Goal: Task Accomplishment & Management: Manage account settings

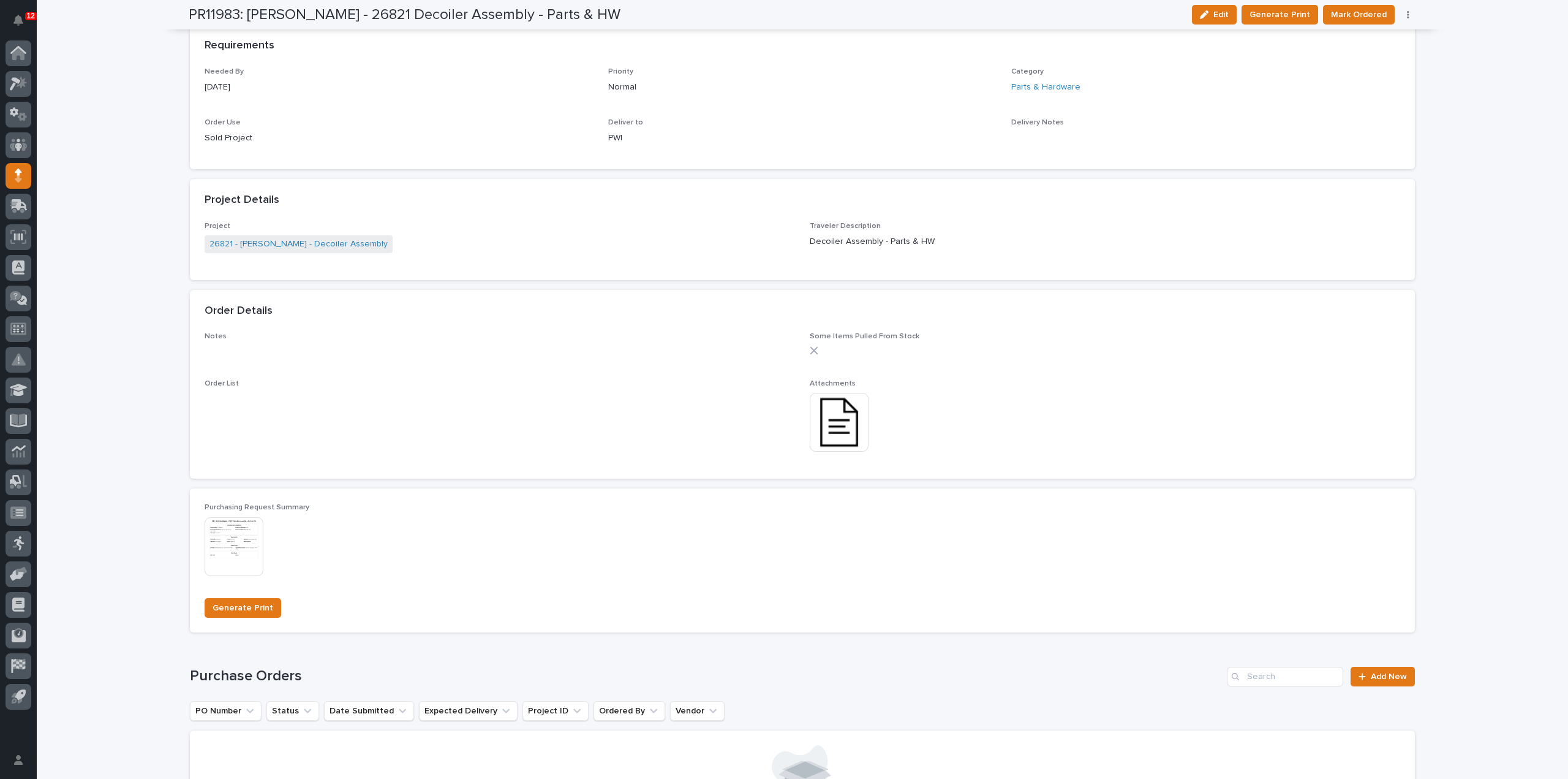
scroll to position [844, 0]
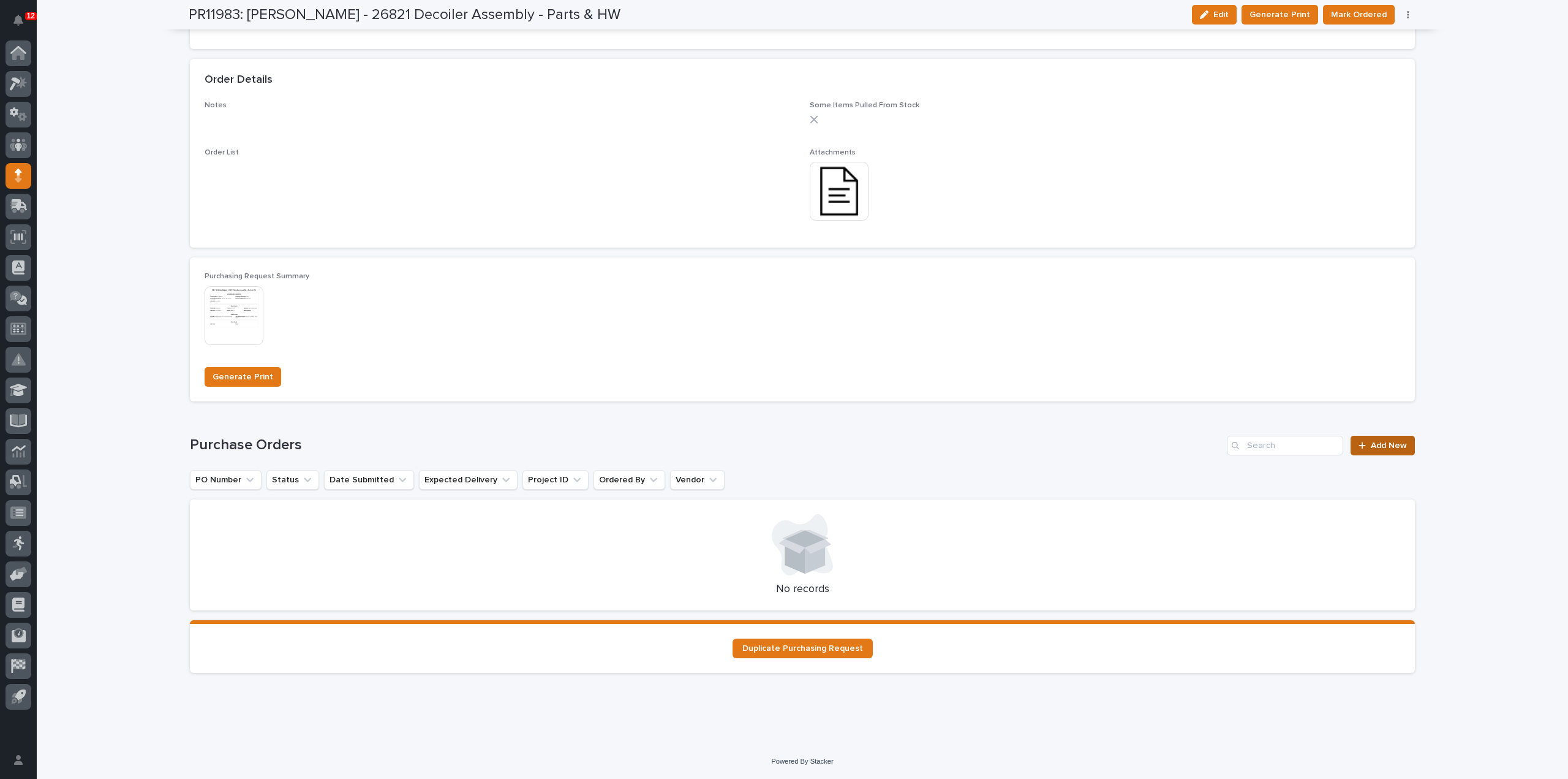
click at [1391, 451] on link "Add New" at bounding box center [1383, 446] width 65 height 20
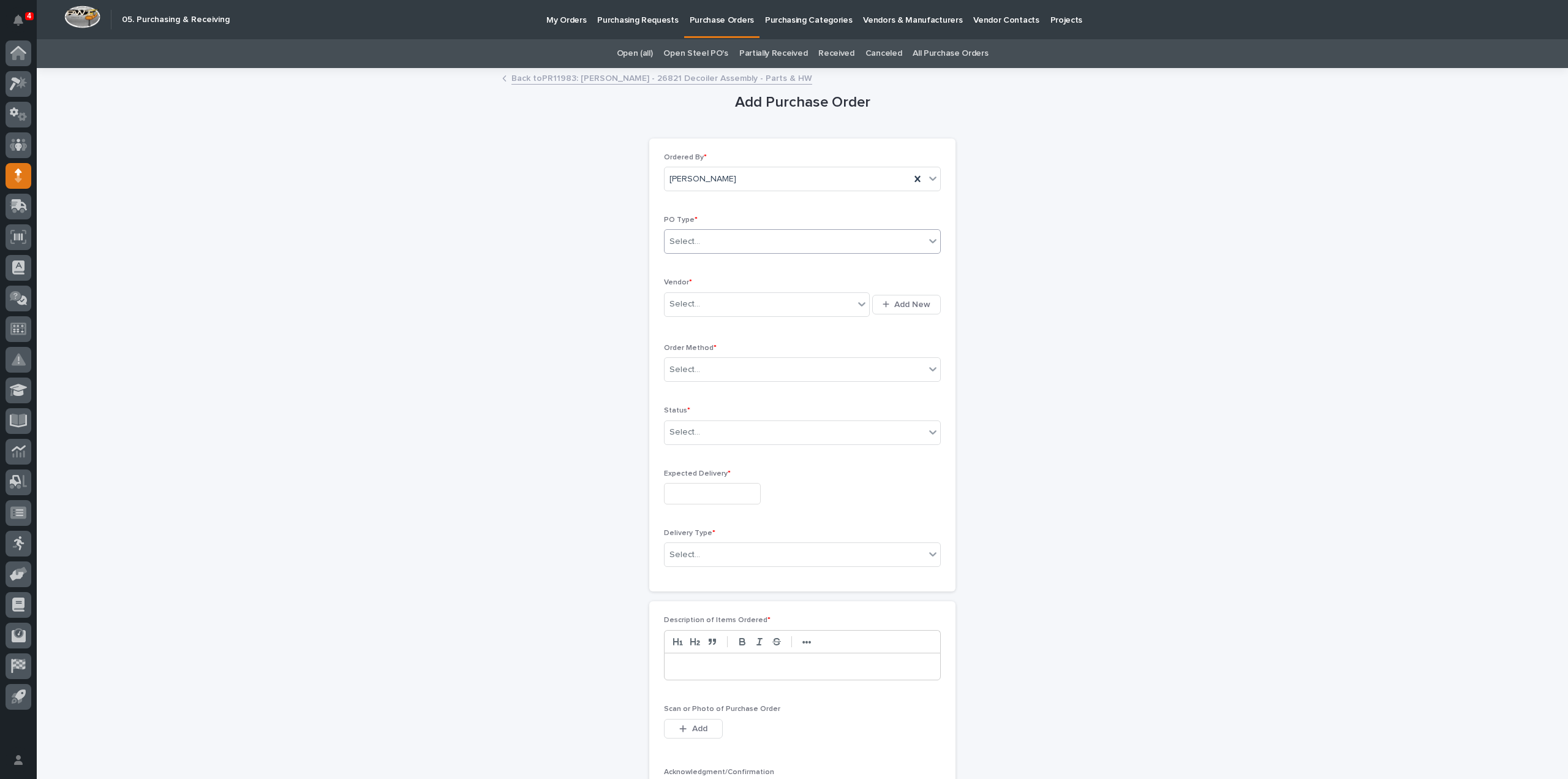
click at [716, 248] on div "Select..." at bounding box center [795, 242] width 261 height 20
click at [687, 291] on div "Paper" at bounding box center [797, 285] width 275 height 22
click at [682, 306] on div "Select..." at bounding box center [685, 304] width 31 height 13
type input "****"
click at [689, 328] on div "EPCO Sales" at bounding box center [762, 326] width 206 height 22
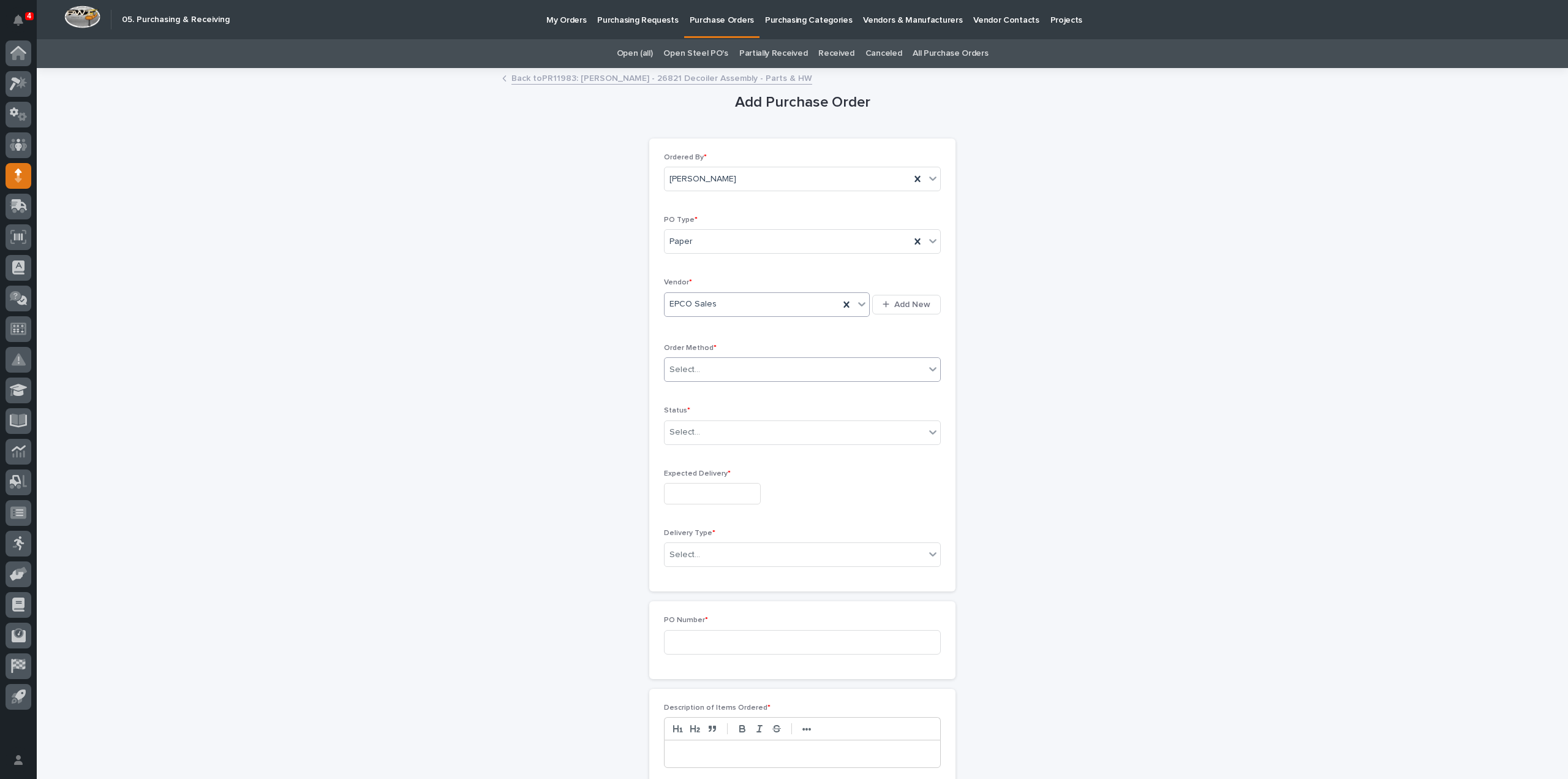
click at [688, 365] on div "Select..." at bounding box center [685, 370] width 31 height 13
click at [701, 388] on div "Online Order" at bounding box center [797, 391] width 275 height 22
click at [699, 428] on div "Select..." at bounding box center [795, 432] width 261 height 20
click at [695, 478] on div "Submitted" at bounding box center [797, 475] width 275 height 22
click at [692, 488] on input "text" at bounding box center [712, 493] width 97 height 22
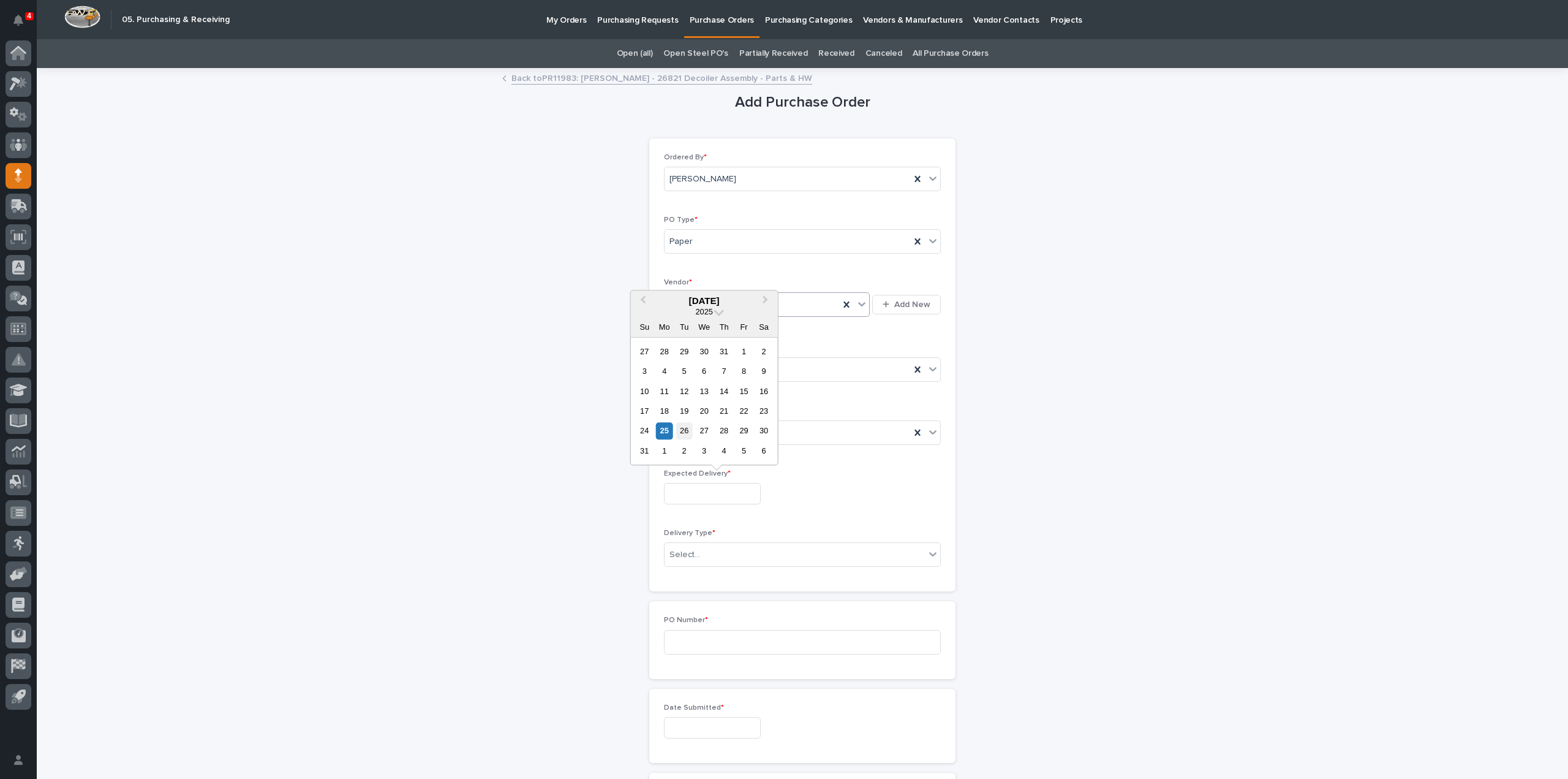
click at [684, 433] on div "26" at bounding box center [684, 431] width 17 height 17
type input "**********"
click at [687, 551] on div "Select..." at bounding box center [685, 555] width 31 height 13
click at [685, 575] on div "Deliver to PWI" at bounding box center [797, 575] width 275 height 22
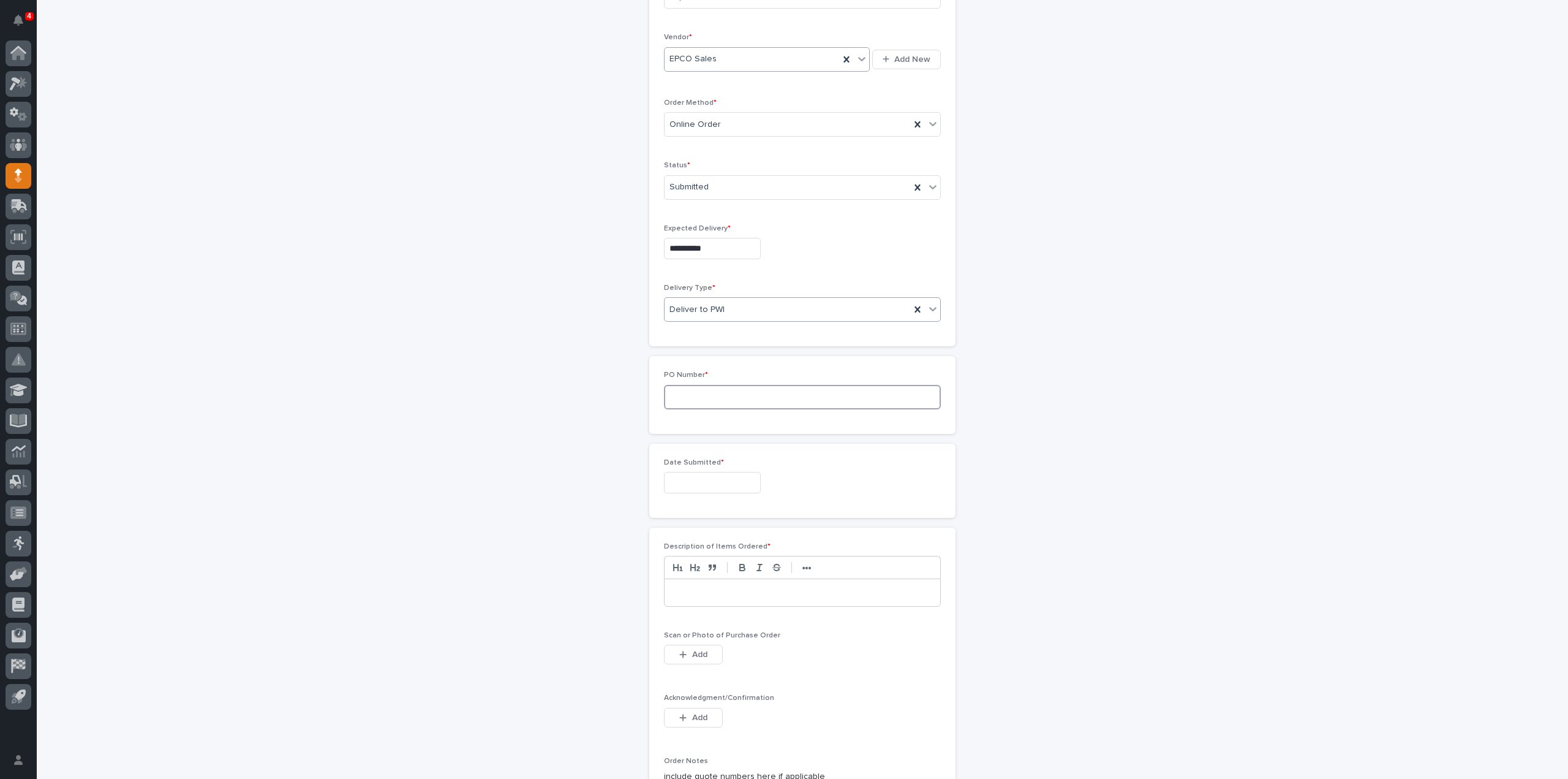
click at [687, 400] on input at bounding box center [802, 397] width 277 height 25
type input "3089RB"
click at [675, 480] on input "text" at bounding box center [712, 482] width 97 height 22
click at [668, 421] on div "25" at bounding box center [664, 419] width 17 height 17
type input "**********"
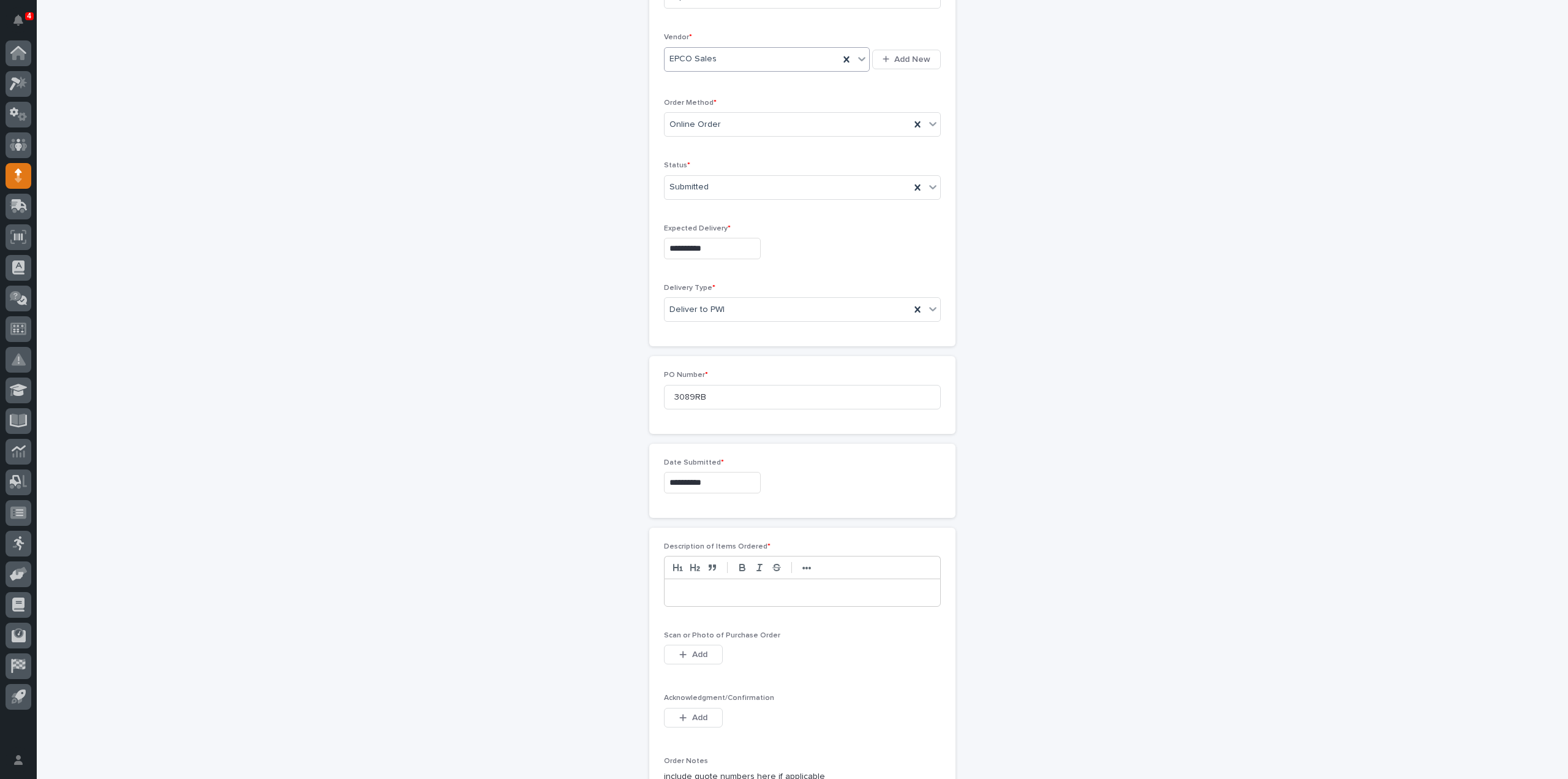
click at [697, 590] on p at bounding box center [802, 593] width 258 height 12
click at [693, 651] on span "Add" at bounding box center [699, 654] width 15 height 11
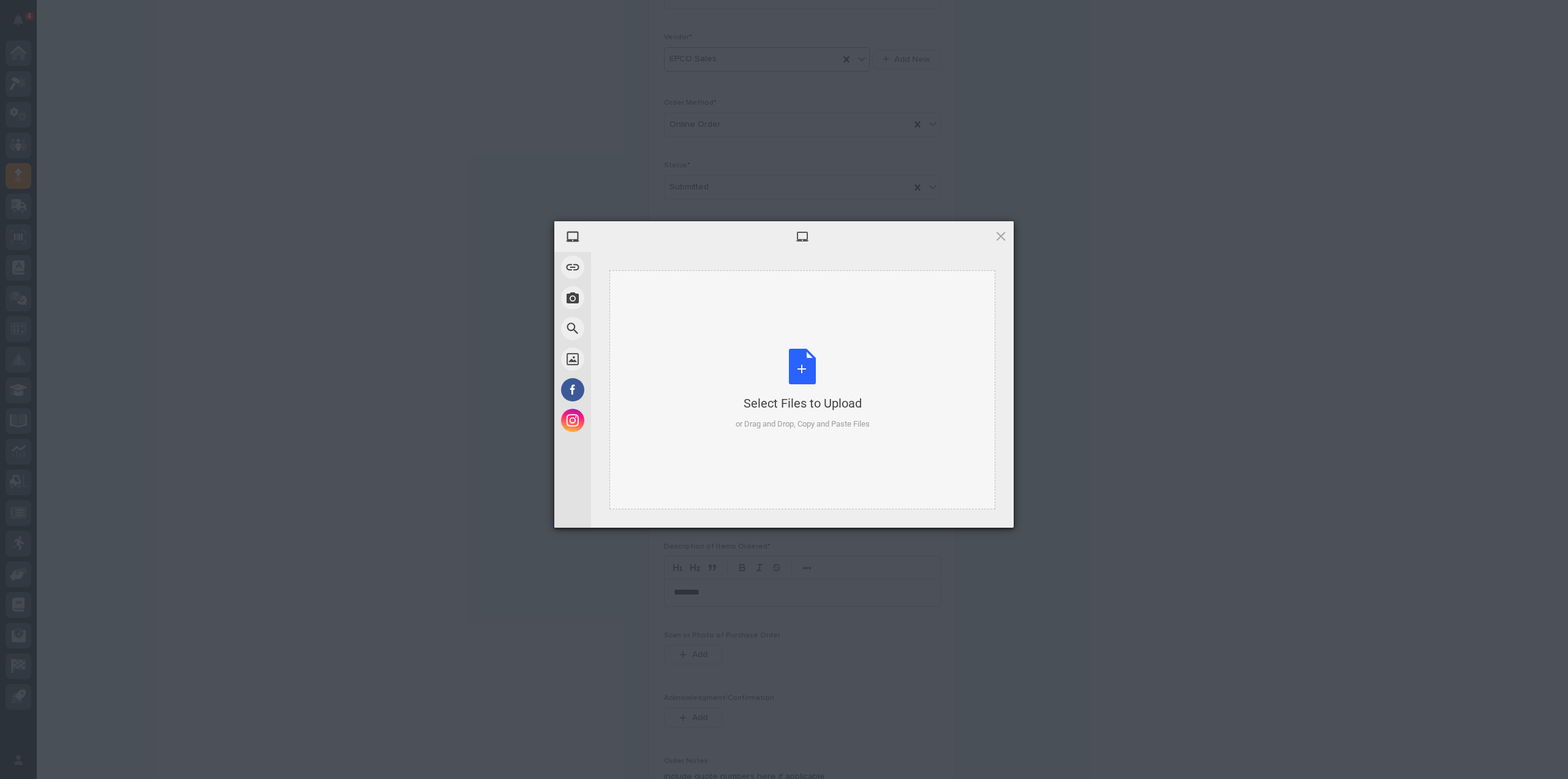
click at [803, 381] on div "Select Files to Upload or Drag and Drop, Copy and Paste Files" at bounding box center [803, 389] width 134 height 82
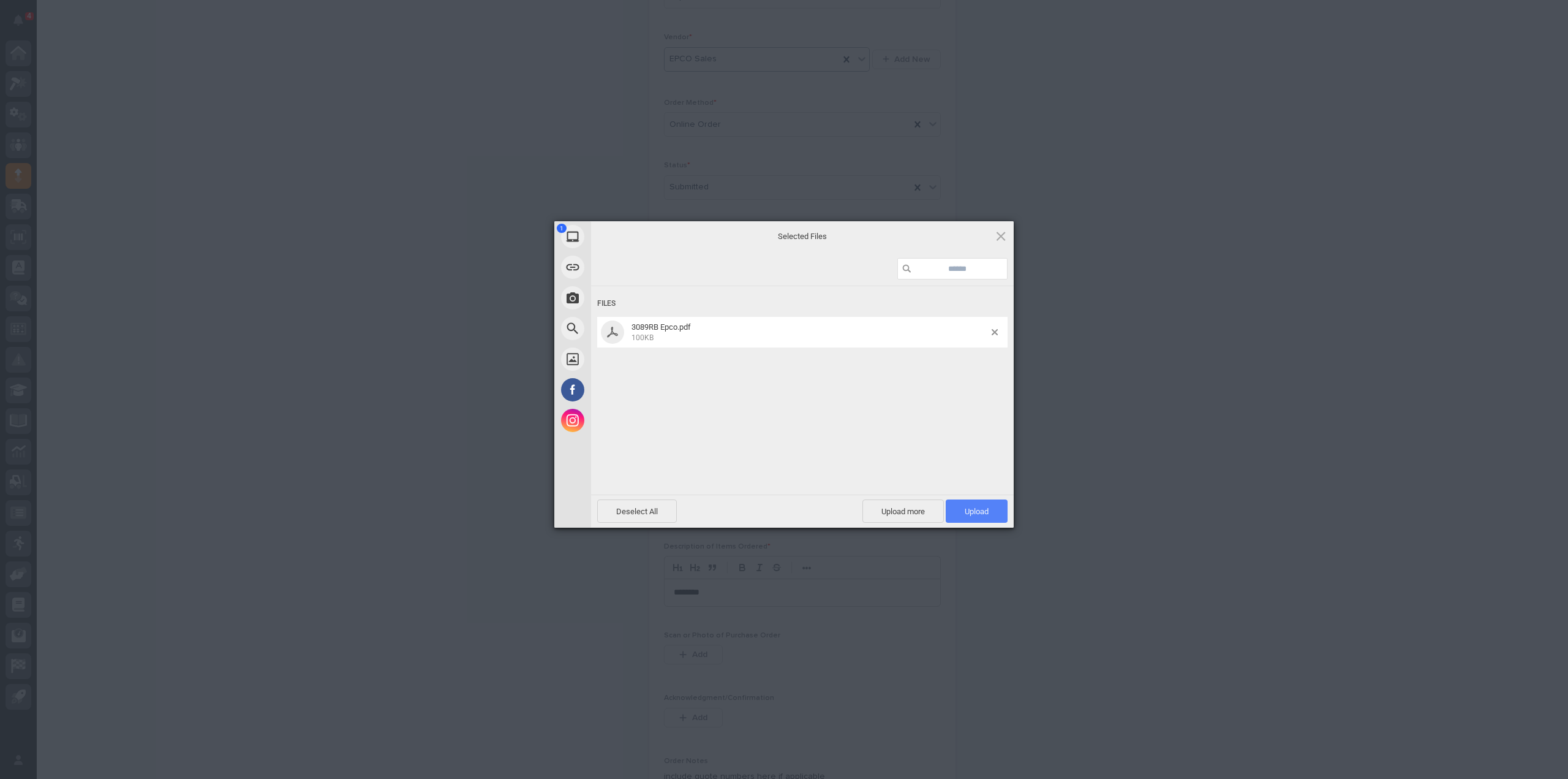
click at [971, 510] on span "Upload 1" at bounding box center [977, 511] width 24 height 9
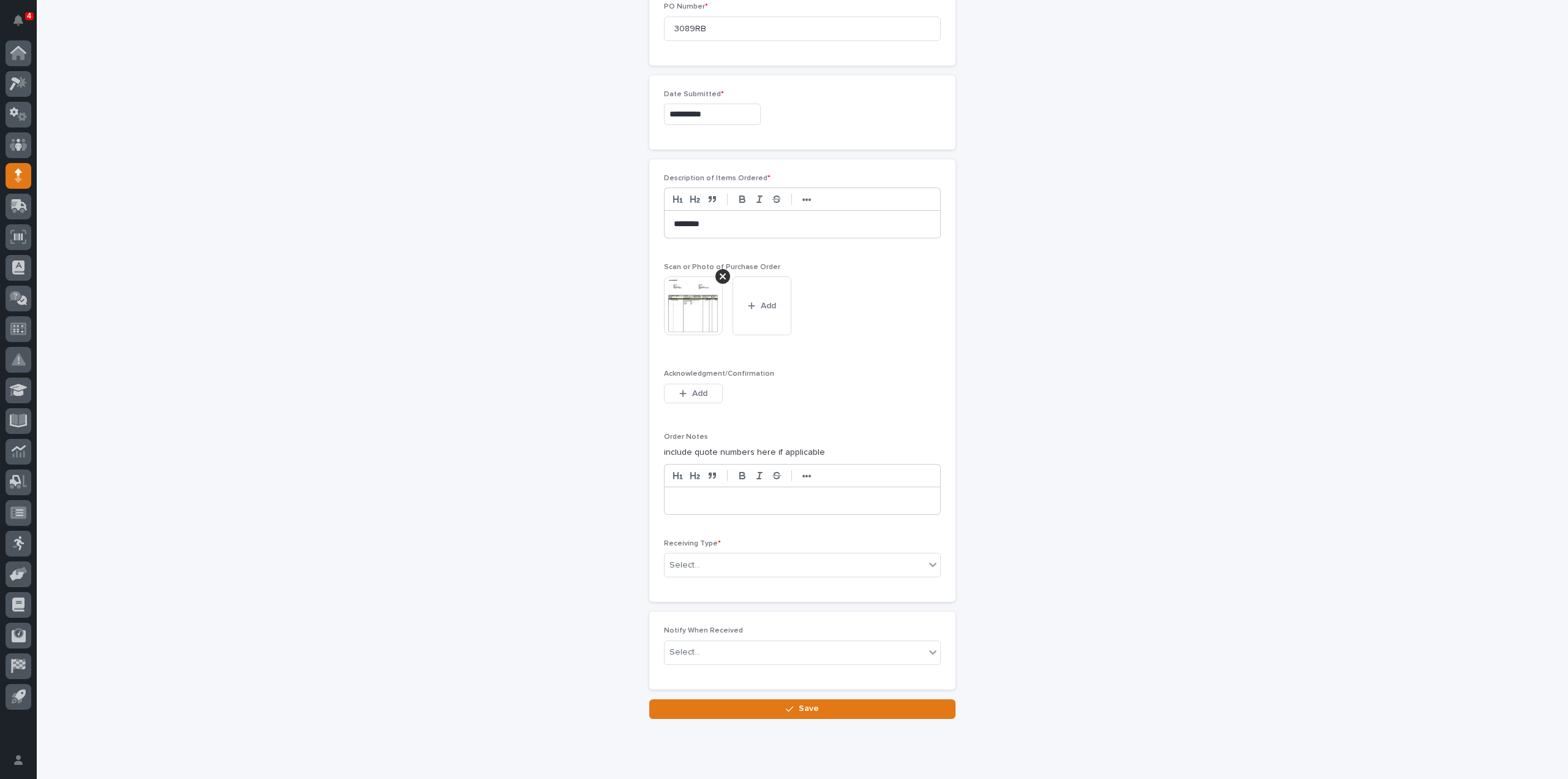
scroll to position [635, 0]
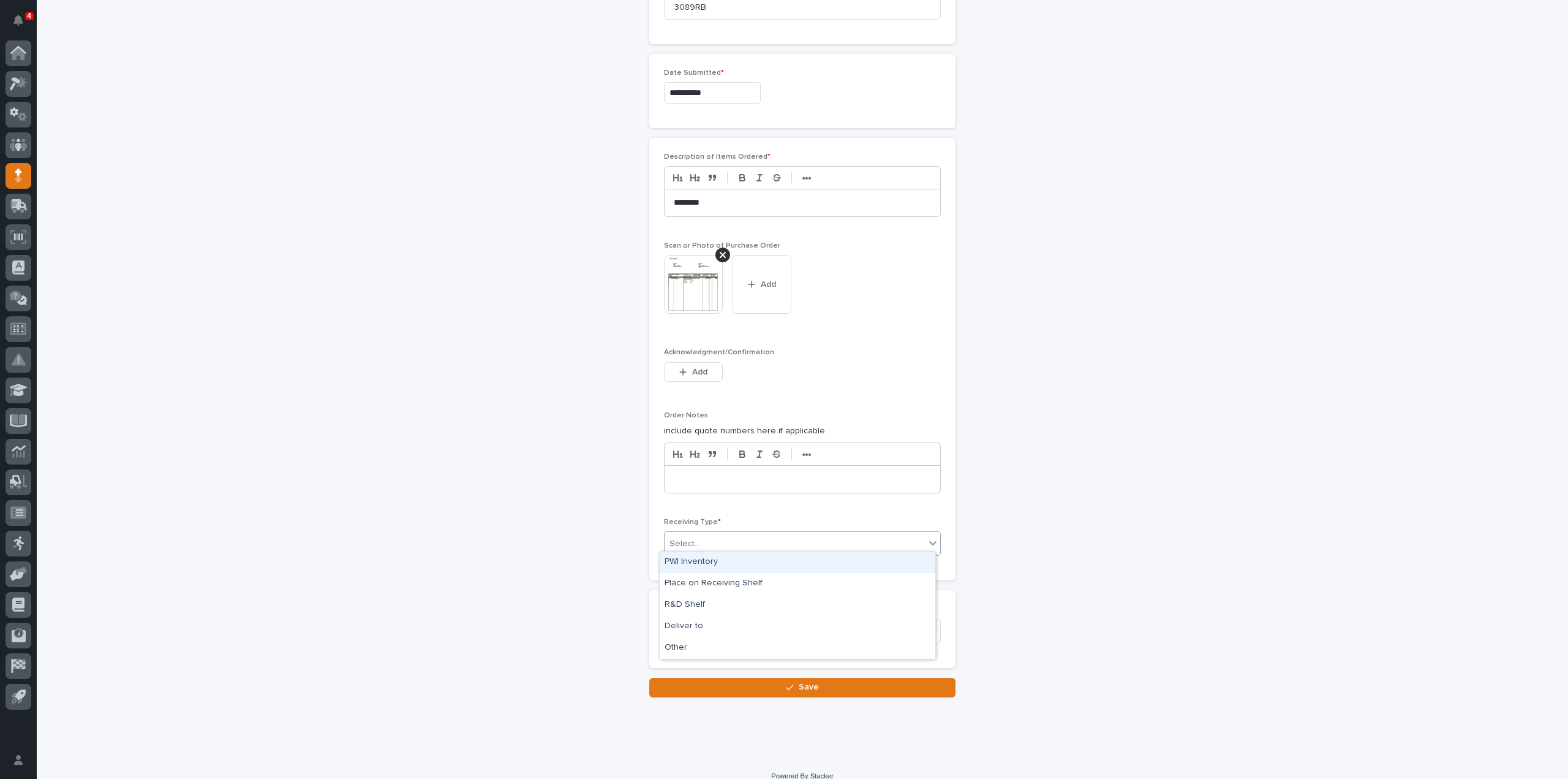
click at [683, 545] on div "Select..." at bounding box center [685, 544] width 31 height 13
click at [698, 625] on div "Deliver to" at bounding box center [797, 627] width 275 height 22
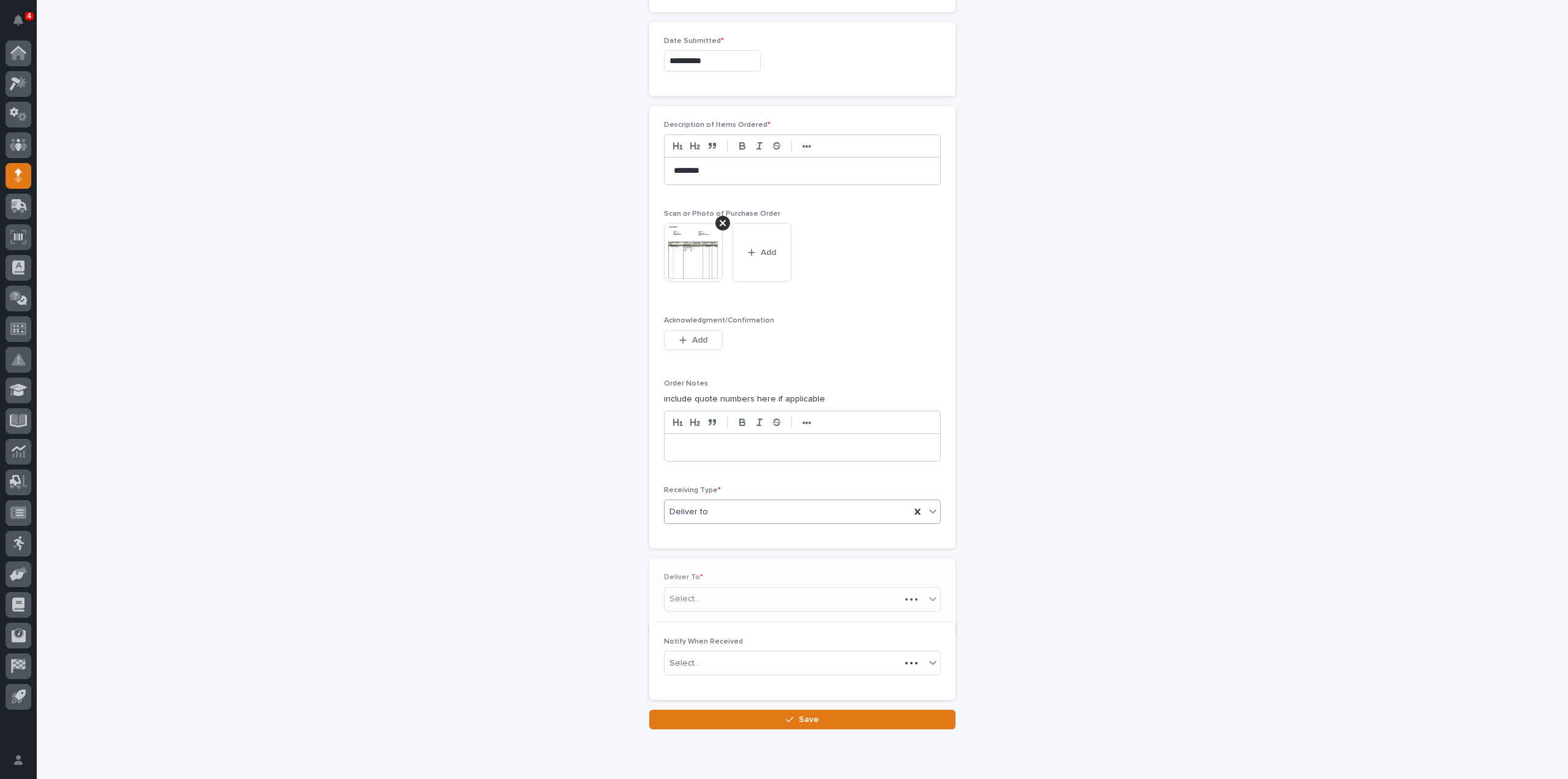
scroll to position [678, 0]
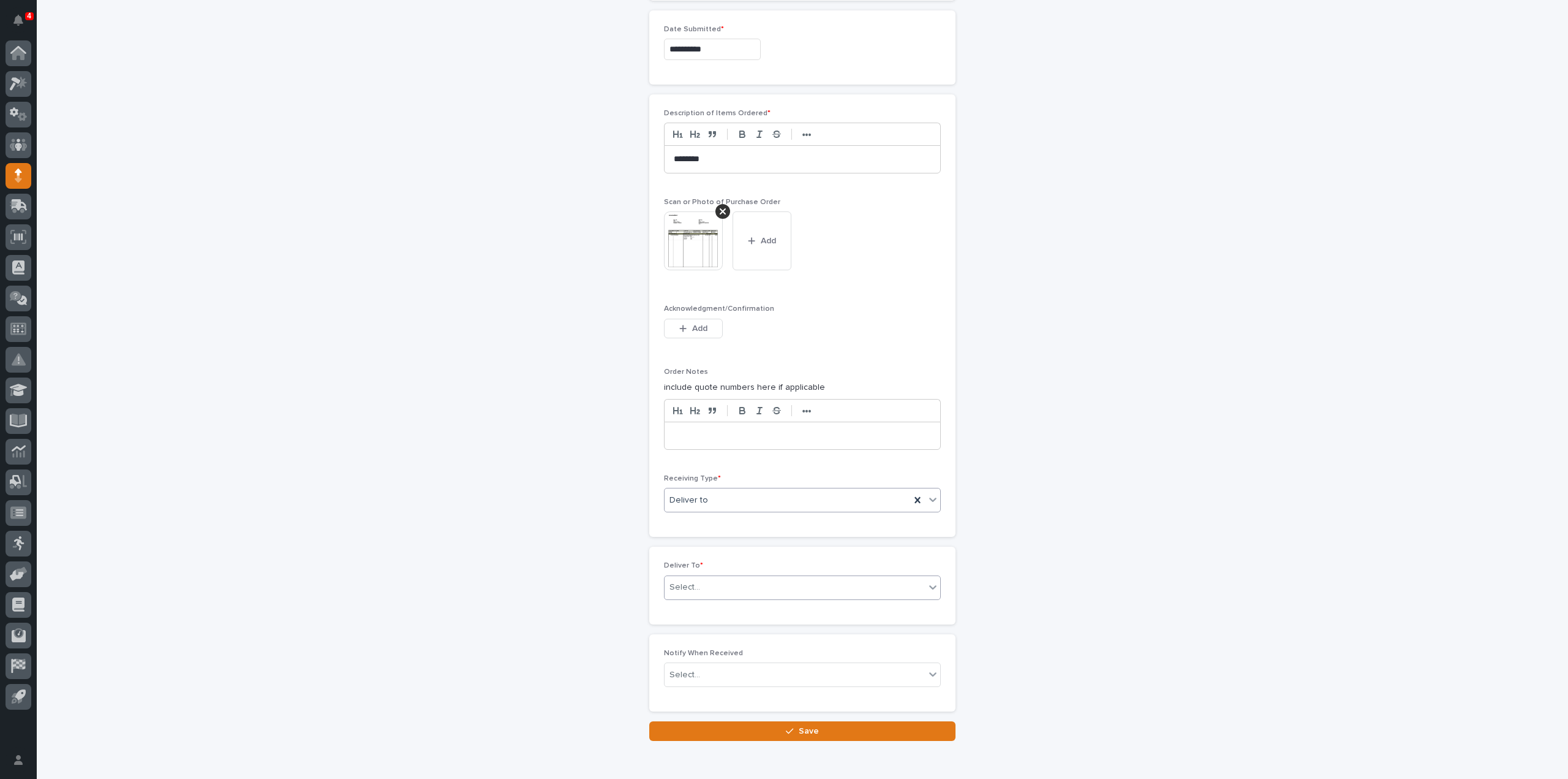
click at [697, 584] on div "Select..." at bounding box center [795, 587] width 261 height 20
type input "****"
click at [727, 609] on div "[PERSON_NAME]" at bounding box center [797, 605] width 275 height 22
click at [706, 673] on div "Select..." at bounding box center [795, 674] width 261 height 20
type input "****"
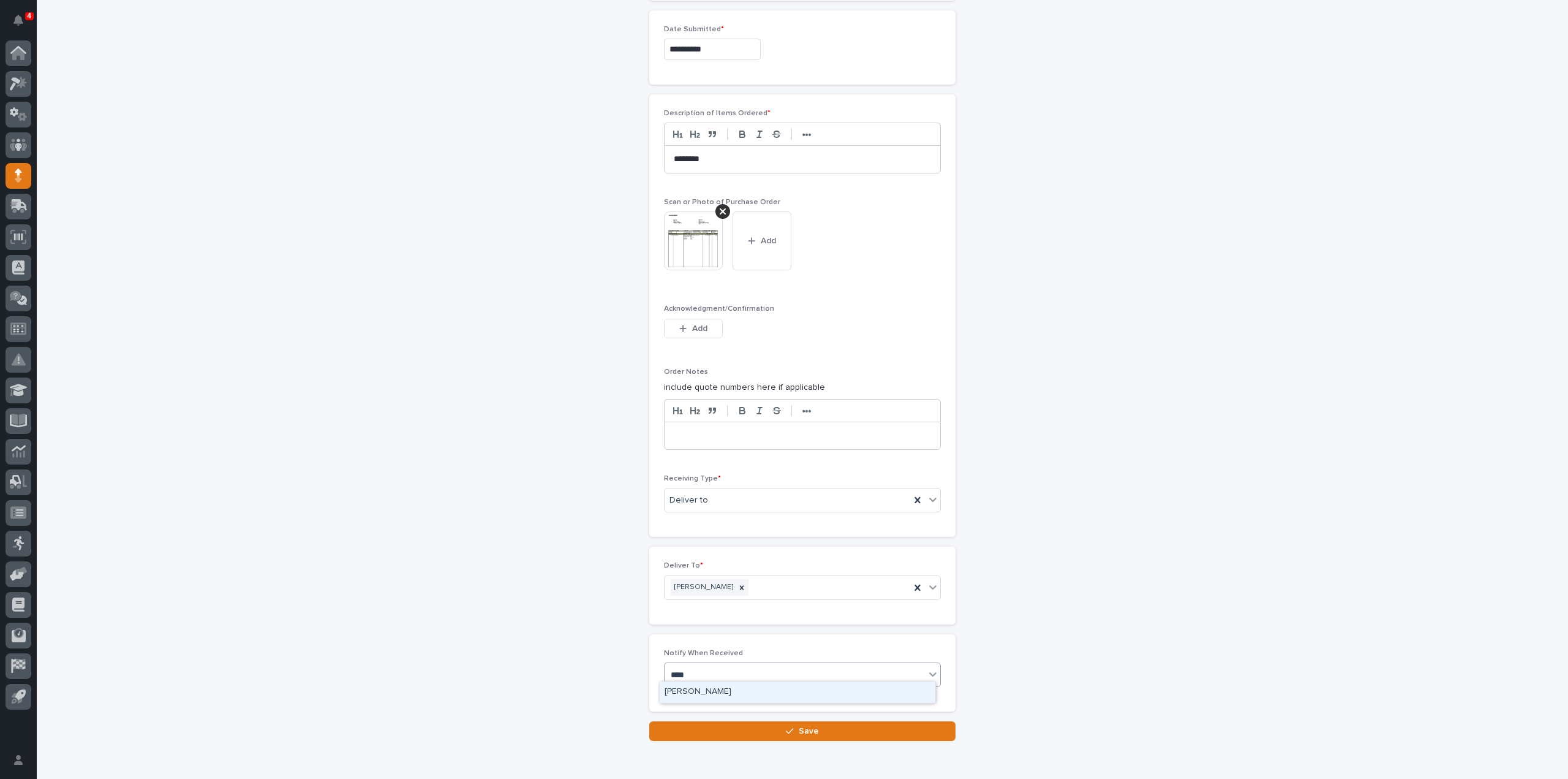
click at [702, 689] on div "Reinhart Burkholder" at bounding box center [797, 692] width 275 height 22
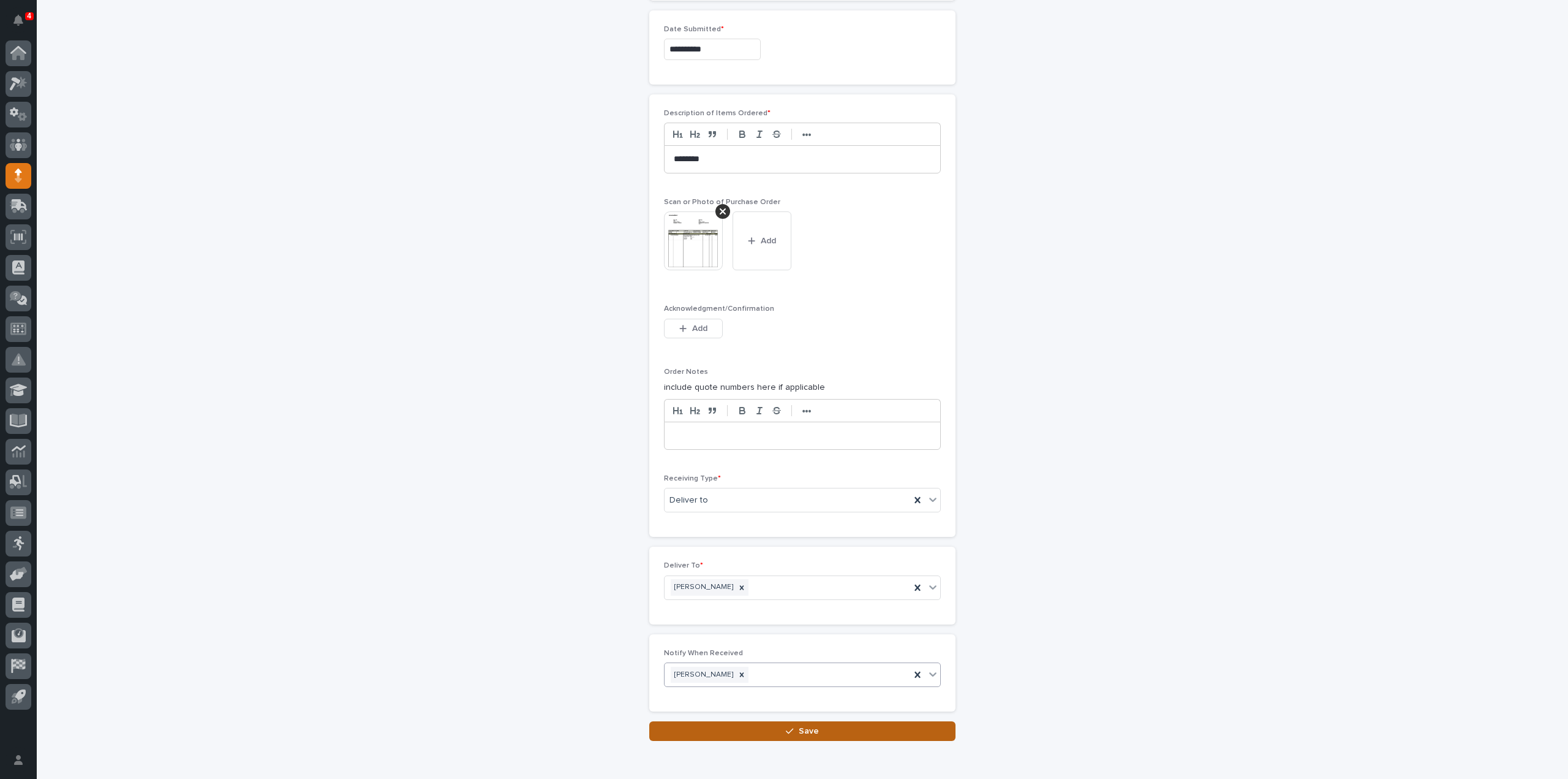
click at [772, 722] on button "Save" at bounding box center [802, 731] width 306 height 20
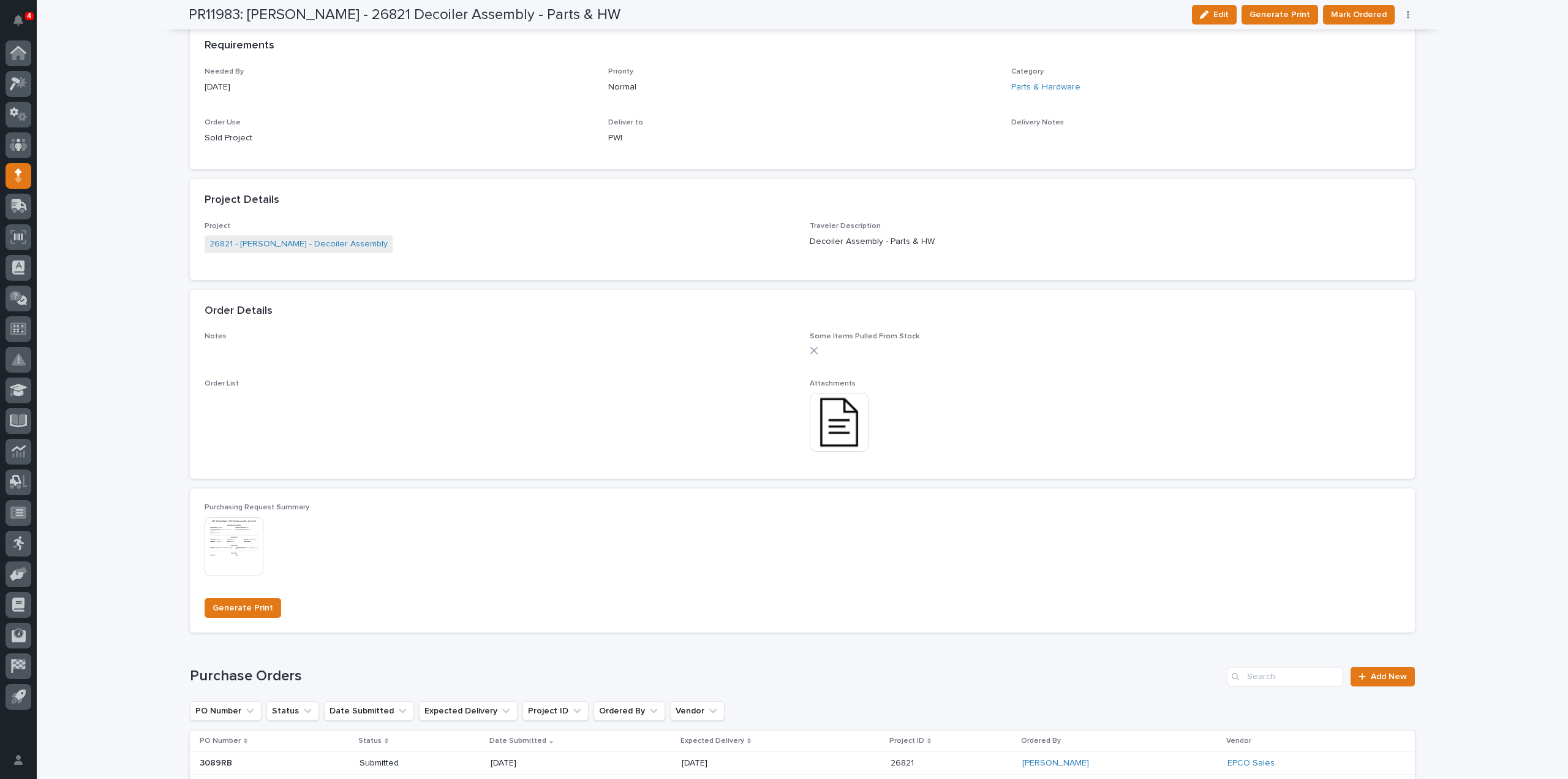
scroll to position [596, 0]
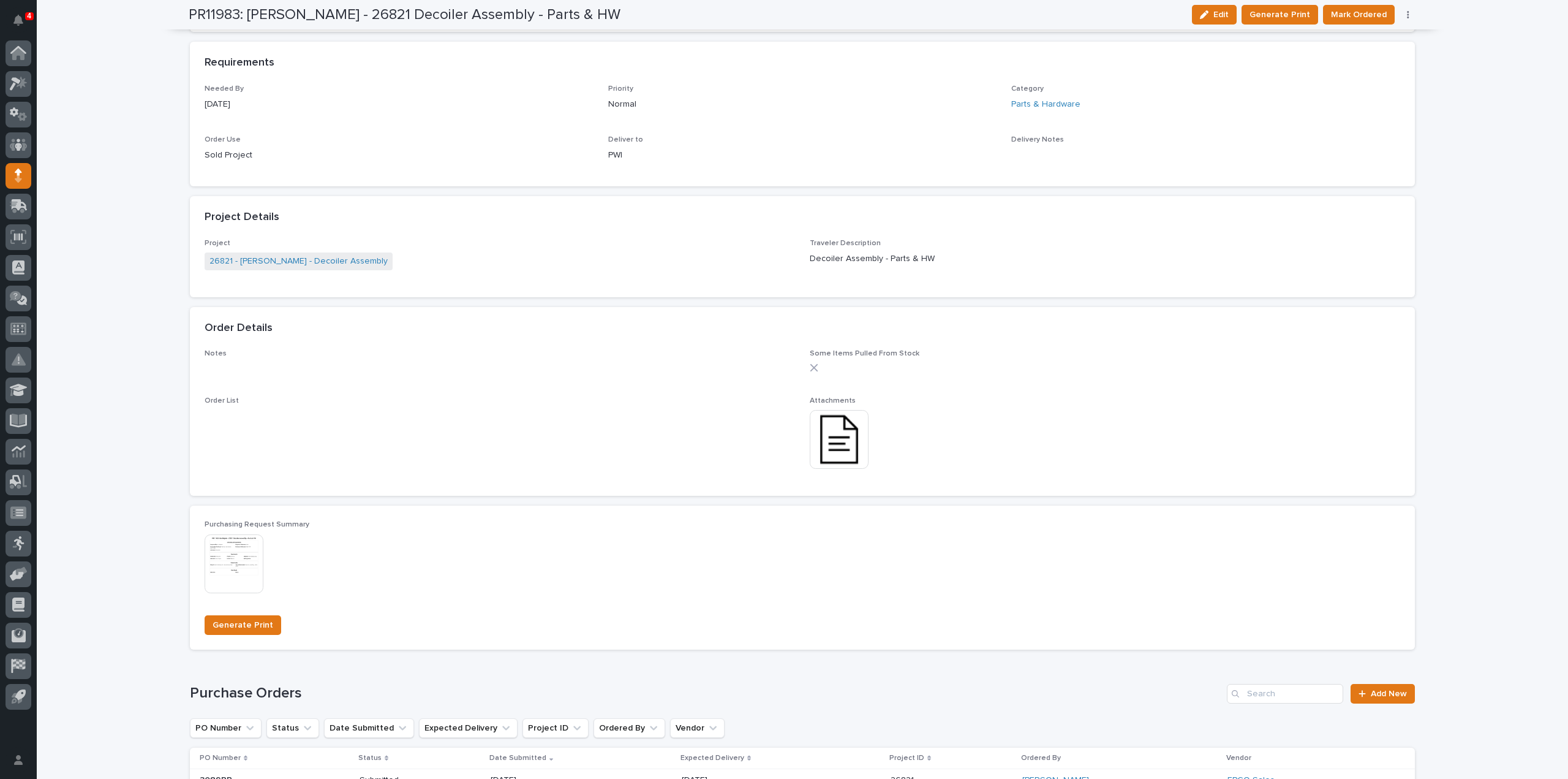
click at [838, 445] on img at bounding box center [840, 440] width 59 height 59
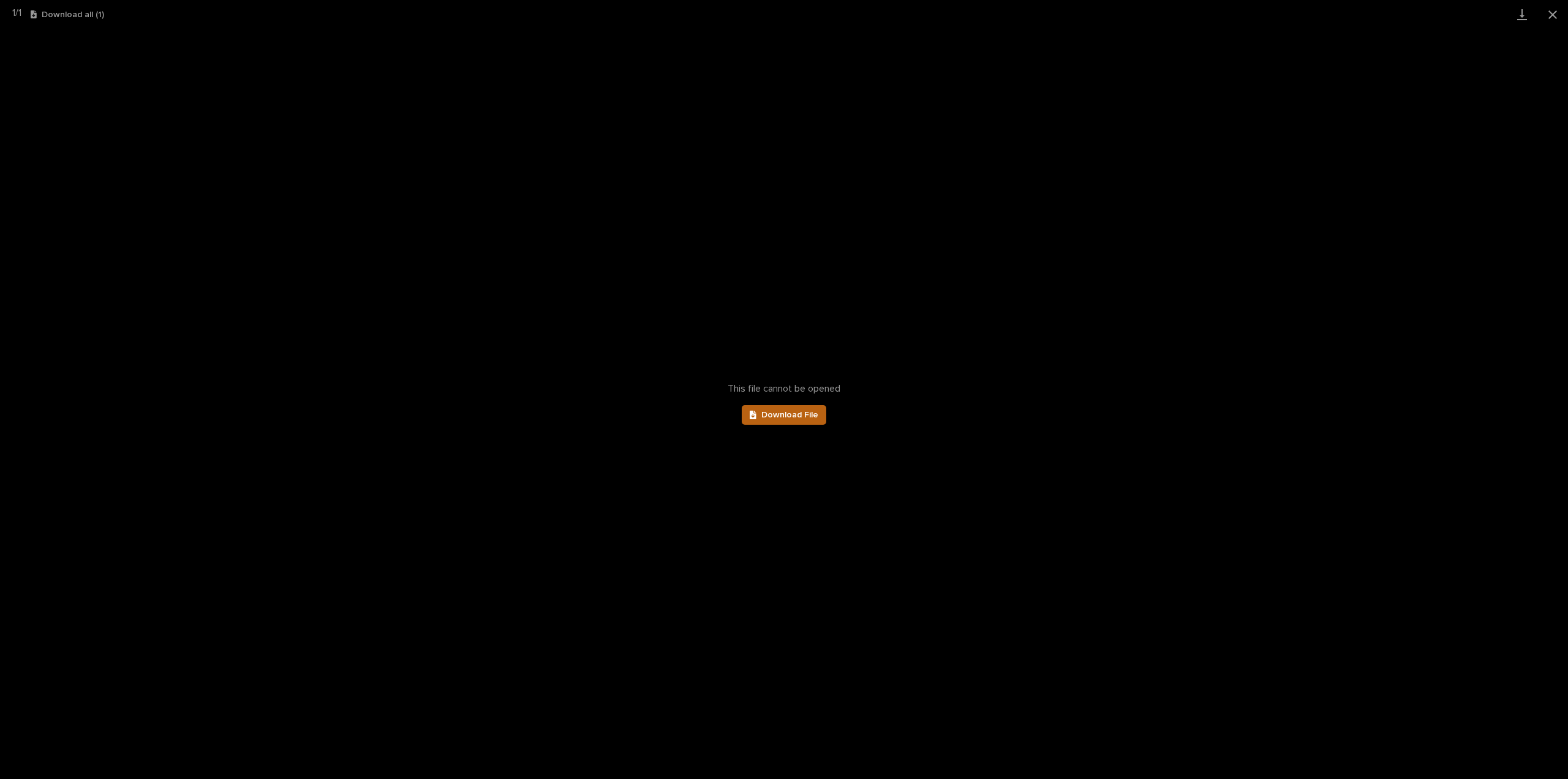
click at [811, 417] on span "Download File" at bounding box center [790, 415] width 57 height 9
click at [798, 420] on link "Download File" at bounding box center [784, 415] width 85 height 20
click at [1556, 14] on button "Close gallery" at bounding box center [1553, 14] width 31 height 29
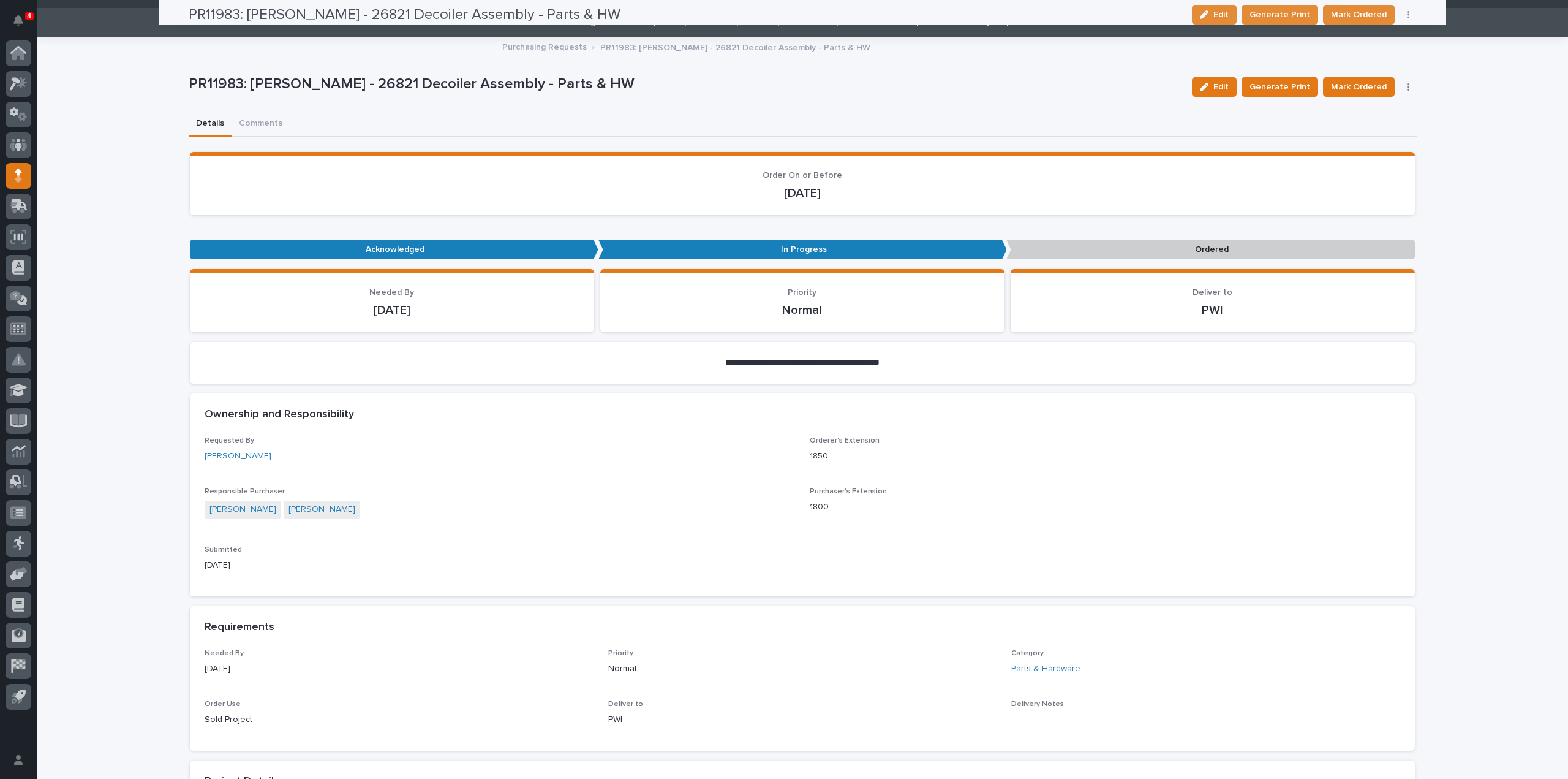
scroll to position [0, 0]
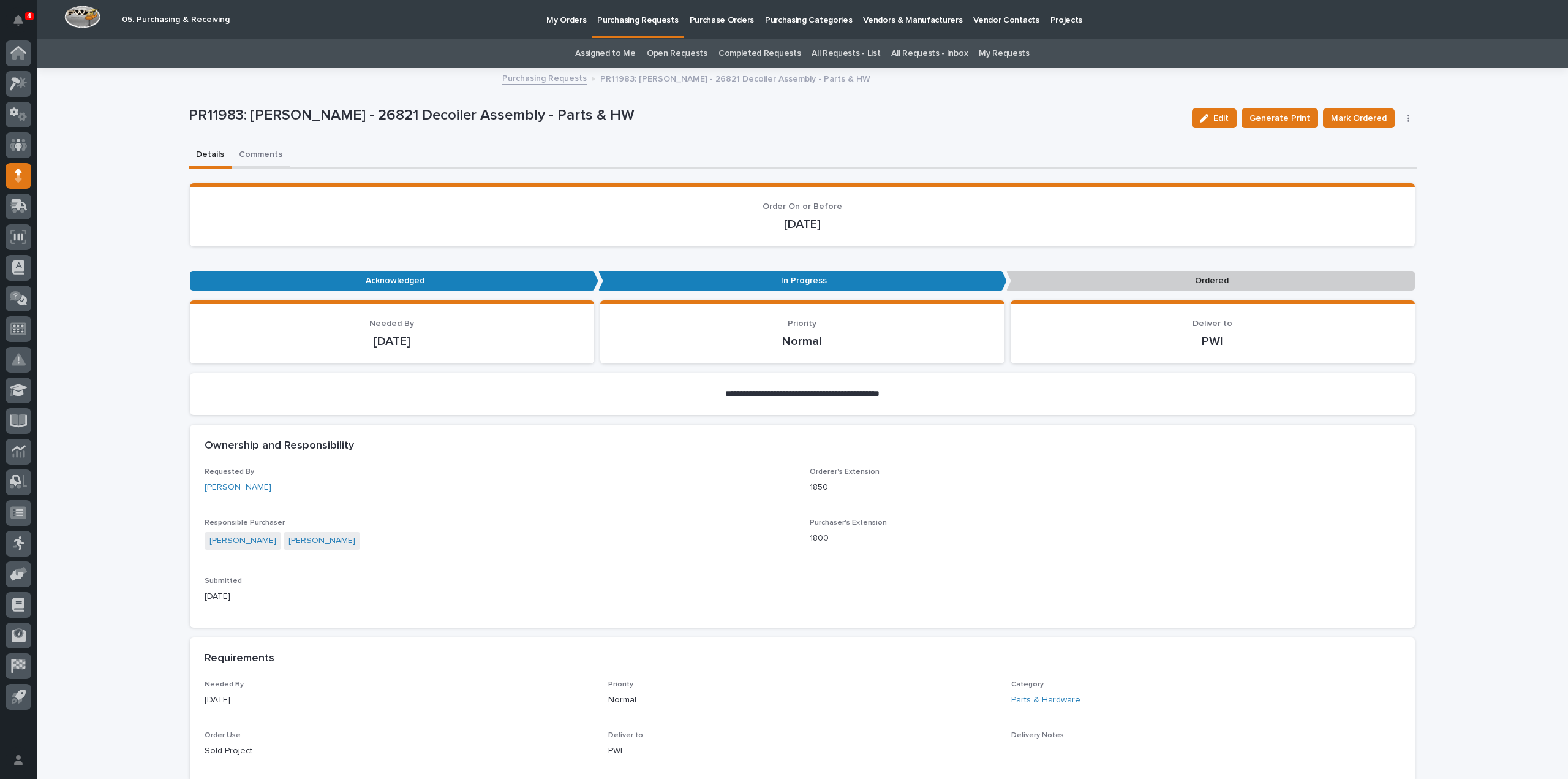
click at [254, 150] on button "Comments" at bounding box center [261, 156] width 58 height 26
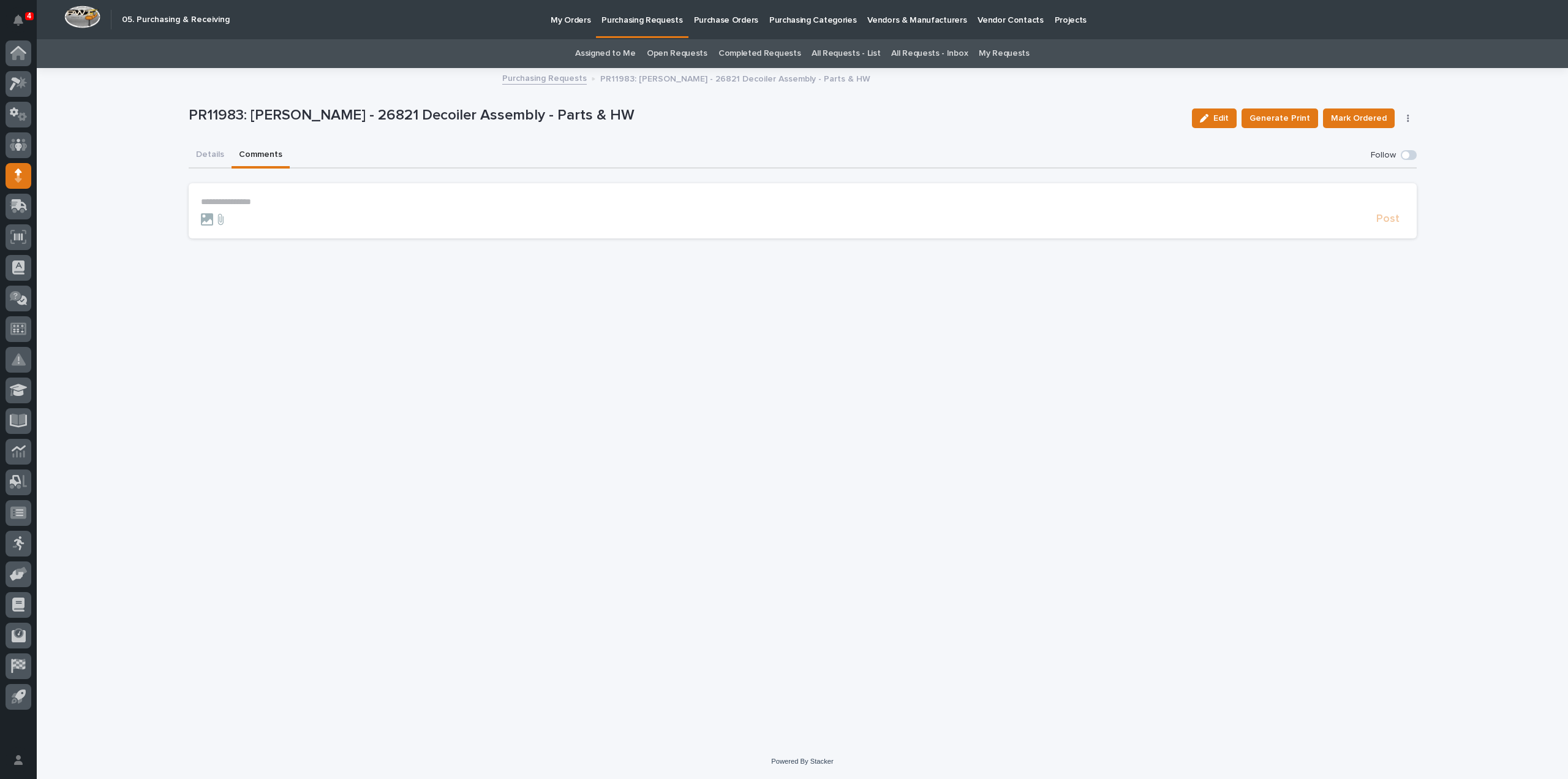
click at [271, 202] on p "**********" at bounding box center [803, 202] width 1204 height 10
click at [235, 232] on span "Arlyn Miller" at bounding box center [239, 232] width 69 height 9
click at [277, 202] on p "**********" at bounding box center [803, 203] width 1204 height 12
click at [294, 206] on span "**********" at bounding box center [275, 203] width 50 height 9
click at [290, 206] on span "**********" at bounding box center [275, 203] width 50 height 9
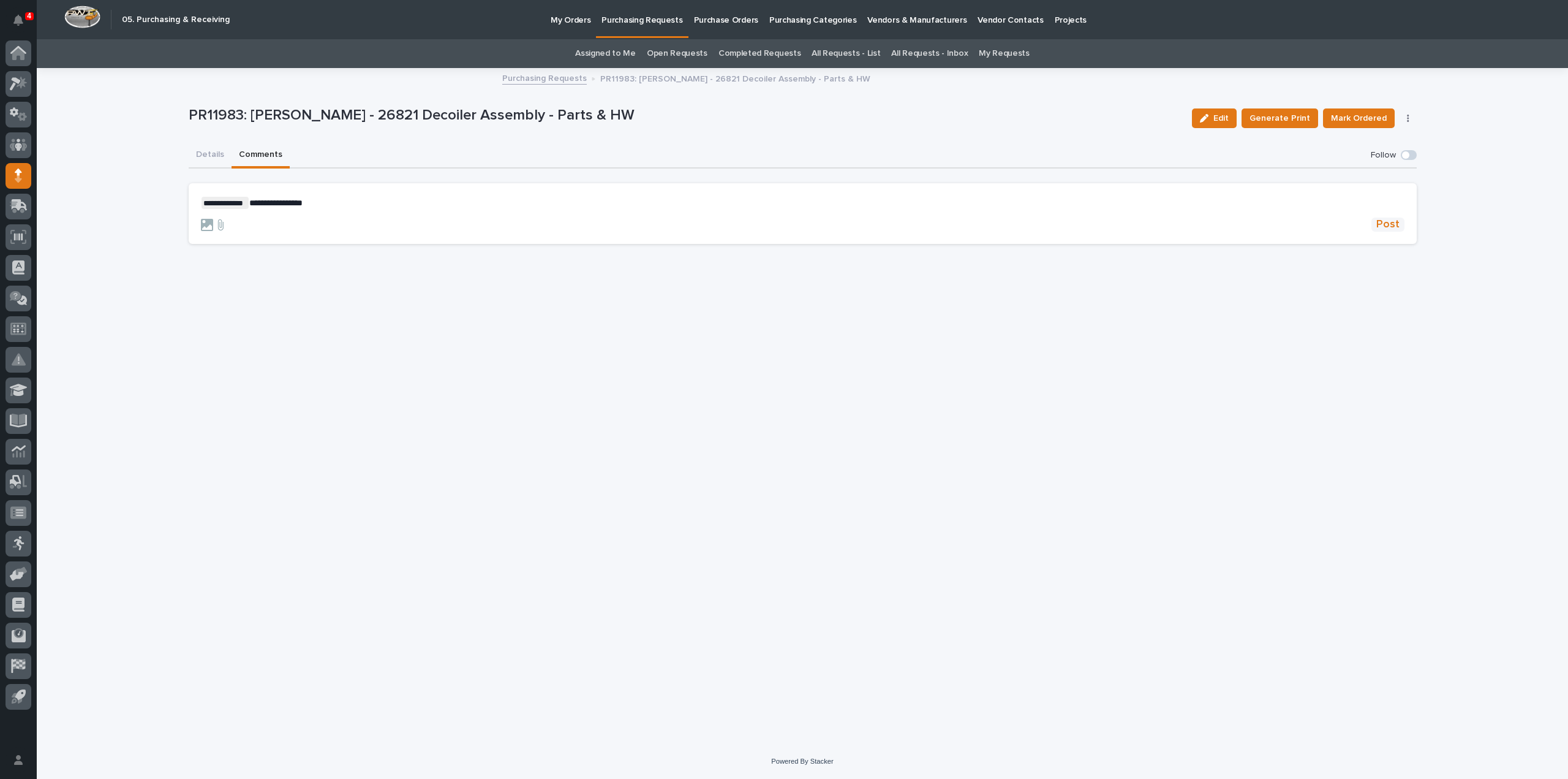
click at [1384, 226] on span "Post" at bounding box center [1388, 224] width 23 height 14
click at [205, 156] on button "Details" at bounding box center [210, 156] width 43 height 26
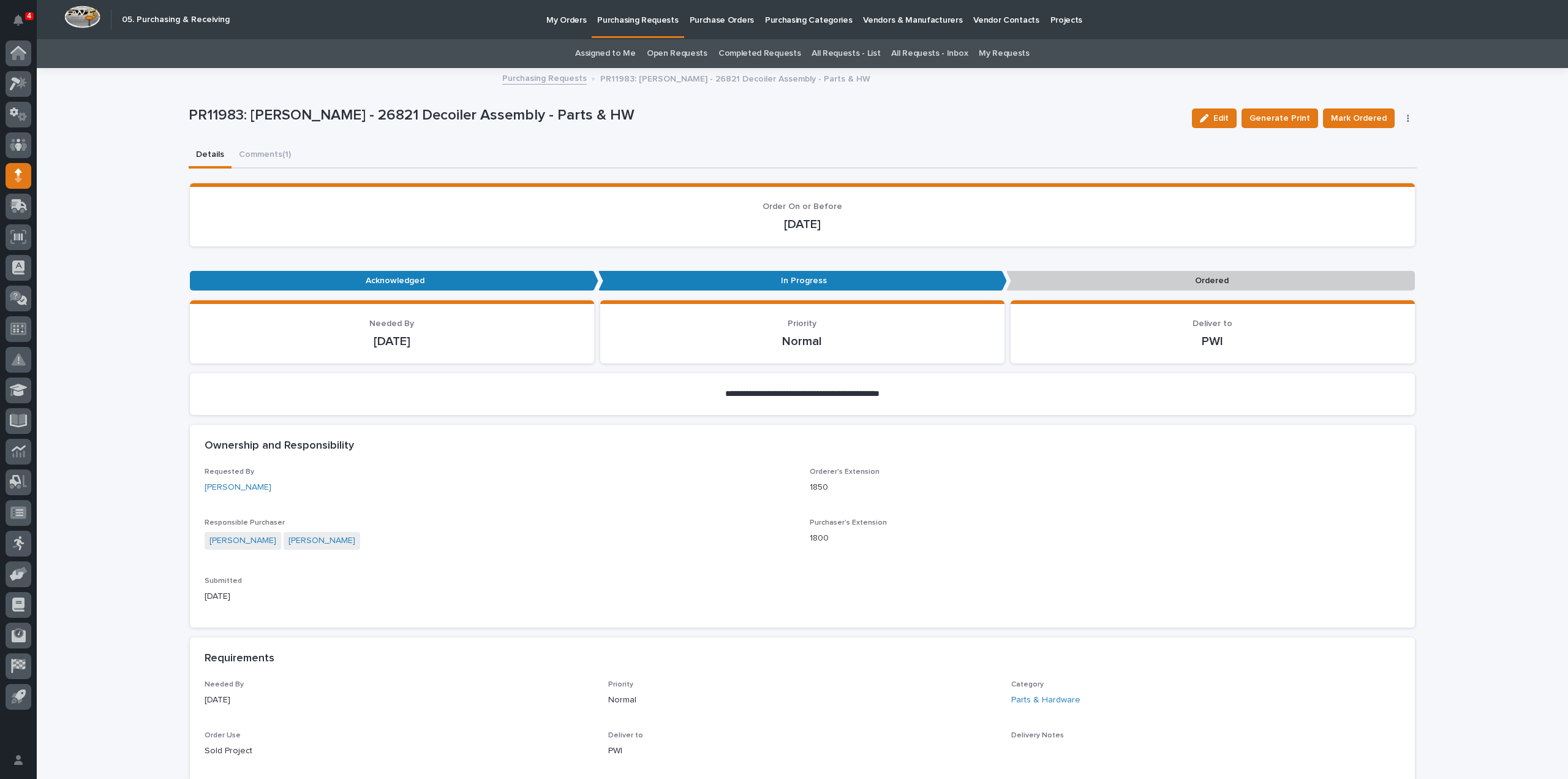
click at [596, 52] on link "Assigned to Me" at bounding box center [605, 53] width 61 height 29
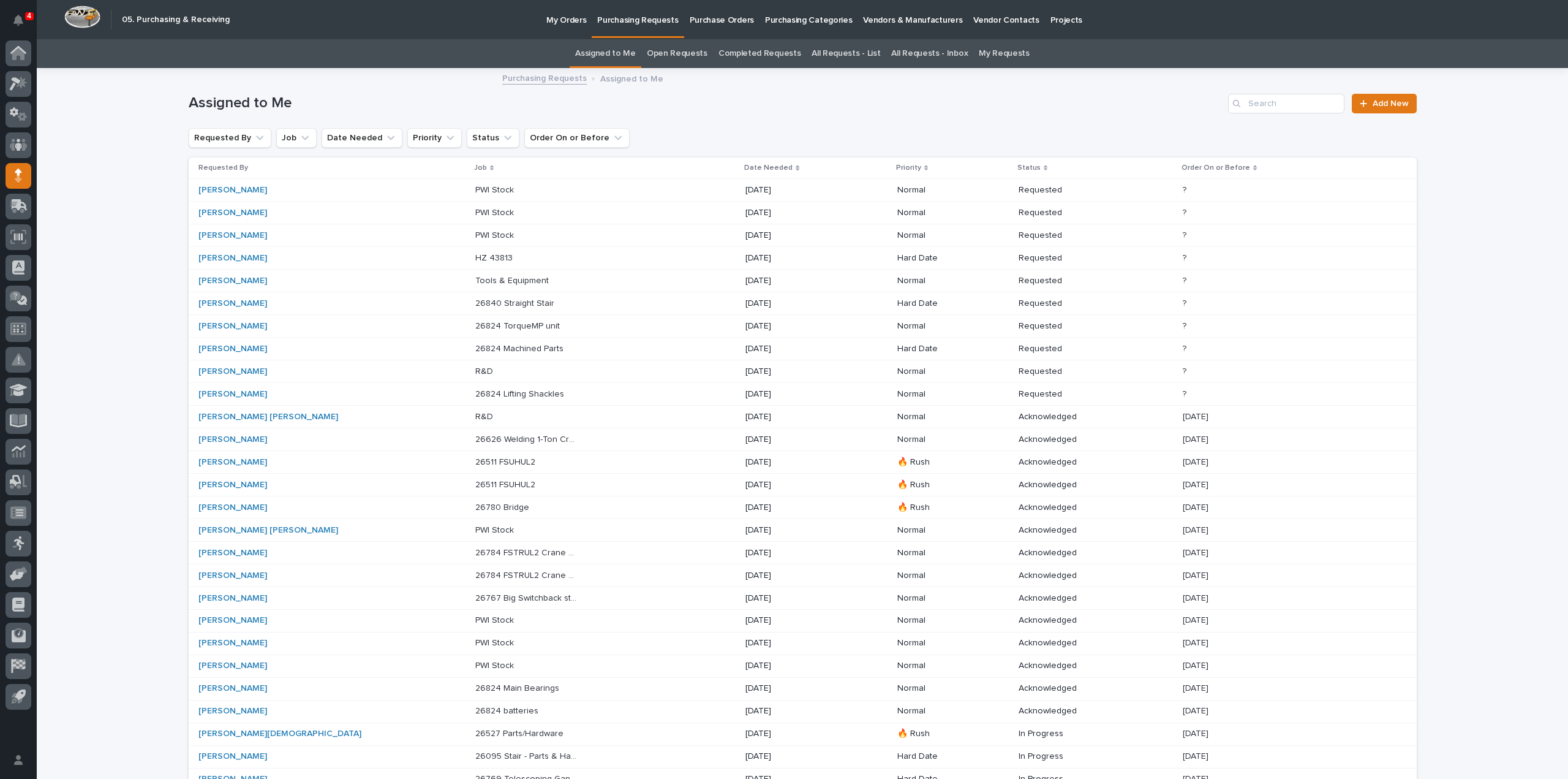
click at [109, 231] on div "Loading... Saving… Loading... Saving… Assigned to Me Add New Requested By Job D…" at bounding box center [803, 505] width 1532 height 871
click at [841, 51] on link "All Requests - List" at bounding box center [846, 53] width 69 height 29
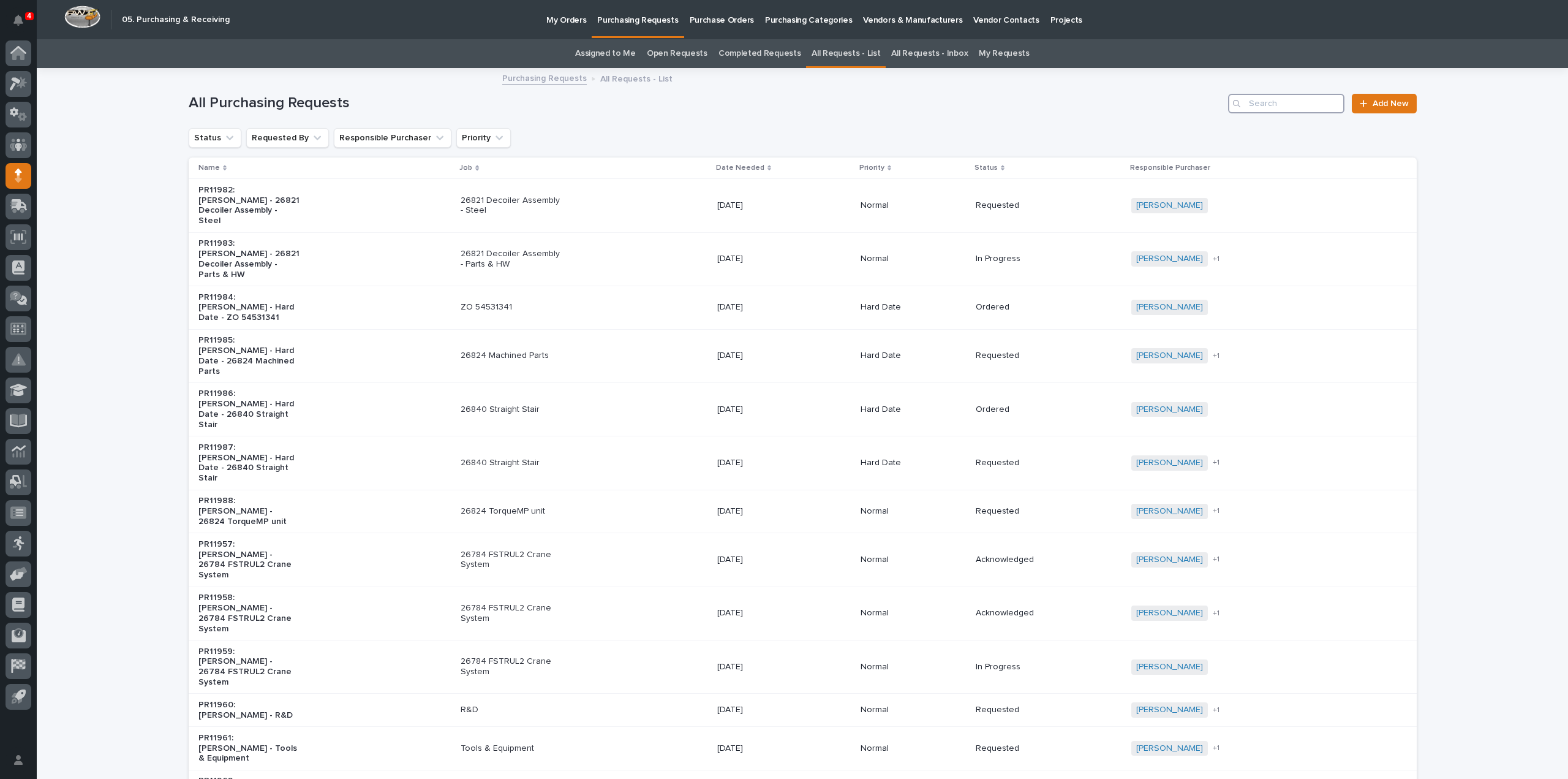
click at [1291, 110] on input "Search" at bounding box center [1286, 103] width 116 height 20
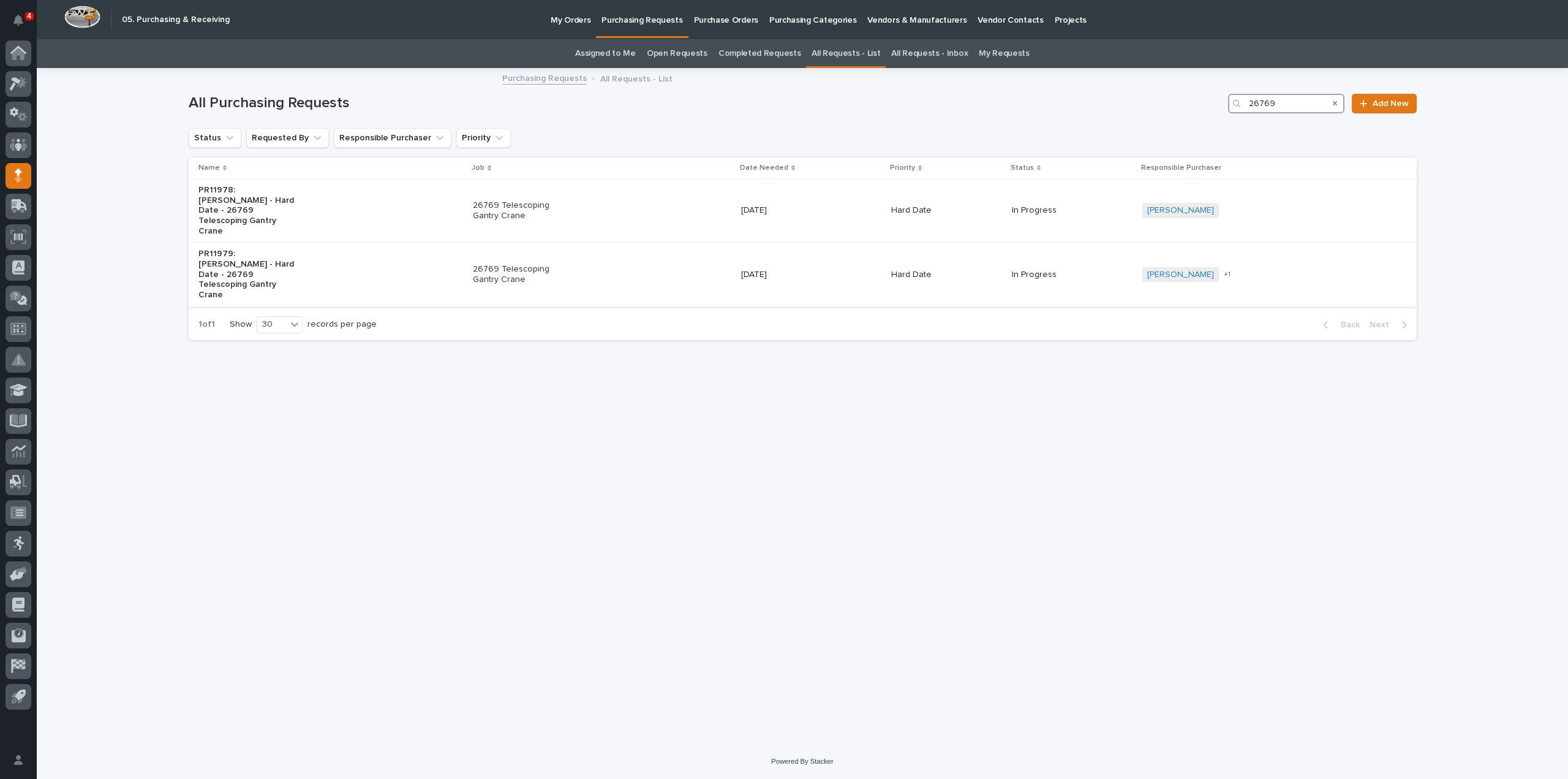
type input "26769"
click at [506, 264] on p "26769 Telescoping Gantry Crane" at bounding box center [524, 275] width 102 height 21
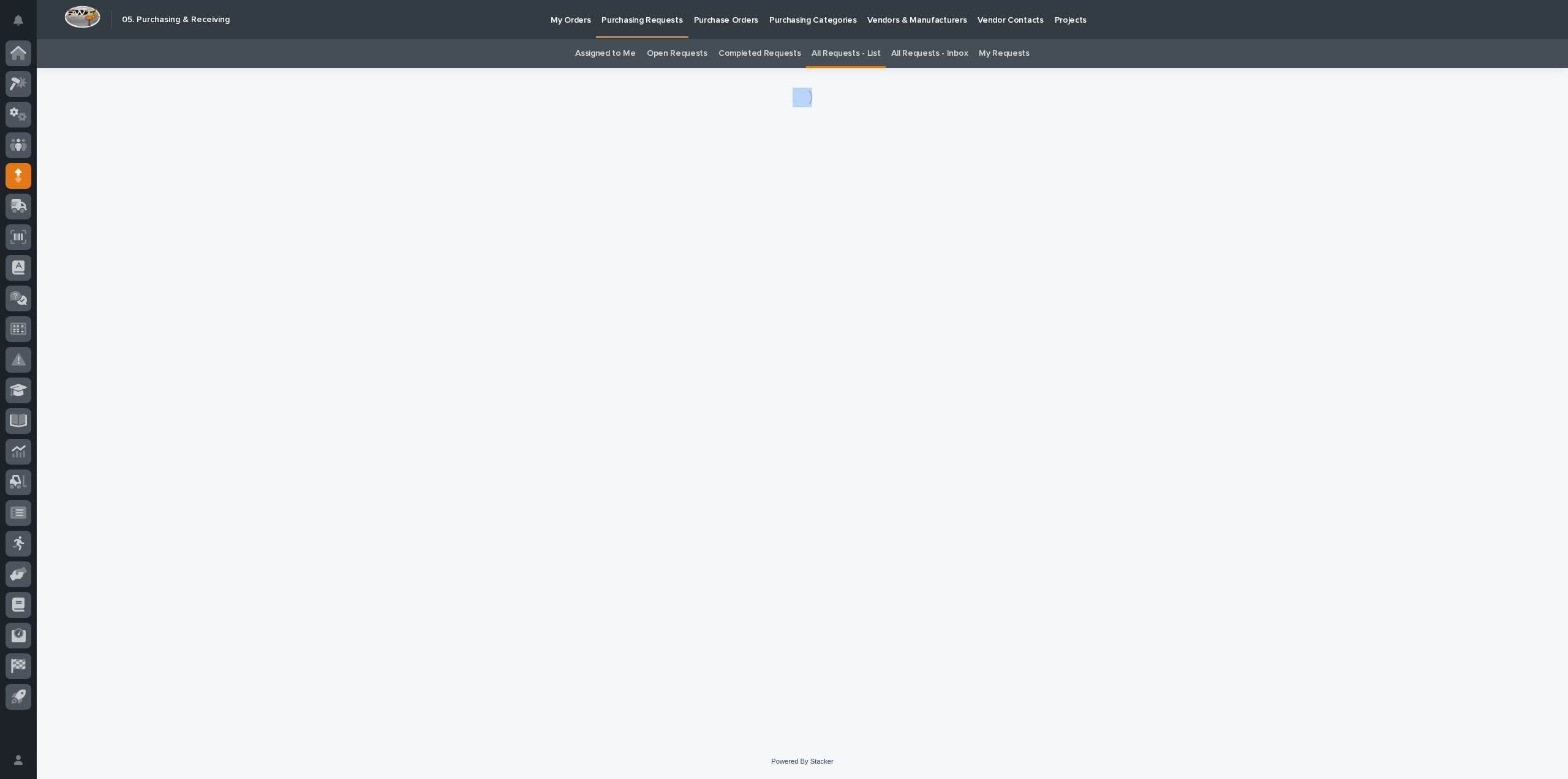
click at [506, 239] on div "Loading... Saving… Loading... Saving…" at bounding box center [803, 390] width 1240 height 645
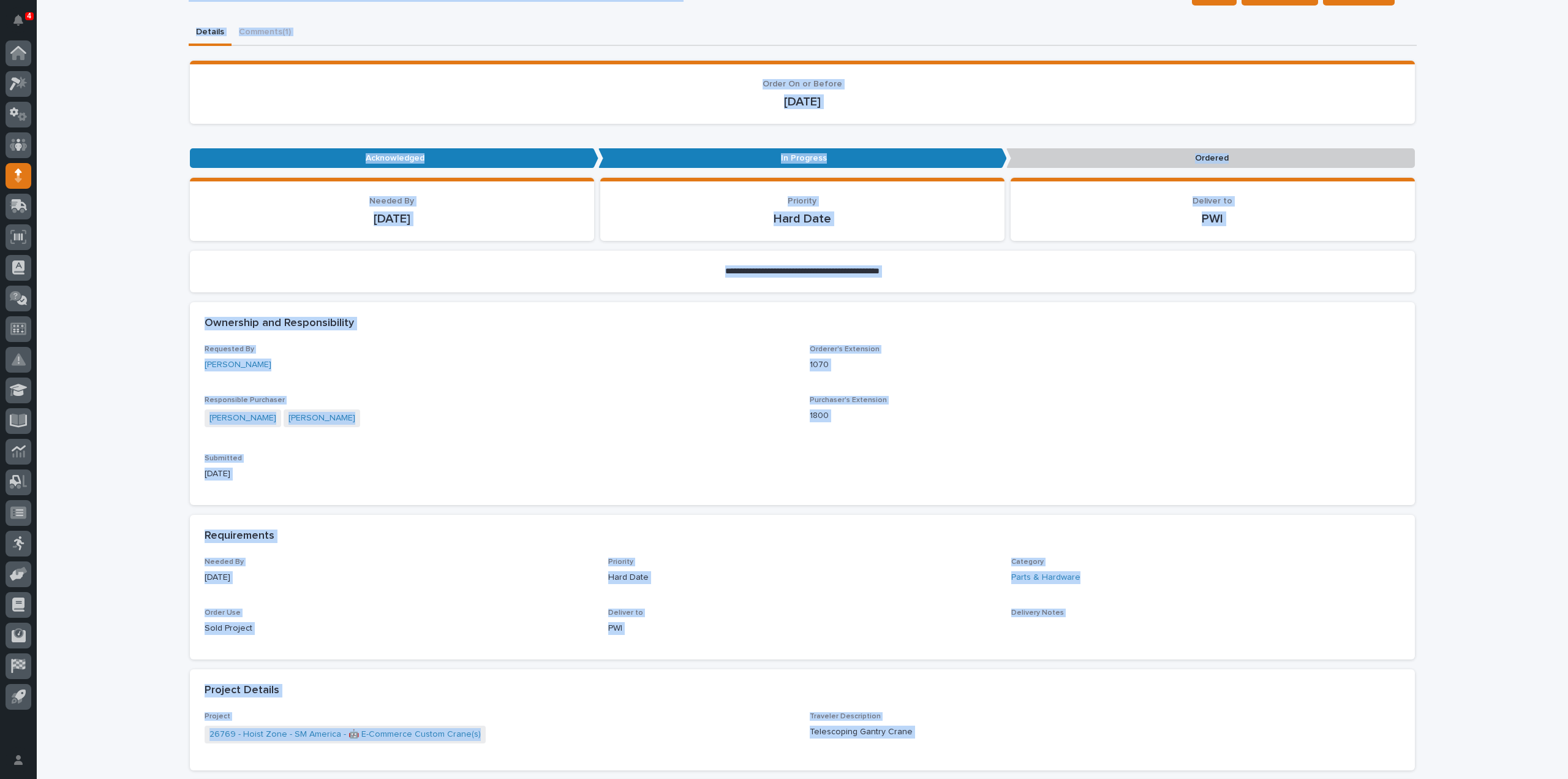
click at [235, 154] on p "Acknowledged" at bounding box center [394, 158] width 409 height 20
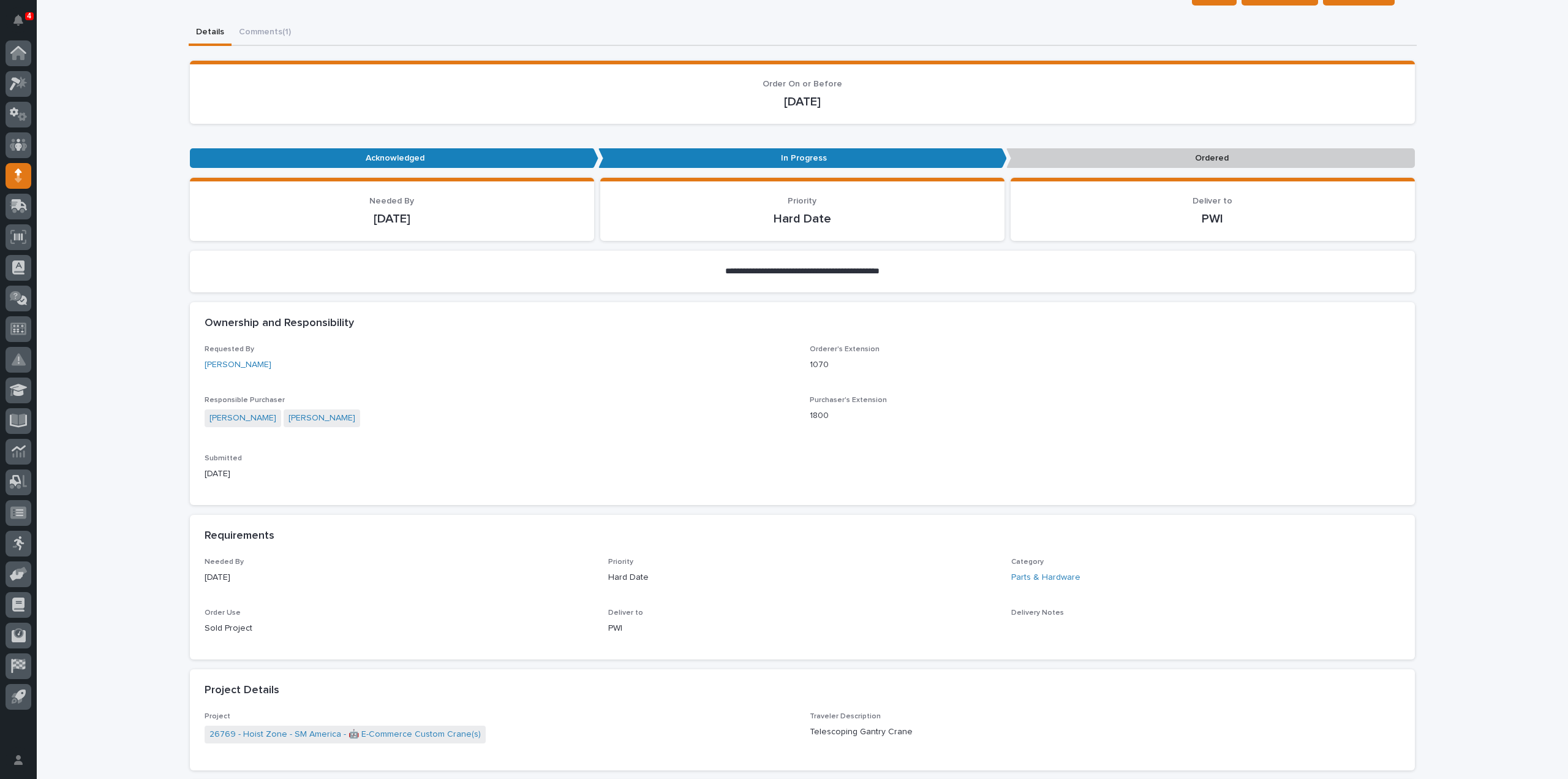
scroll to position [613, 0]
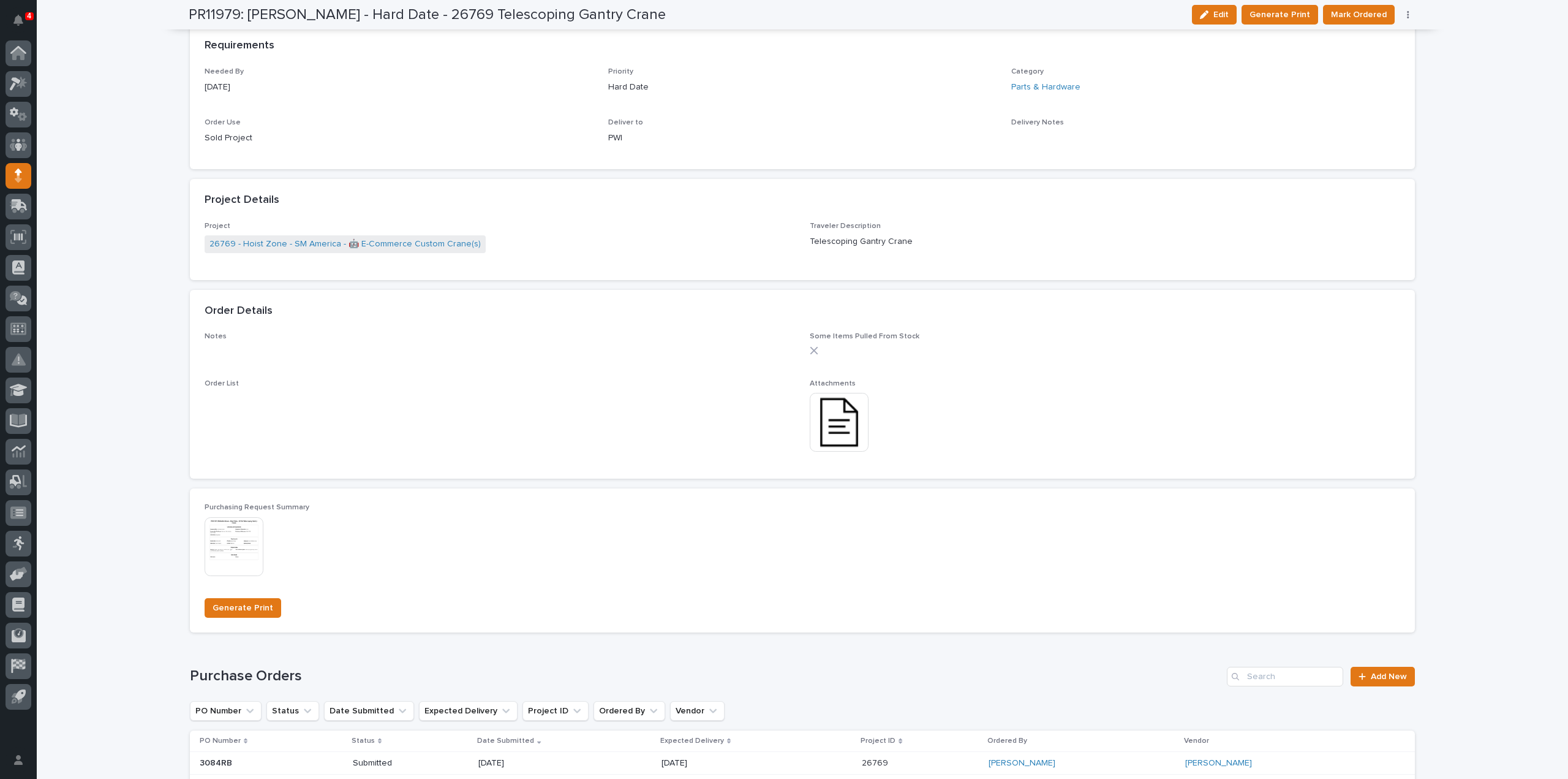
click at [846, 430] on img at bounding box center [840, 422] width 59 height 59
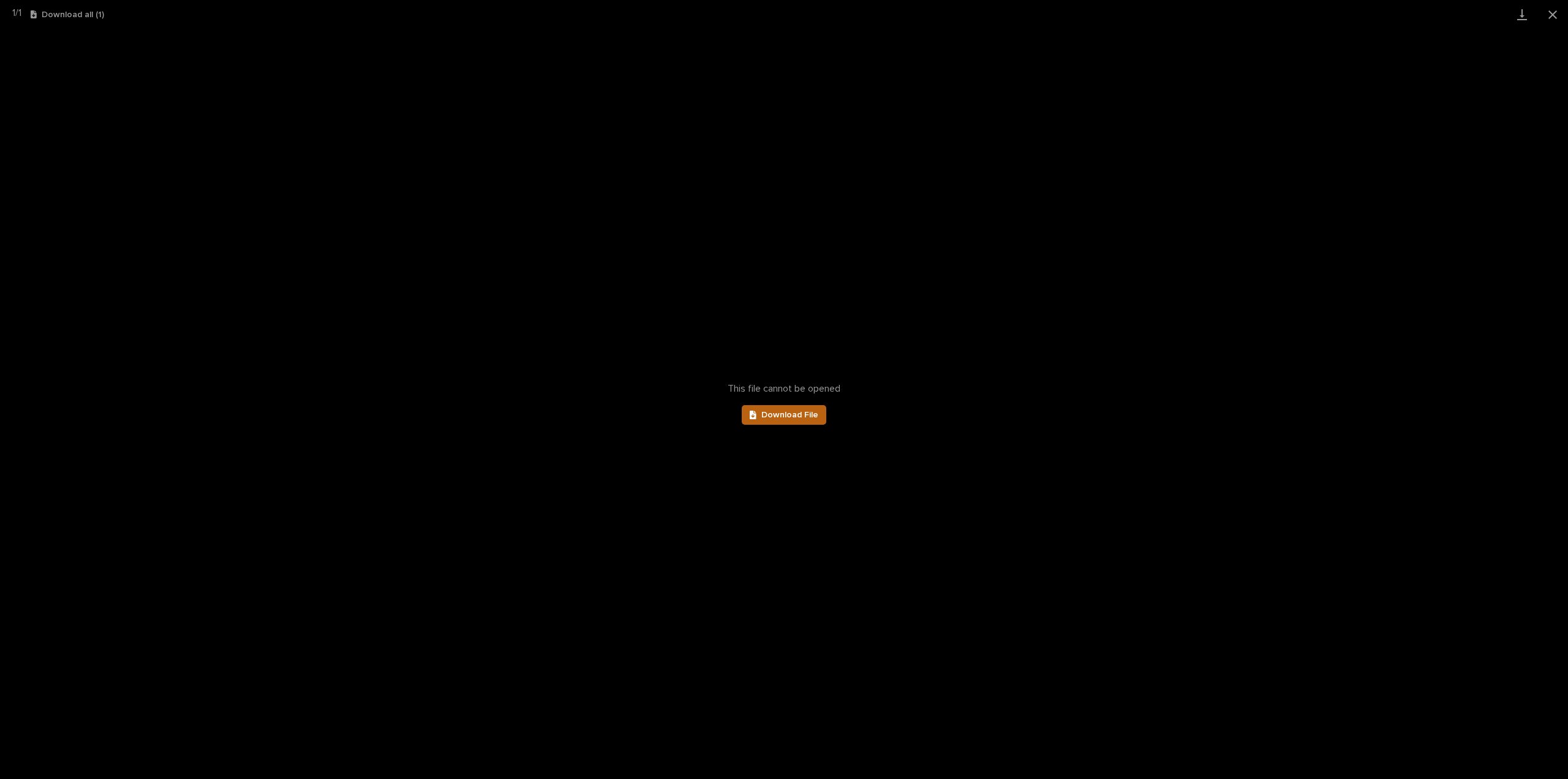
click at [772, 418] on span "Download File" at bounding box center [790, 415] width 57 height 9
click at [1554, 16] on button "Close gallery" at bounding box center [1553, 14] width 31 height 29
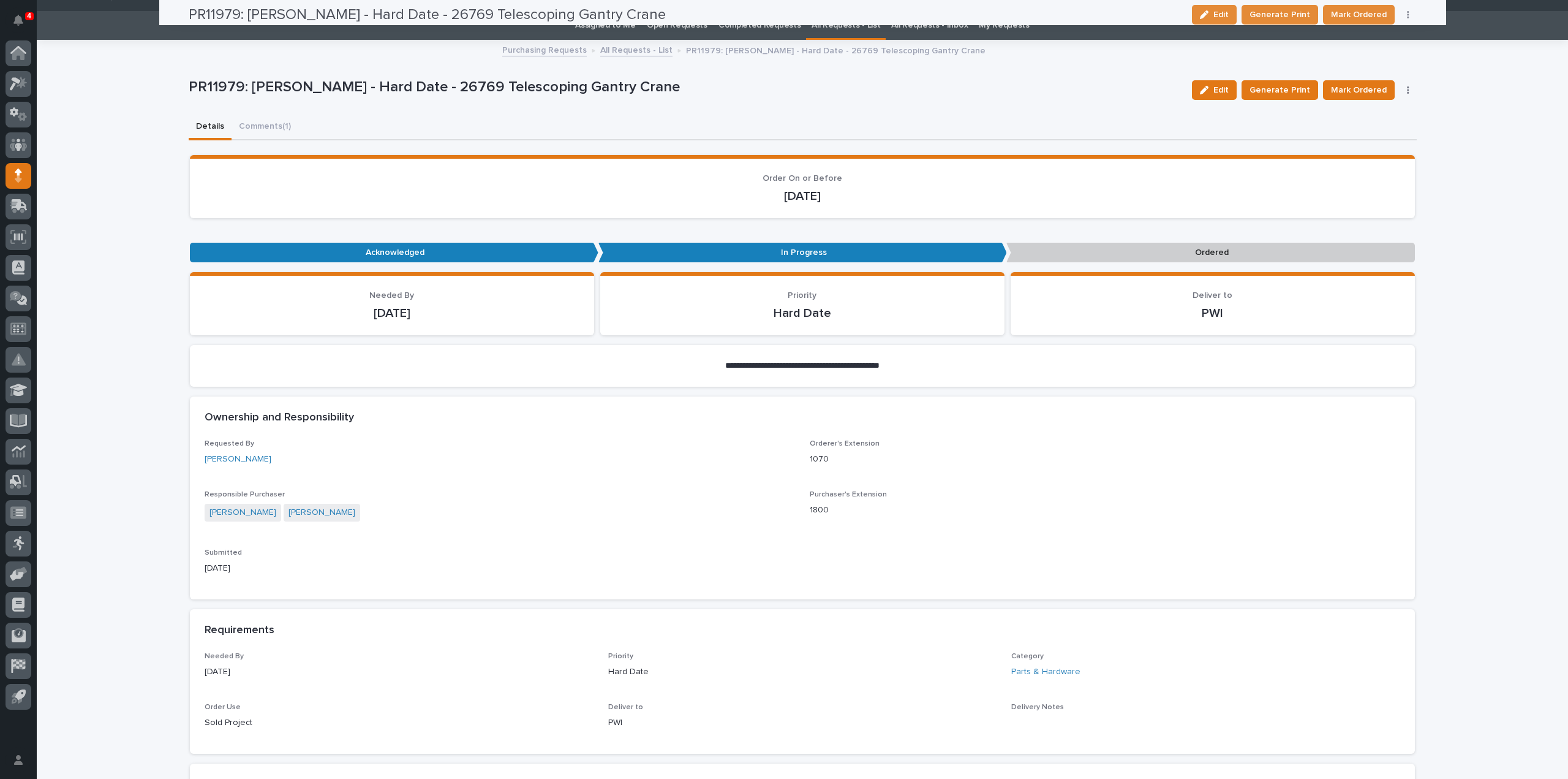
scroll to position [0, 0]
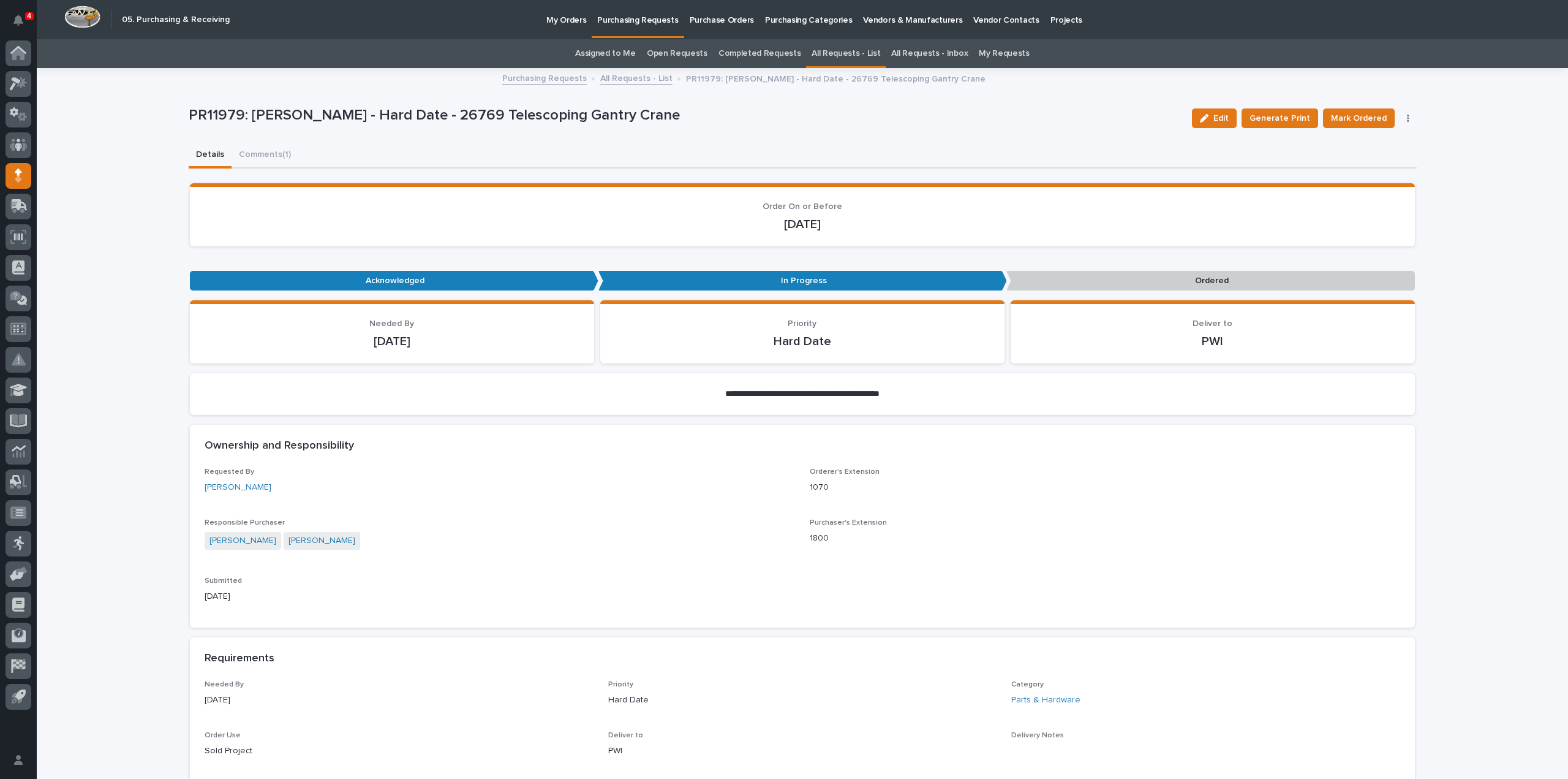
click at [604, 52] on link "Assigned to Me" at bounding box center [605, 53] width 61 height 29
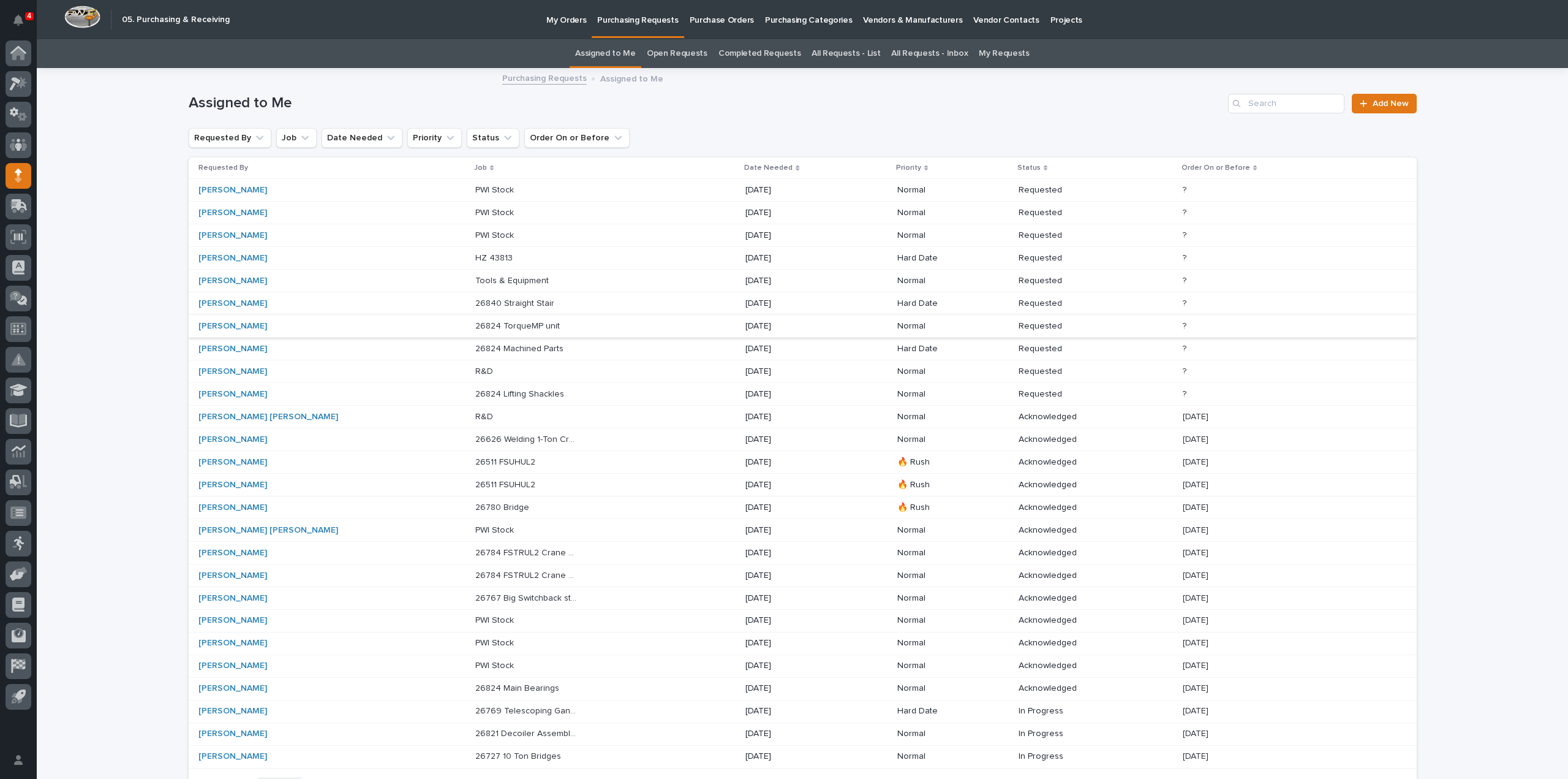
scroll to position [122, 0]
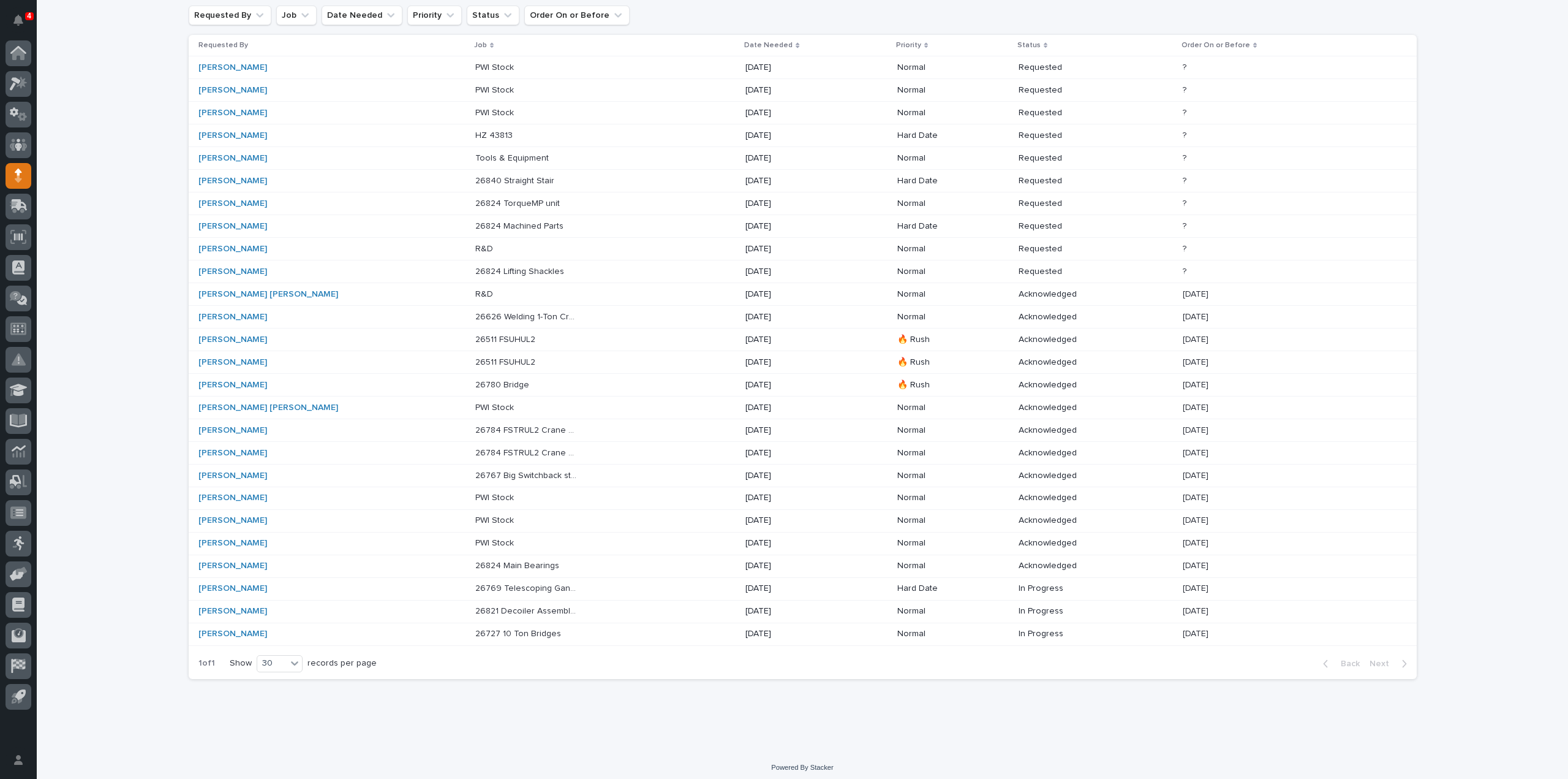
click at [485, 583] on p "26769 Telescoping Gantry Crane" at bounding box center [527, 587] width 104 height 13
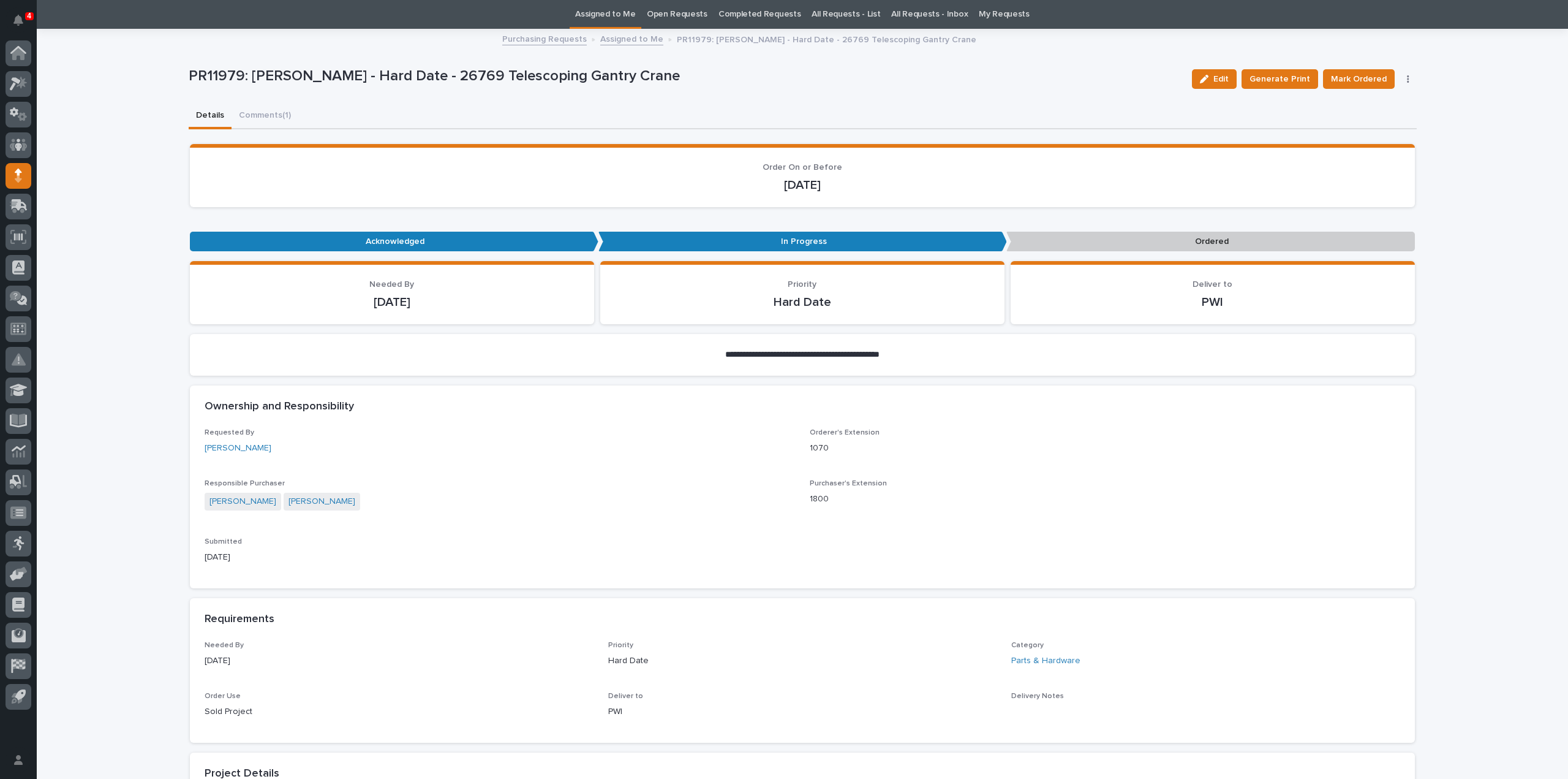
scroll to position [652, 0]
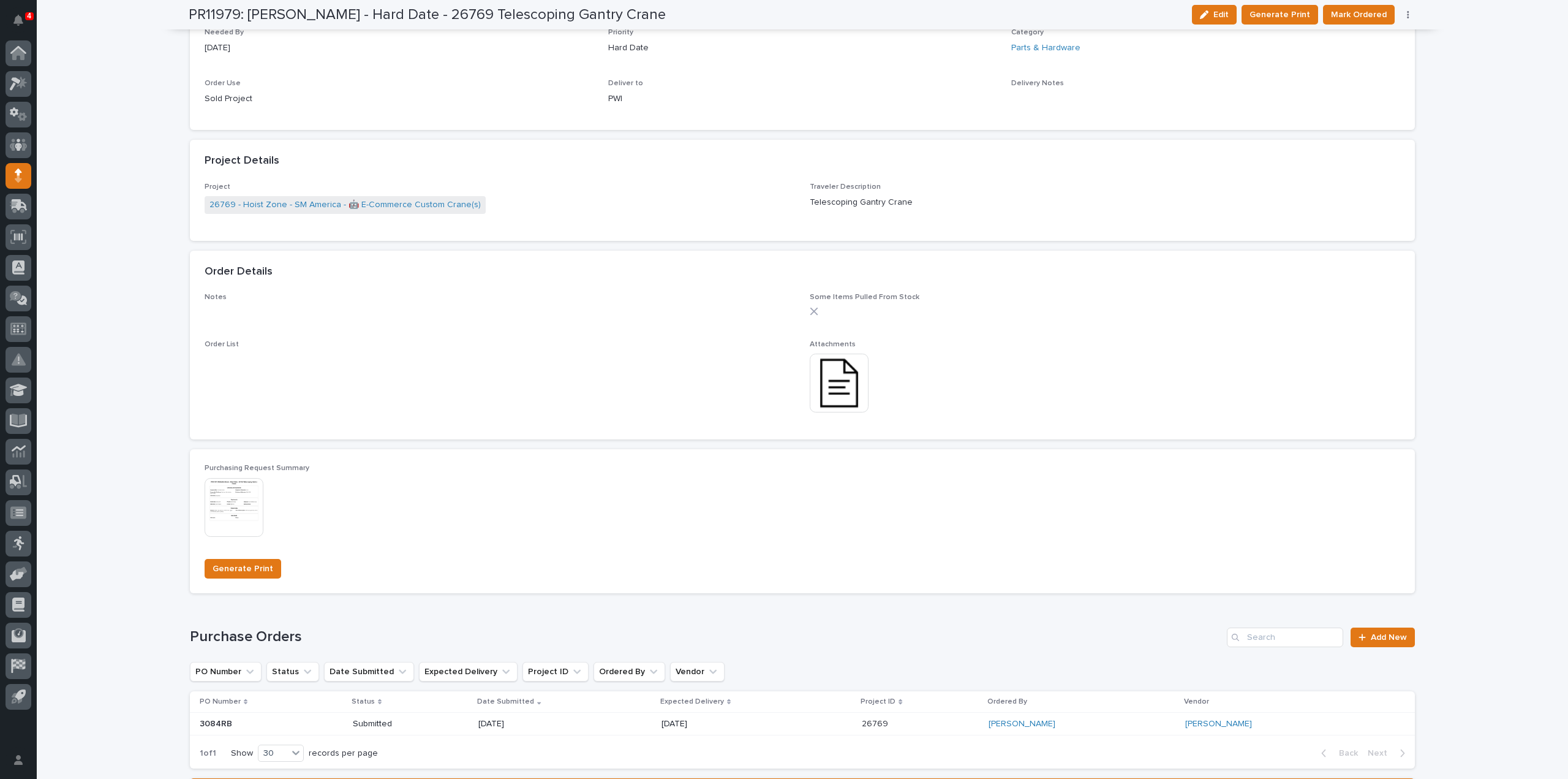
click at [829, 386] on img at bounding box center [840, 383] width 59 height 59
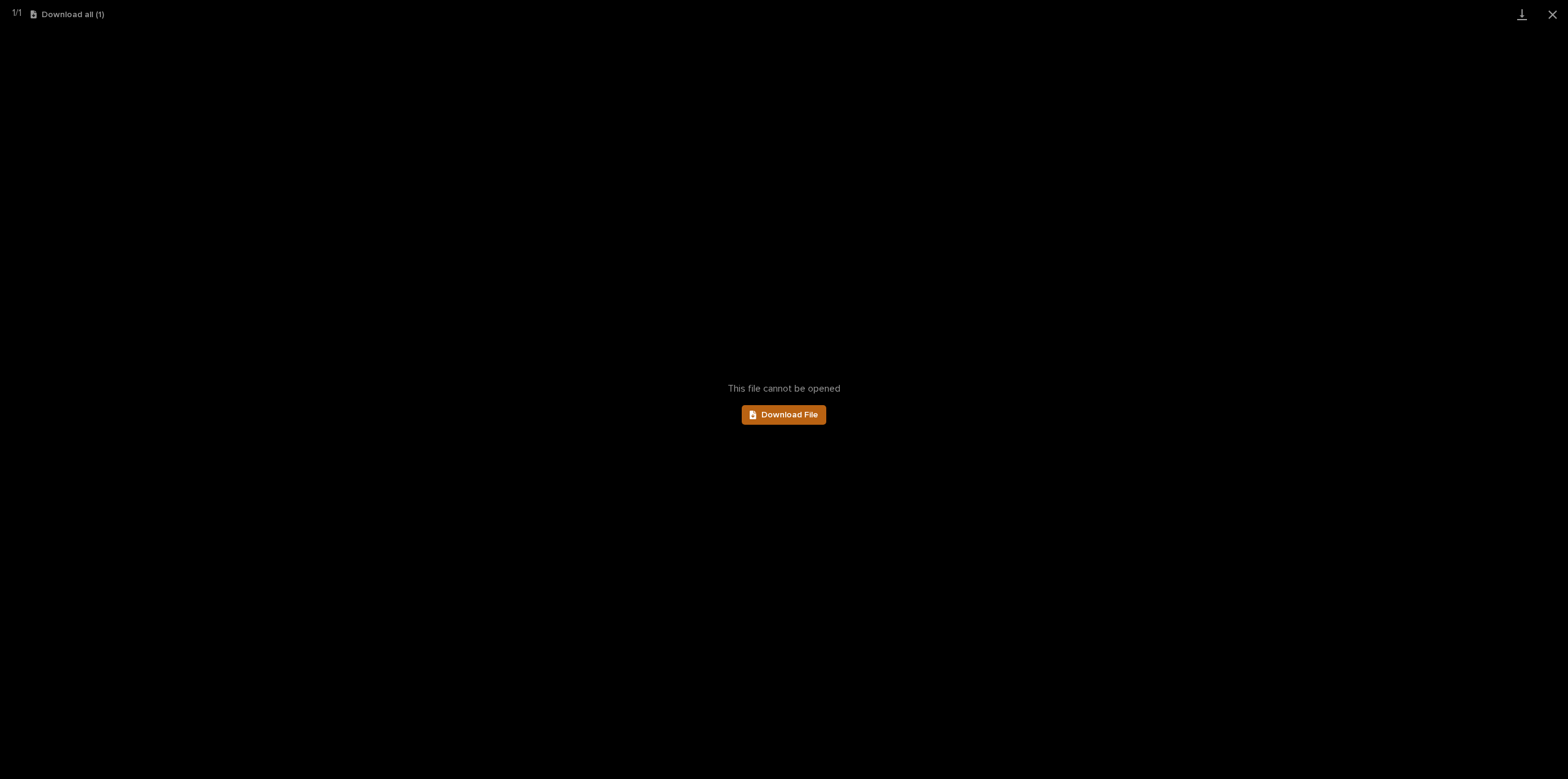
click at [795, 409] on link "Download File" at bounding box center [784, 415] width 85 height 20
click at [1552, 20] on button "Close gallery" at bounding box center [1553, 14] width 31 height 29
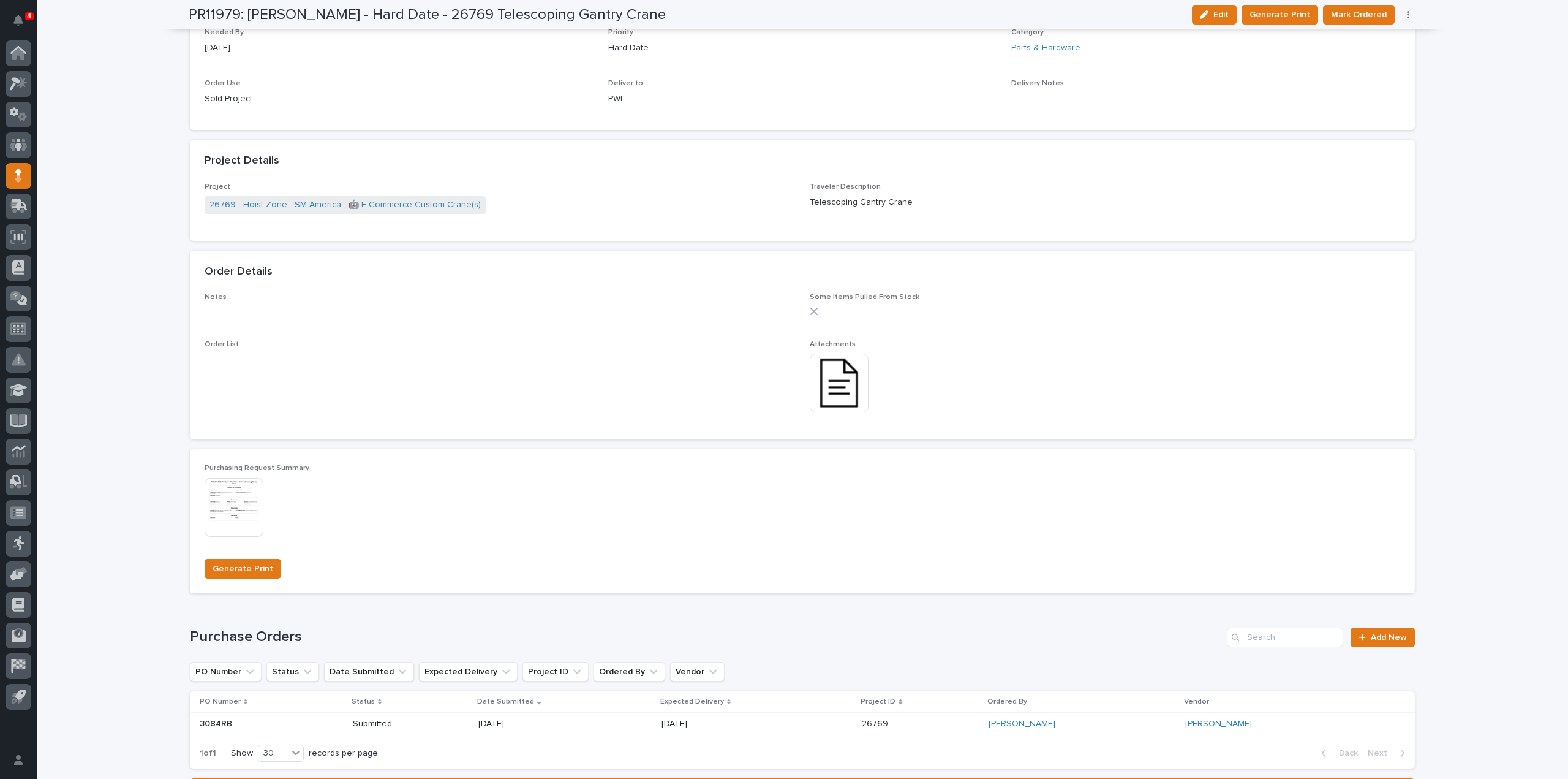
scroll to position [0, 0]
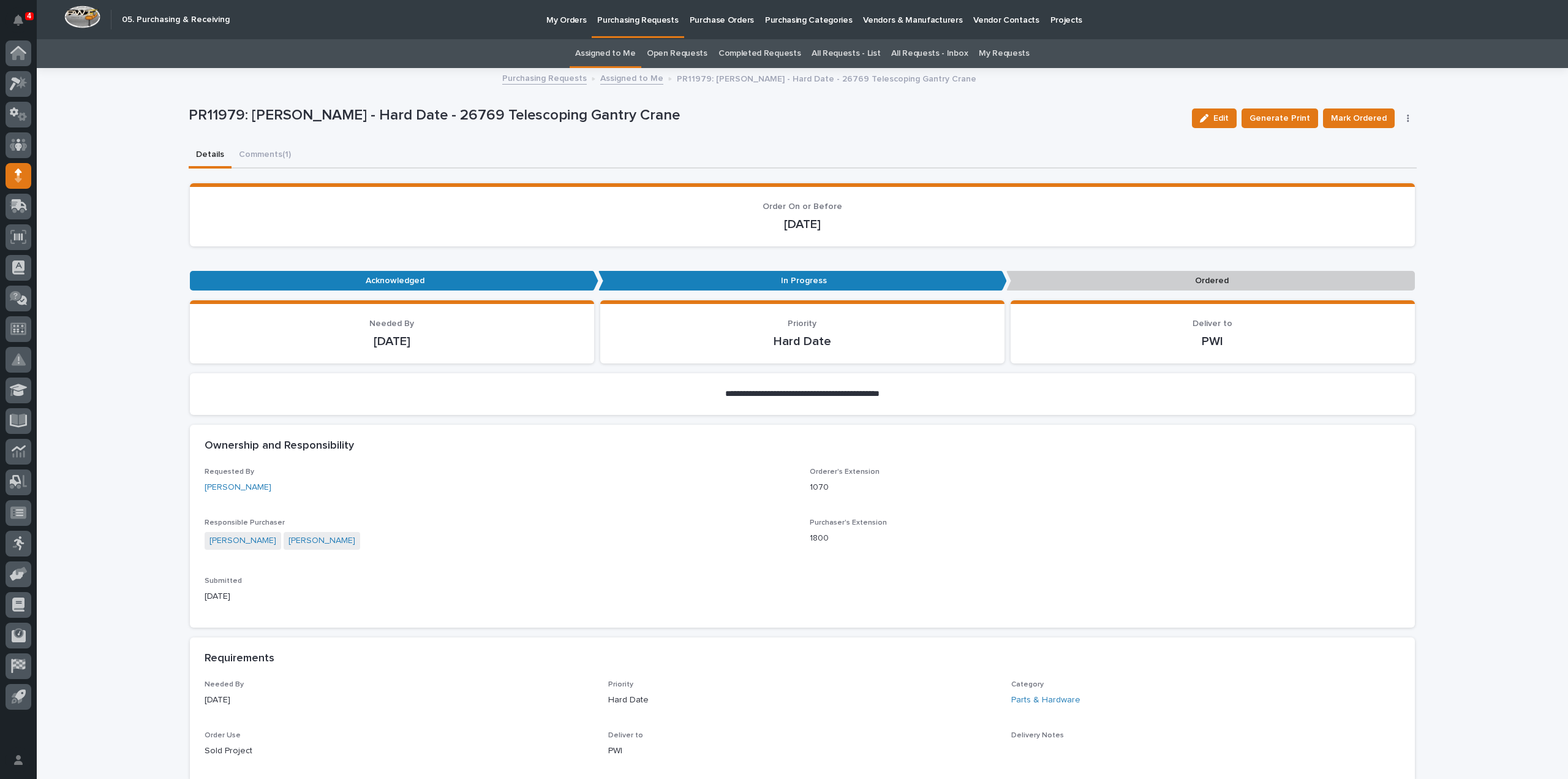
click at [613, 52] on link "Assigned to Me" at bounding box center [605, 53] width 61 height 29
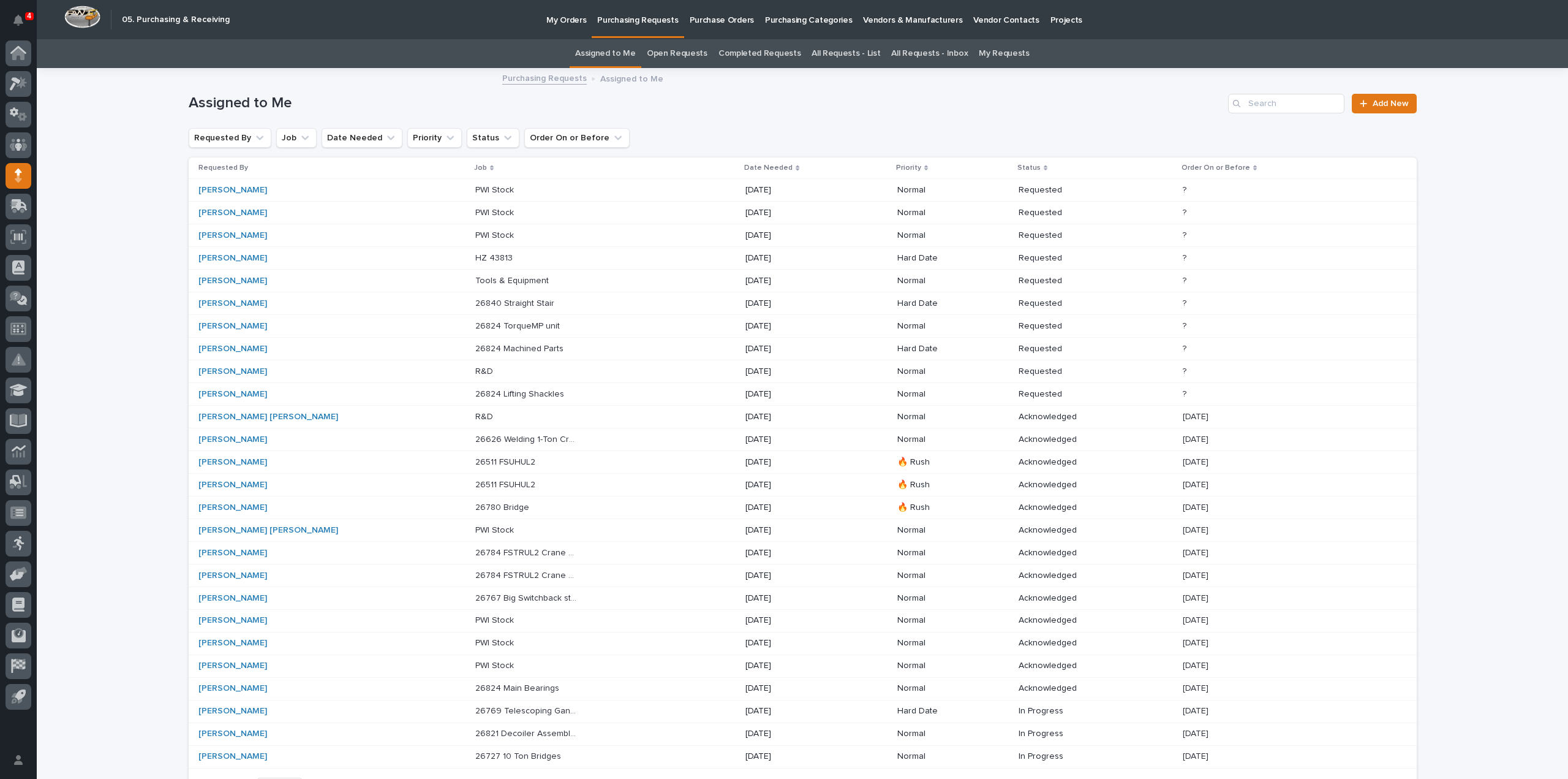
click at [475, 304] on p "26840 Straight Stair" at bounding box center [516, 302] width 82 height 13
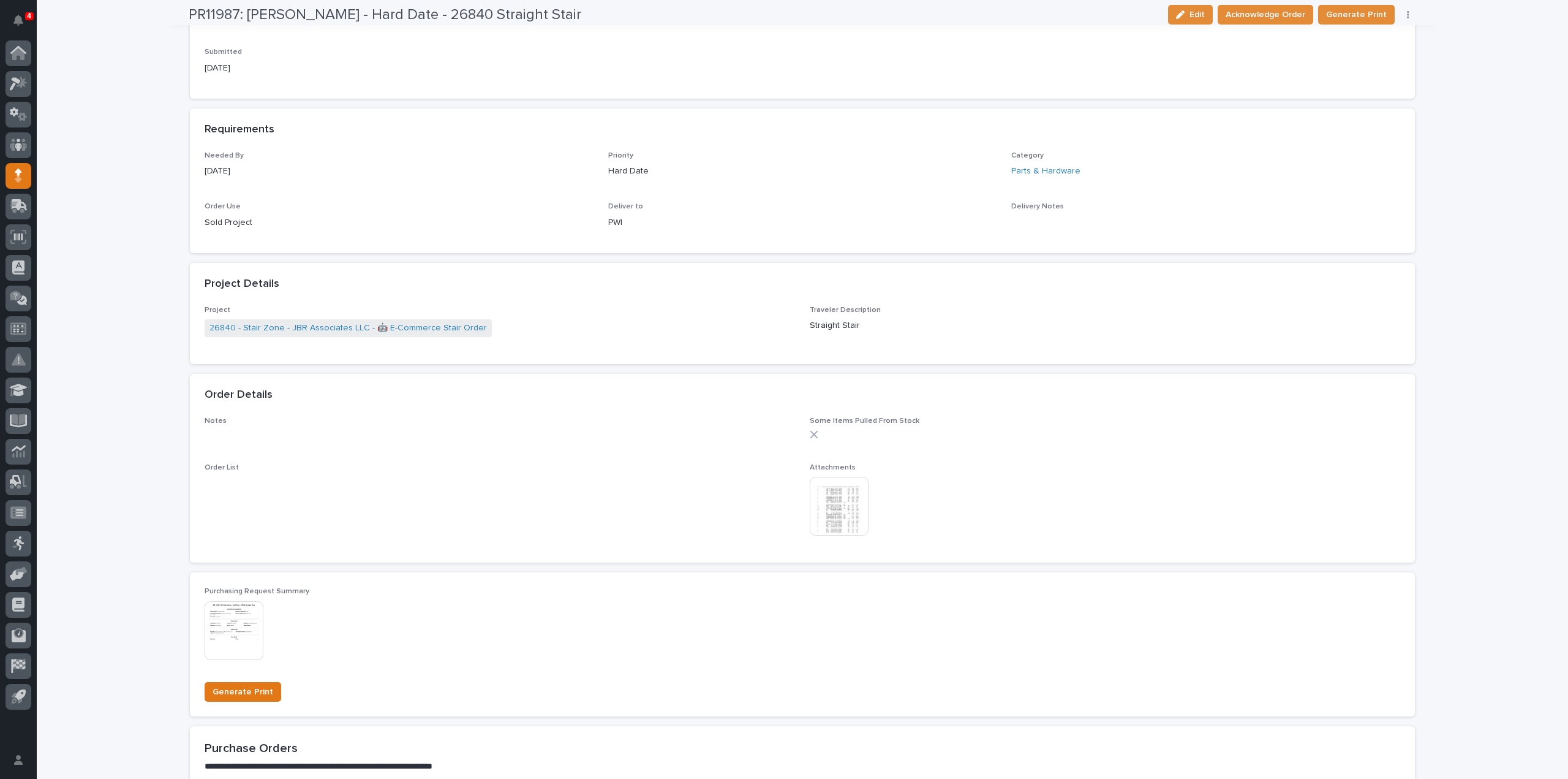
scroll to position [490, 0]
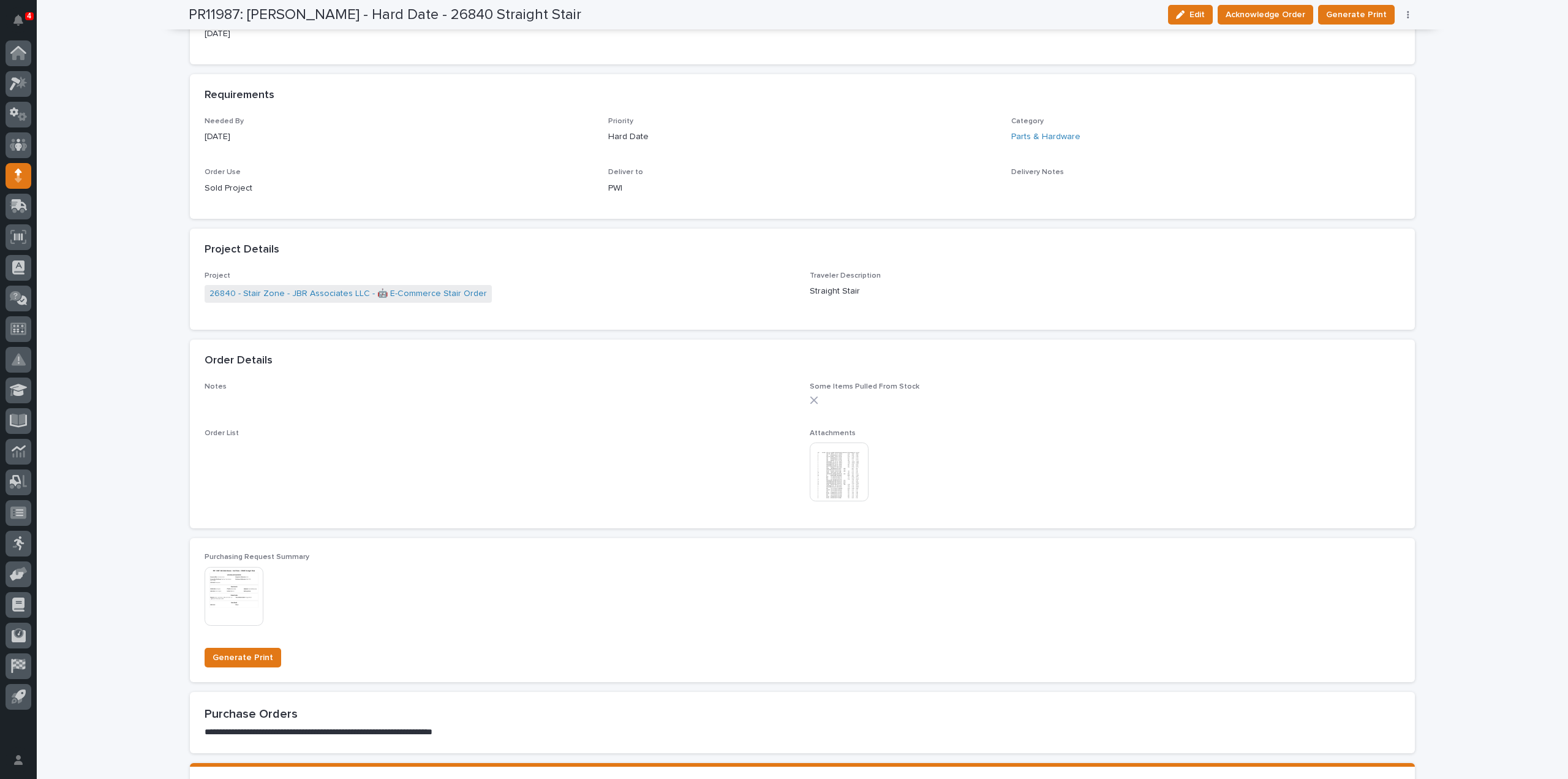
click at [849, 486] on img at bounding box center [840, 472] width 59 height 59
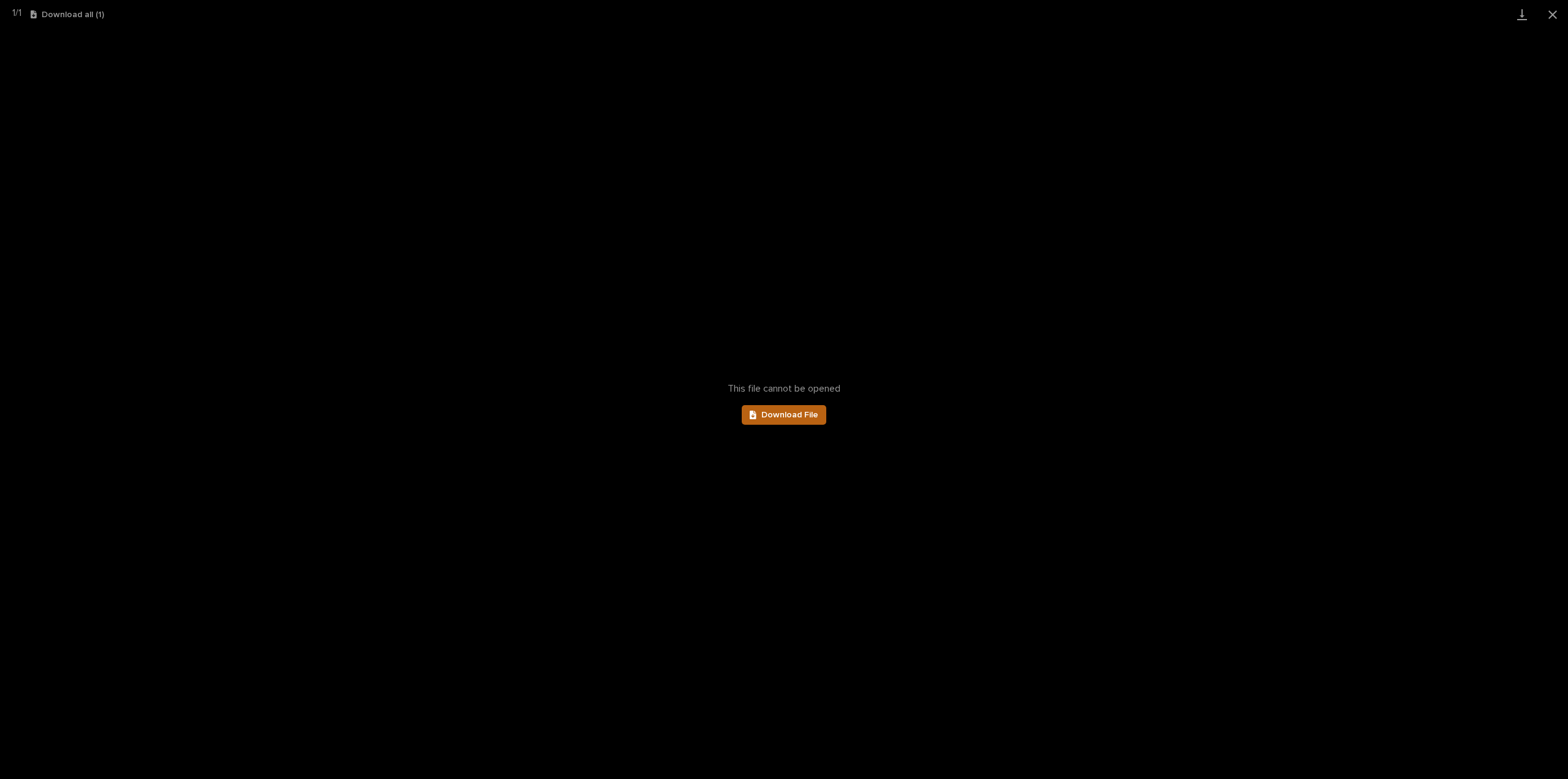
click at [814, 421] on link "Download File" at bounding box center [784, 415] width 85 height 20
click at [1556, 21] on button "Close gallery" at bounding box center [1553, 14] width 31 height 29
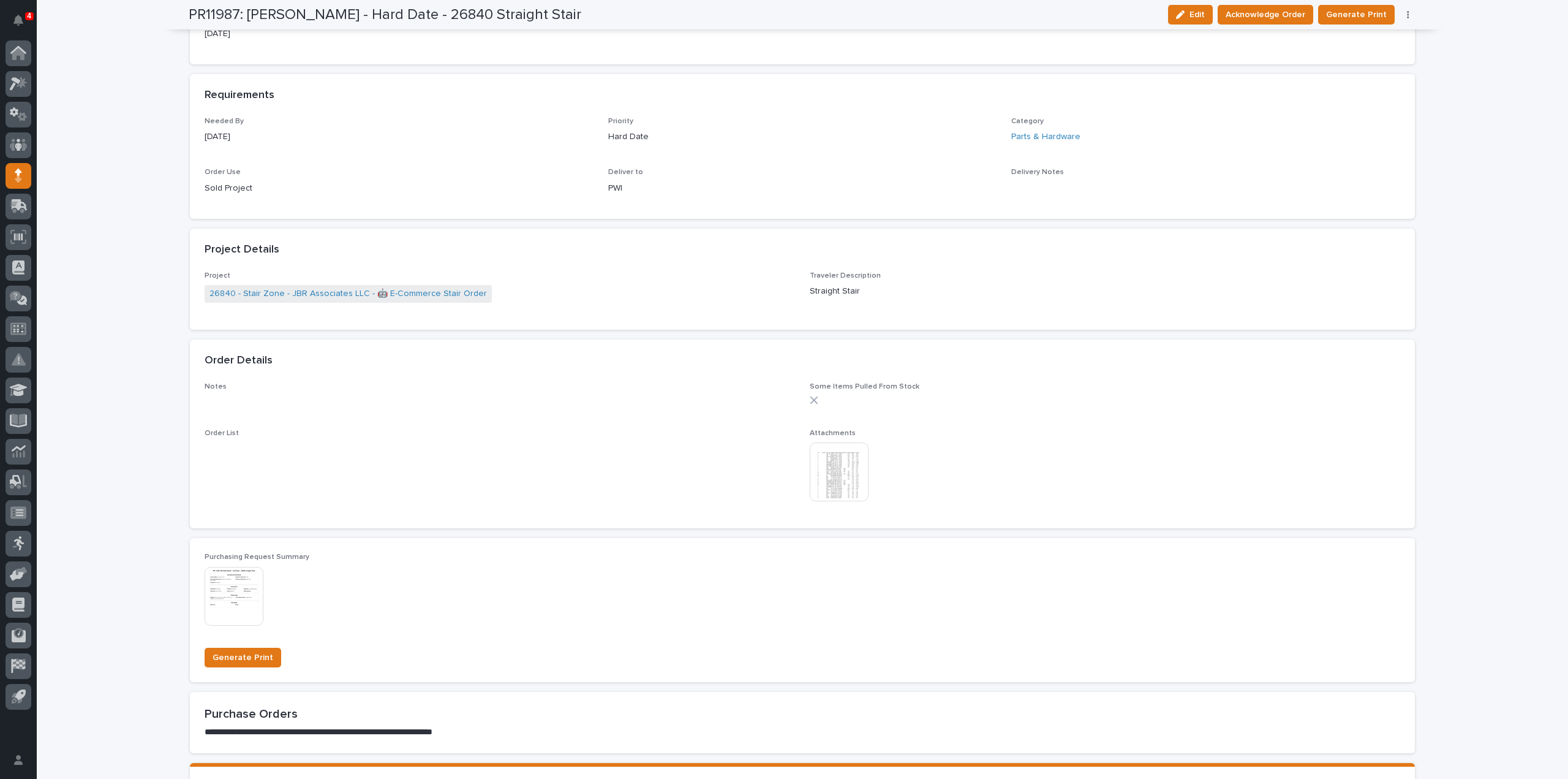
scroll to position [0, 0]
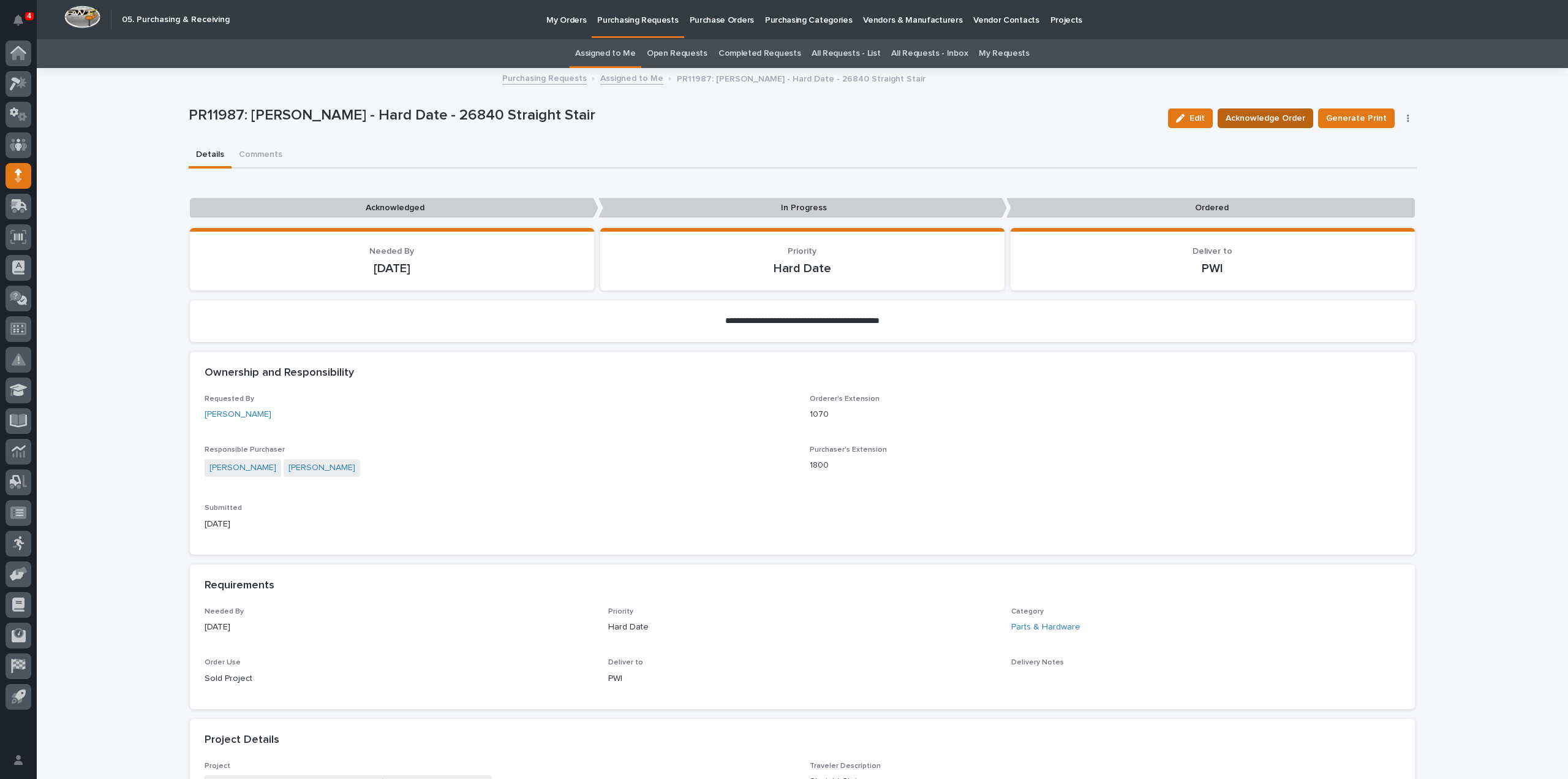
click at [1282, 120] on span "Acknowledge Order" at bounding box center [1266, 118] width 80 height 15
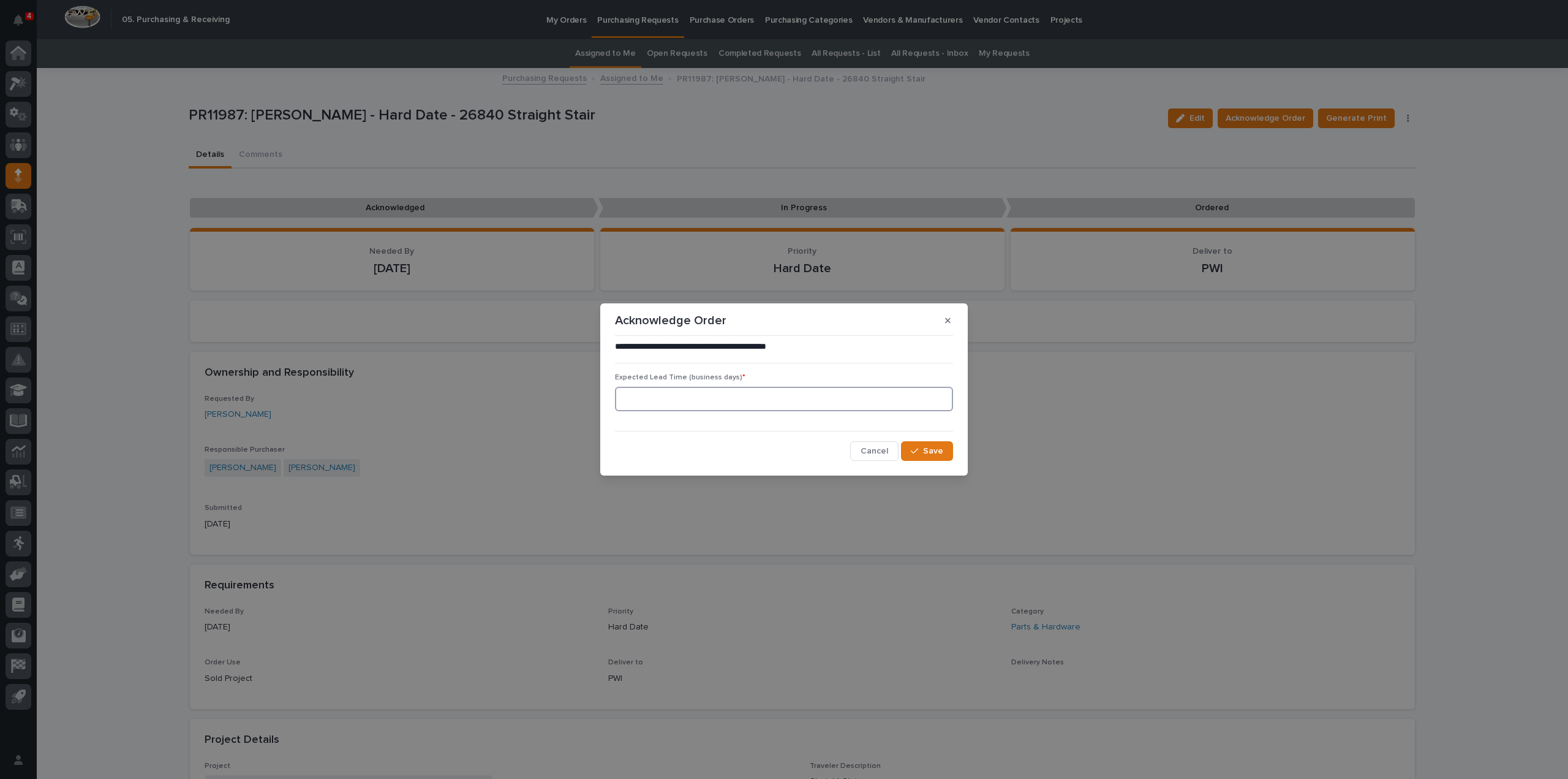
click at [685, 402] on input at bounding box center [784, 399] width 338 height 25
type input "0"
click at [930, 454] on span "Save" at bounding box center [933, 451] width 20 height 11
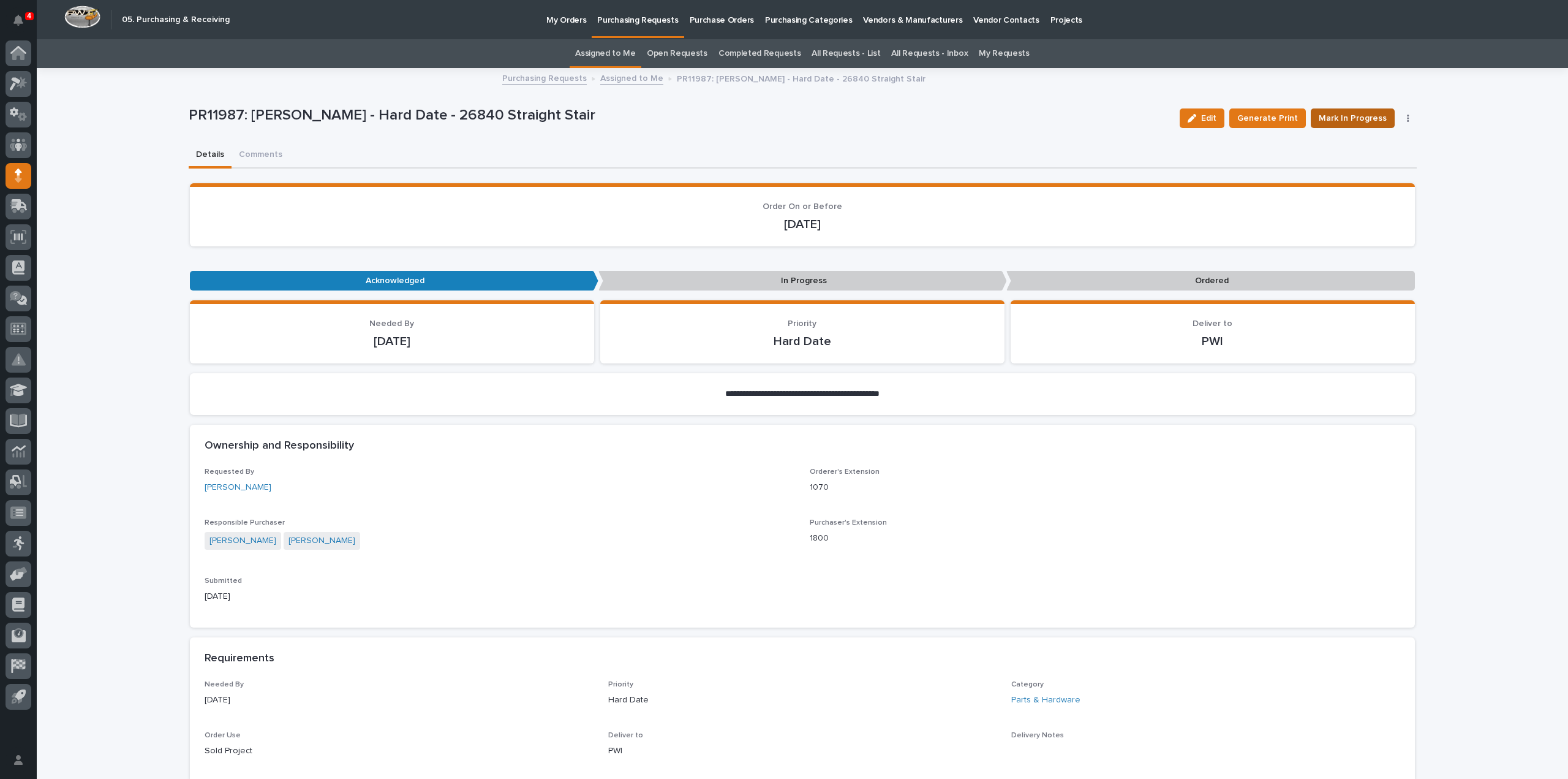
click at [1341, 117] on span "Mark In Progress" at bounding box center [1353, 118] width 68 height 15
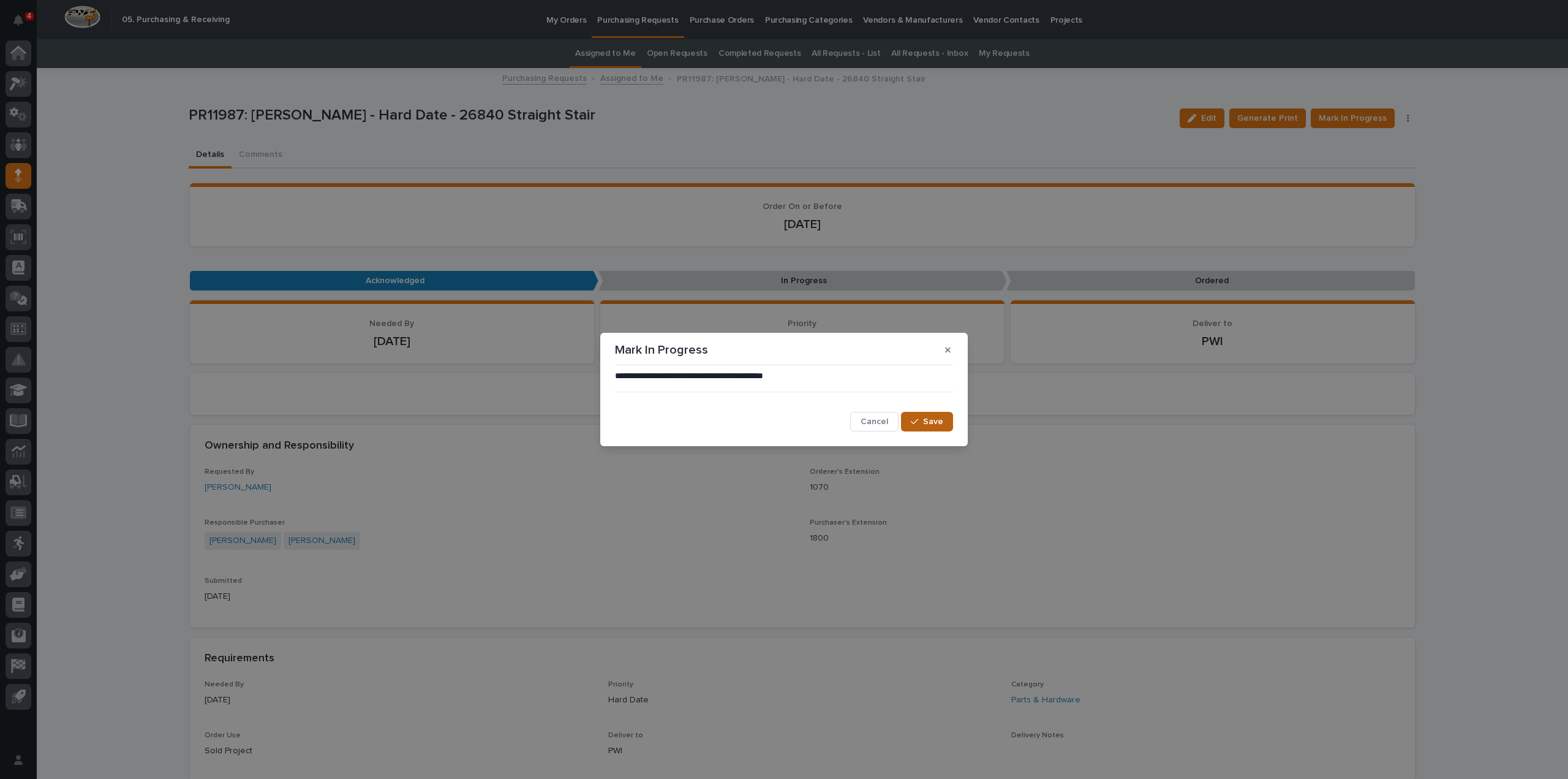
click at [924, 427] on span "Save" at bounding box center [933, 422] width 20 height 11
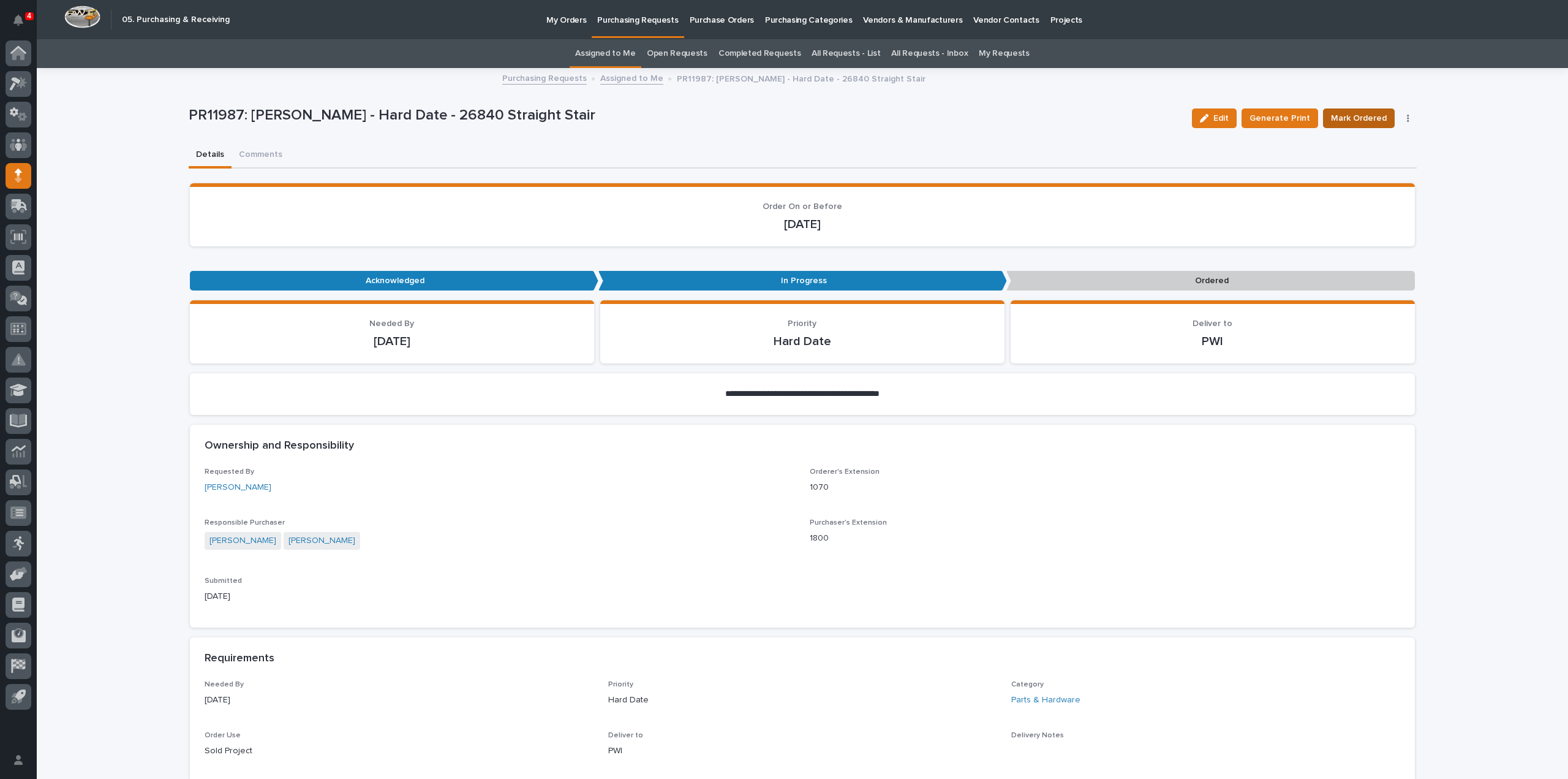
click at [1357, 117] on span "Mark Ordered" at bounding box center [1359, 118] width 56 height 15
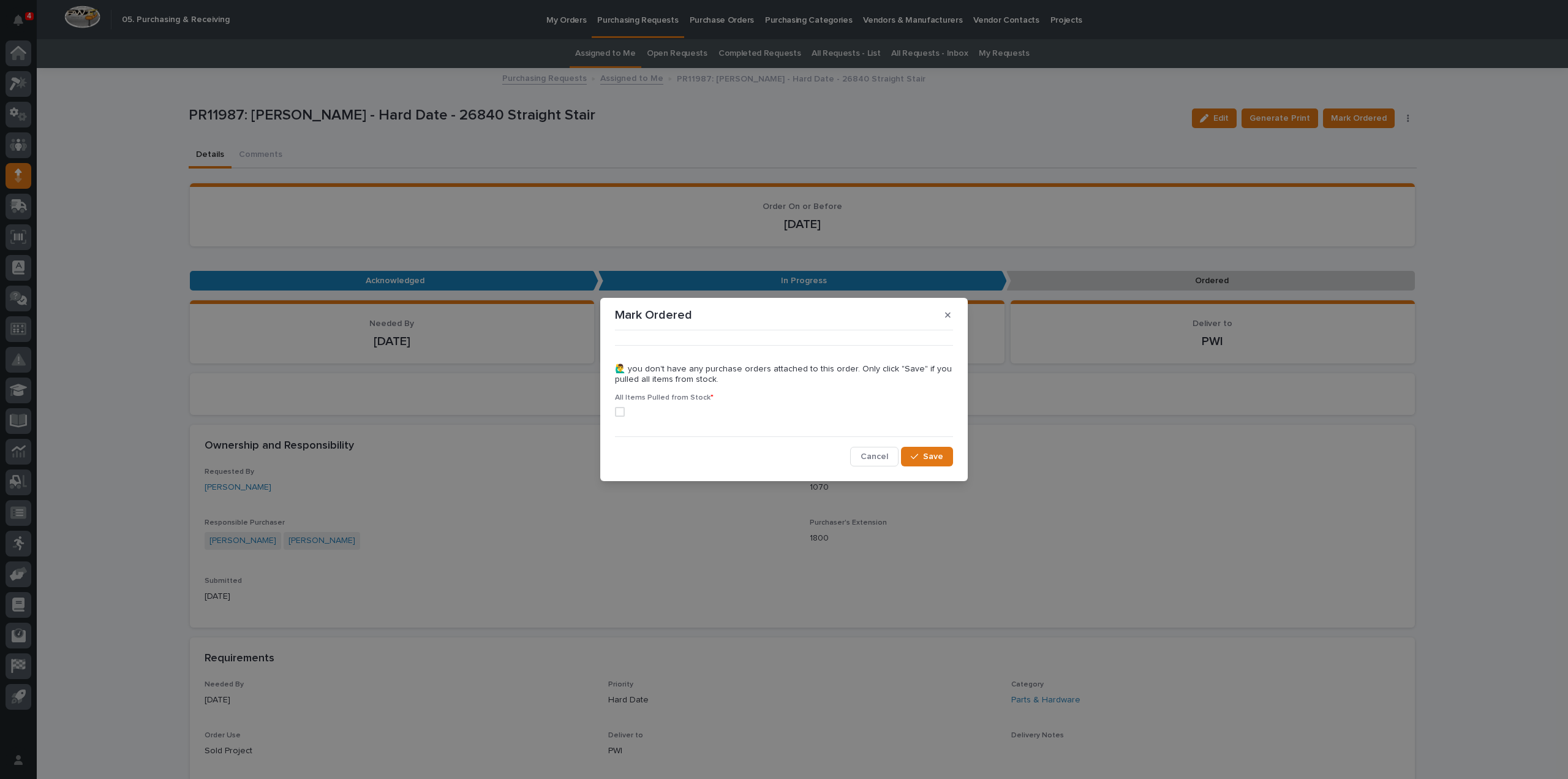
click at [619, 410] on span at bounding box center [620, 412] width 10 height 10
click at [925, 462] on button "Save" at bounding box center [927, 457] width 52 height 20
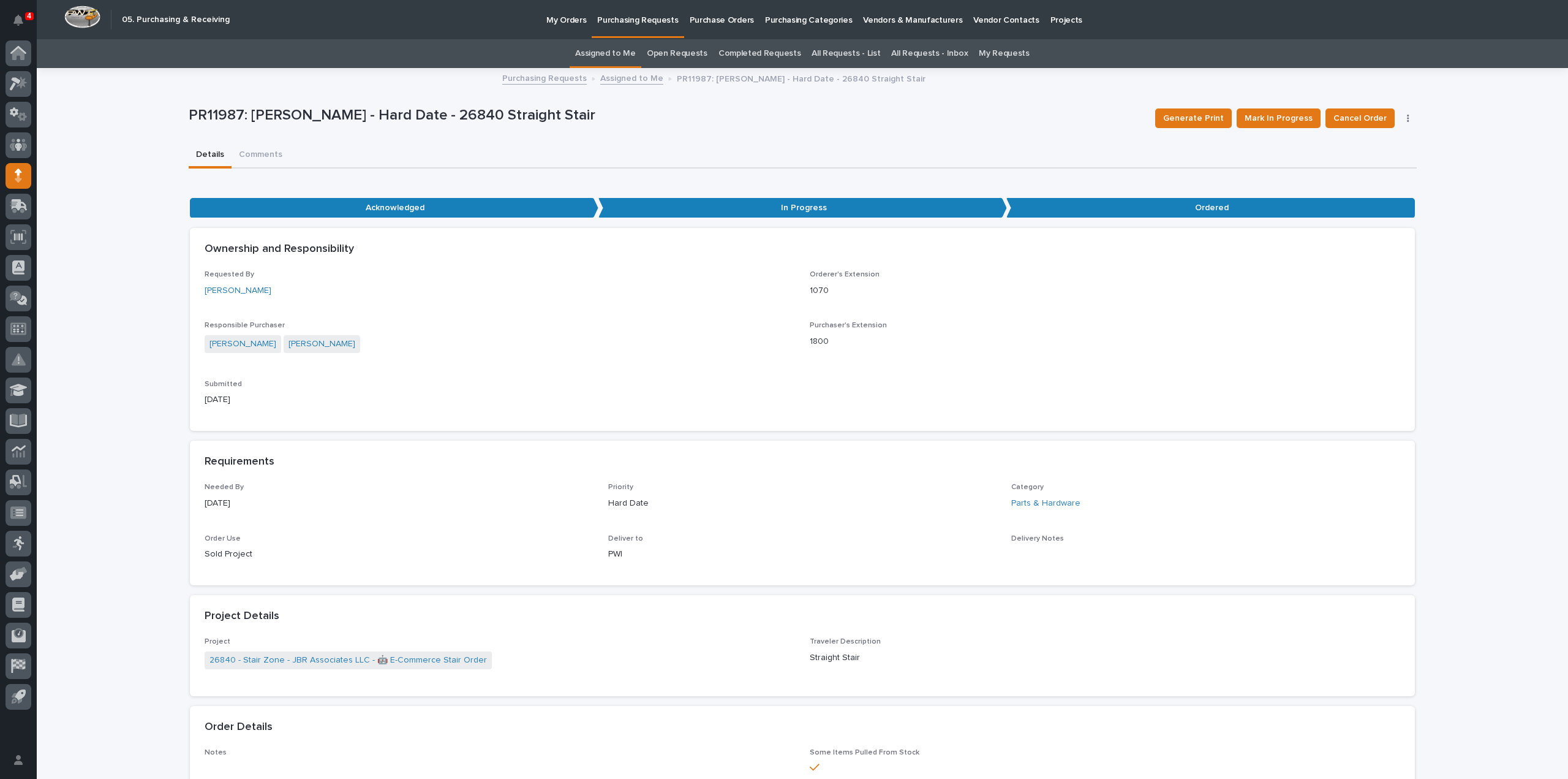
click at [624, 53] on link "Assigned to Me" at bounding box center [605, 53] width 61 height 29
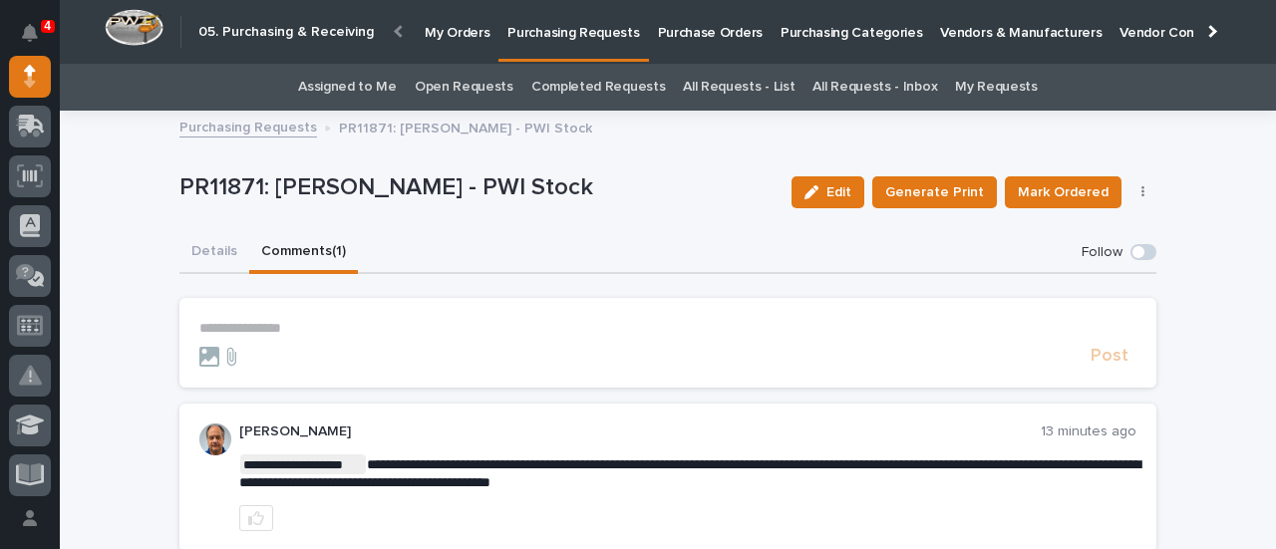
scroll to position [173, 0]
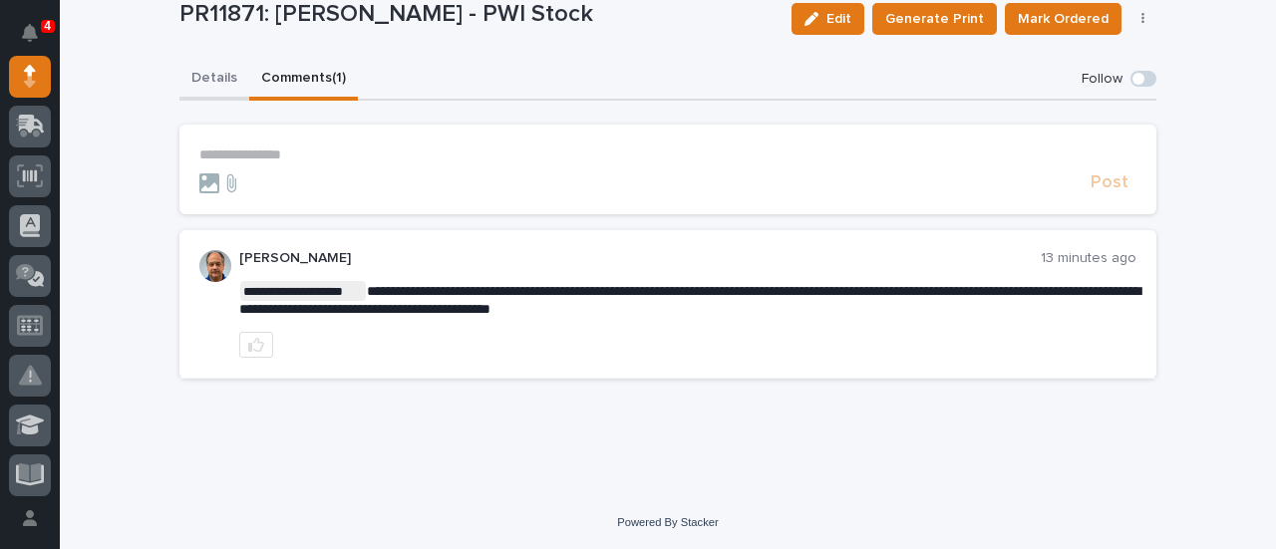
click at [205, 75] on div "**********" at bounding box center [667, 227] width 977 height 336
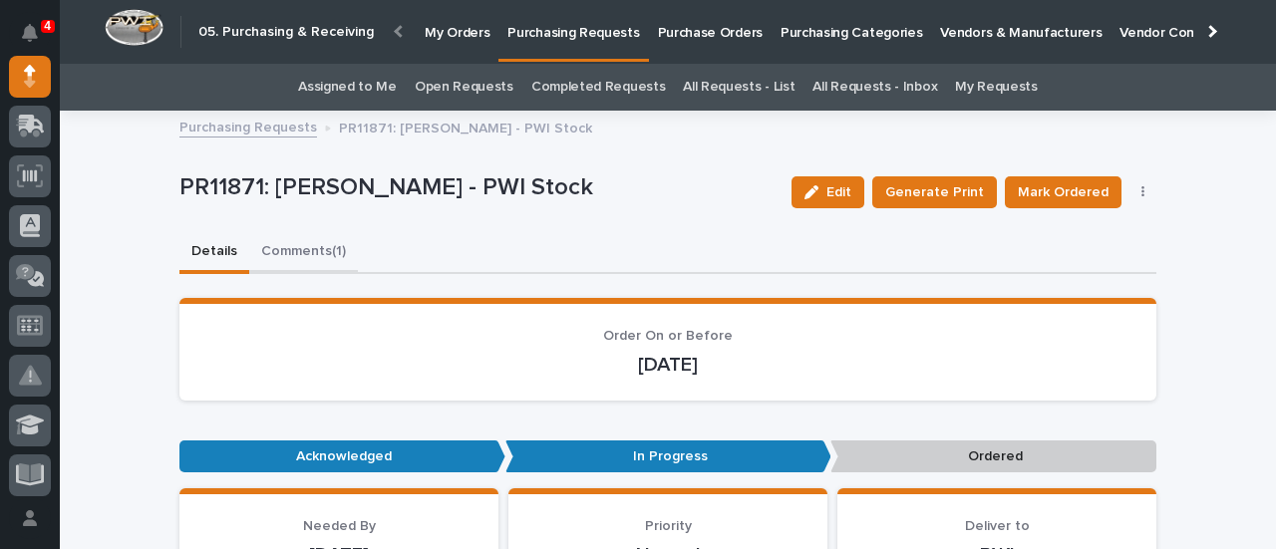
click at [297, 246] on button "Comments (1)" at bounding box center [303, 253] width 109 height 42
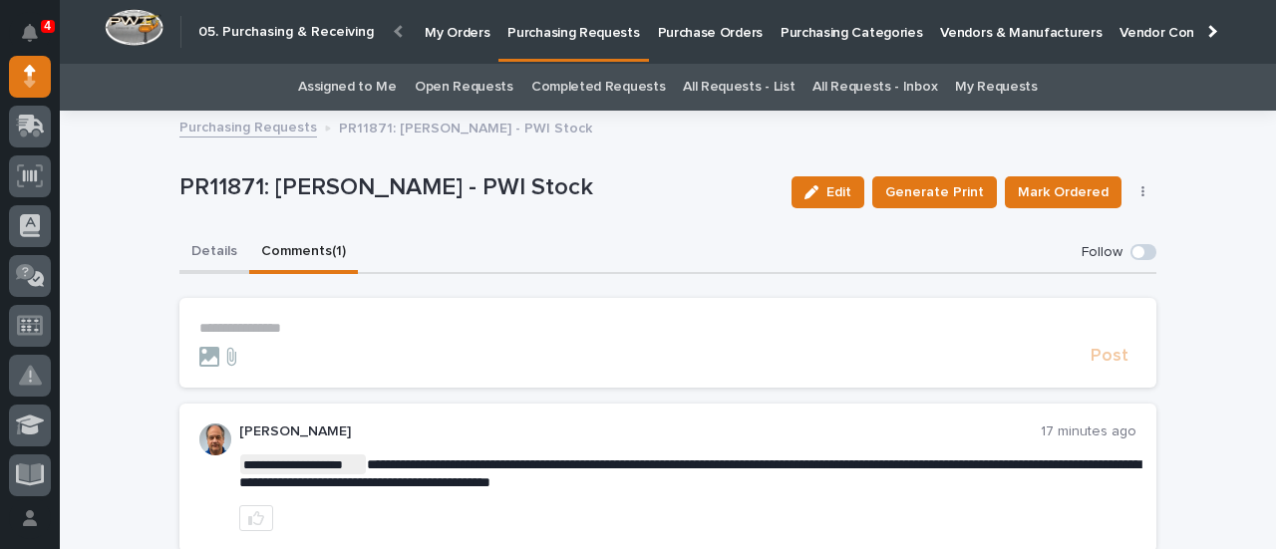
click at [206, 253] on button "Details" at bounding box center [214, 253] width 70 height 42
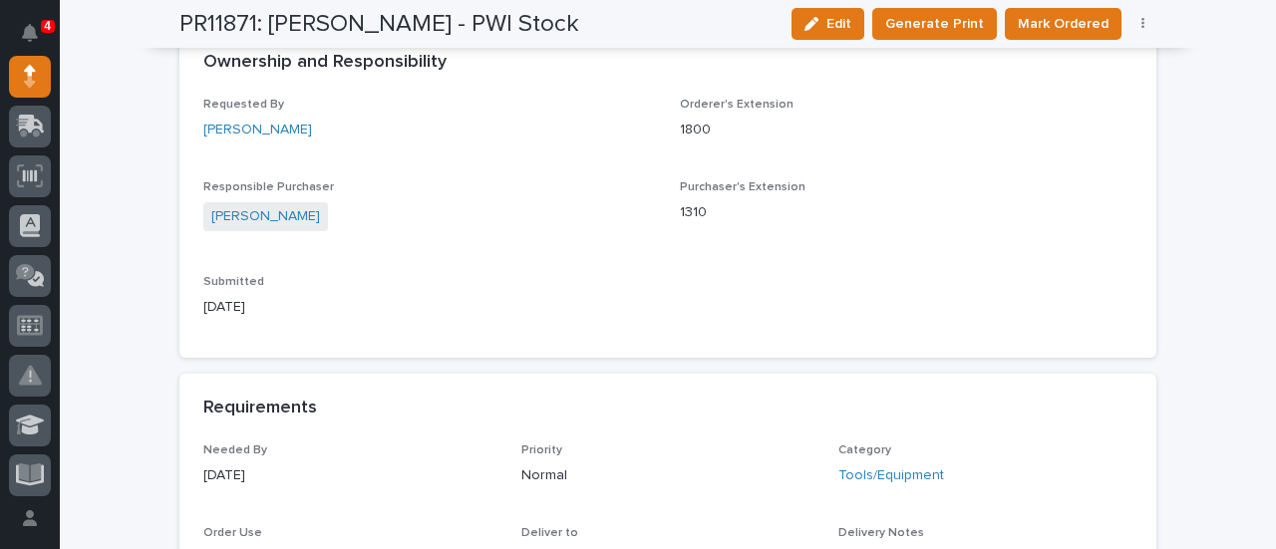
scroll to position [797, 0]
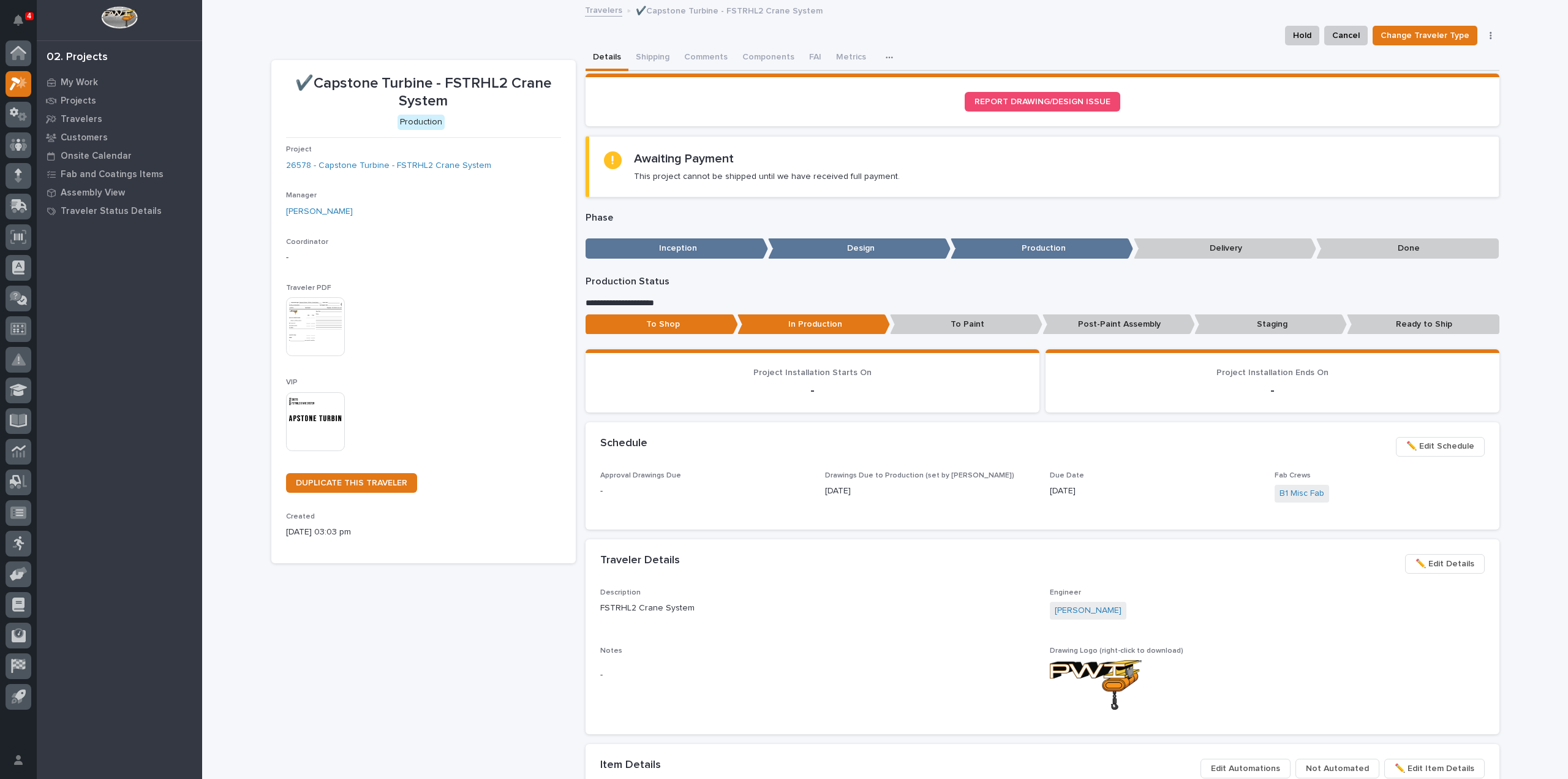
click at [317, 431] on img at bounding box center [315, 422] width 59 height 59
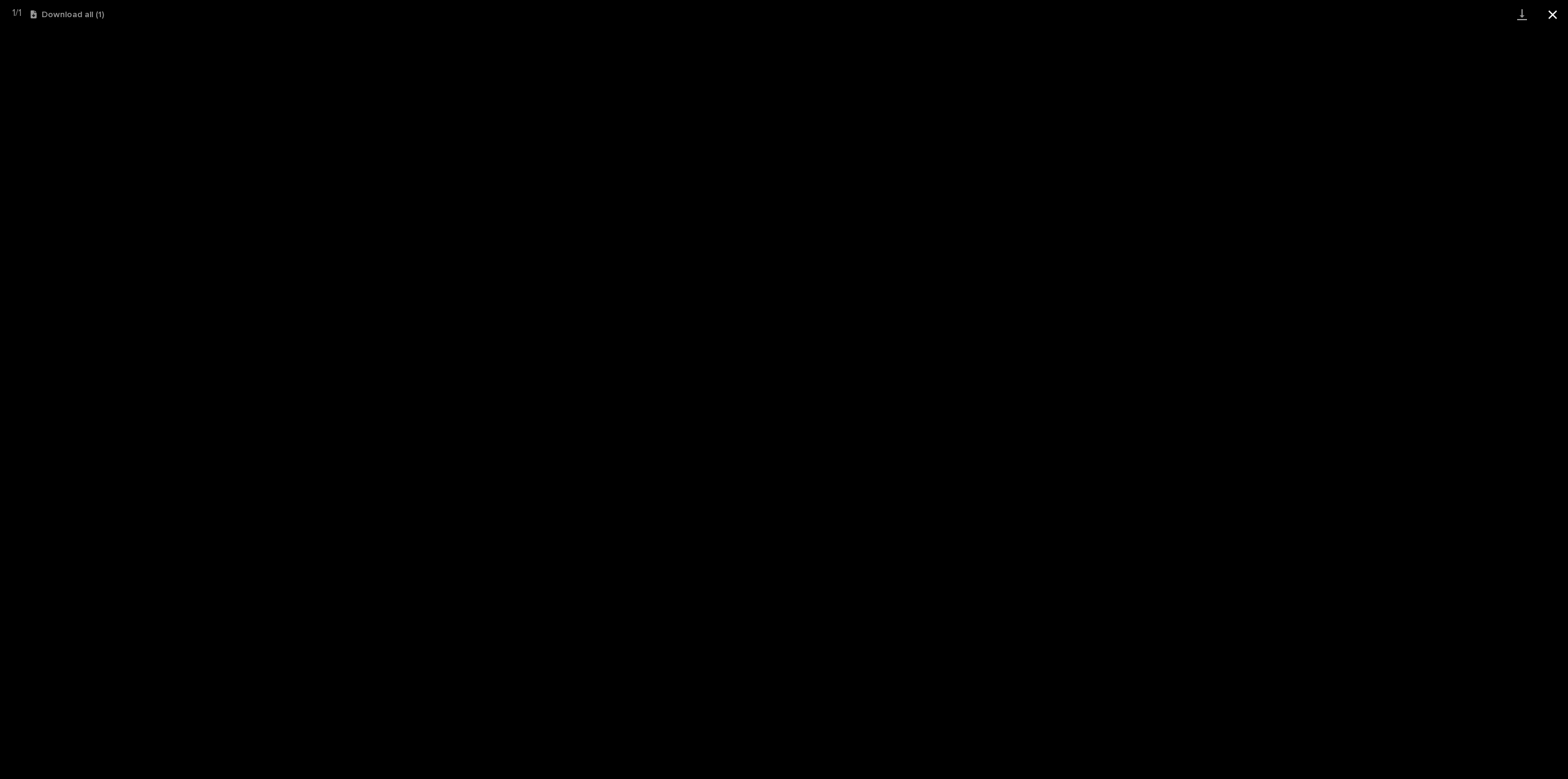
click at [1551, 13] on button "Close gallery" at bounding box center [1553, 14] width 31 height 29
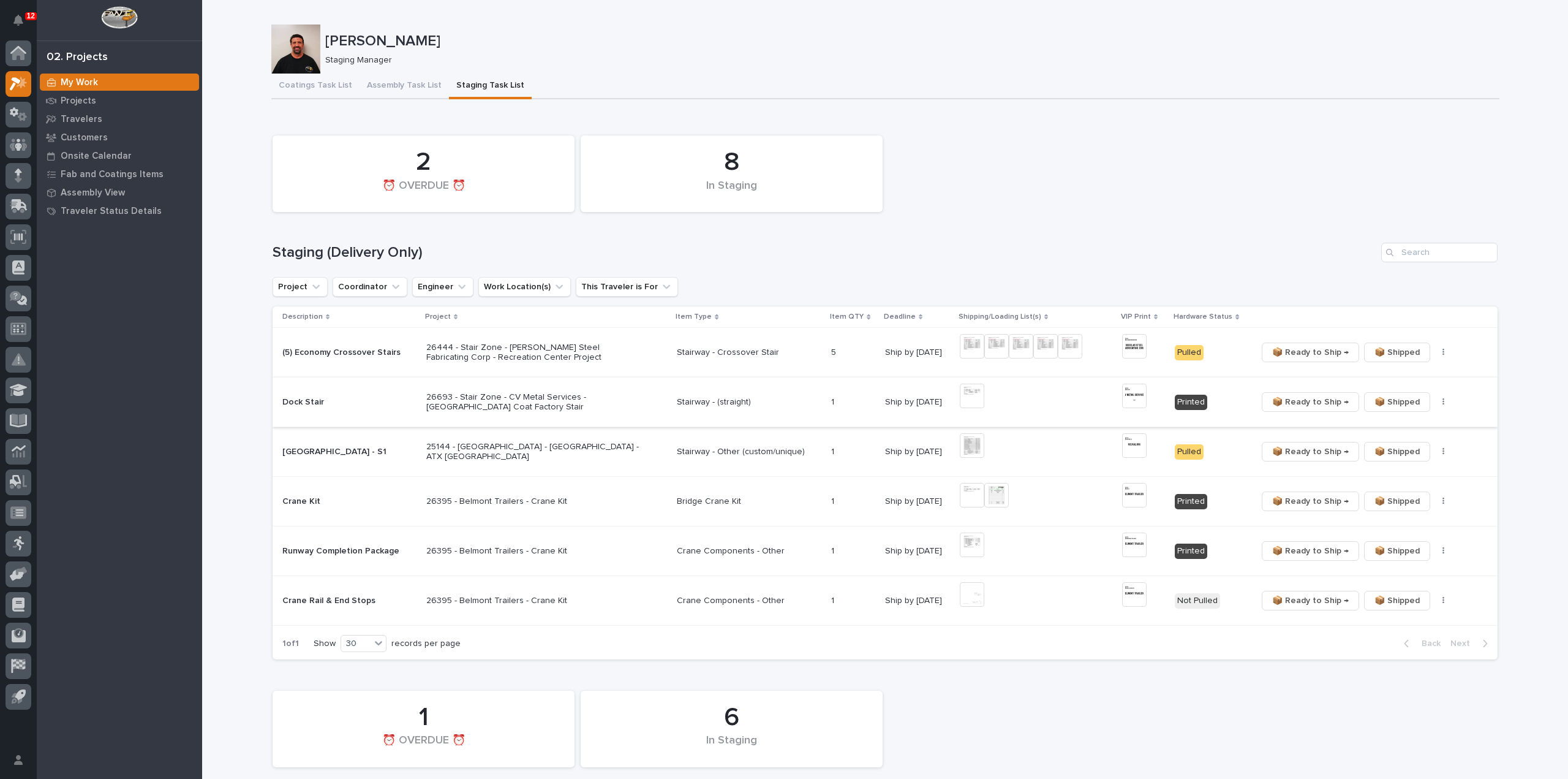
click at [1130, 395] on img at bounding box center [1135, 396] width 25 height 25
click at [1129, 396] on img at bounding box center [1135, 396] width 25 height 25
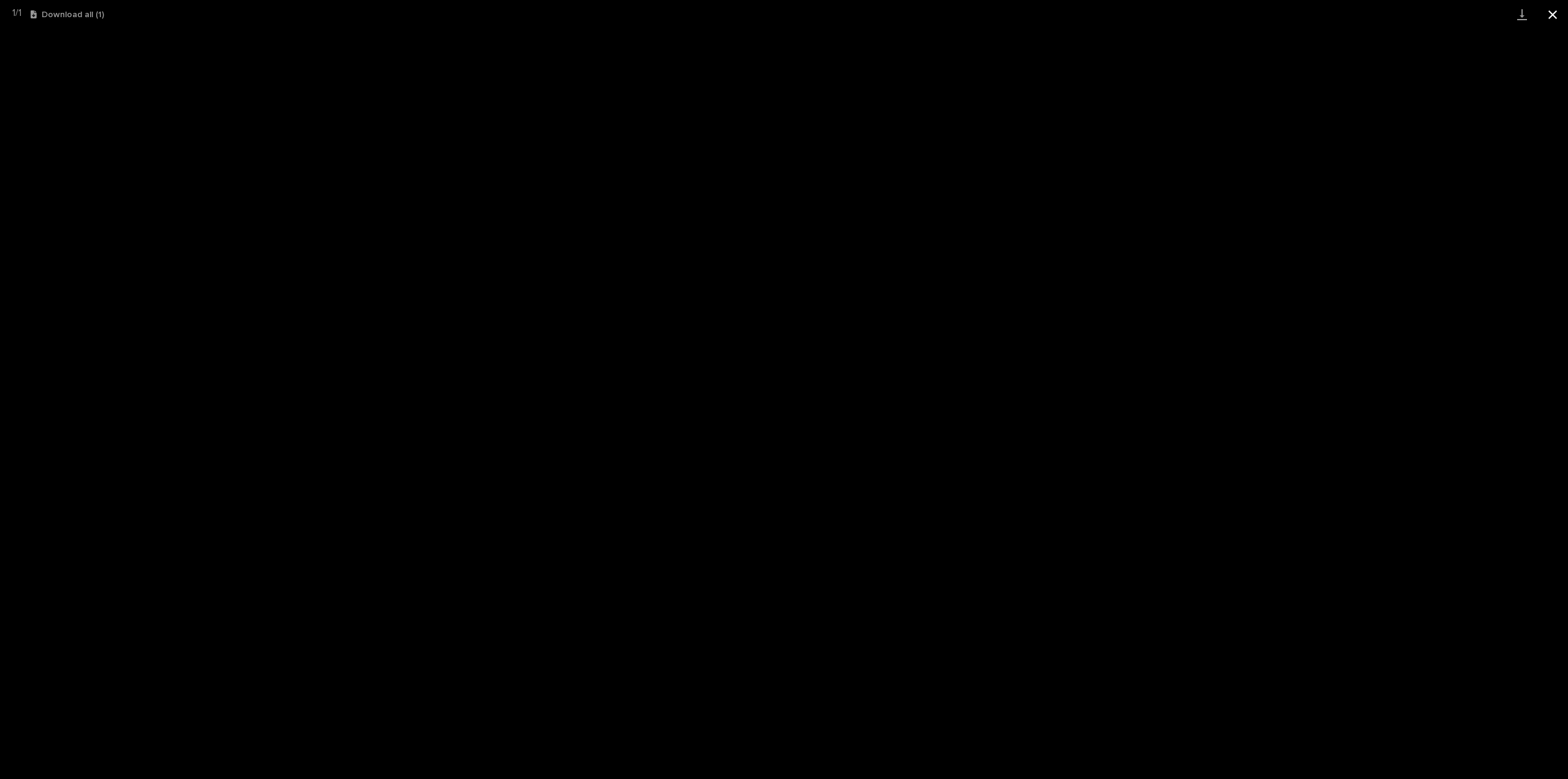
click at [1556, 16] on button "Close gallery" at bounding box center [1553, 14] width 31 height 29
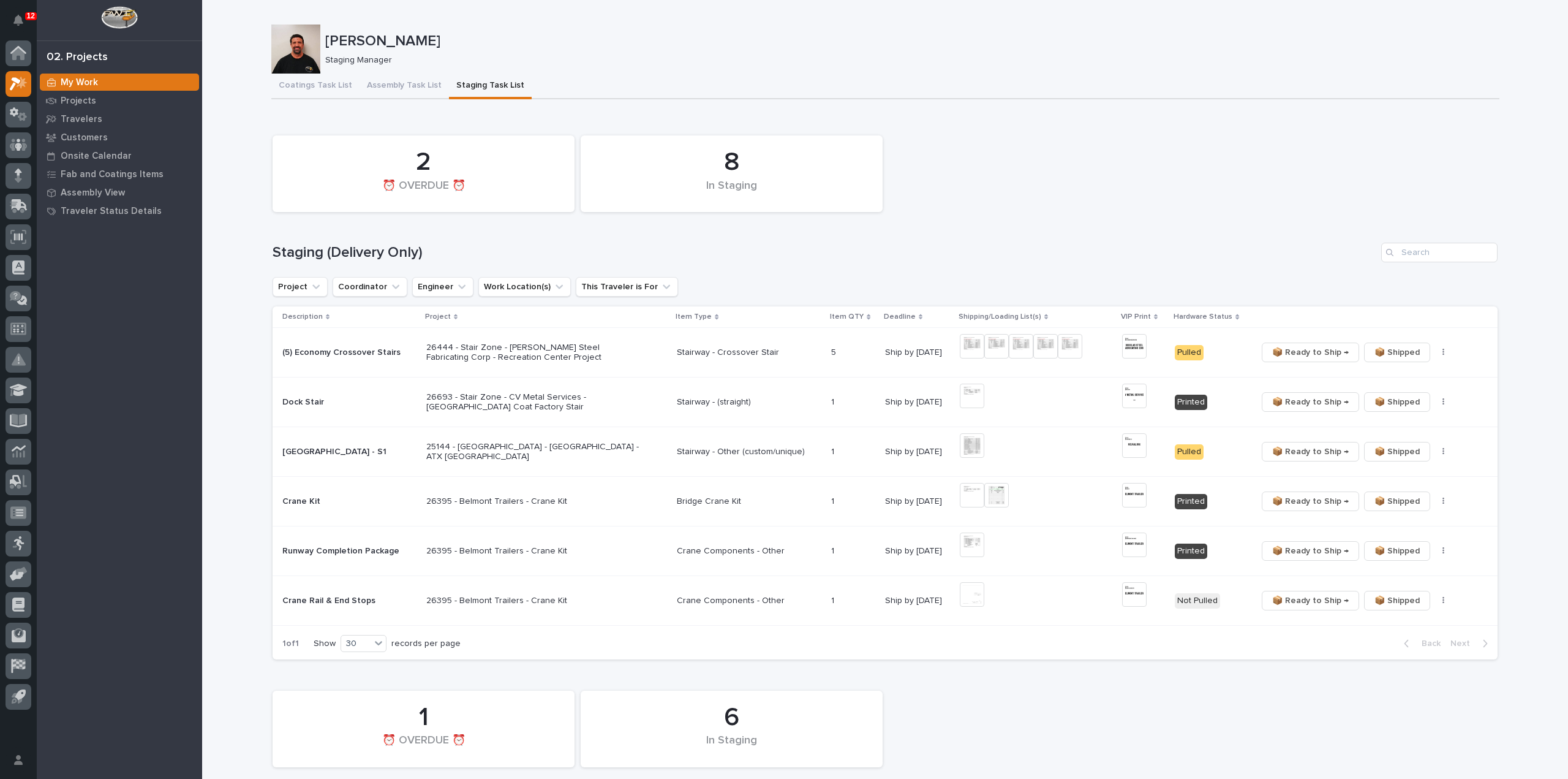
click at [1436, 406] on div "📦 Ready to Ship → 📦 Shipped ✏️ Schedule 🔩 Hardware" at bounding box center [1368, 402] width 221 height 20
click at [1436, 404] on button "button" at bounding box center [1444, 402] width 17 height 9
click at [1409, 446] on span "🔩 Hardware" at bounding box center [1394, 446] width 52 height 15
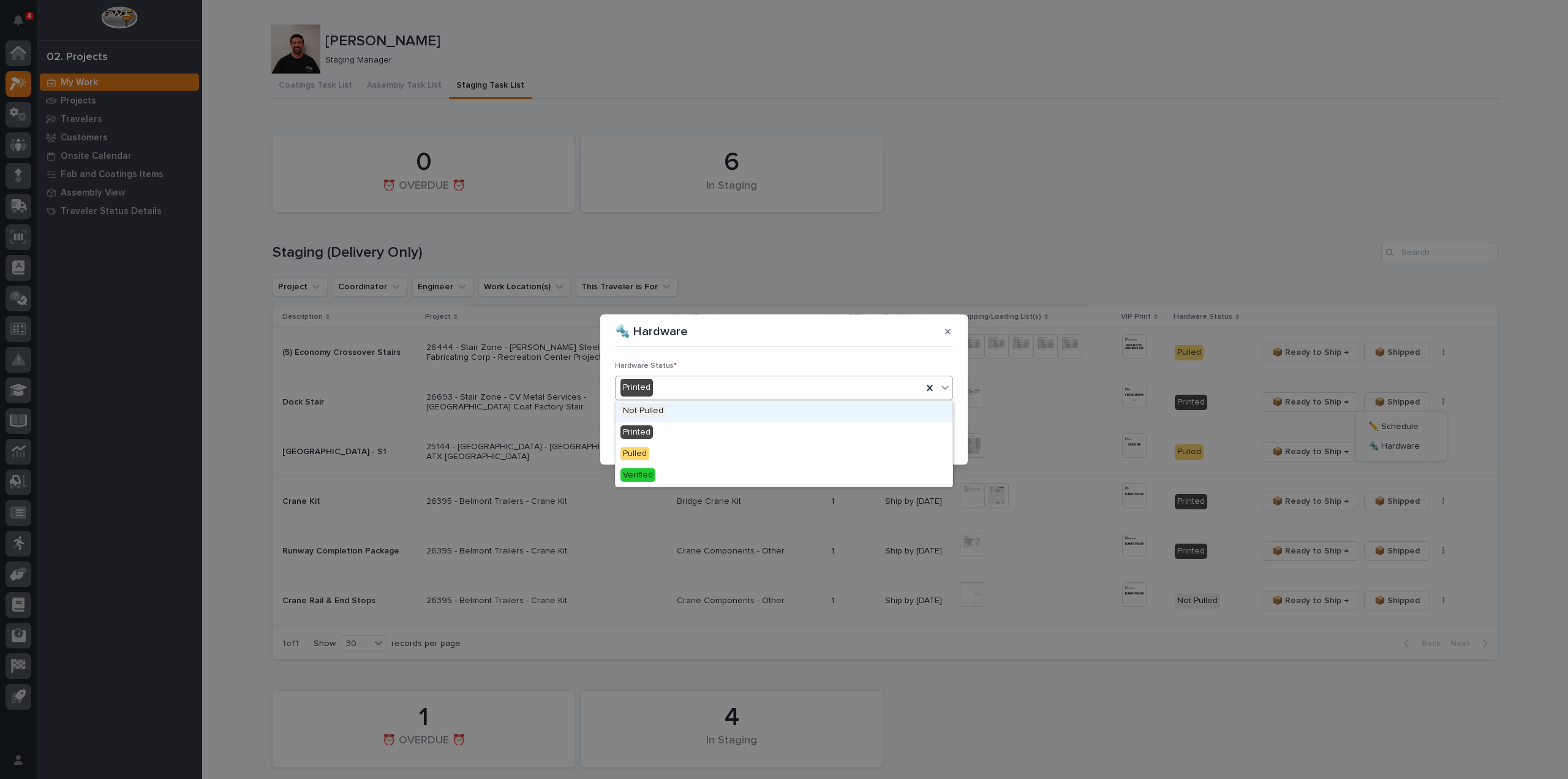
click at [857, 397] on div "Printed" at bounding box center [769, 387] width 307 height 20
click at [794, 456] on div "Pulled" at bounding box center [784, 454] width 337 height 22
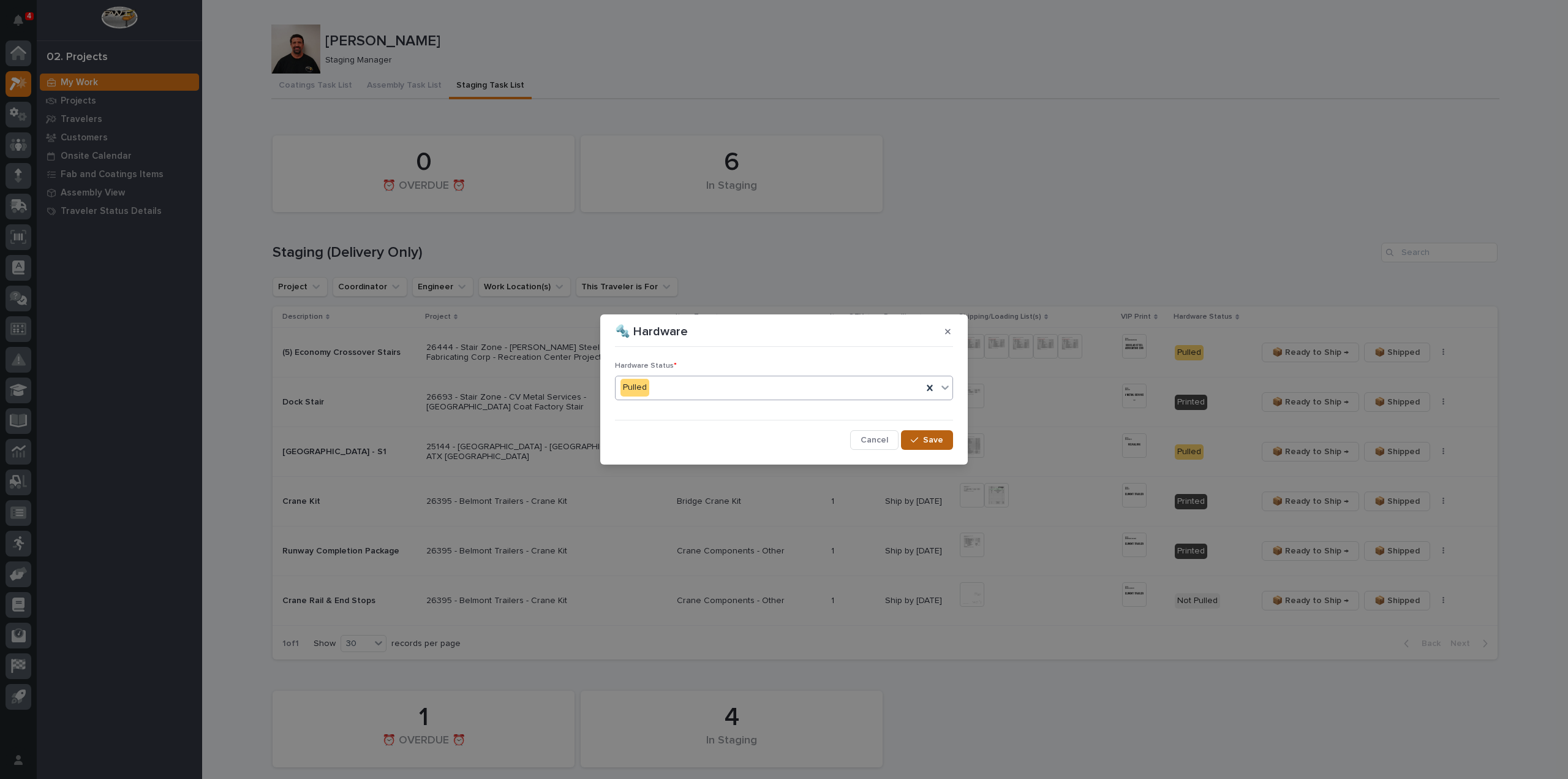
click at [921, 437] on div "button" at bounding box center [917, 440] width 12 height 9
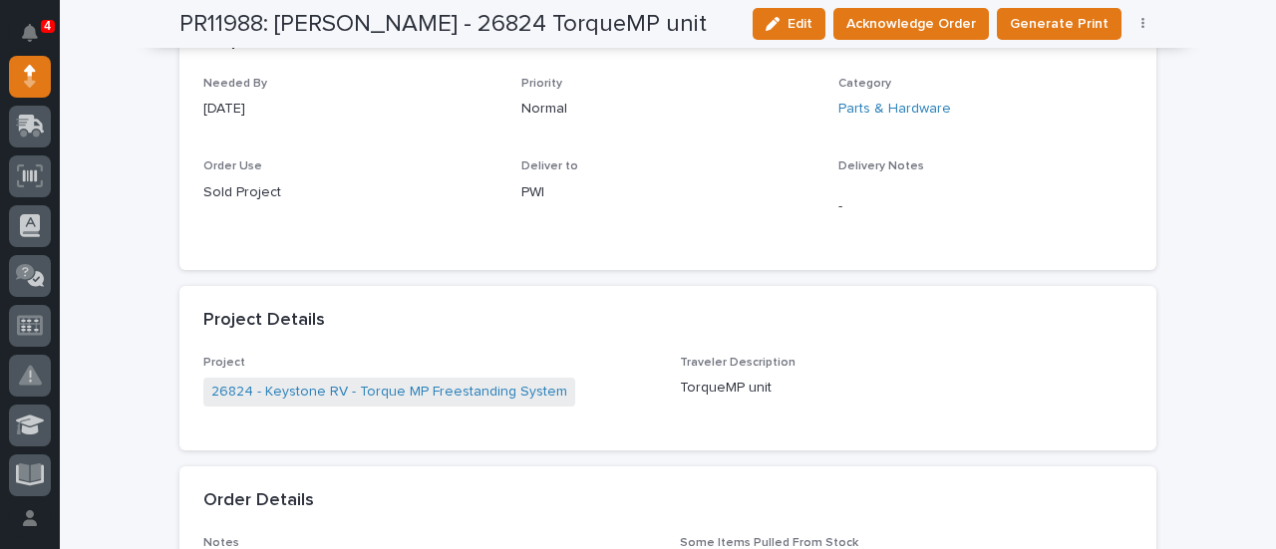
scroll to position [199, 0]
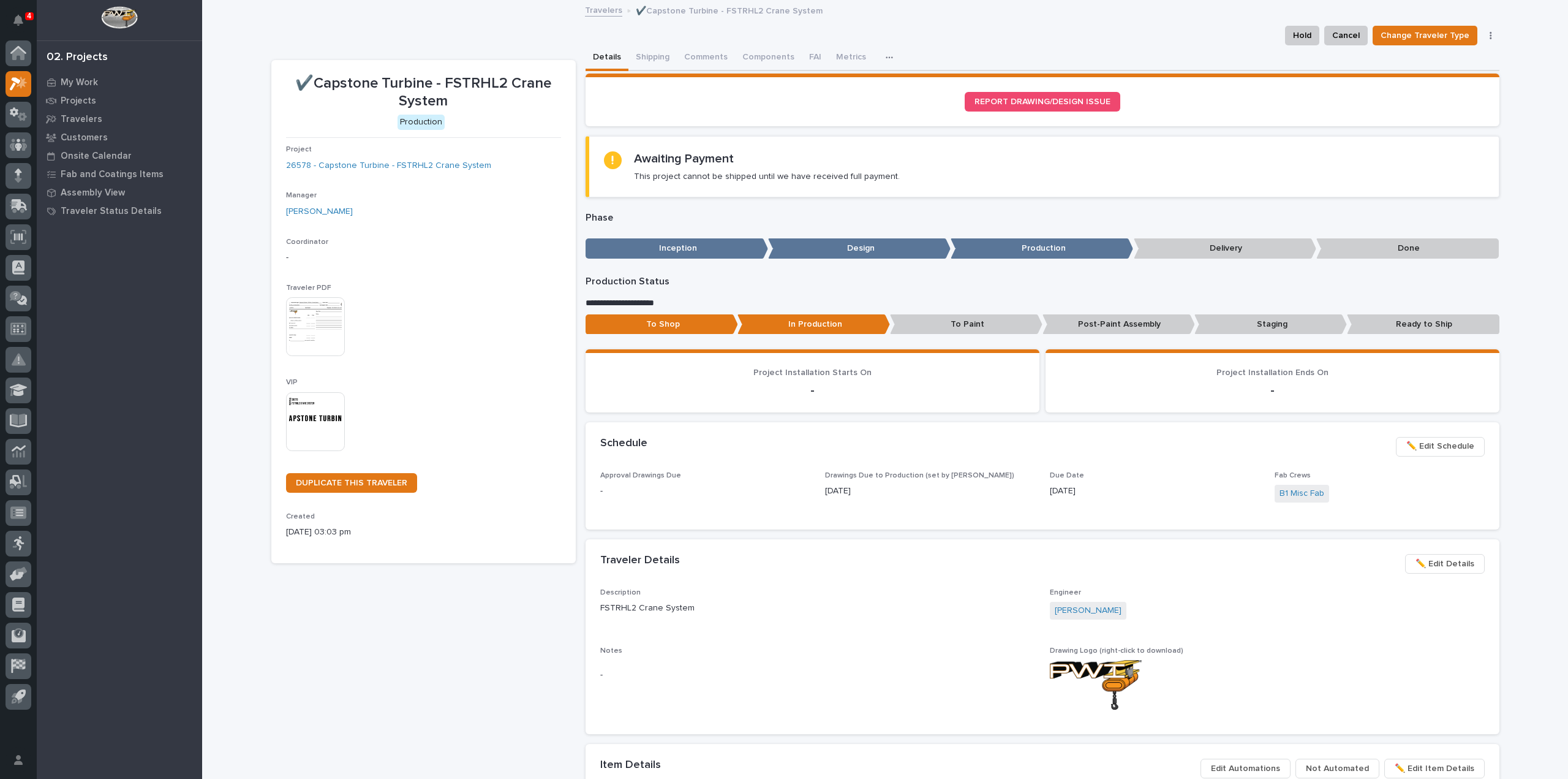
click at [537, 331] on div "This file cannot be opened Download File" at bounding box center [423, 328] width 275 height 61
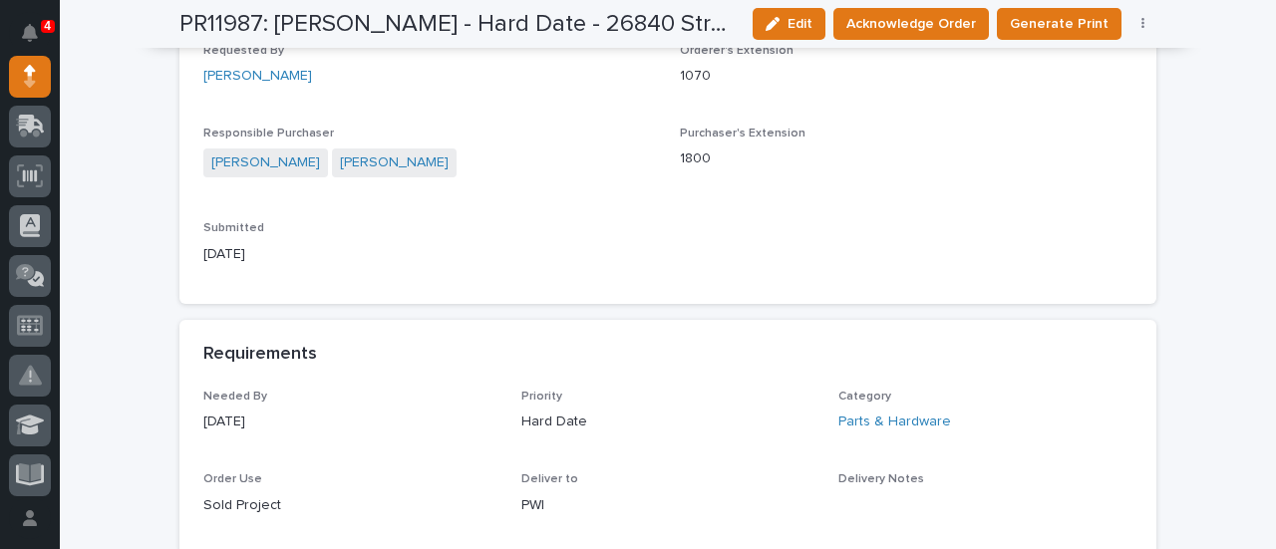
scroll to position [797, 0]
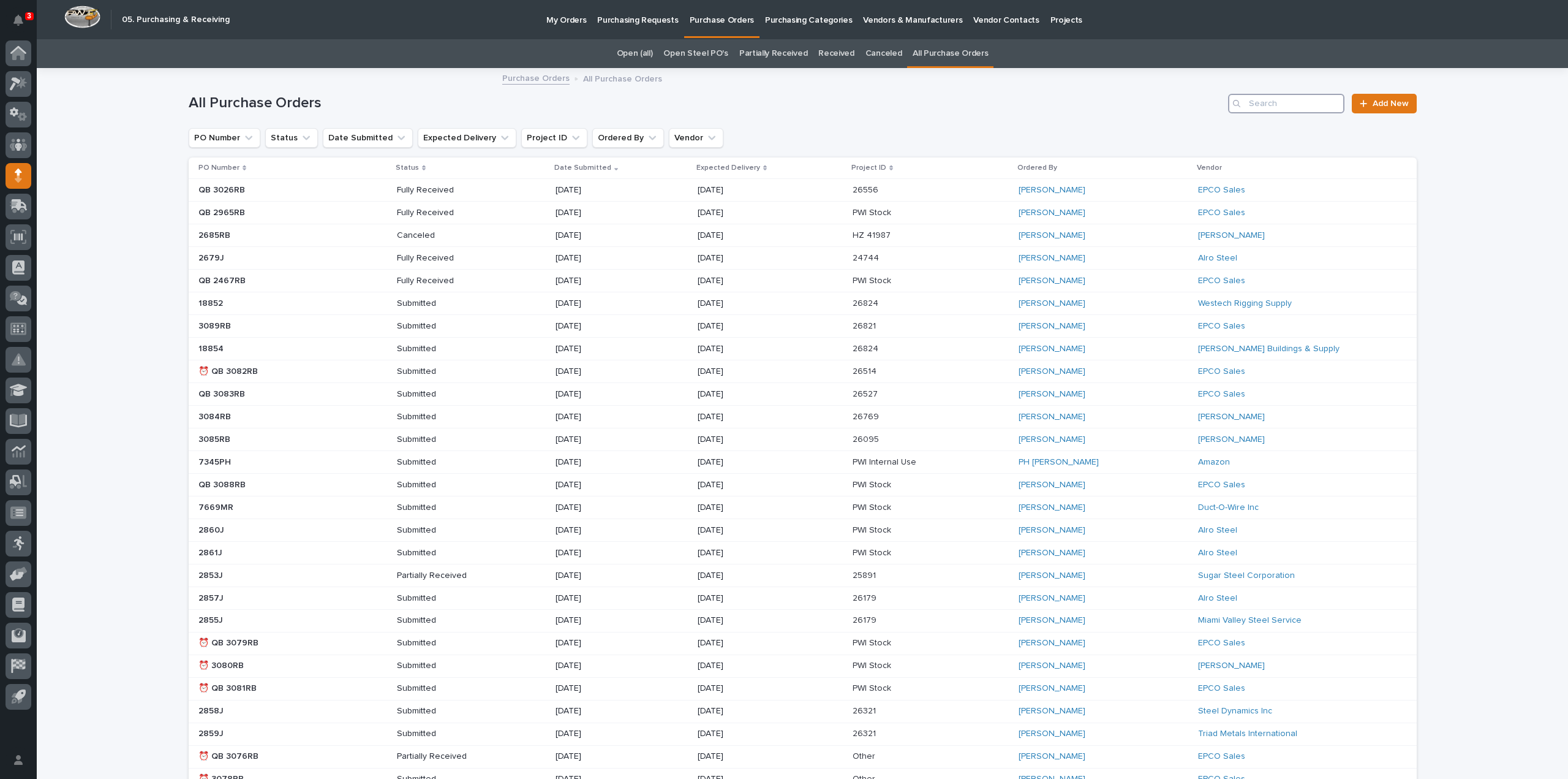
click at [1330, 106] on input "Search" at bounding box center [1286, 103] width 116 height 20
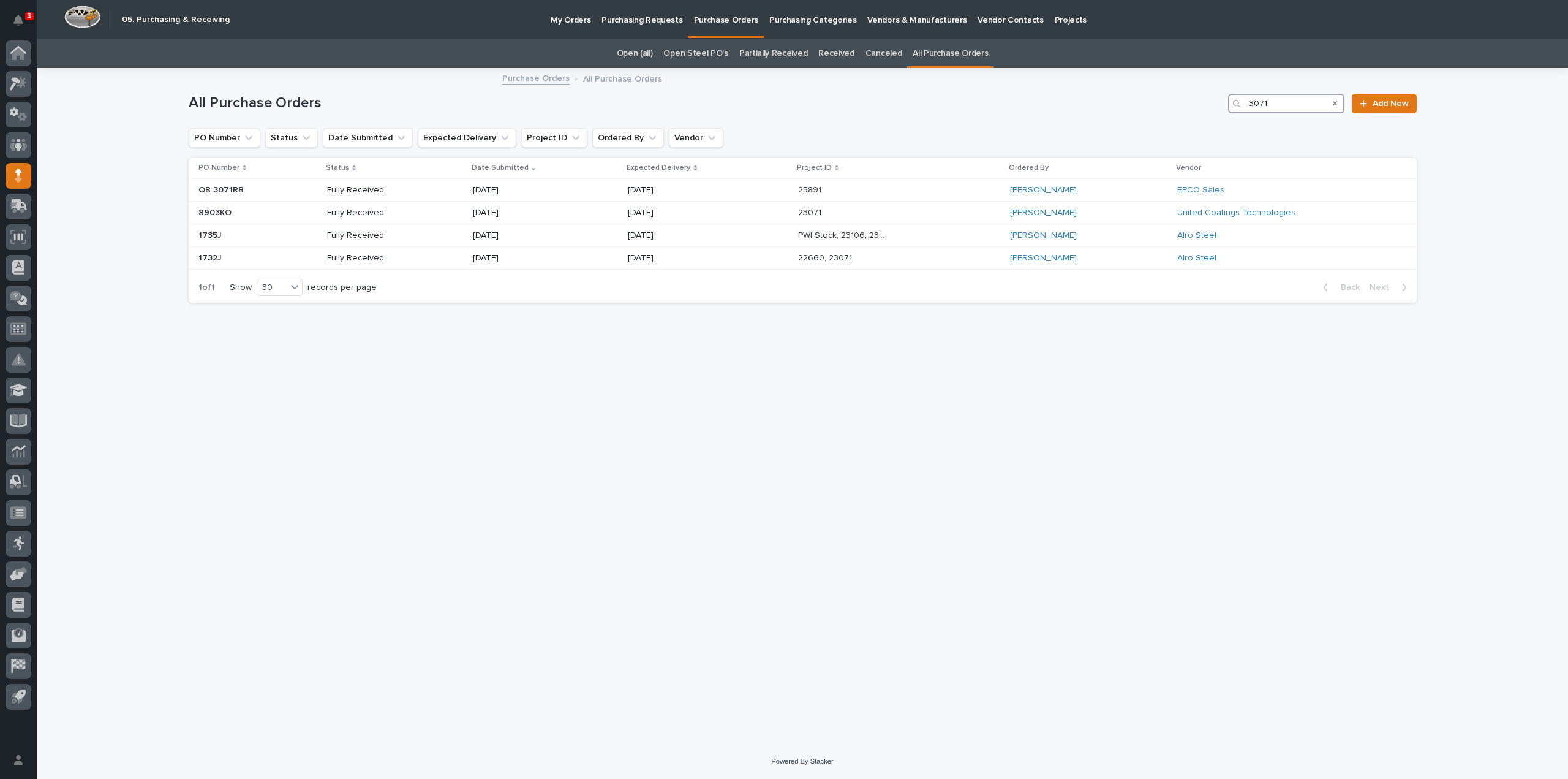
drag, startPoint x: 1288, startPoint y: 107, endPoint x: 1224, endPoint y: 119, distance: 65.1
click at [1224, 119] on div "All Purchase Orders 3071 Add New" at bounding box center [803, 99] width 1228 height 59
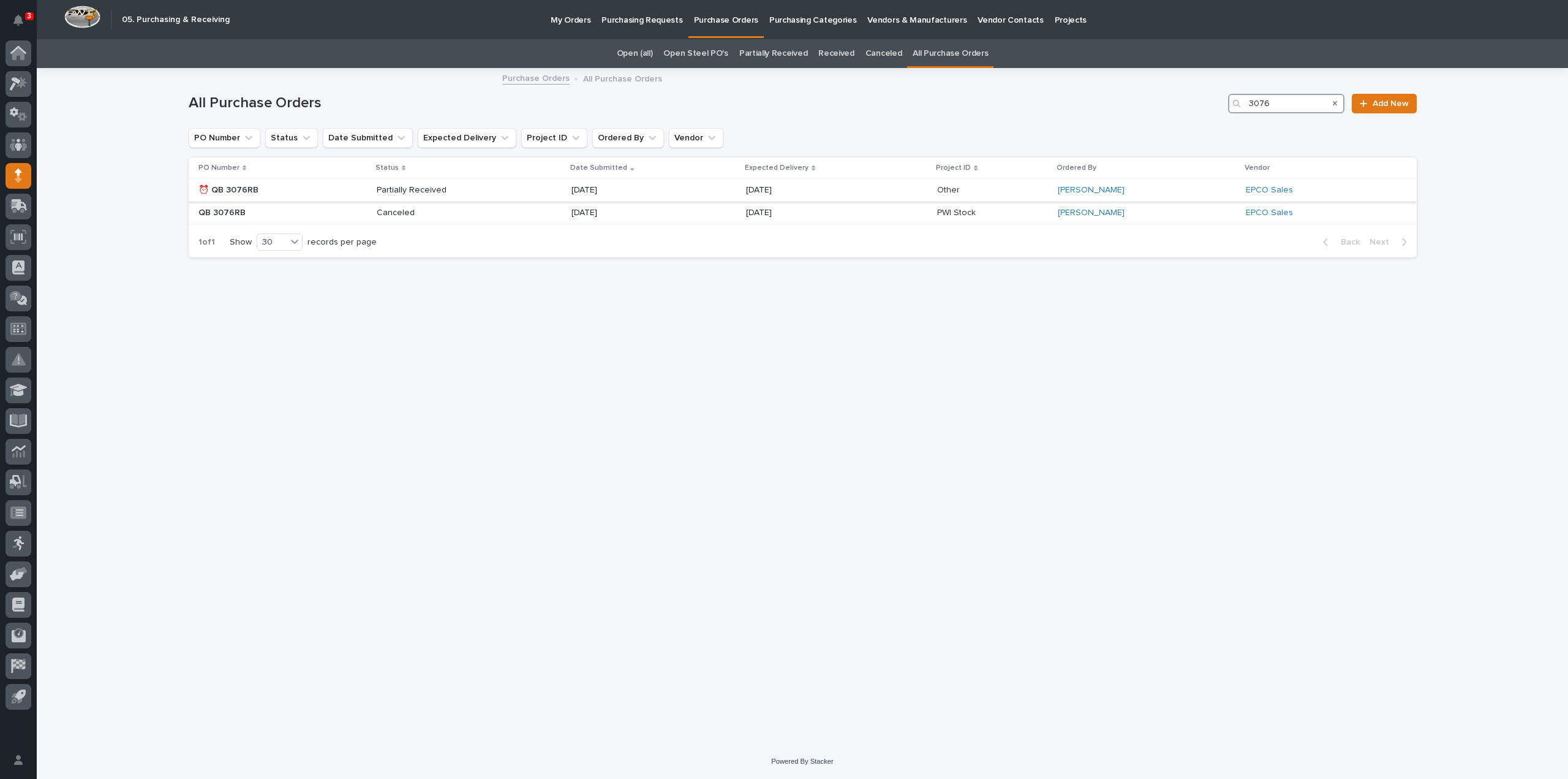
type input "3076"
click at [376, 191] on td "Partially Received" at bounding box center [470, 190] width 195 height 23
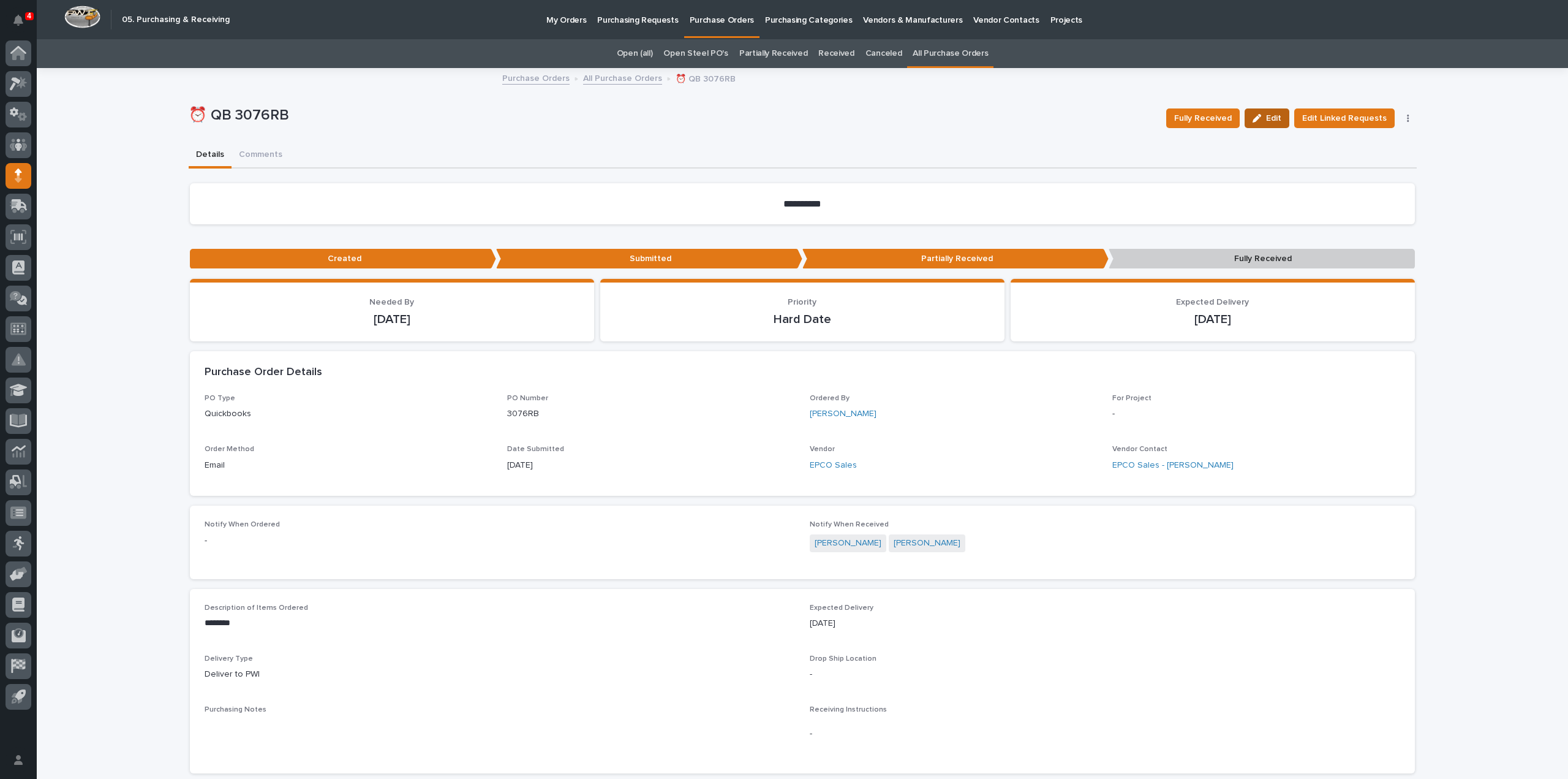
click at [1257, 117] on icon "button" at bounding box center [1257, 118] width 9 height 9
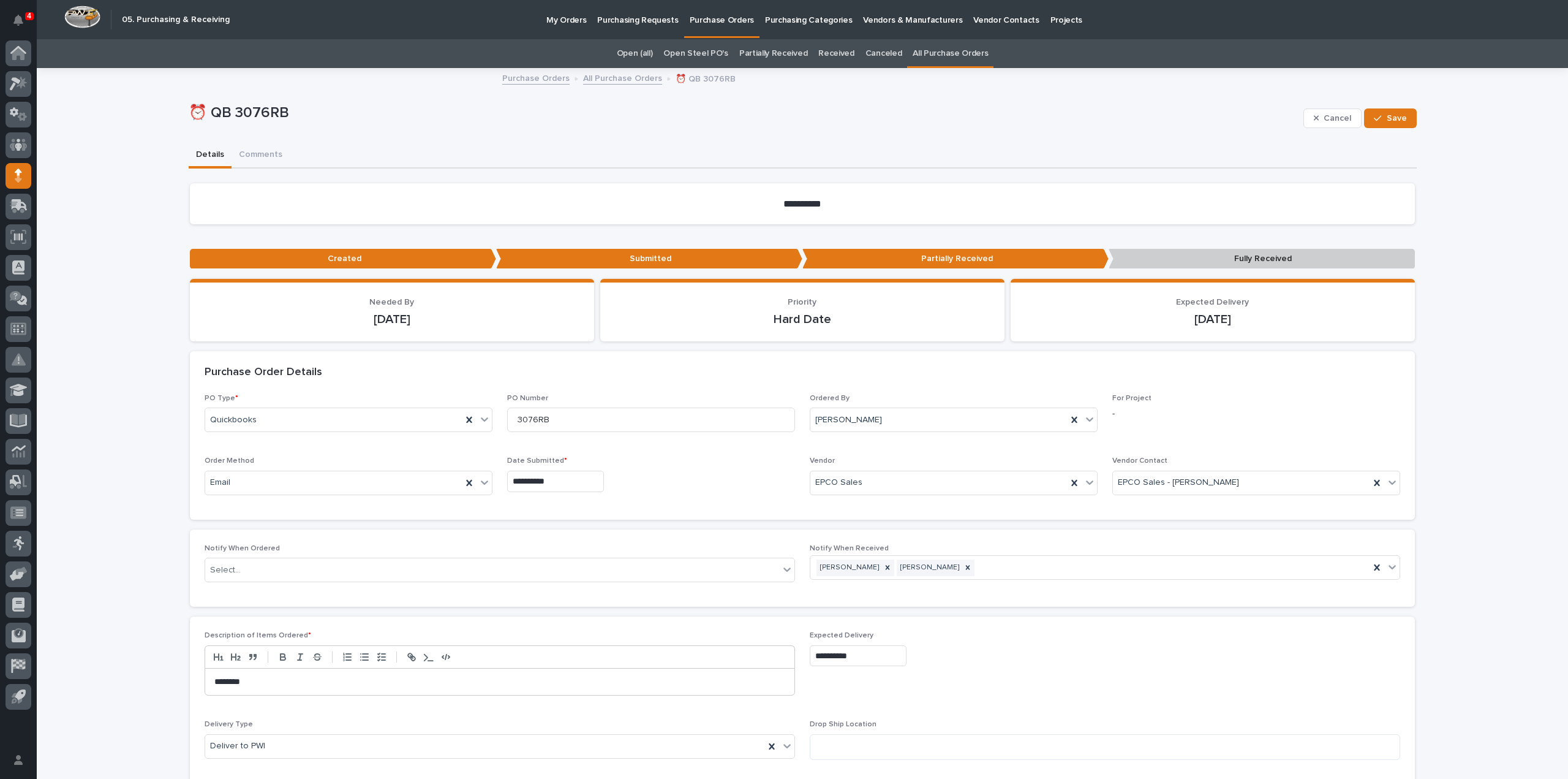
click at [872, 657] on input "**********" at bounding box center [858, 655] width 97 height 22
click at [887, 599] on div "29" at bounding box center [889, 594] width 17 height 17
type input "**********"
click at [1398, 114] on span "Save" at bounding box center [1397, 118] width 20 height 11
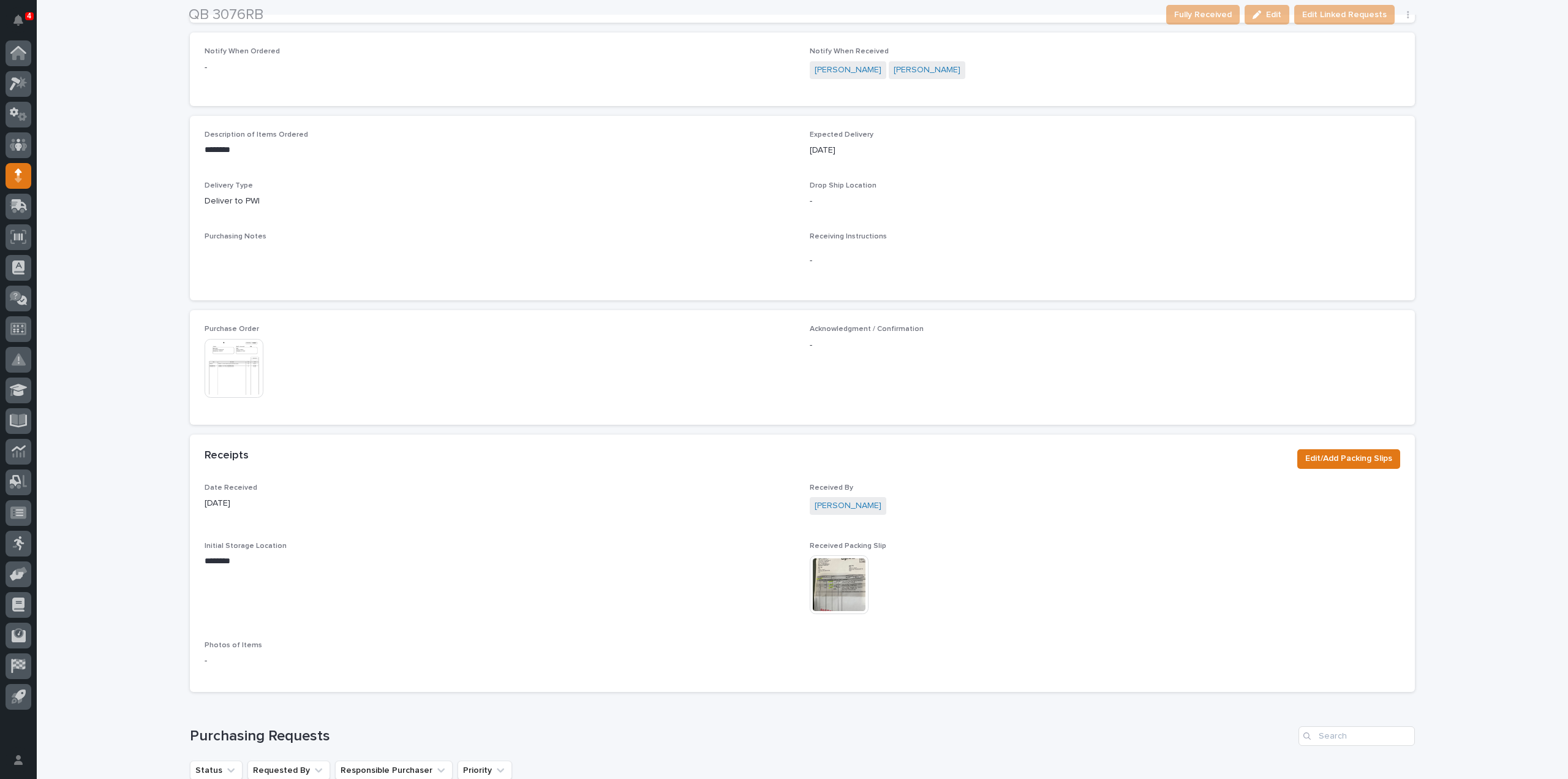
scroll to position [490, 0]
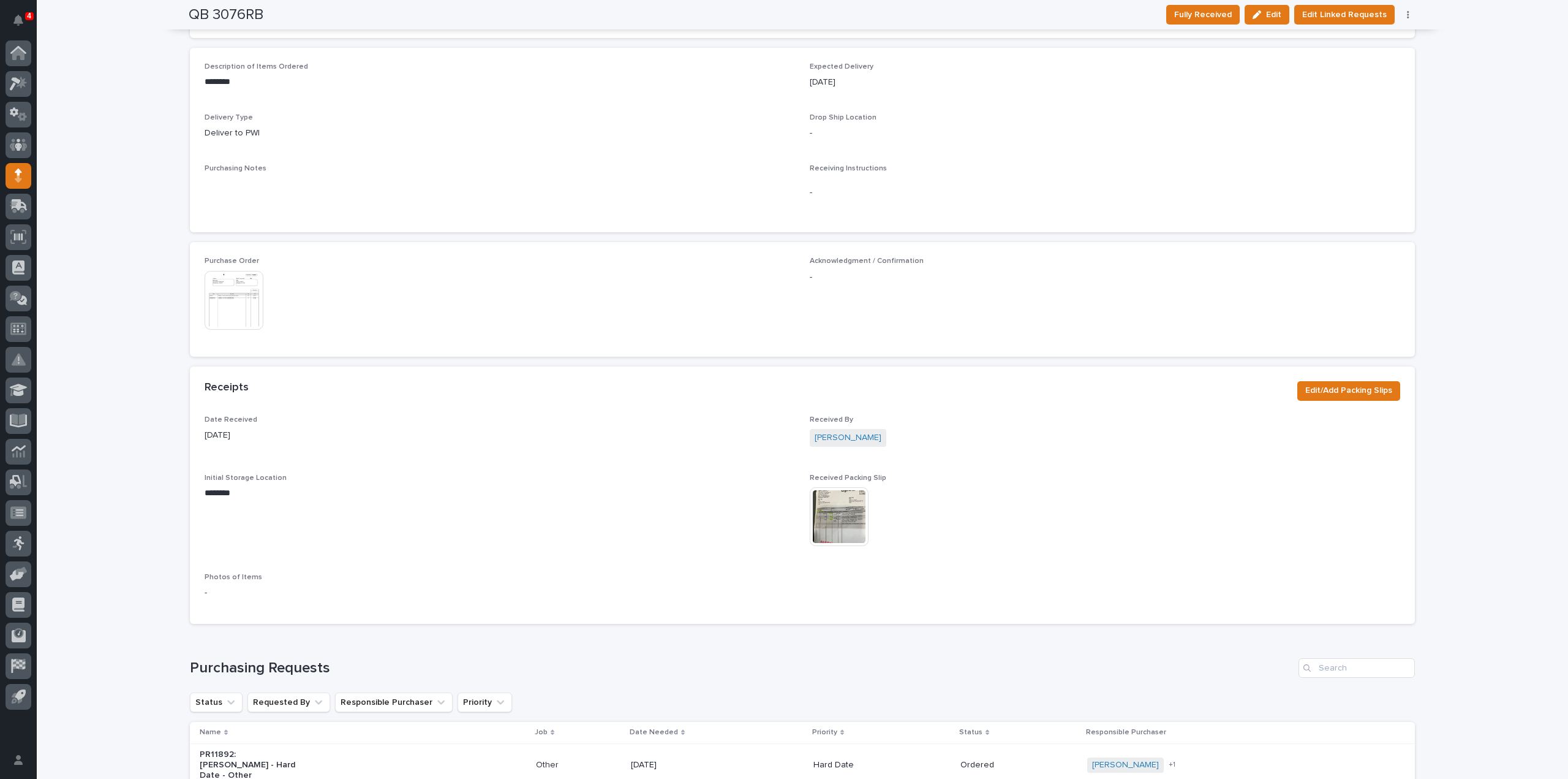
click at [825, 516] on img at bounding box center [840, 516] width 59 height 59
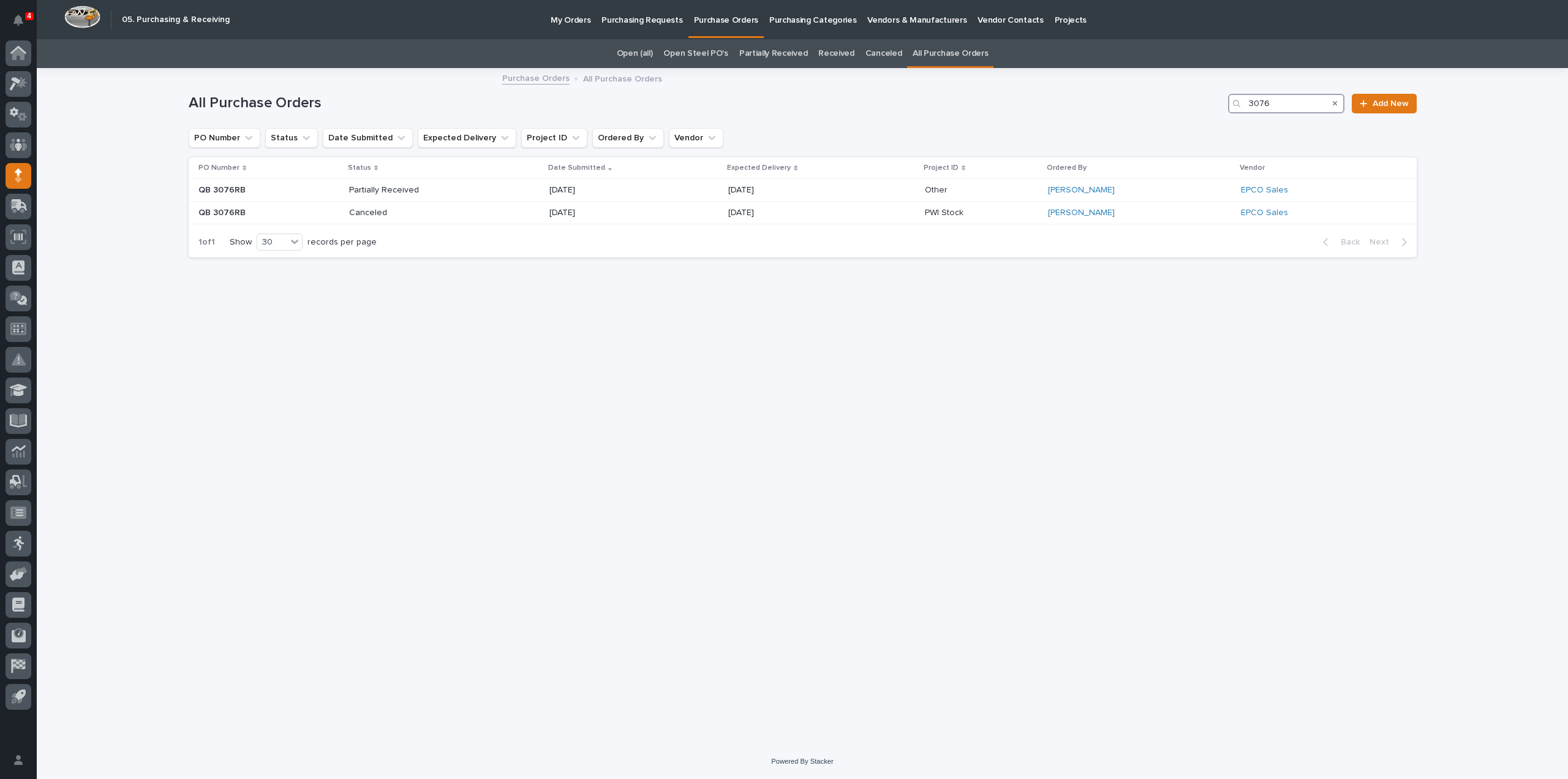
drag, startPoint x: 1275, startPoint y: 105, endPoint x: 1190, endPoint y: 121, distance: 86.5
click at [1190, 121] on div "All Purchase Orders 3076 Add New" at bounding box center [803, 99] width 1228 height 59
type input "3078"
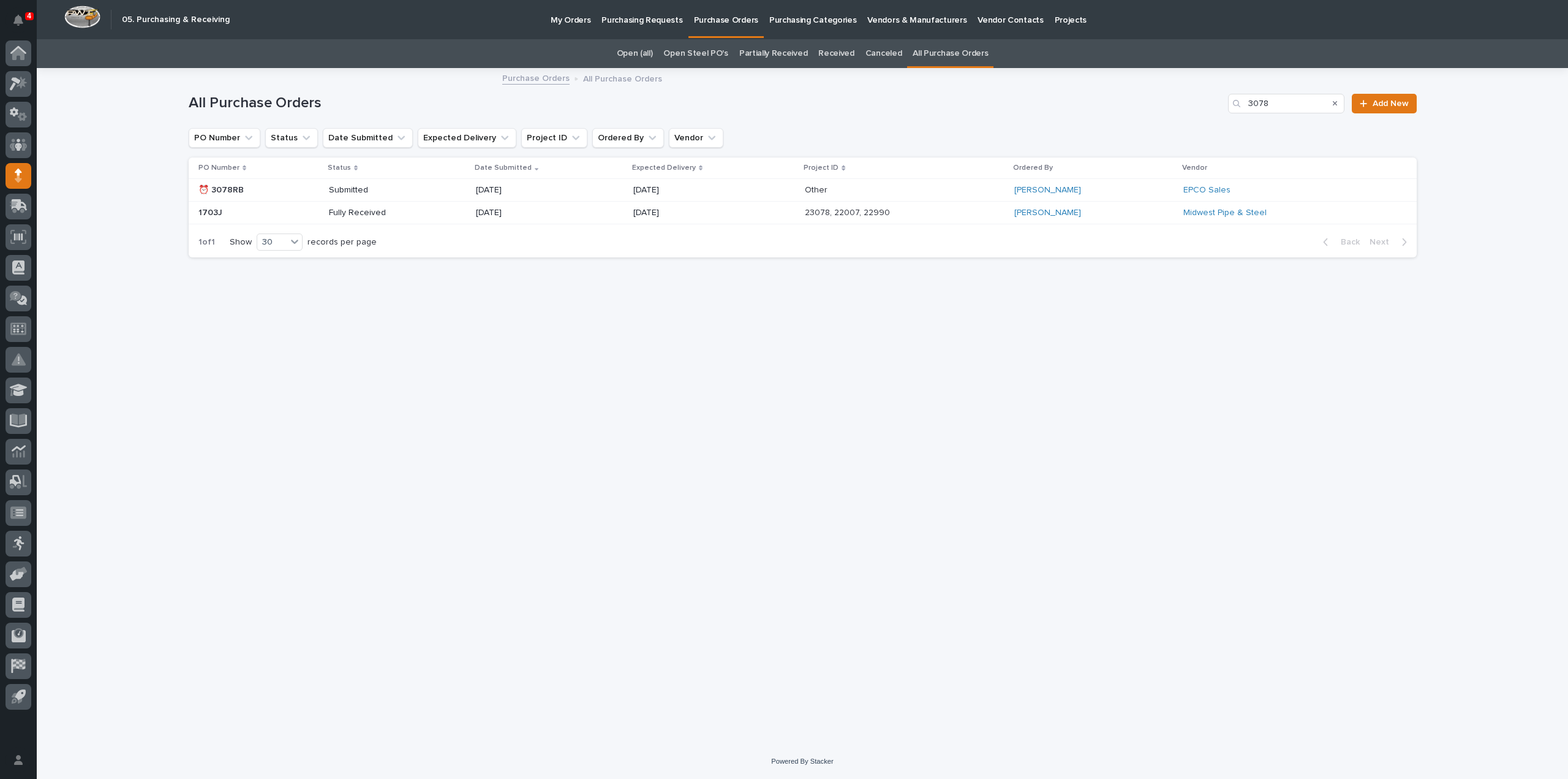
click at [347, 194] on p "Submitted" at bounding box center [372, 190] width 88 height 10
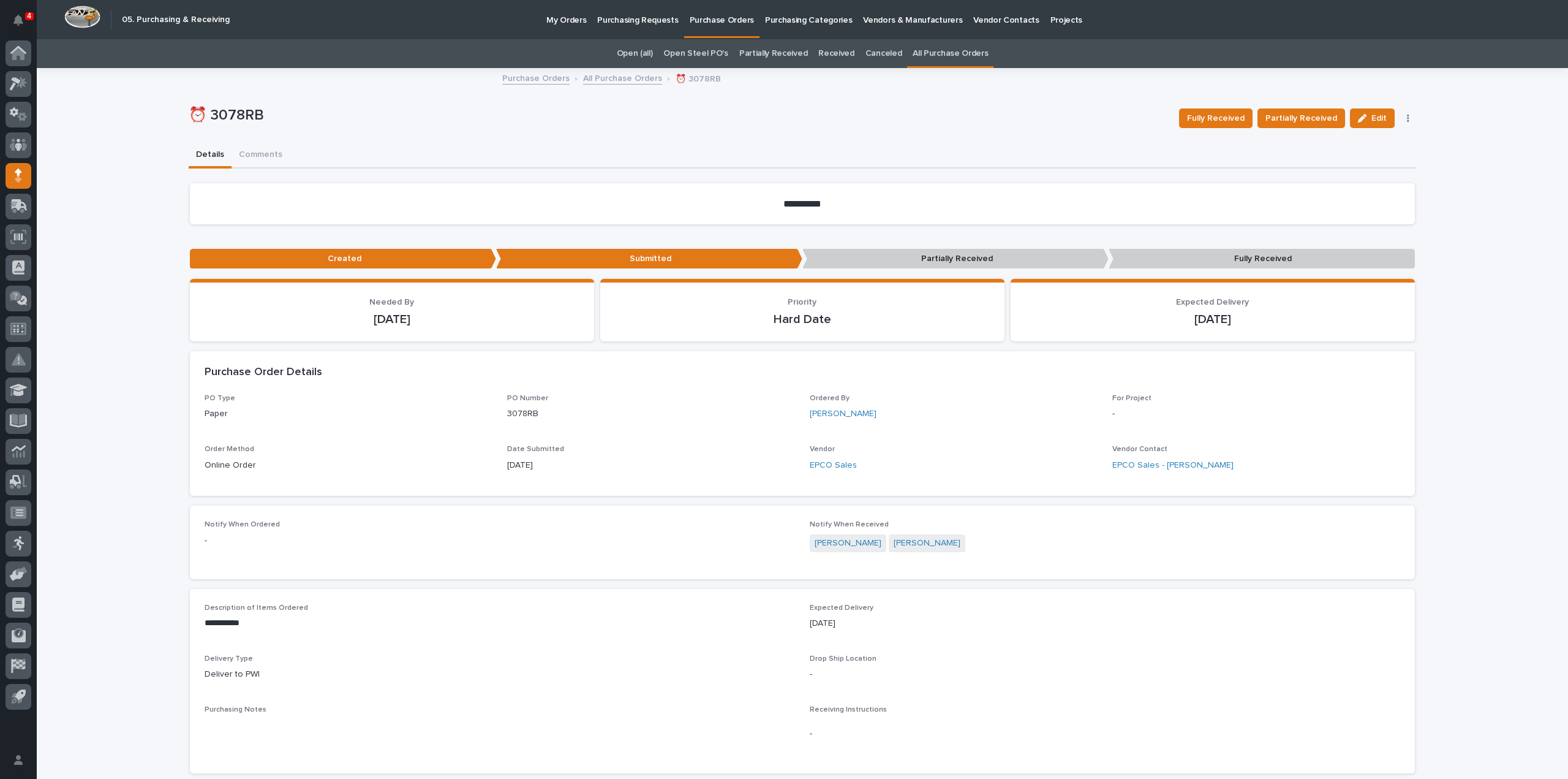
scroll to position [410, 0]
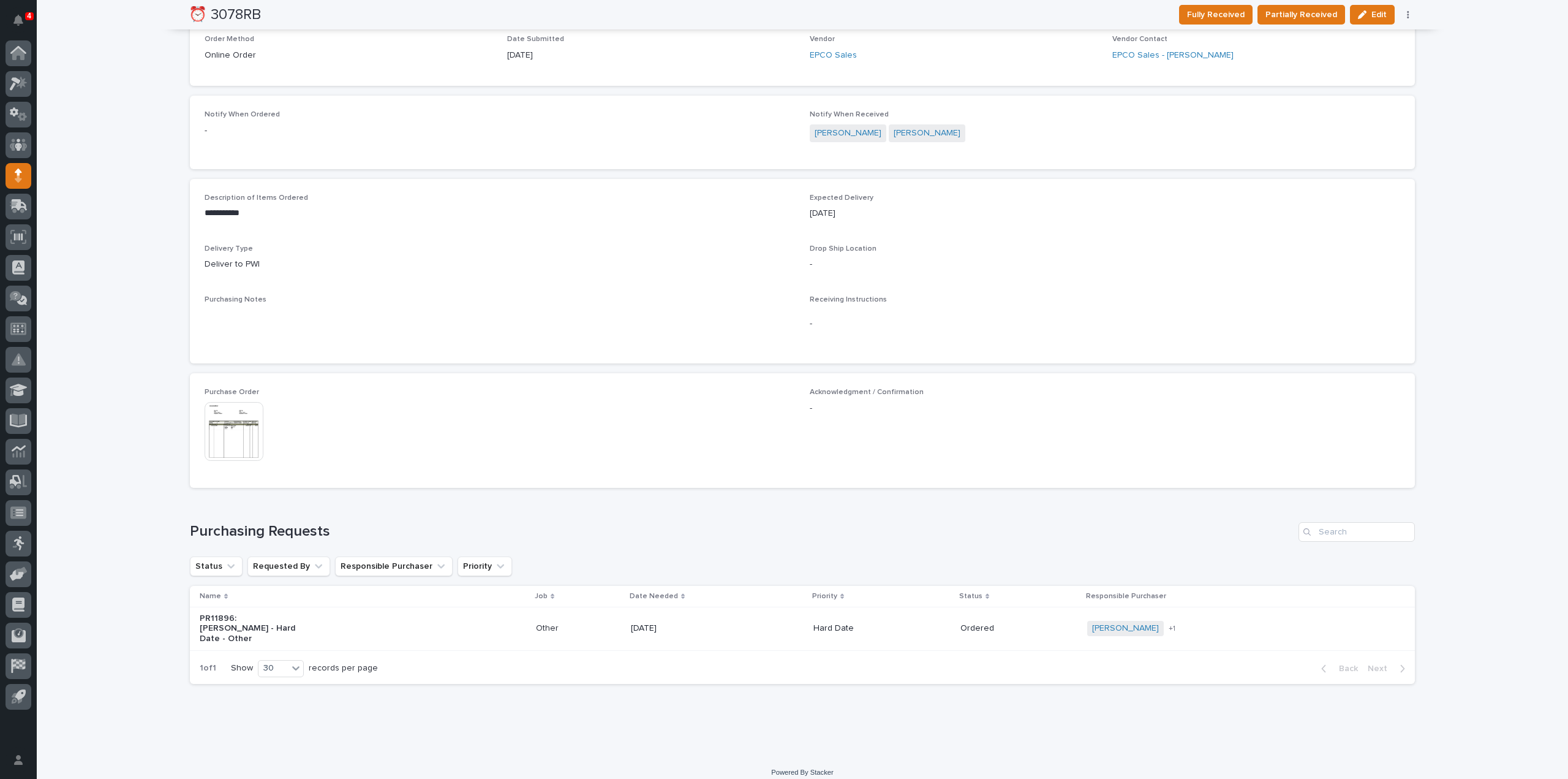
click at [223, 447] on img at bounding box center [234, 432] width 59 height 59
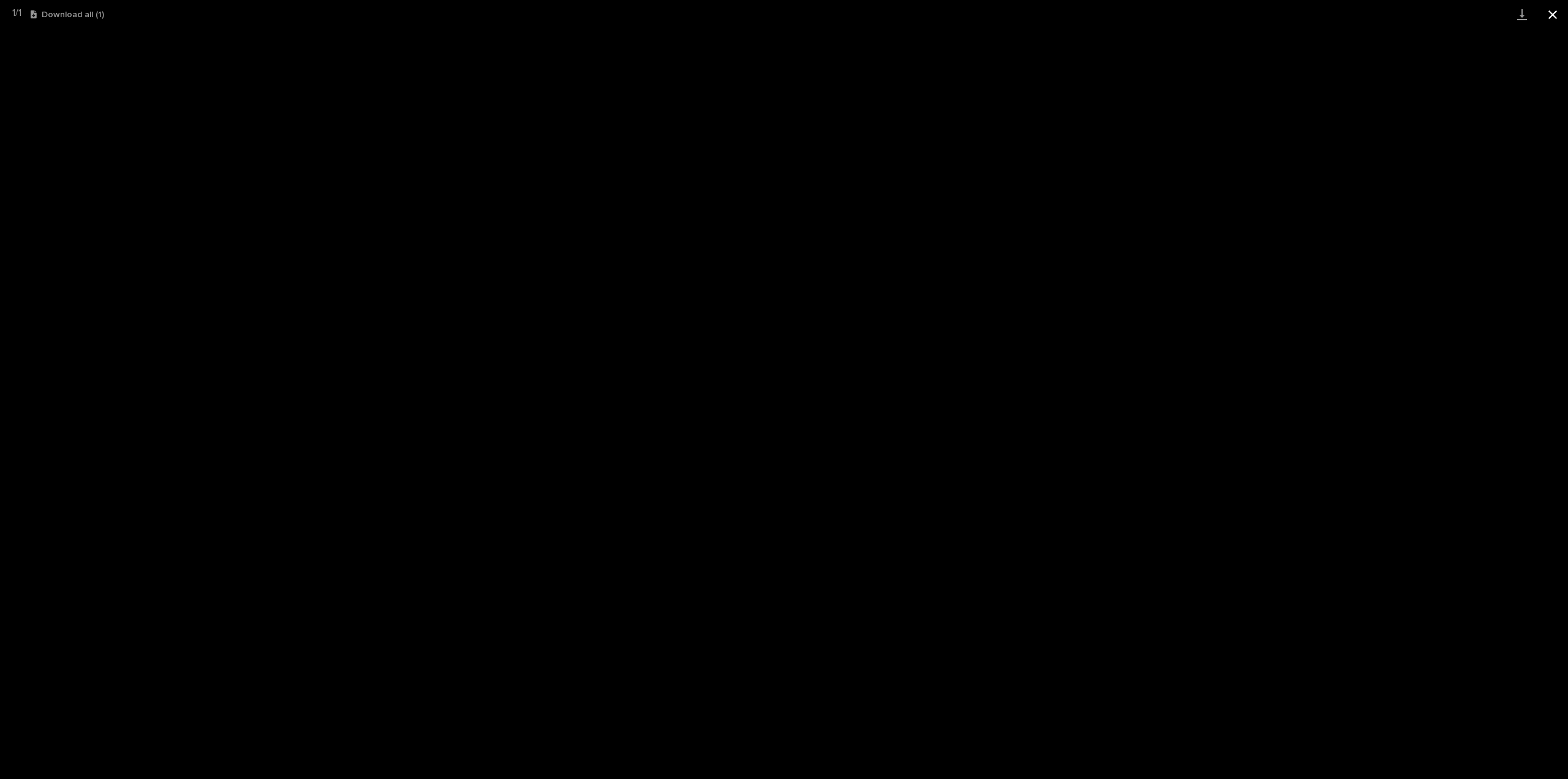
click at [1555, 10] on button "Close gallery" at bounding box center [1553, 14] width 31 height 29
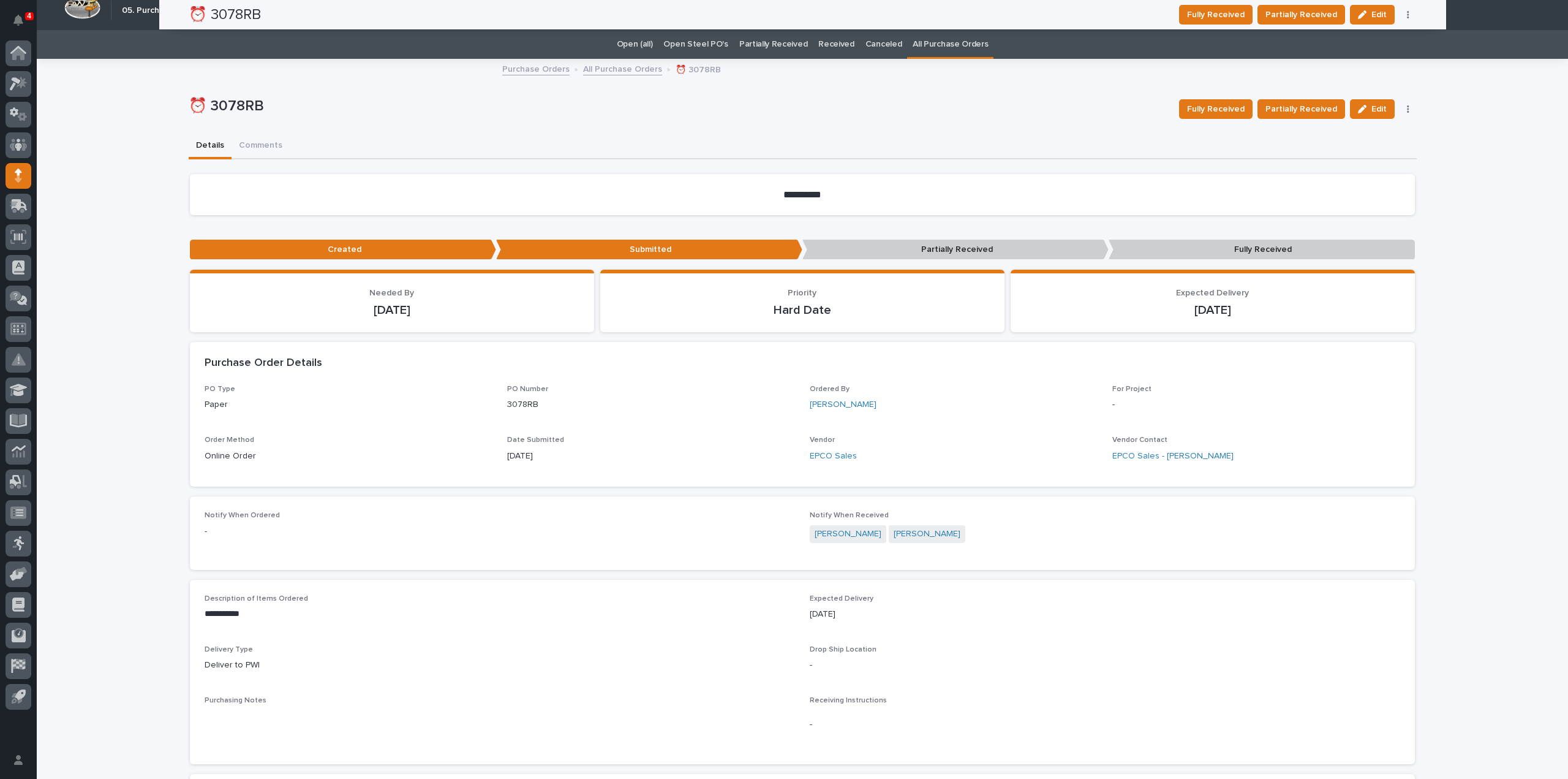
scroll to position [0, 0]
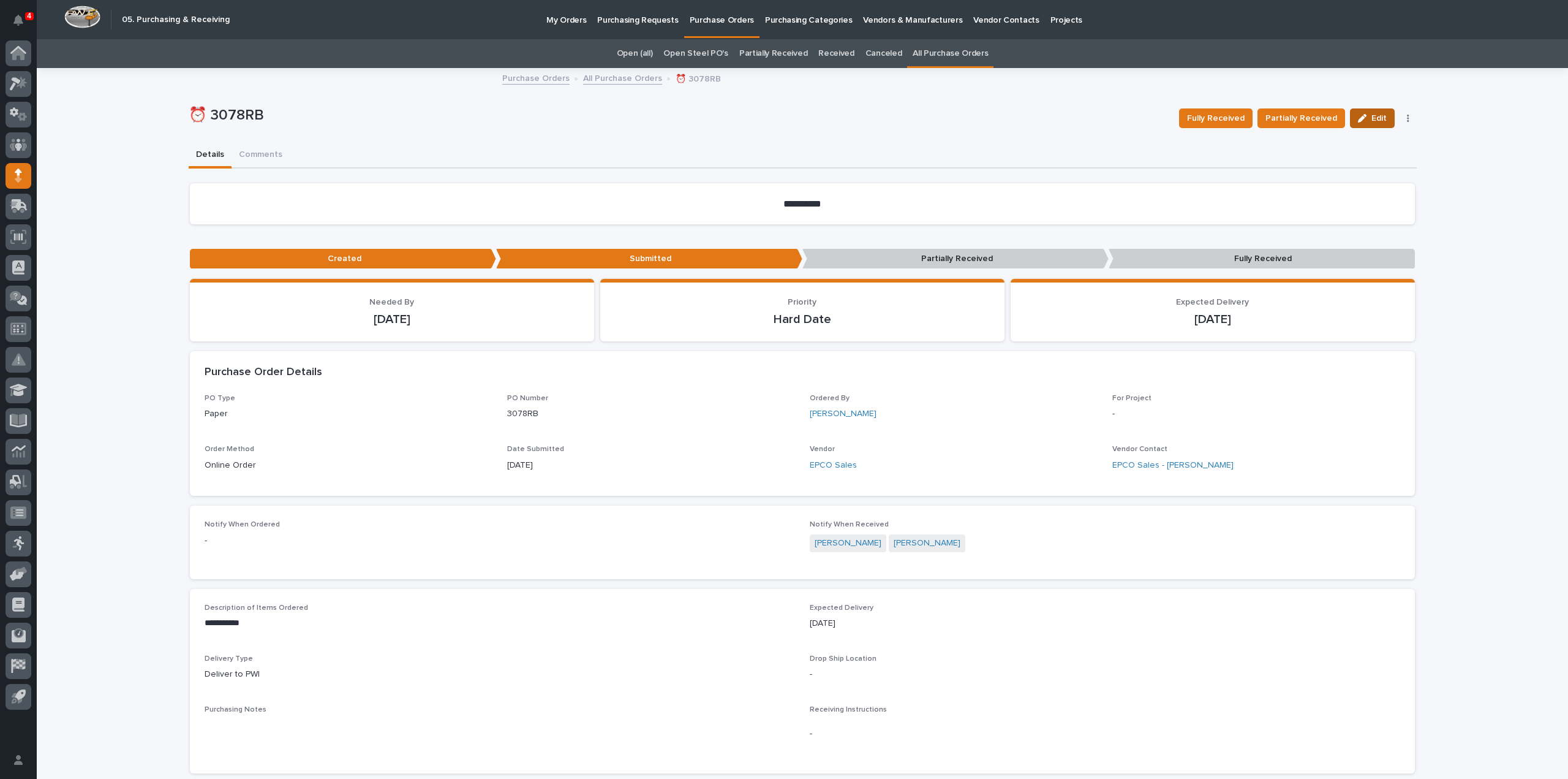
click at [1374, 121] on span "Edit" at bounding box center [1379, 118] width 15 height 11
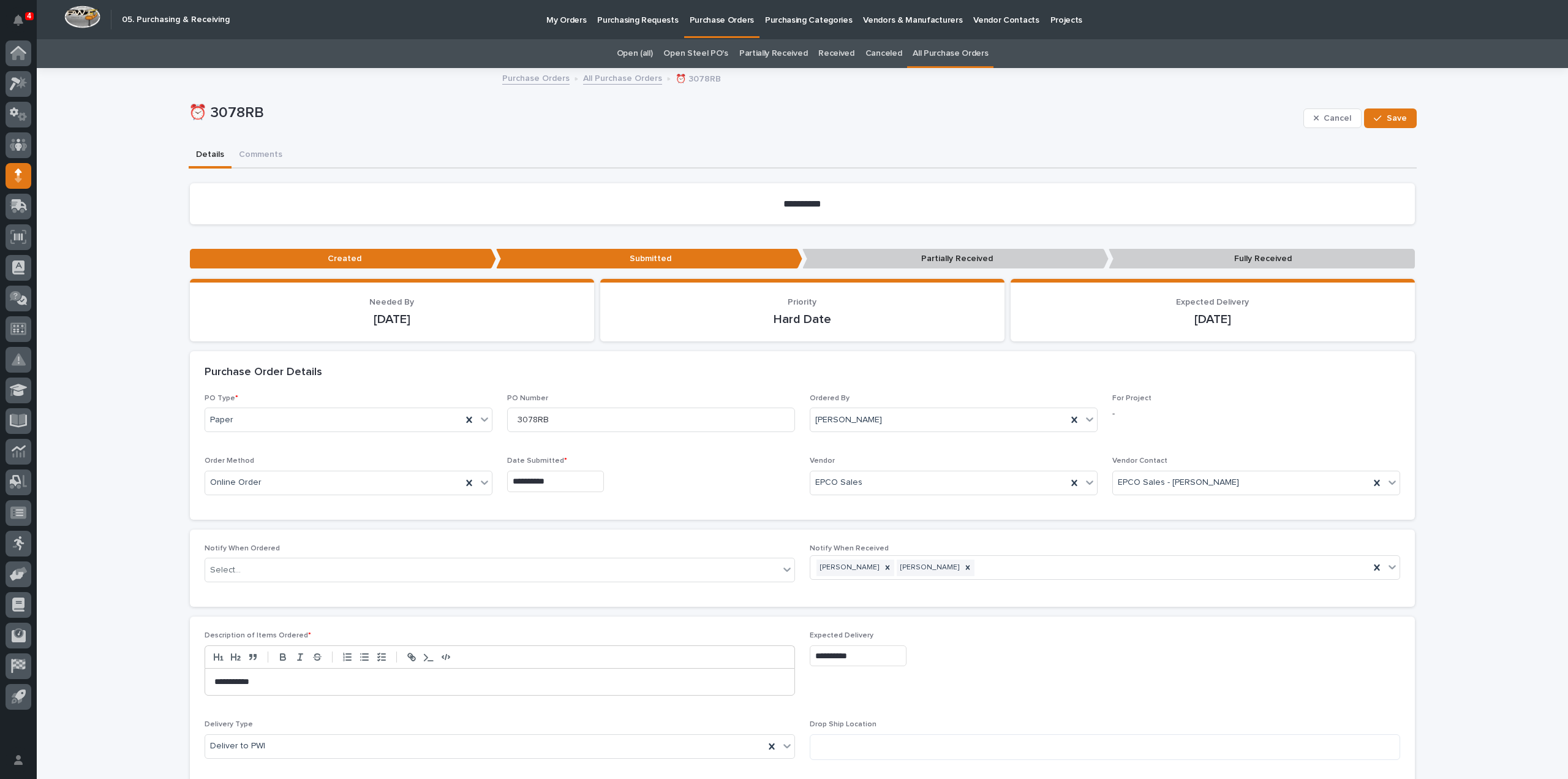
scroll to position [368, 0]
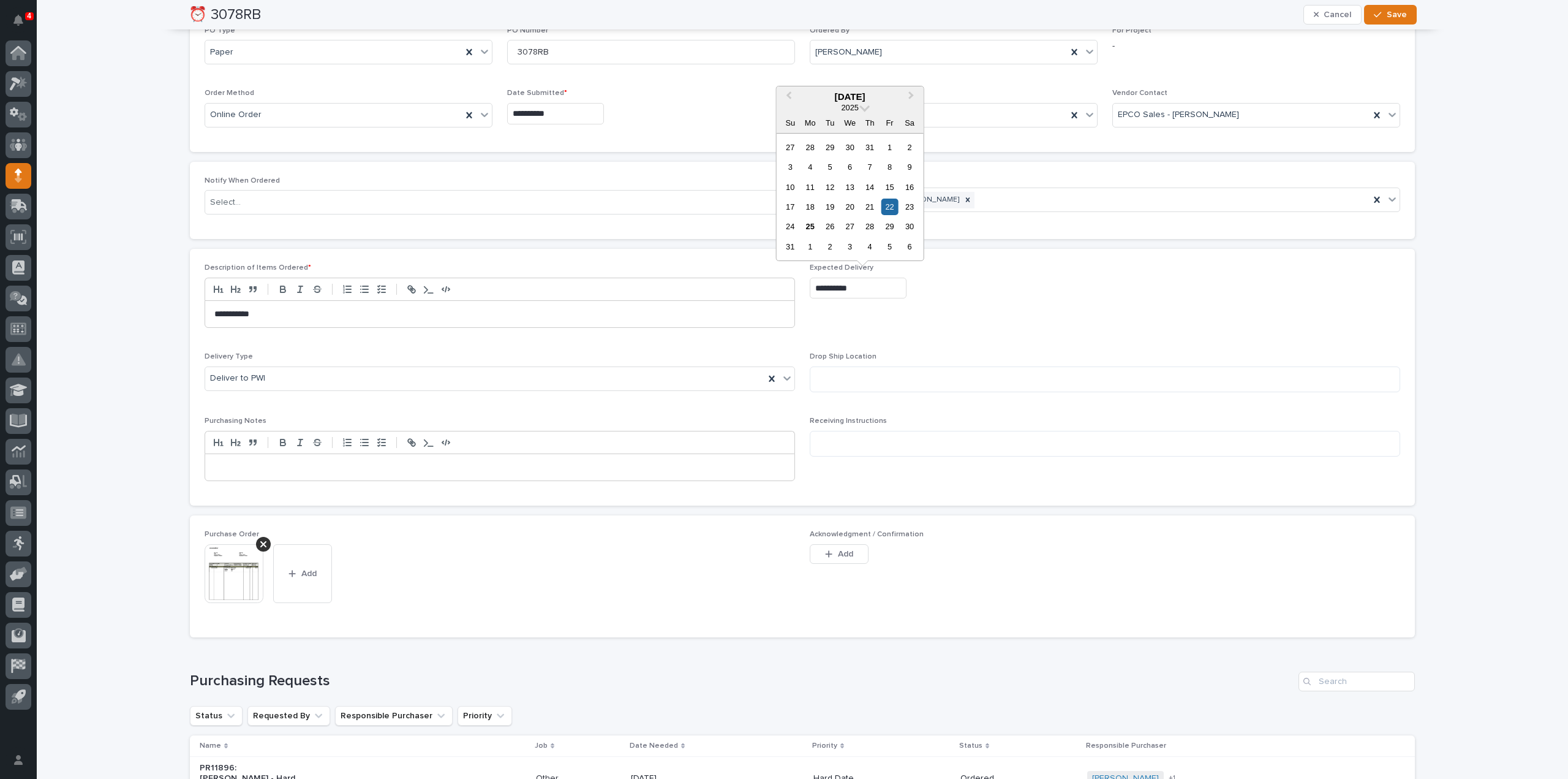
click at [898, 287] on input "**********" at bounding box center [858, 288] width 97 height 22
click at [891, 226] on div "29" at bounding box center [889, 226] width 17 height 17
type input "**********"
click at [1398, 15] on span "Save" at bounding box center [1397, 15] width 20 height 11
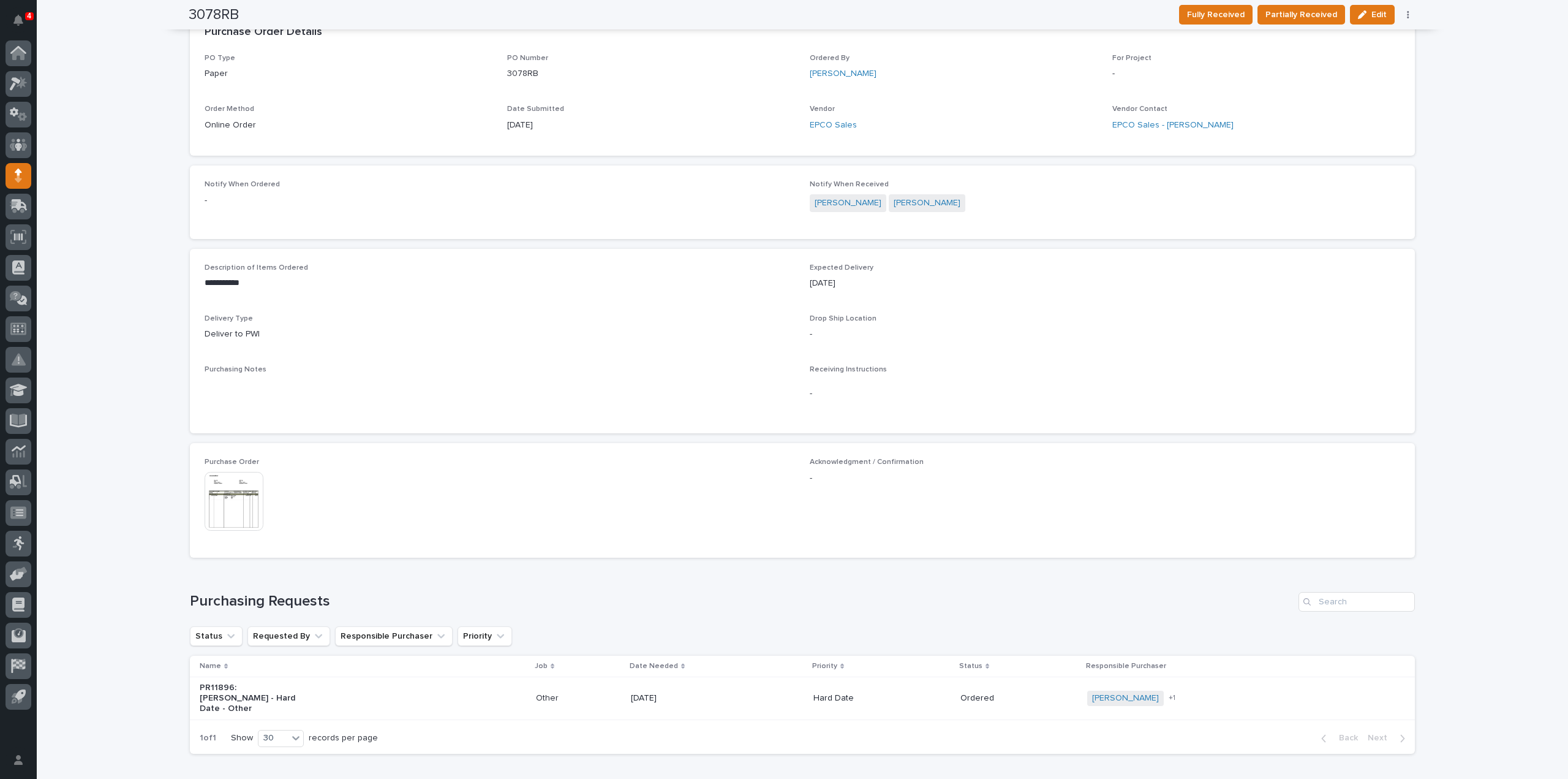
scroll to position [0, 0]
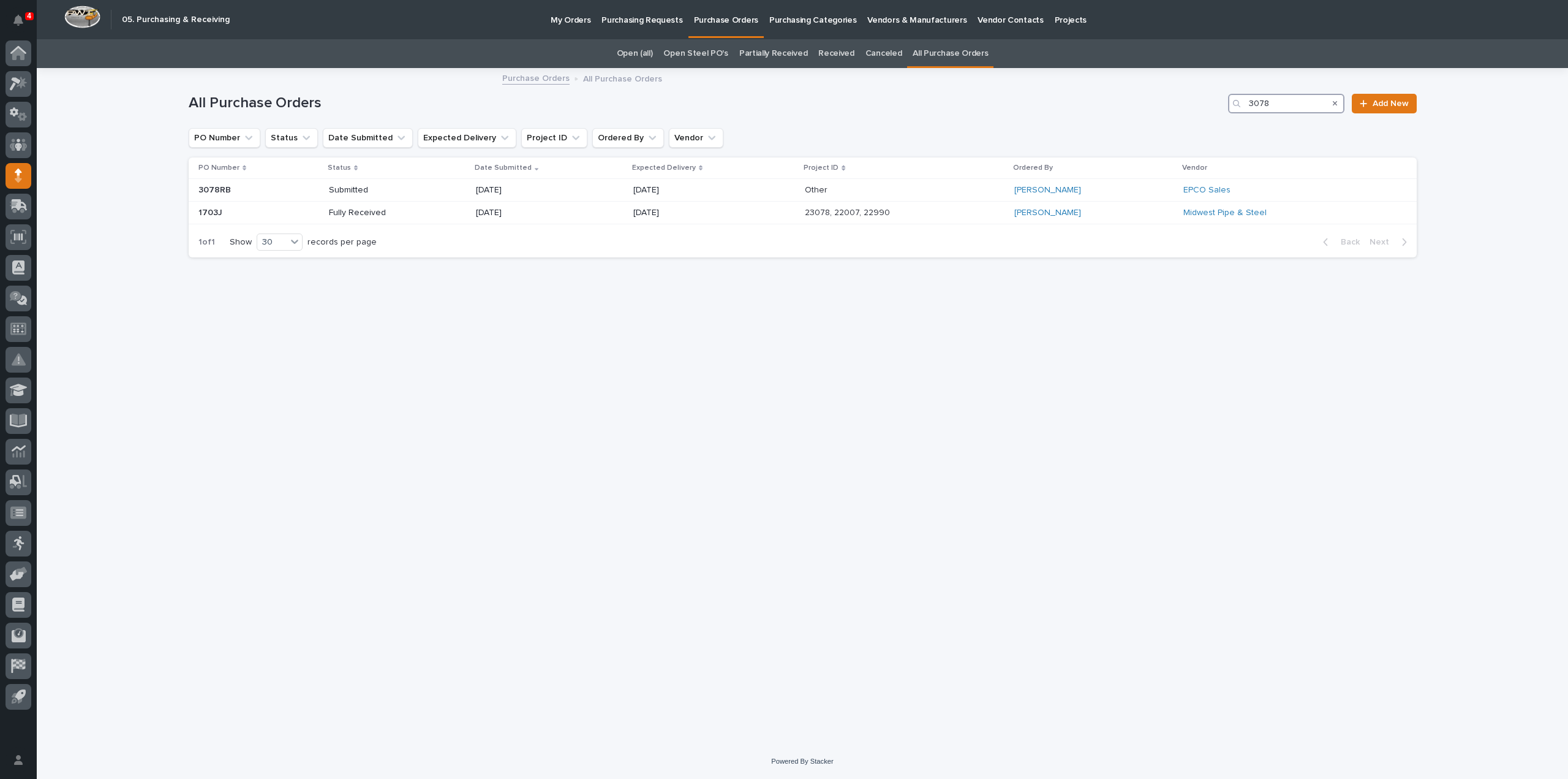
drag, startPoint x: 1215, startPoint y: 113, endPoint x: 1173, endPoint y: 124, distance: 43.4
click at [1173, 124] on div "All Purchase Orders 3078 Add New" at bounding box center [803, 99] width 1228 height 59
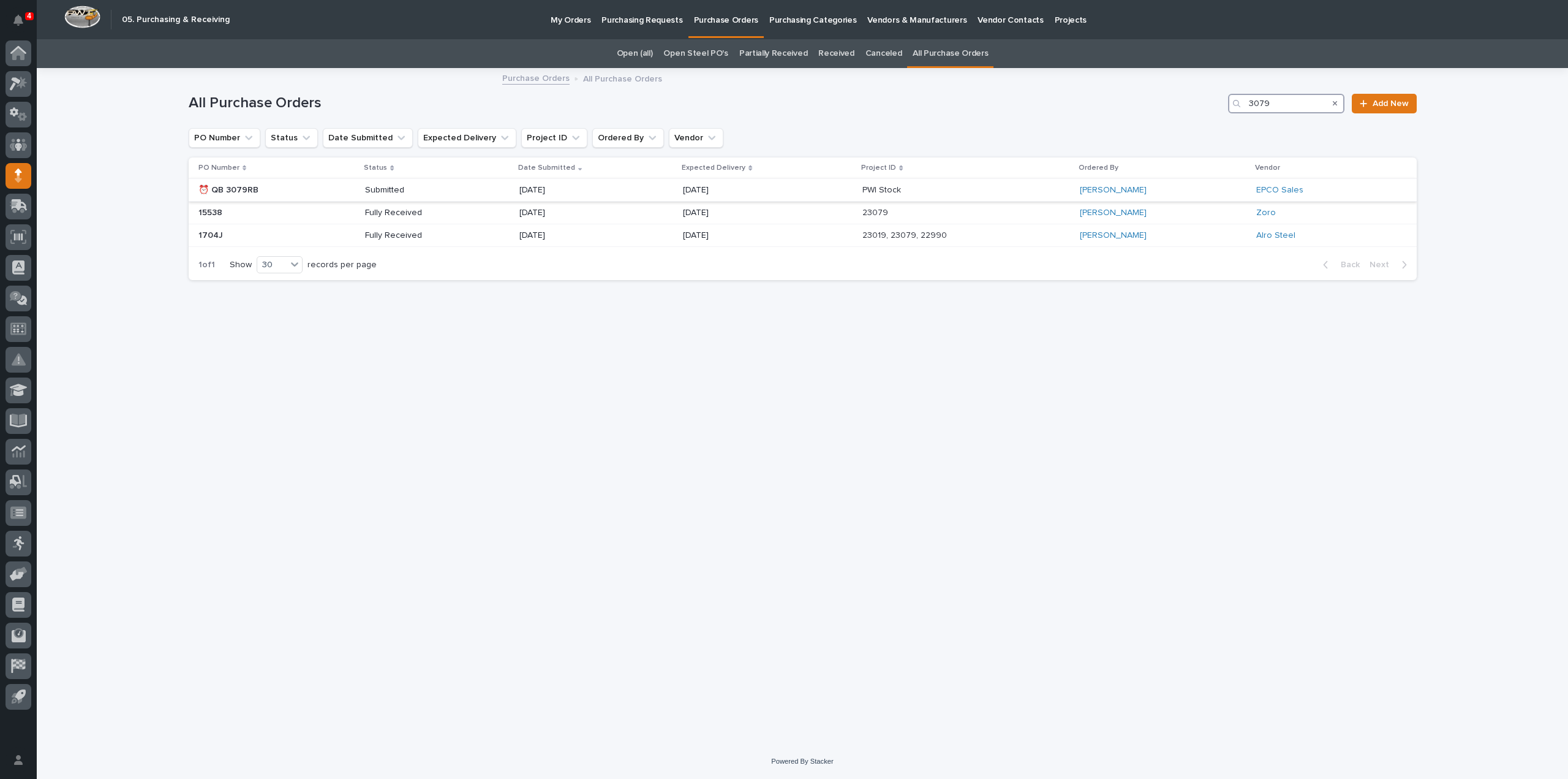
type input "3079"
click at [382, 188] on p "Submitted" at bounding box center [409, 190] width 88 height 10
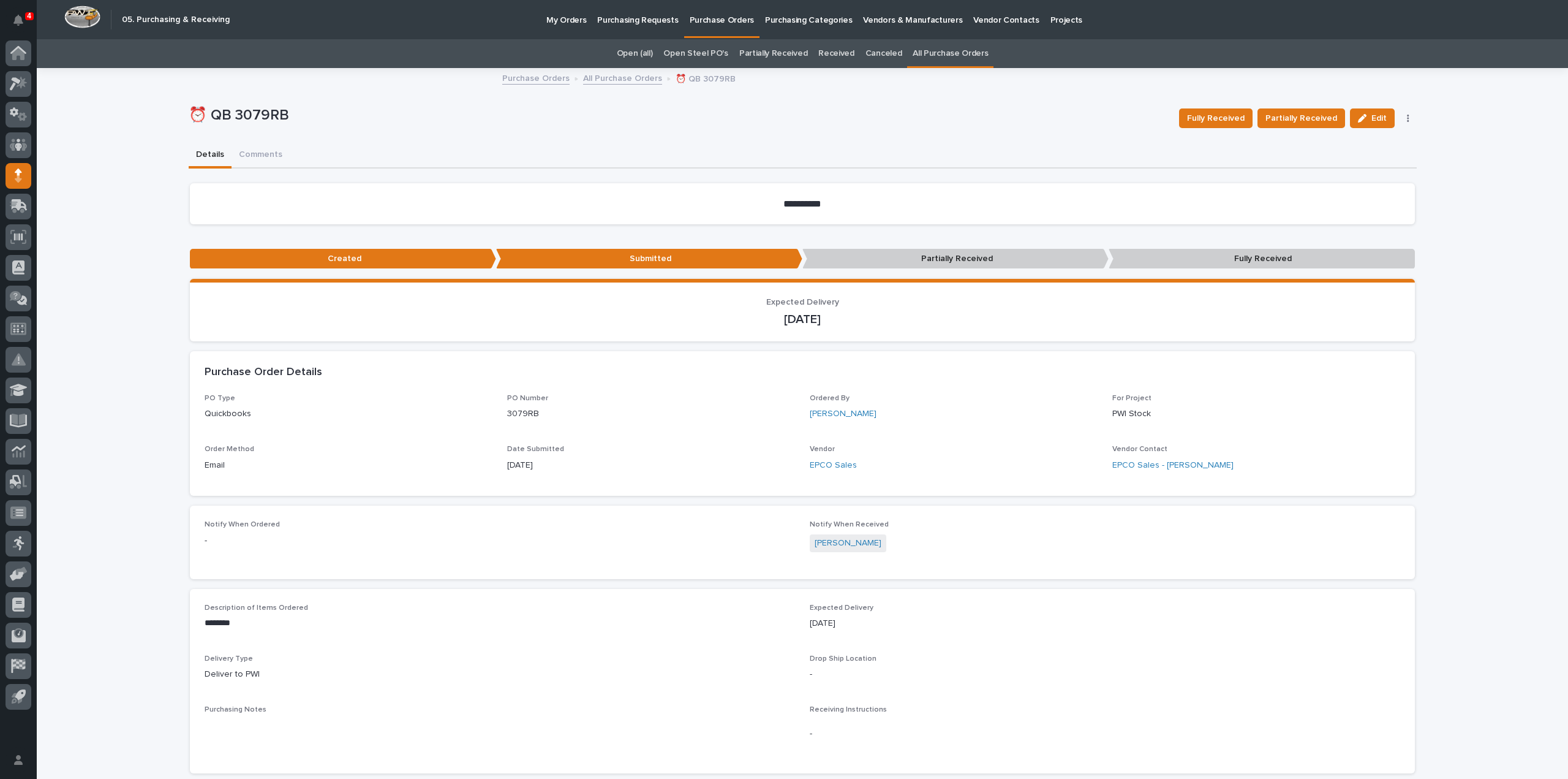
scroll to position [327, 0]
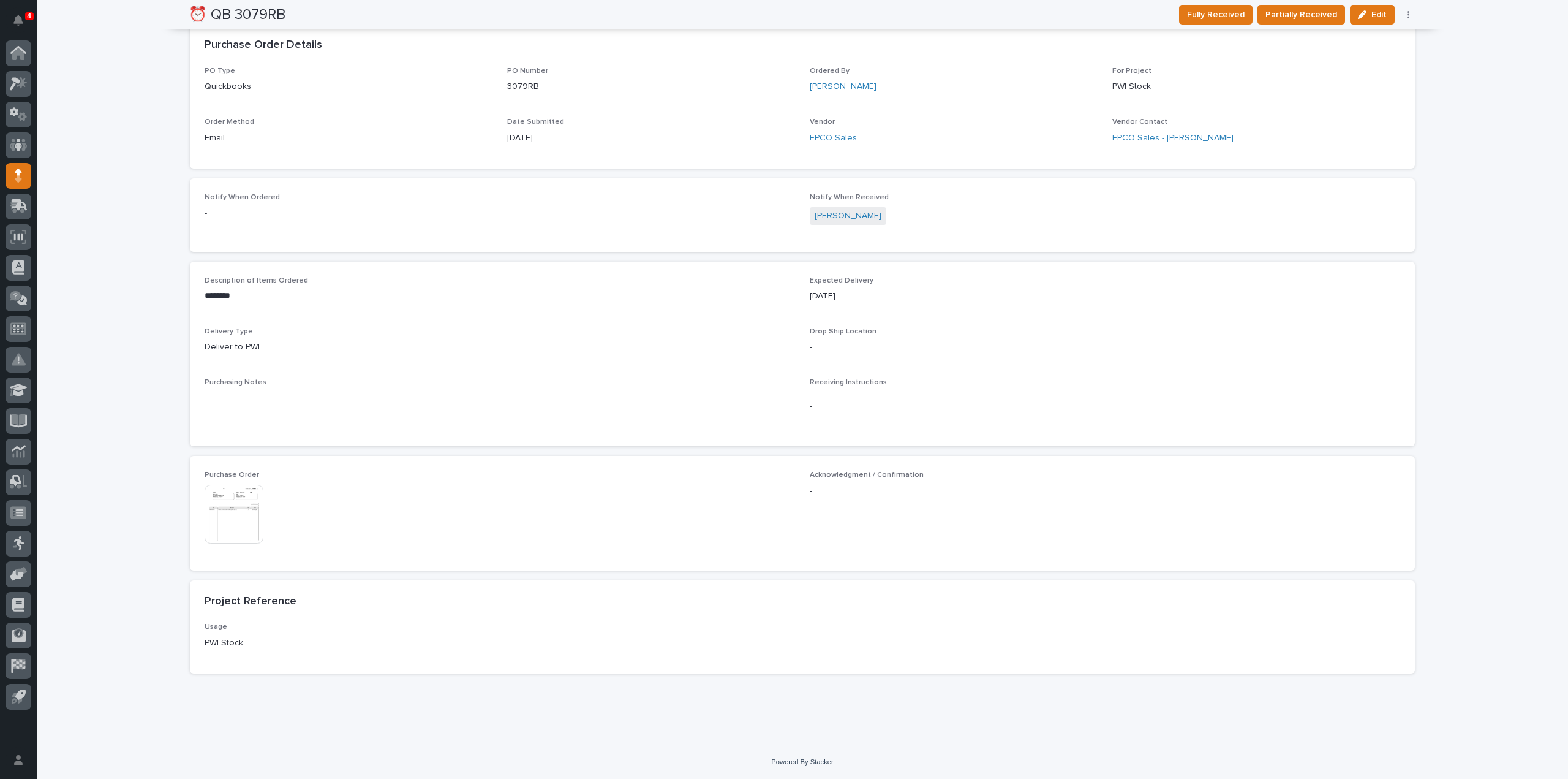
click at [240, 529] on img at bounding box center [234, 514] width 59 height 59
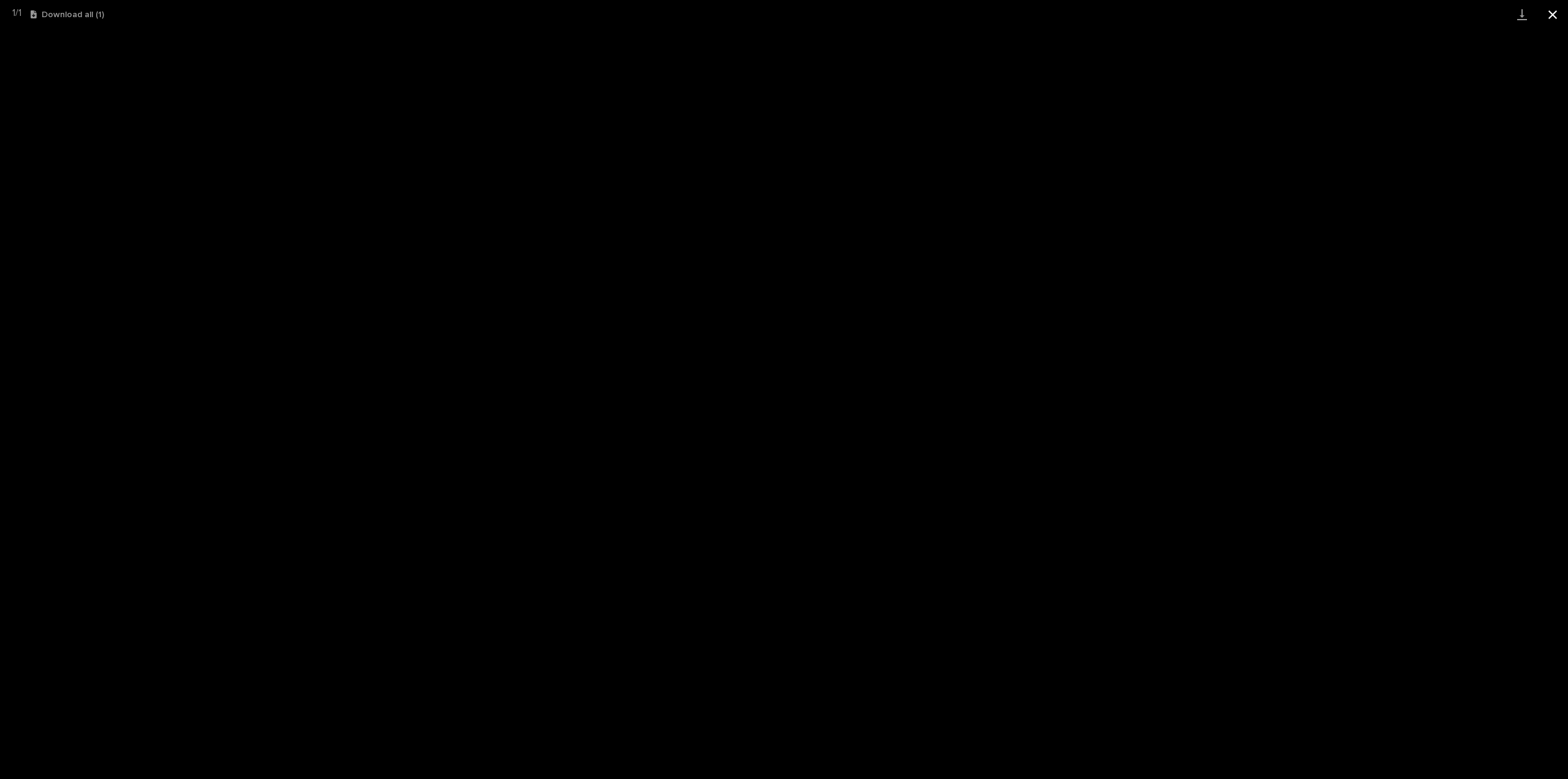
click at [1550, 14] on button "Close gallery" at bounding box center [1553, 14] width 31 height 29
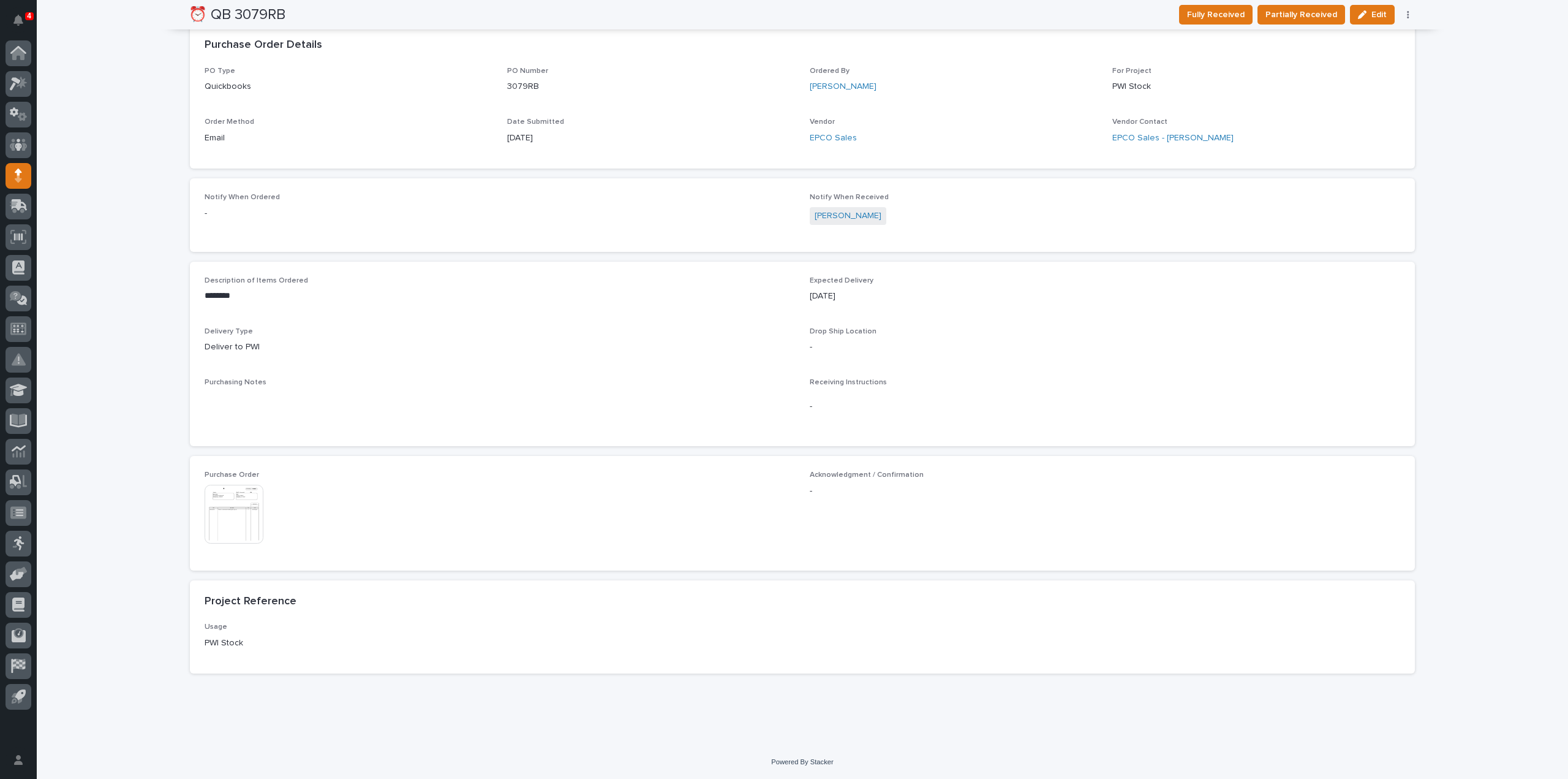
click at [234, 528] on img at bounding box center [234, 514] width 59 height 59
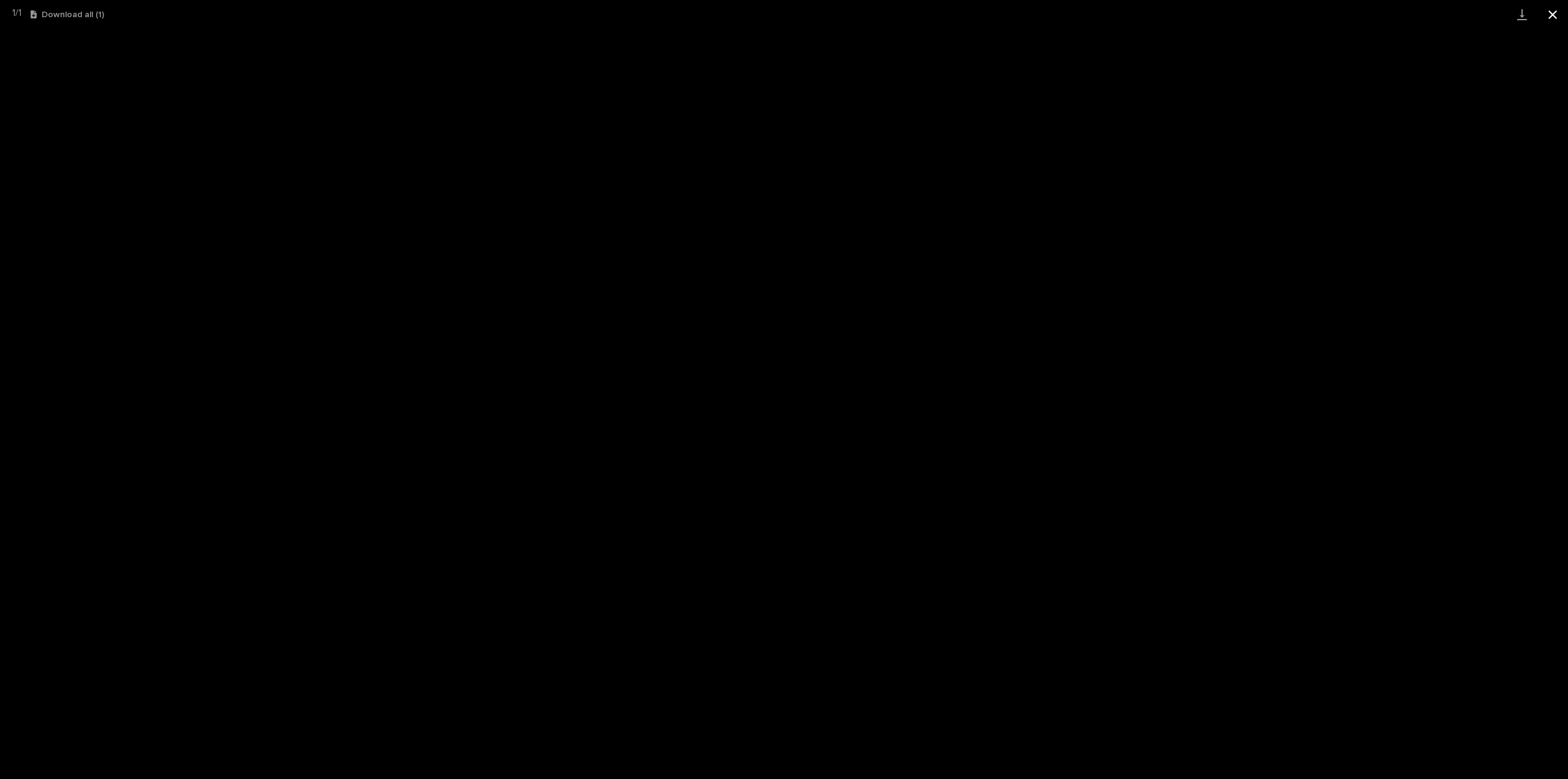
click at [1550, 21] on button "Close gallery" at bounding box center [1553, 14] width 31 height 29
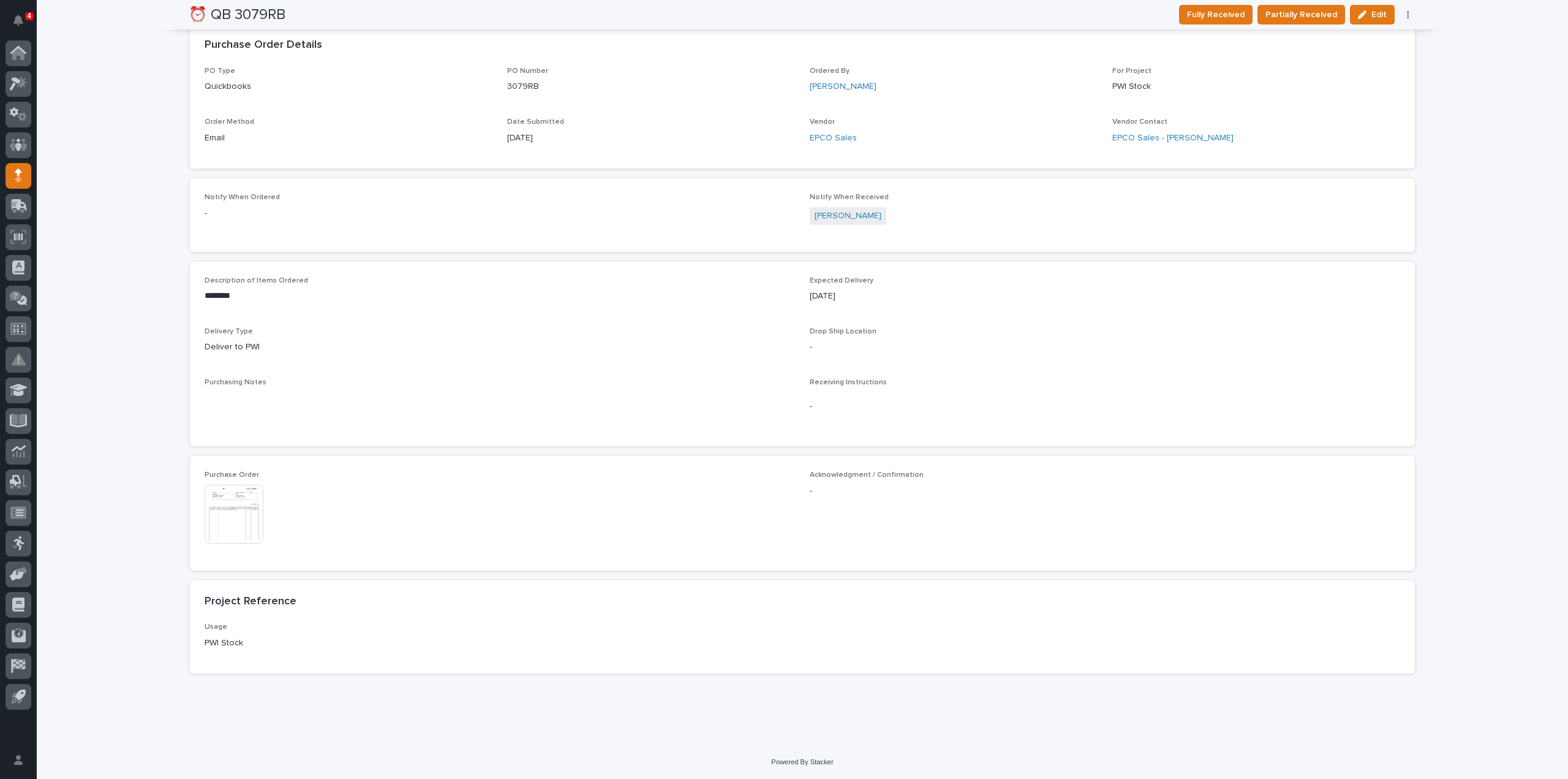
scroll to position [0, 0]
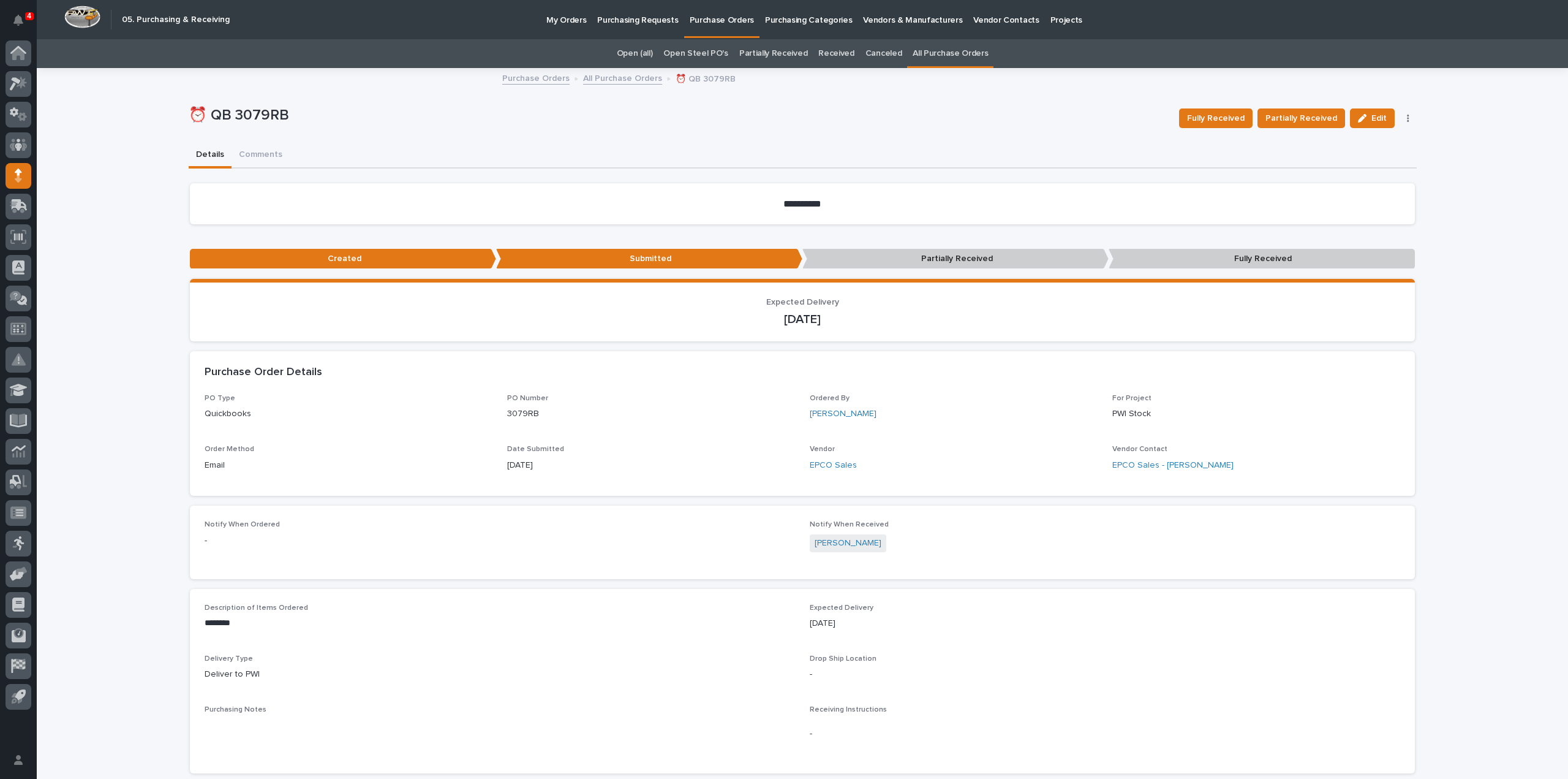
click at [1371, 119] on span "Edit" at bounding box center [1379, 118] width 15 height 11
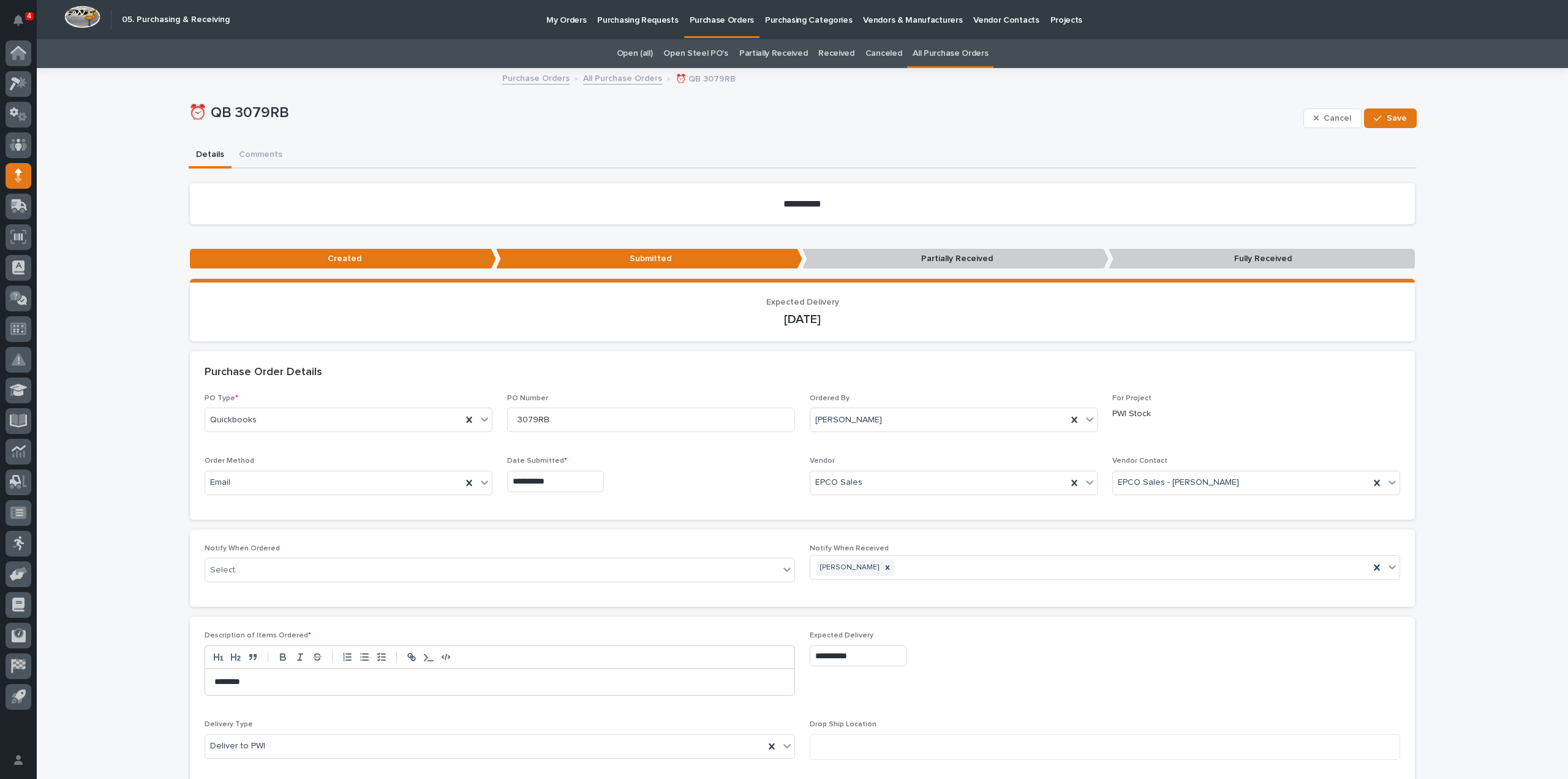
click at [866, 663] on input "**********" at bounding box center [858, 655] width 97 height 22
click at [892, 595] on div "29" at bounding box center [889, 594] width 17 height 17
type input "**********"
click at [1381, 120] on div "button" at bounding box center [1380, 118] width 12 height 9
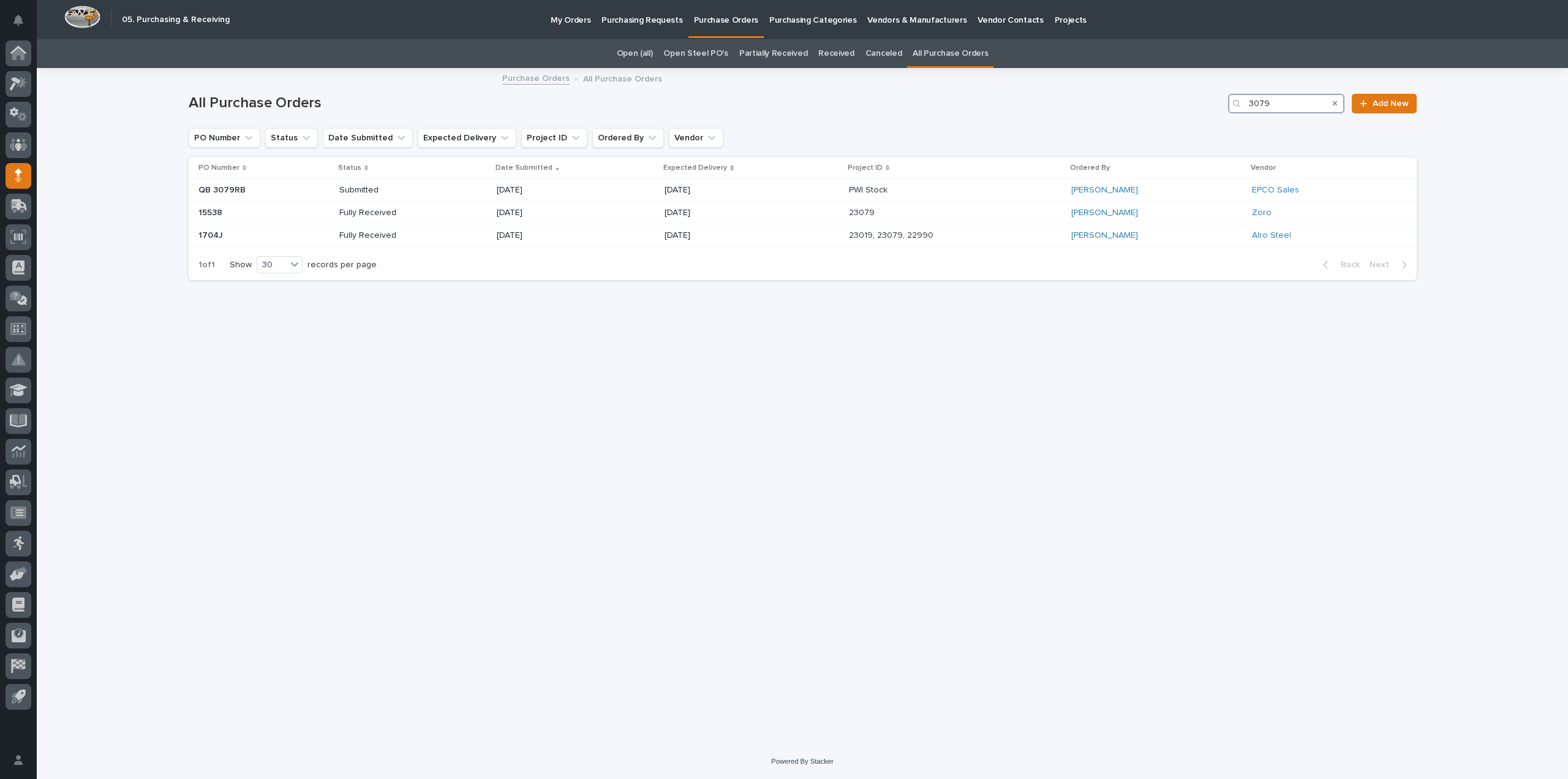
click at [1243, 124] on div "All Purchase Orders 3079 Add New" at bounding box center [803, 99] width 1228 height 59
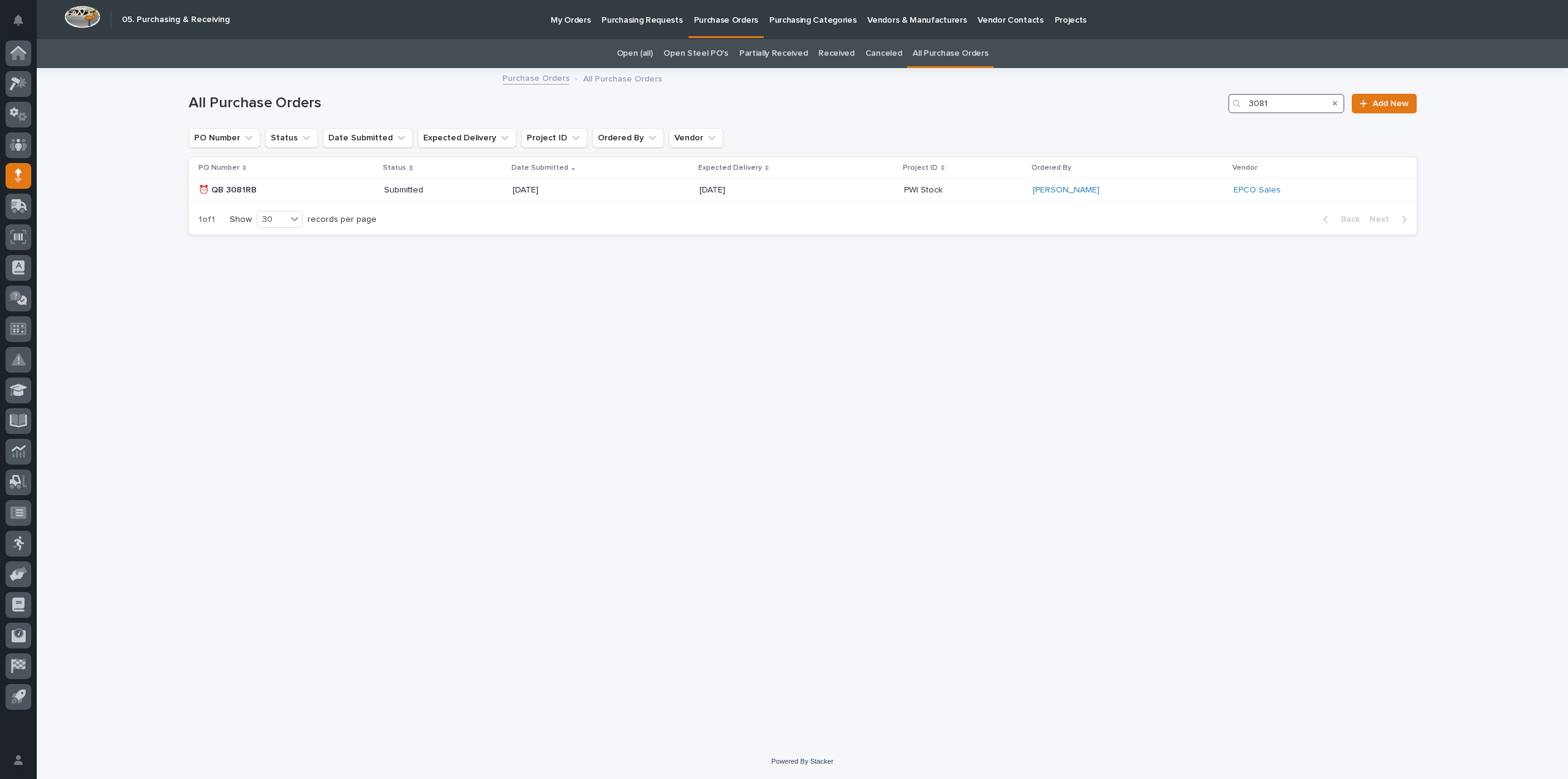
drag, startPoint x: 1257, startPoint y: 112, endPoint x: 1231, endPoint y: 114, distance: 26.1
click at [1231, 114] on div "All Purchase Orders 3081 Add New" at bounding box center [803, 99] width 1228 height 59
type input "3066"
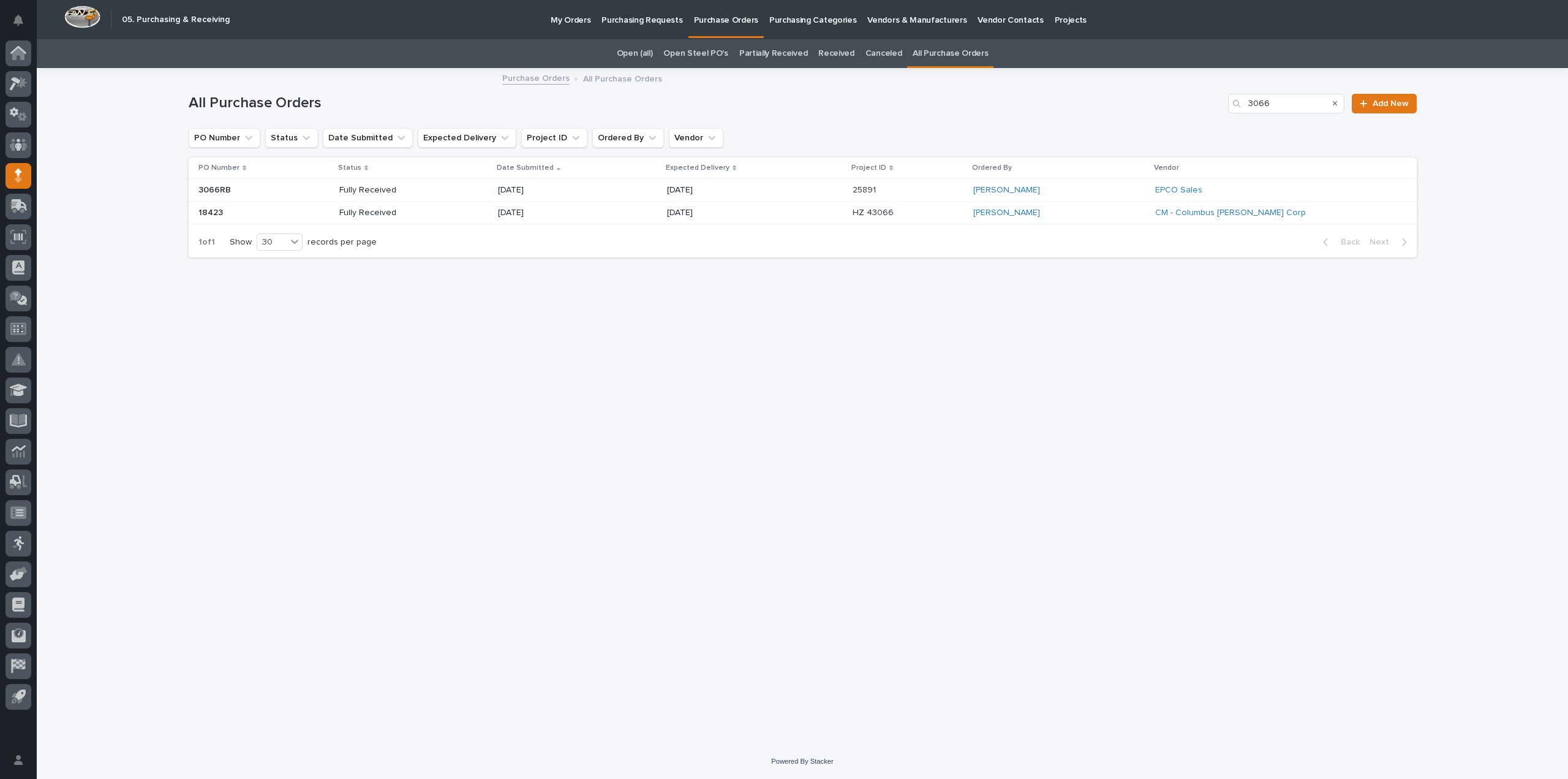
click at [379, 192] on p "Fully Received" at bounding box center [383, 190] width 88 height 10
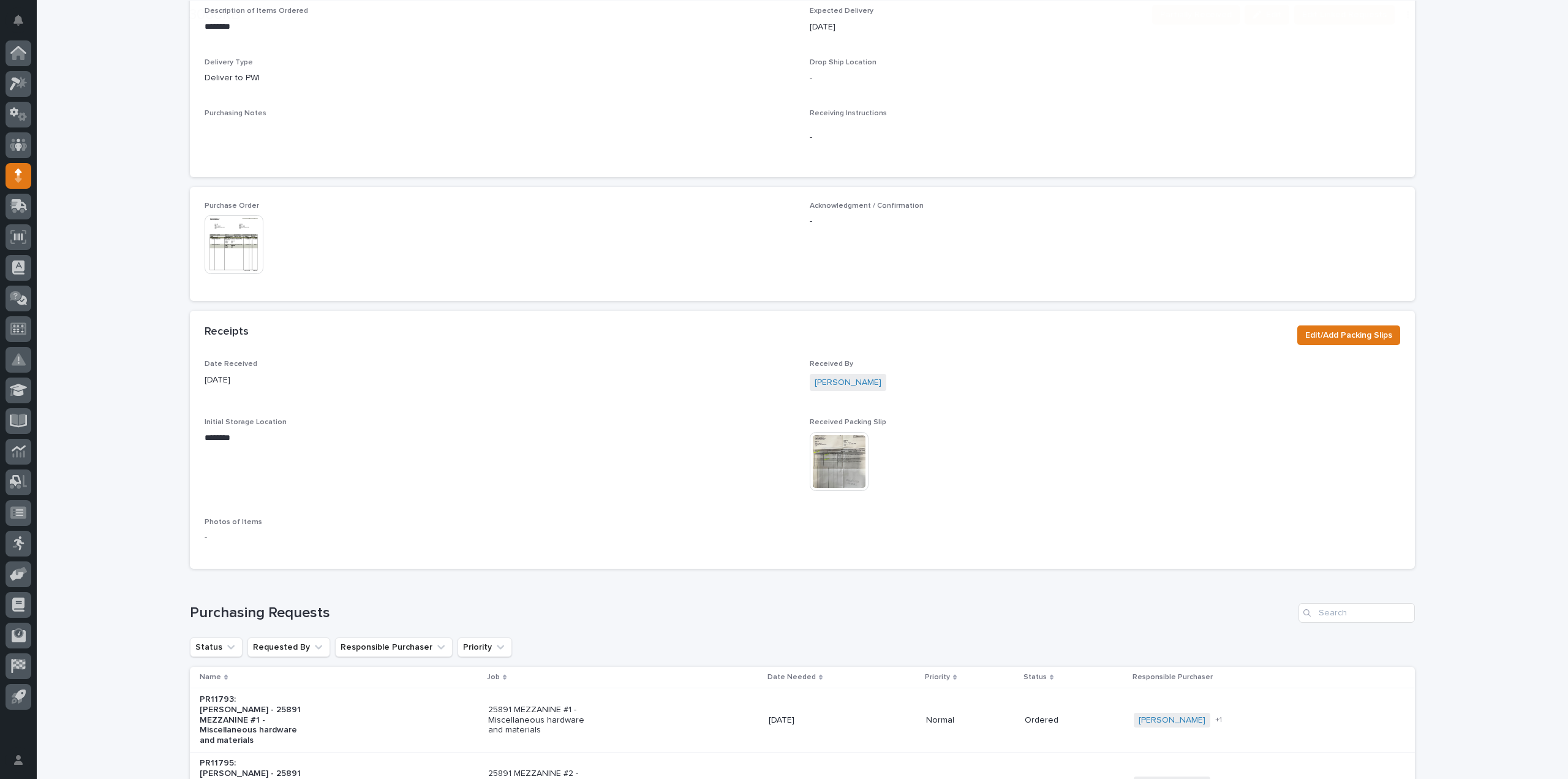
scroll to position [613, 0]
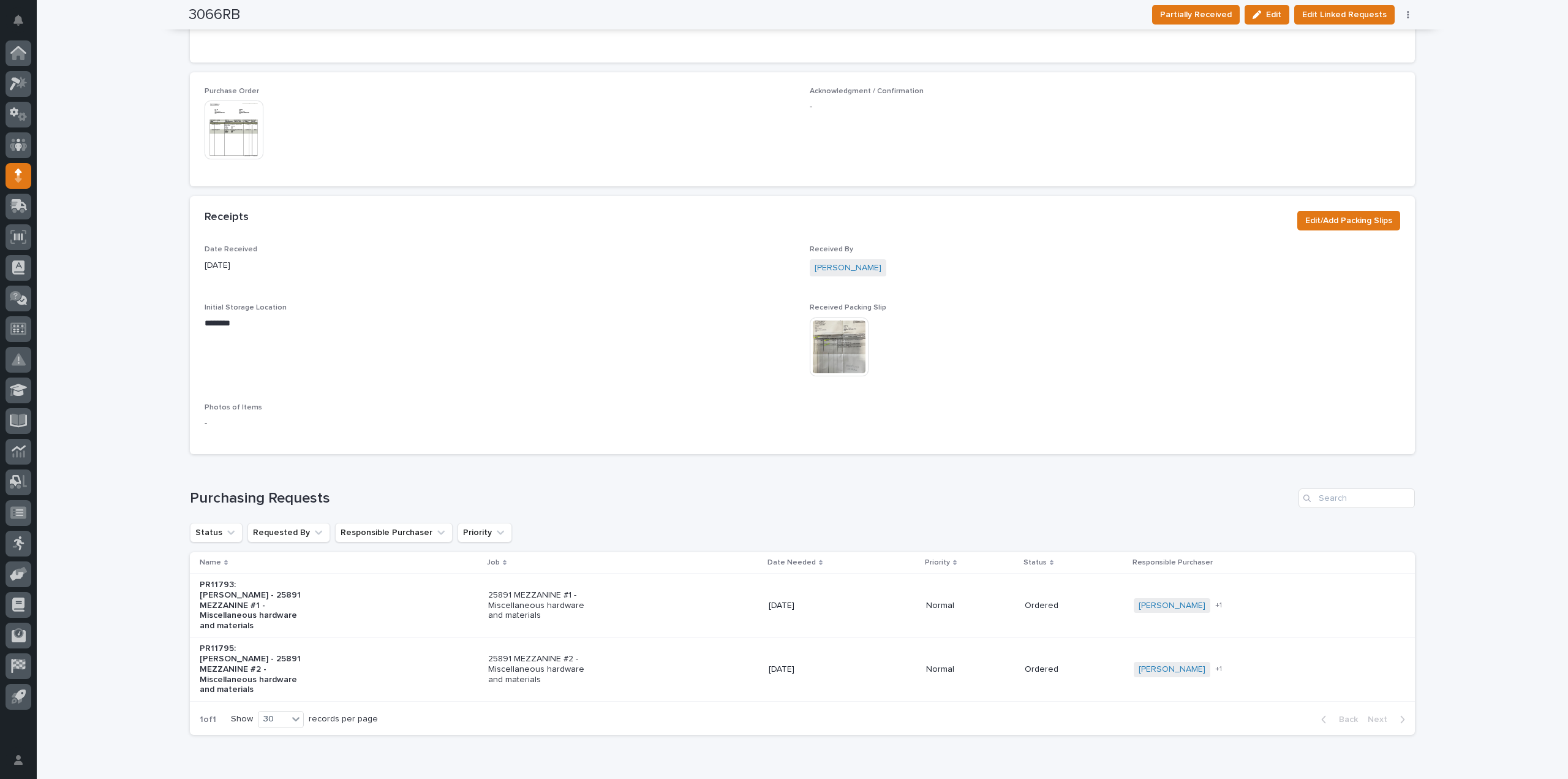
click at [248, 118] on img at bounding box center [234, 130] width 59 height 59
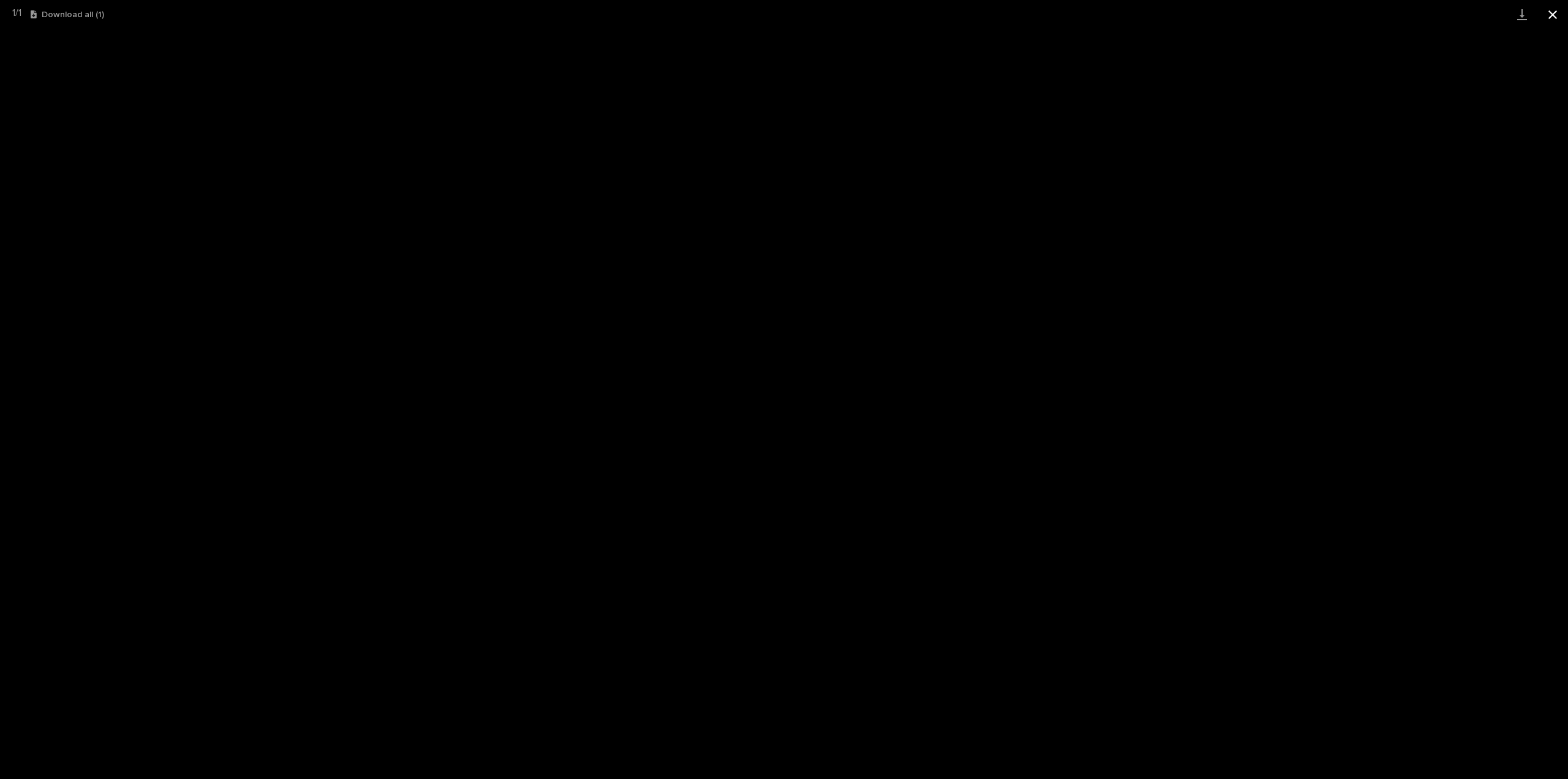
click at [1557, 10] on button "Close gallery" at bounding box center [1553, 14] width 31 height 29
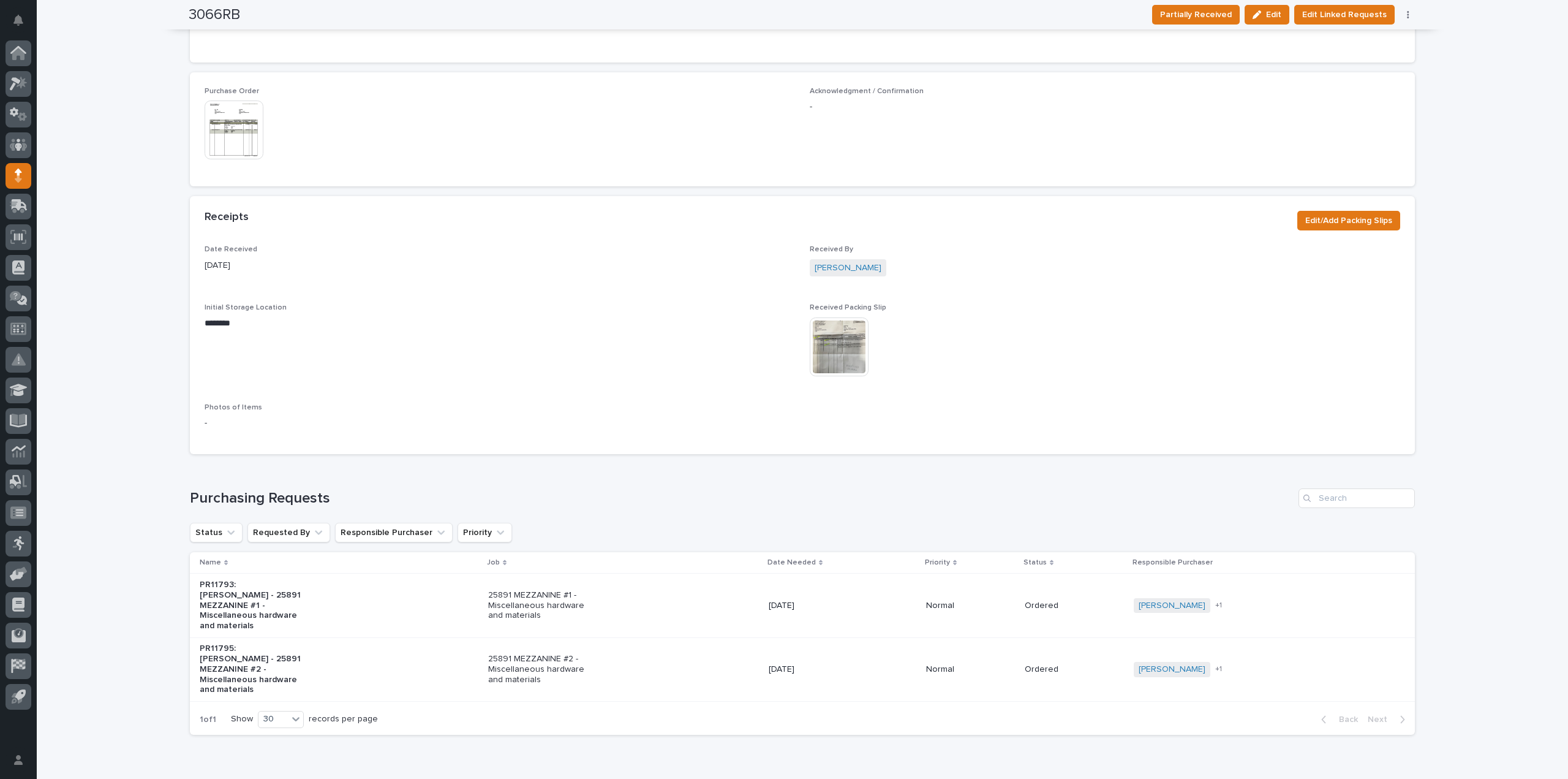
scroll to position [0, 0]
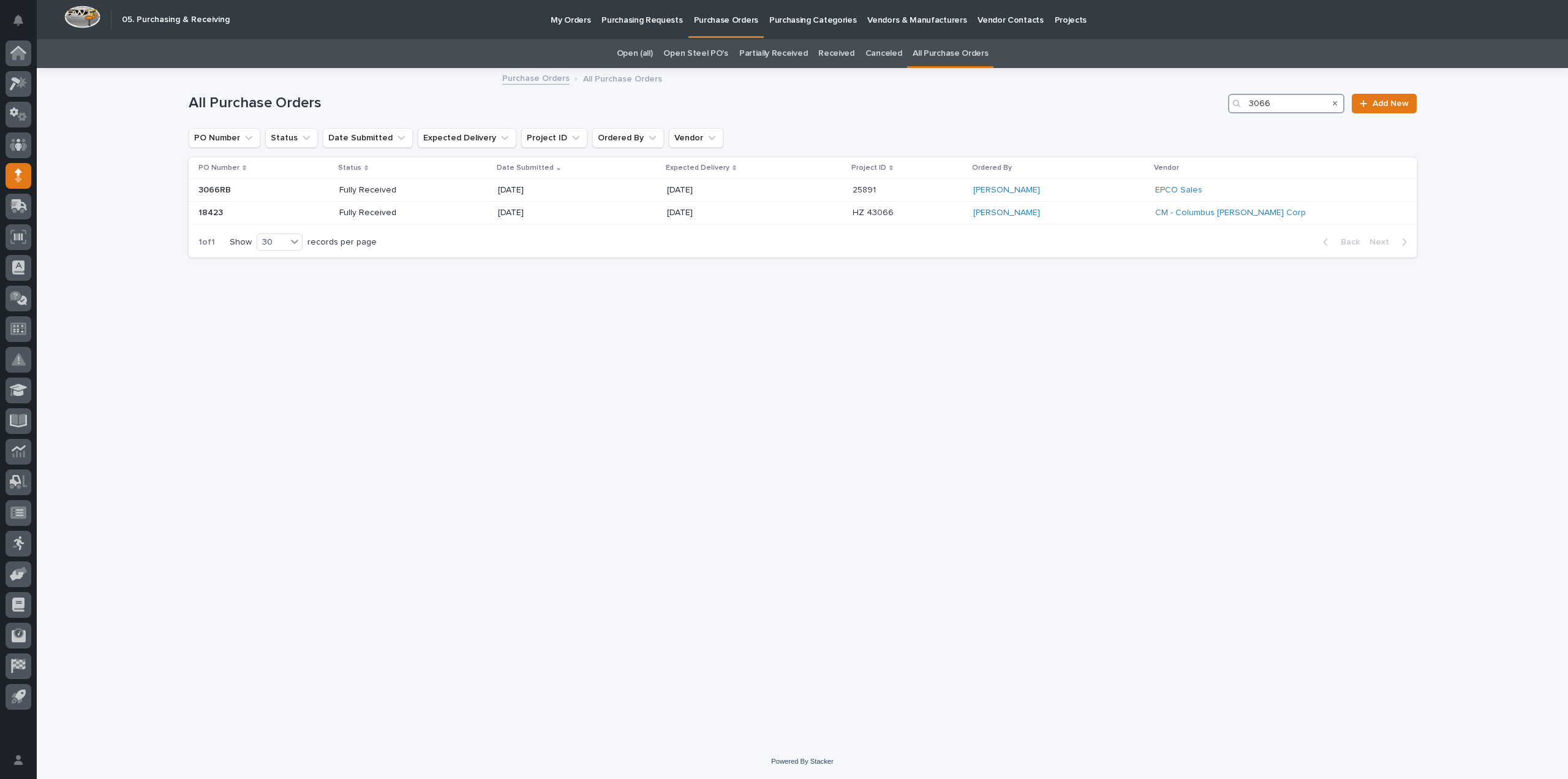
drag, startPoint x: 1274, startPoint y: 97, endPoint x: 1223, endPoint y: 128, distance: 59.7
click at [1223, 128] on div "All Purchase Orders 3066 Add New PO Number Status Date Submitted Expected Deliv…" at bounding box center [803, 168] width 1228 height 199
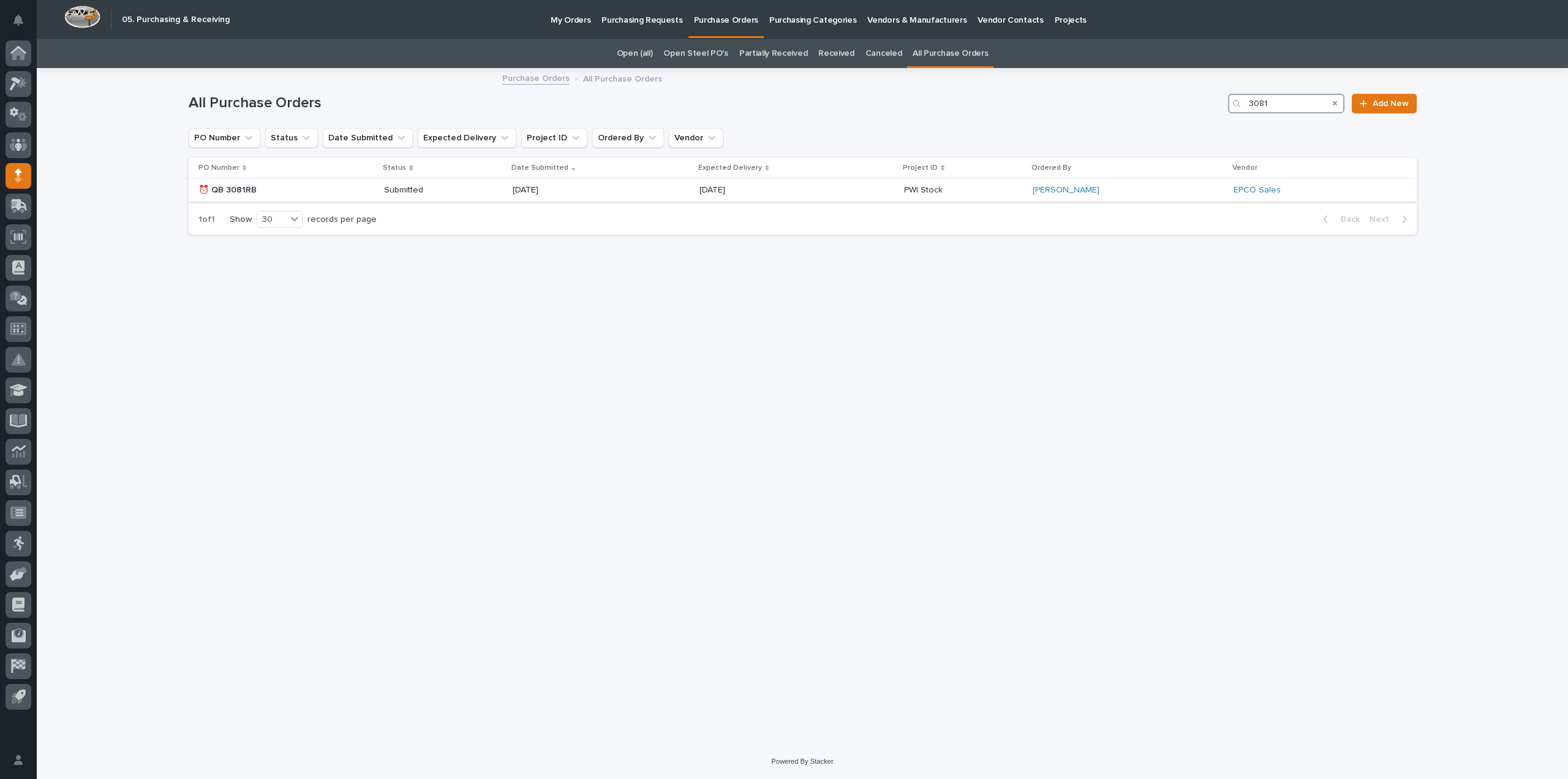
type input "3081"
click at [424, 191] on p "Submitted" at bounding box center [428, 190] width 88 height 10
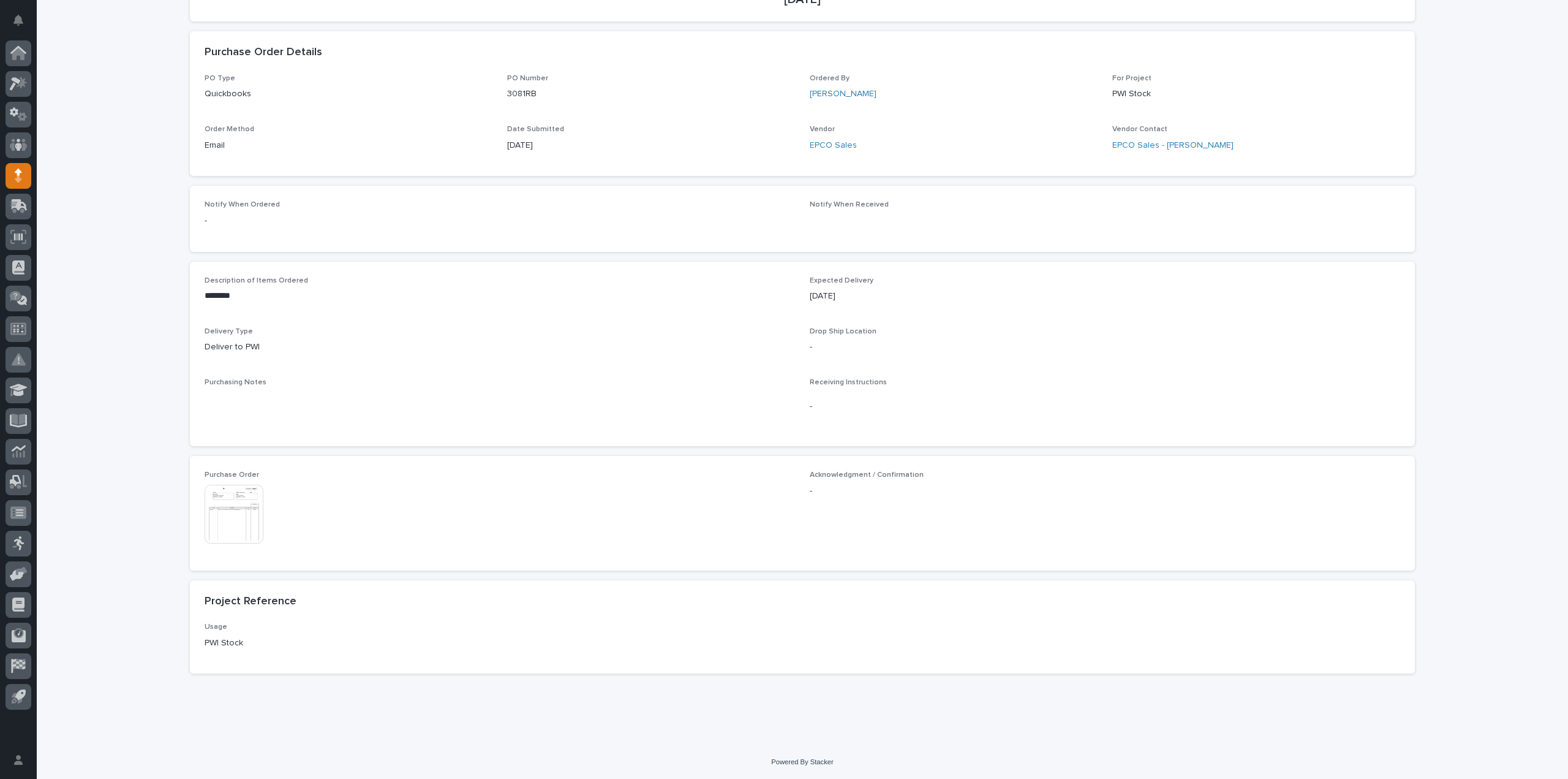
scroll to position [323, 0]
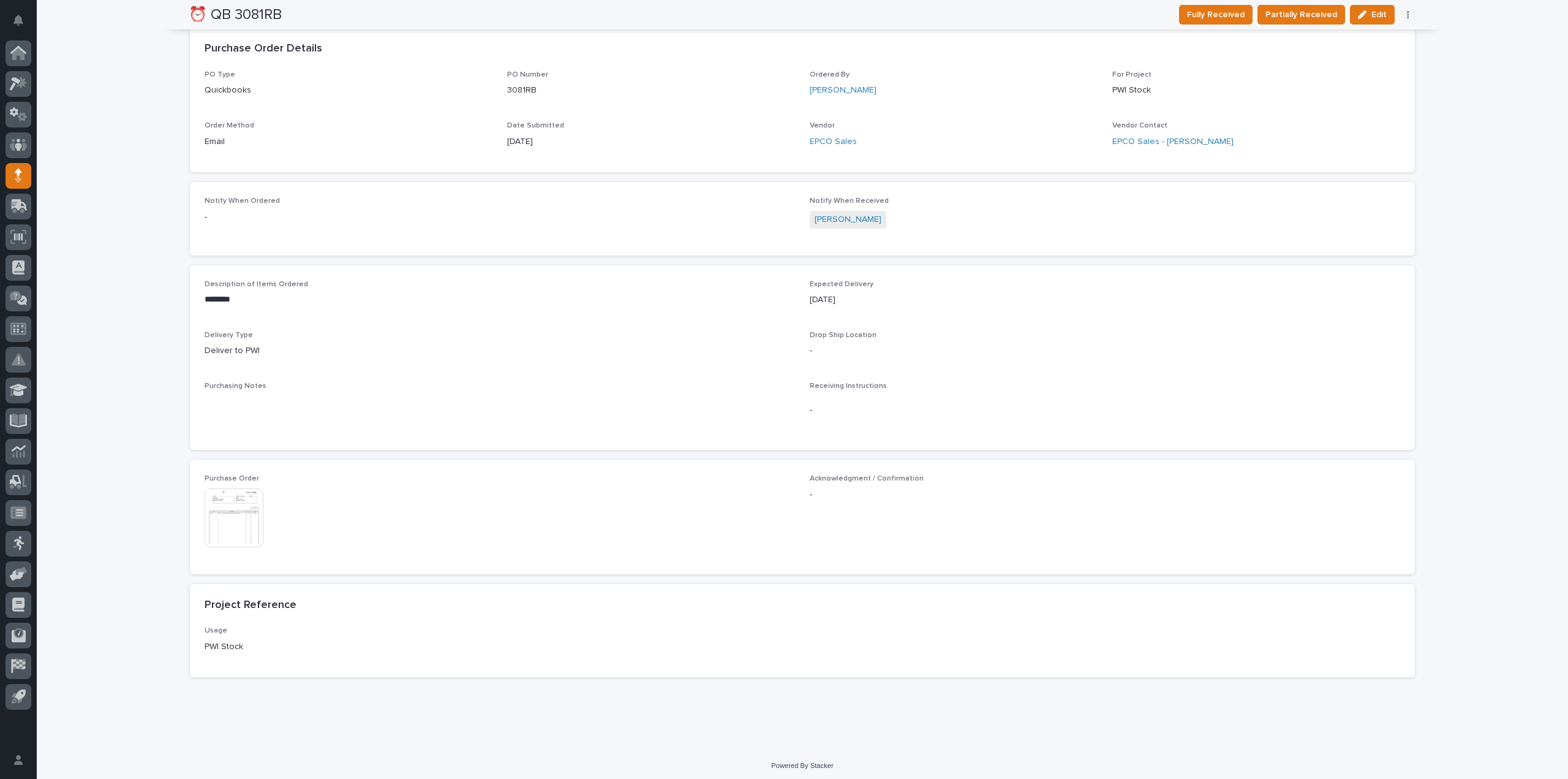
click at [211, 505] on img at bounding box center [234, 518] width 59 height 59
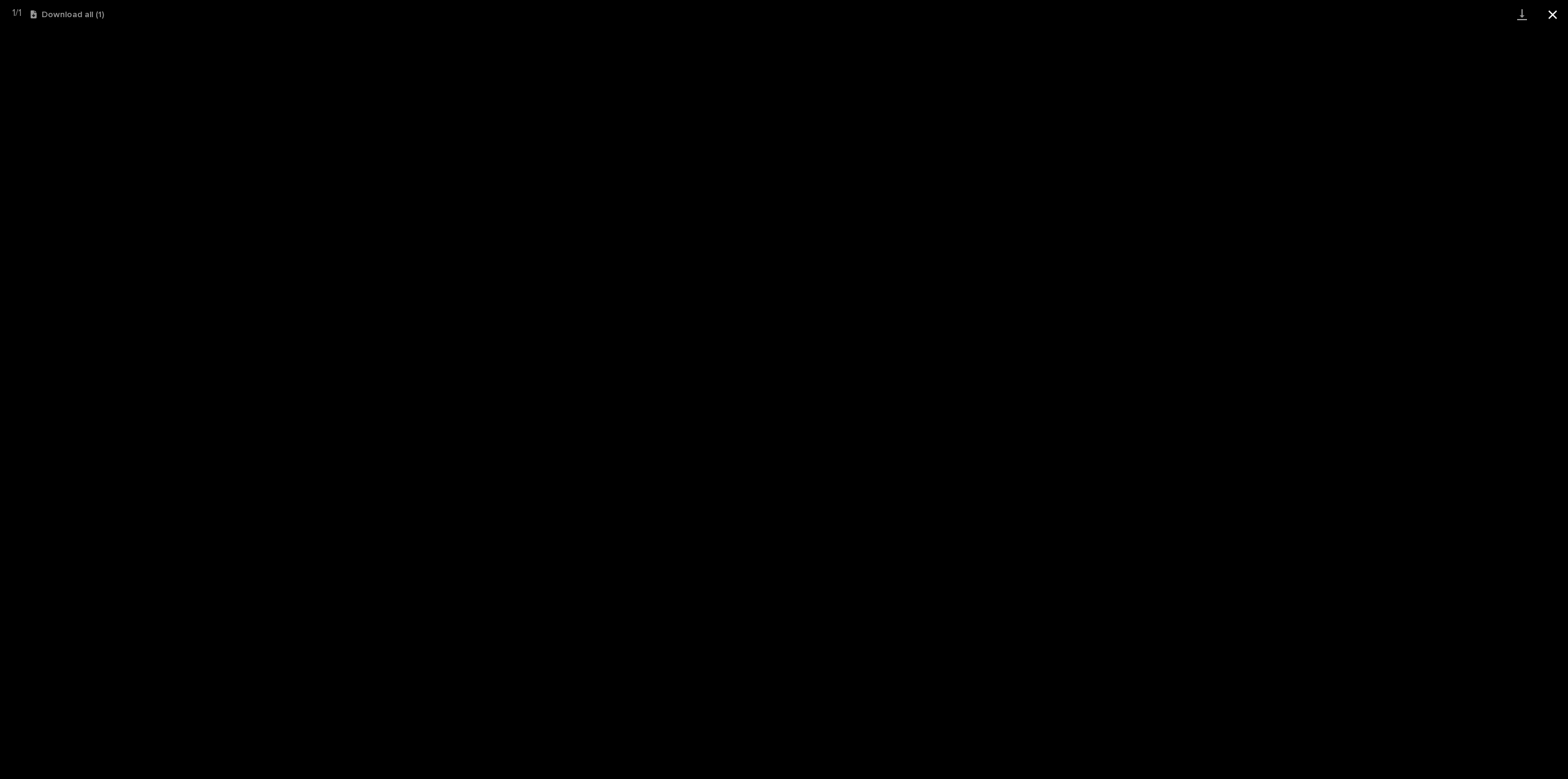
click at [1551, 12] on button "Close gallery" at bounding box center [1553, 14] width 31 height 29
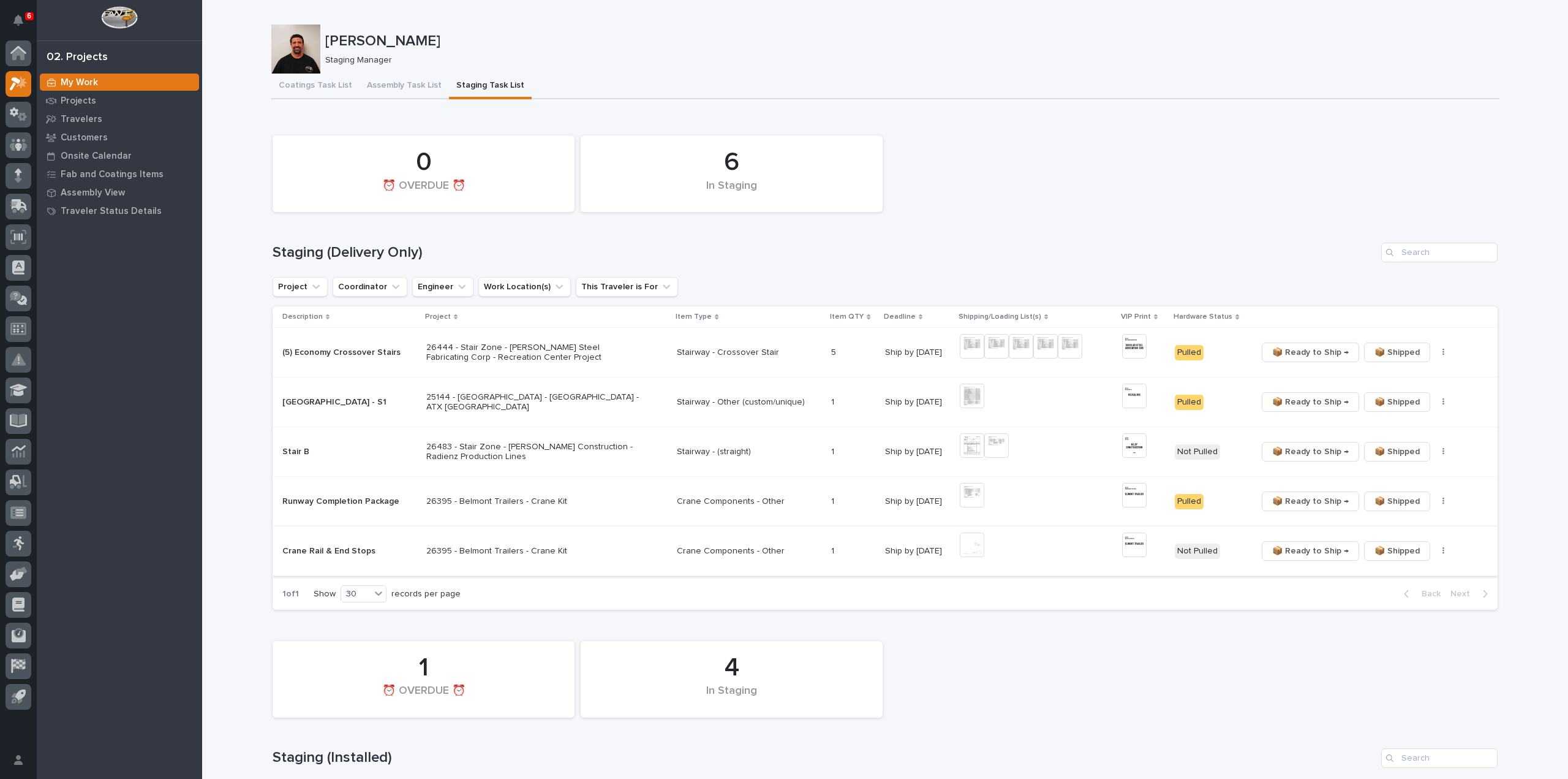
click at [967, 550] on img at bounding box center [972, 545] width 25 height 25
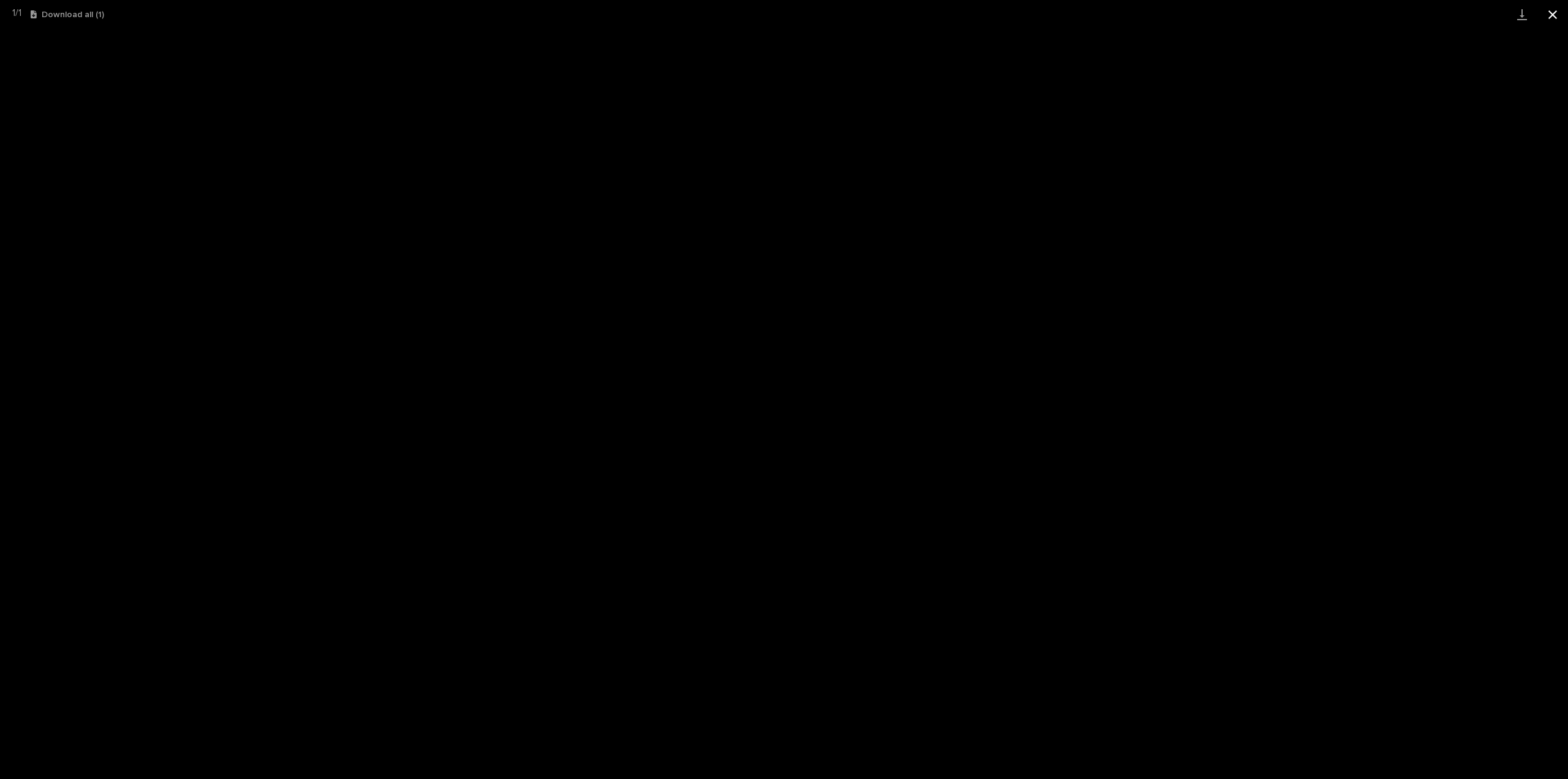
click at [1551, 16] on button "Close gallery" at bounding box center [1553, 14] width 31 height 29
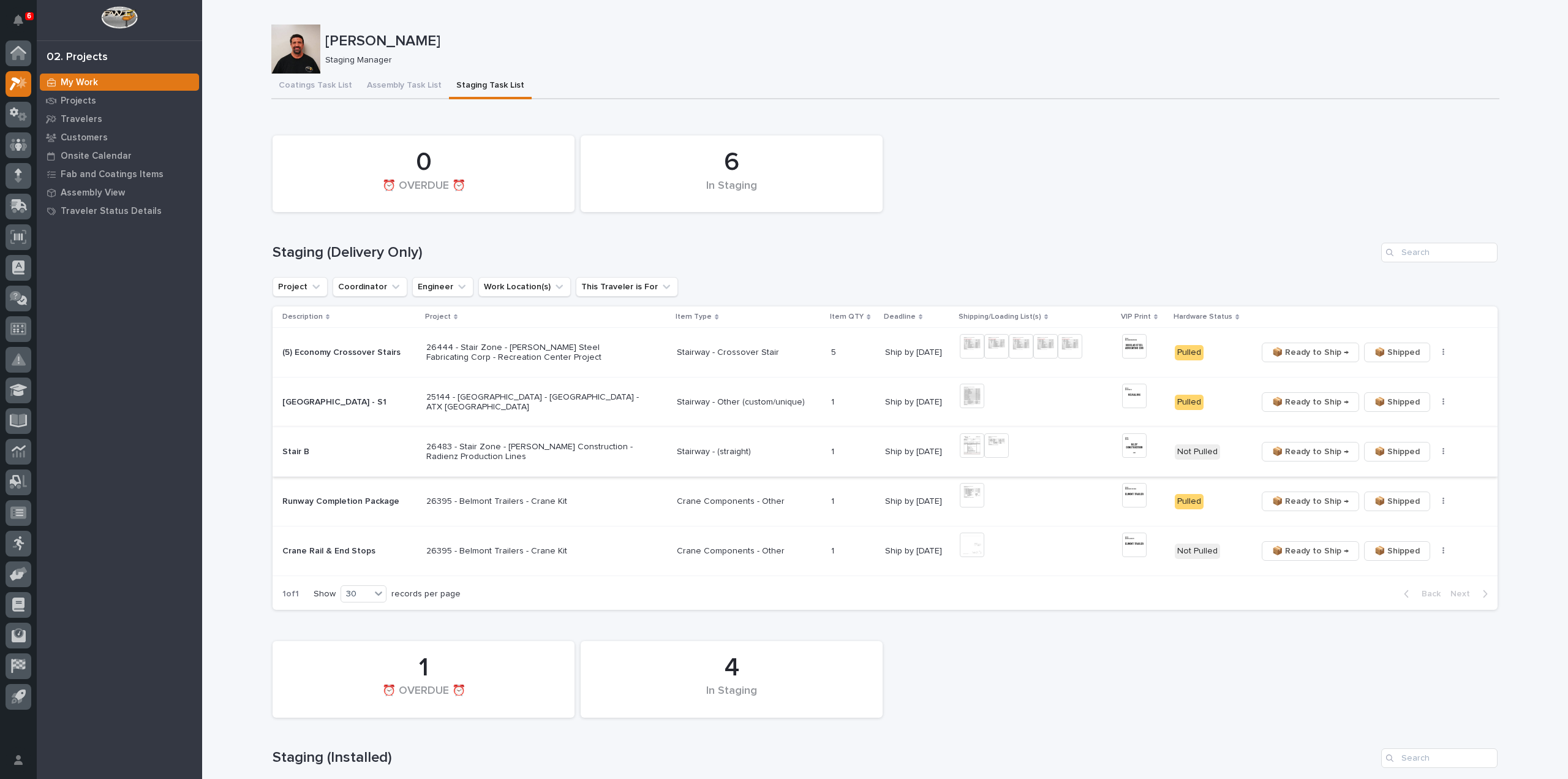
click at [965, 444] on img at bounding box center [972, 446] width 25 height 25
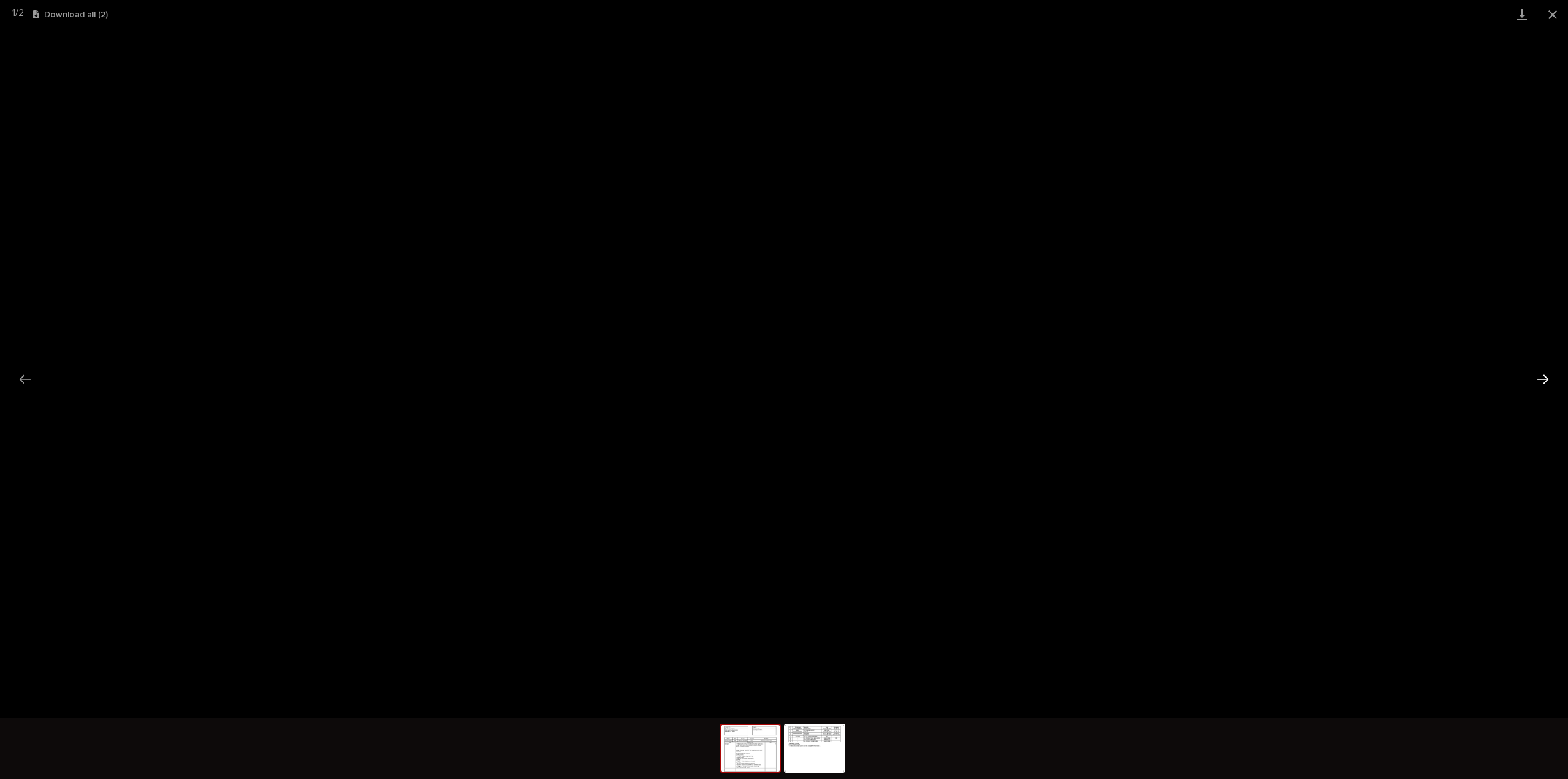
click at [1543, 378] on button "Next slide" at bounding box center [1543, 379] width 26 height 24
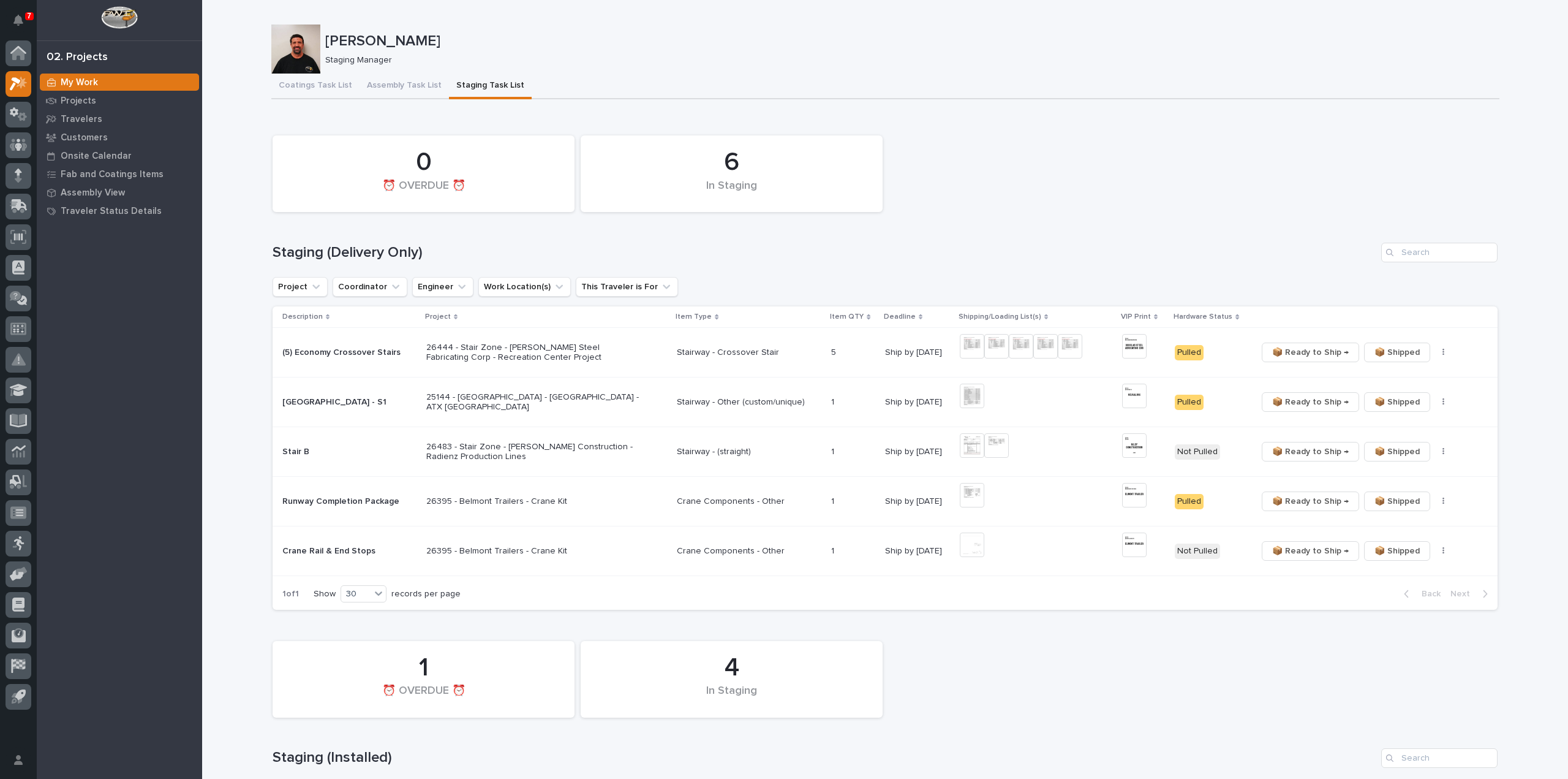
click at [1373, 177] on div "6 In Staging 0 ⏰ OVERDUE ⏰" at bounding box center [885, 173] width 1237 height 89
click at [995, 444] on img at bounding box center [997, 446] width 25 height 25
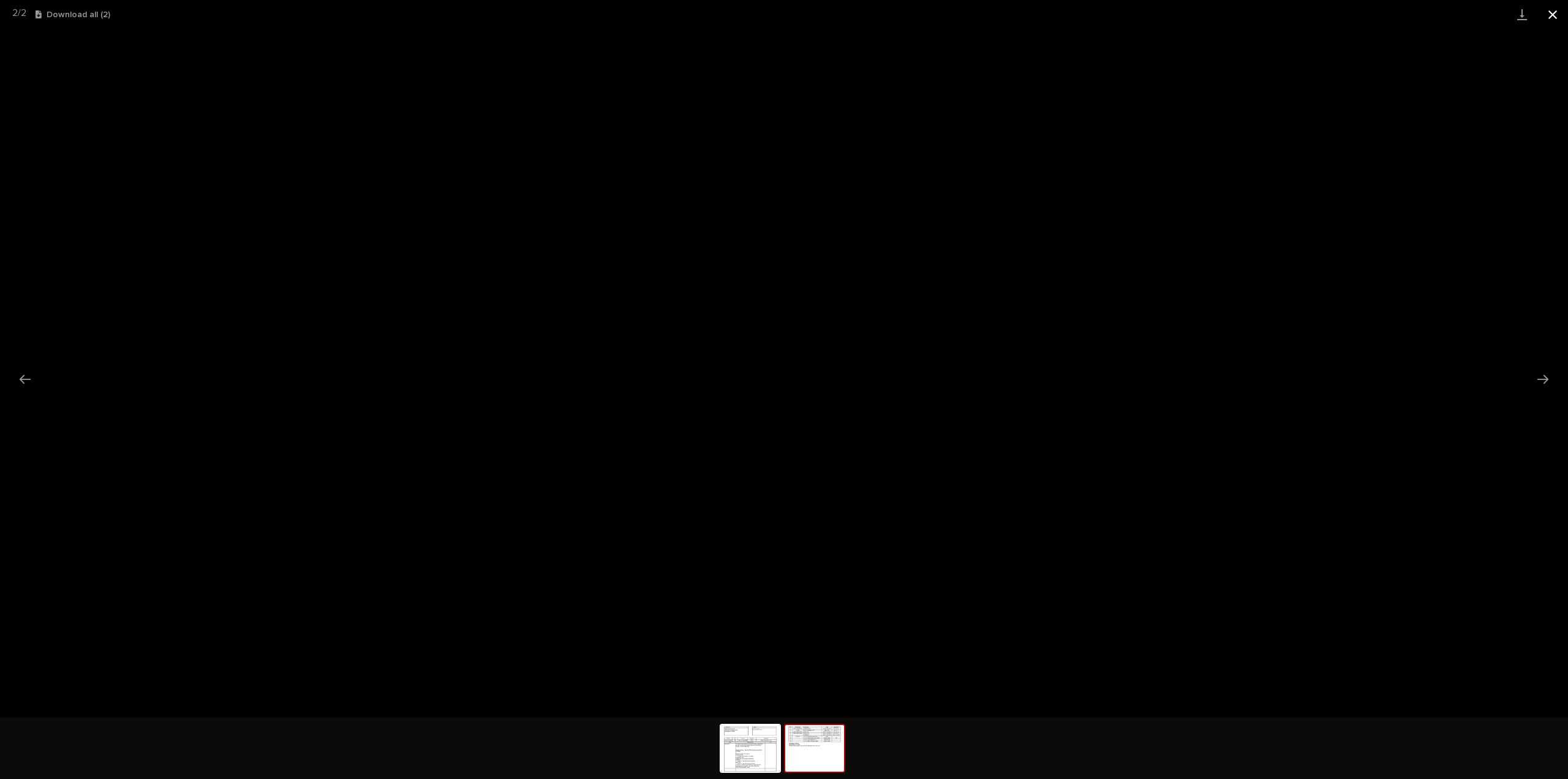
click at [1554, 14] on button "Close gallery" at bounding box center [1553, 14] width 31 height 29
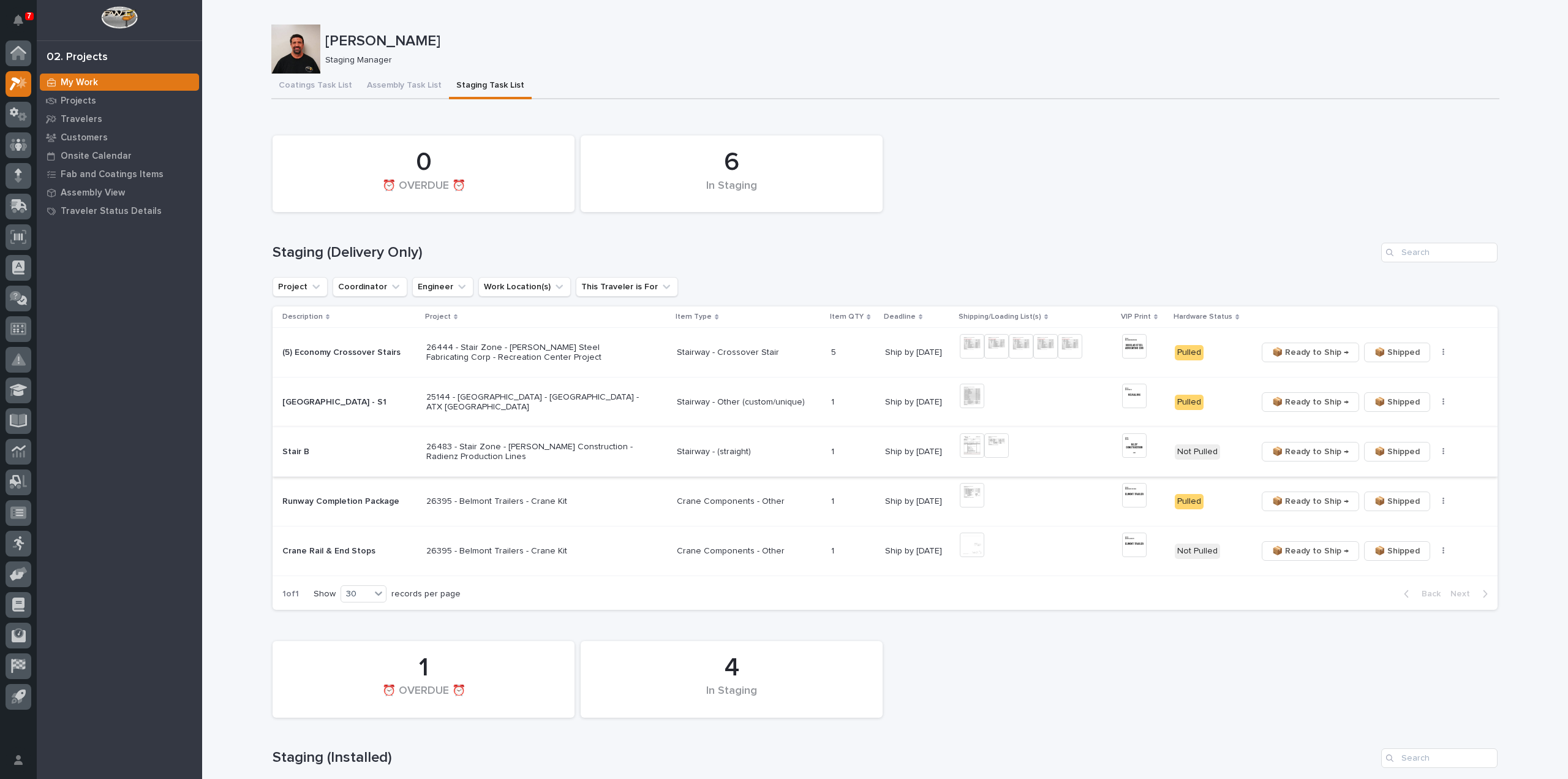
click at [1130, 446] on img at bounding box center [1135, 446] width 25 height 25
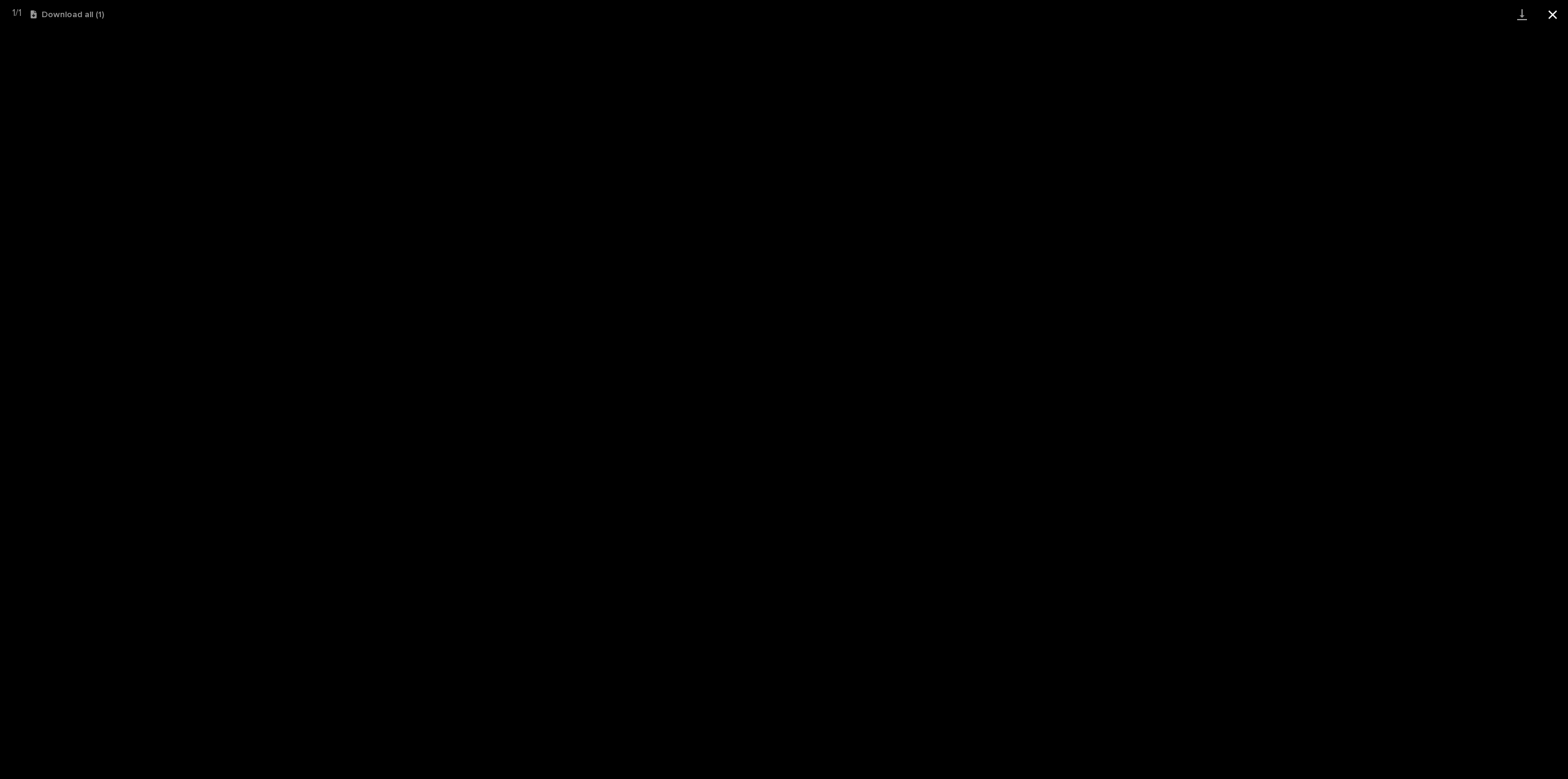
click at [1556, 19] on button "Close gallery" at bounding box center [1553, 14] width 31 height 29
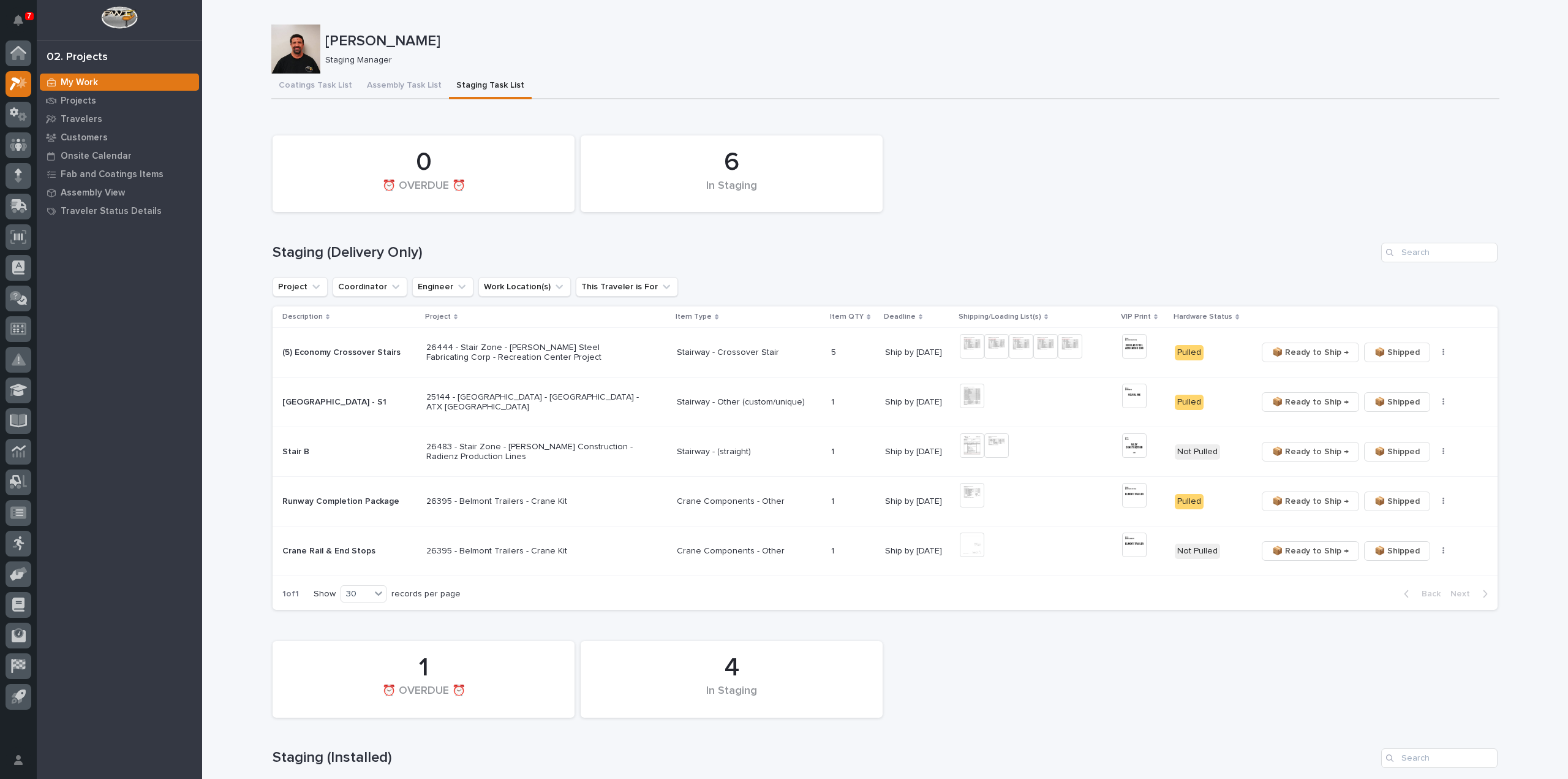
click at [1443, 449] on icon "button" at bounding box center [1443, 452] width 2 height 7
click at [1403, 496] on span "🔩 Hardware" at bounding box center [1394, 495] width 52 height 15
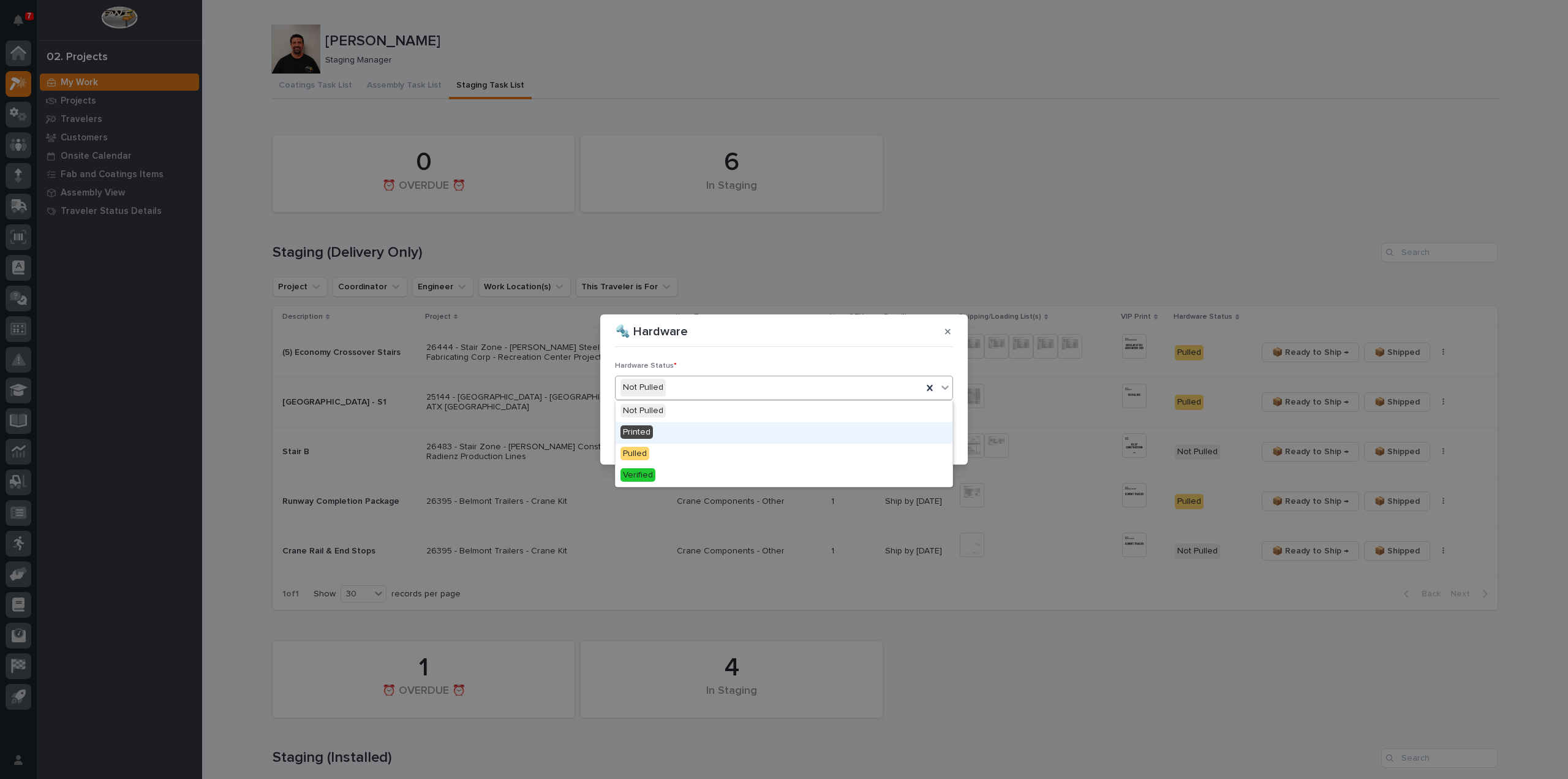
click at [643, 433] on span "Printed" at bounding box center [637, 432] width 33 height 14
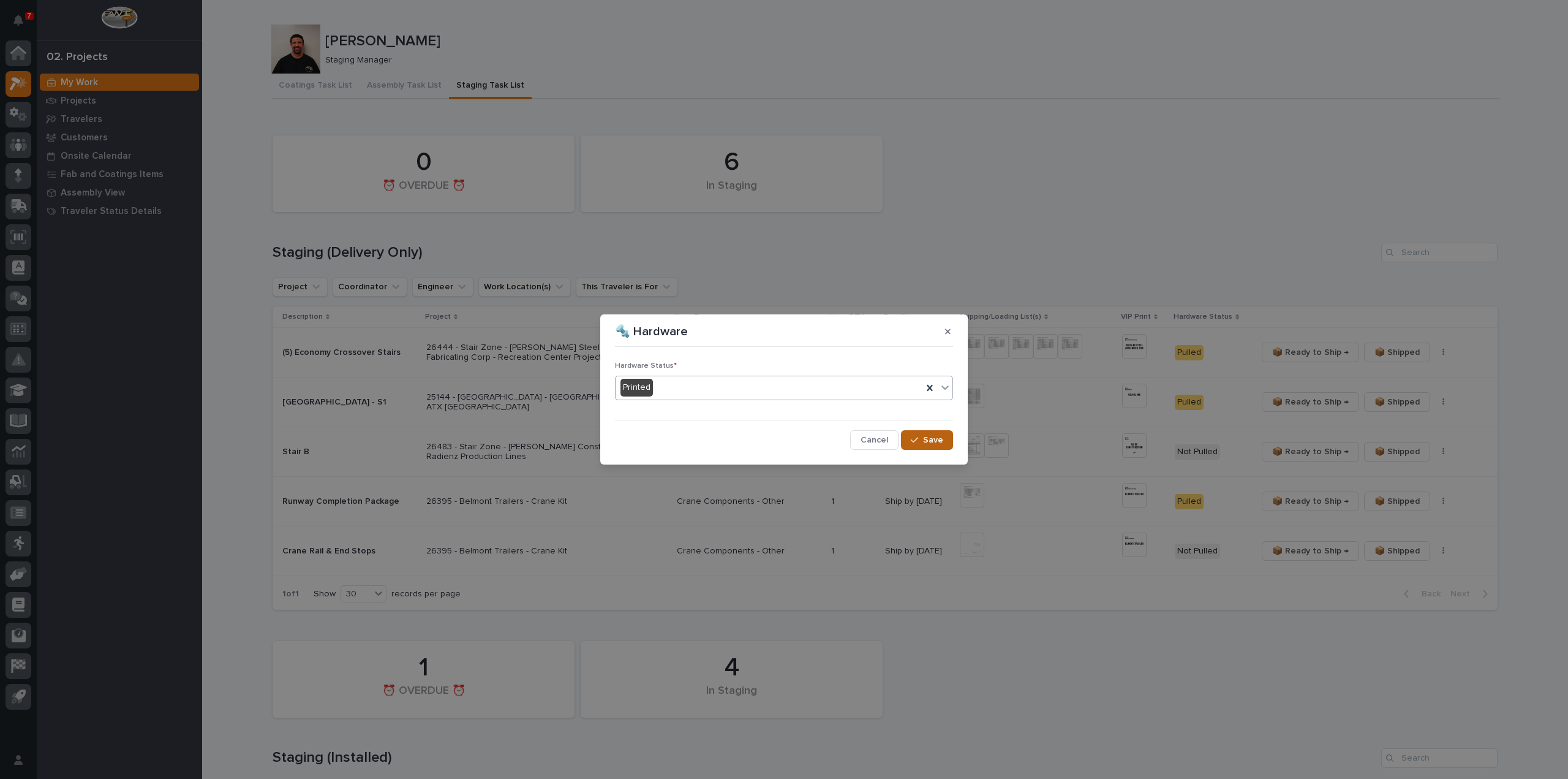
click at [932, 446] on button "Save" at bounding box center [927, 440] width 52 height 20
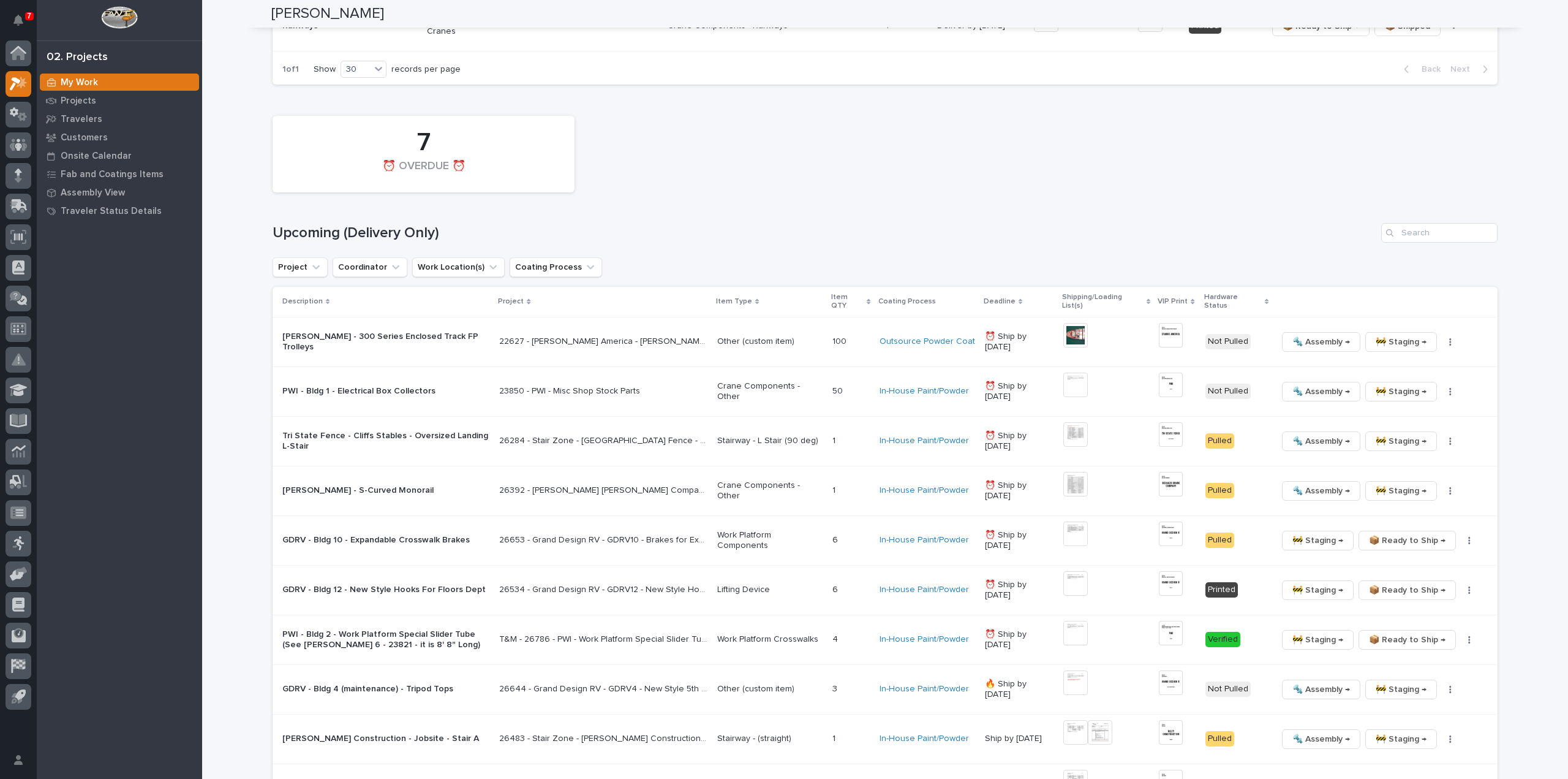
scroll to position [1103, 0]
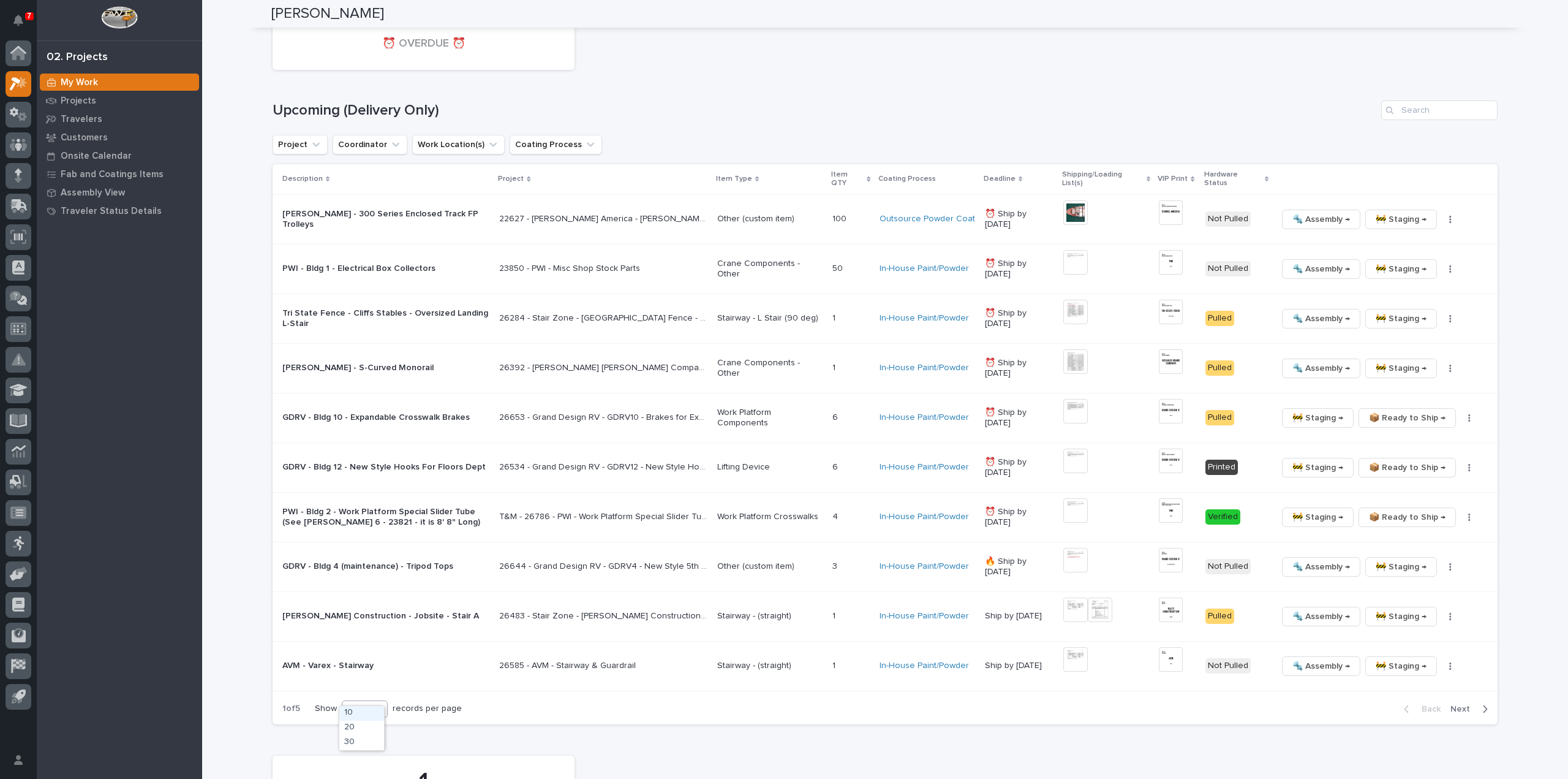
click at [359, 702] on div "10" at bounding box center [357, 708] width 30 height 13
click at [350, 743] on div "30" at bounding box center [361, 743] width 45 height 15
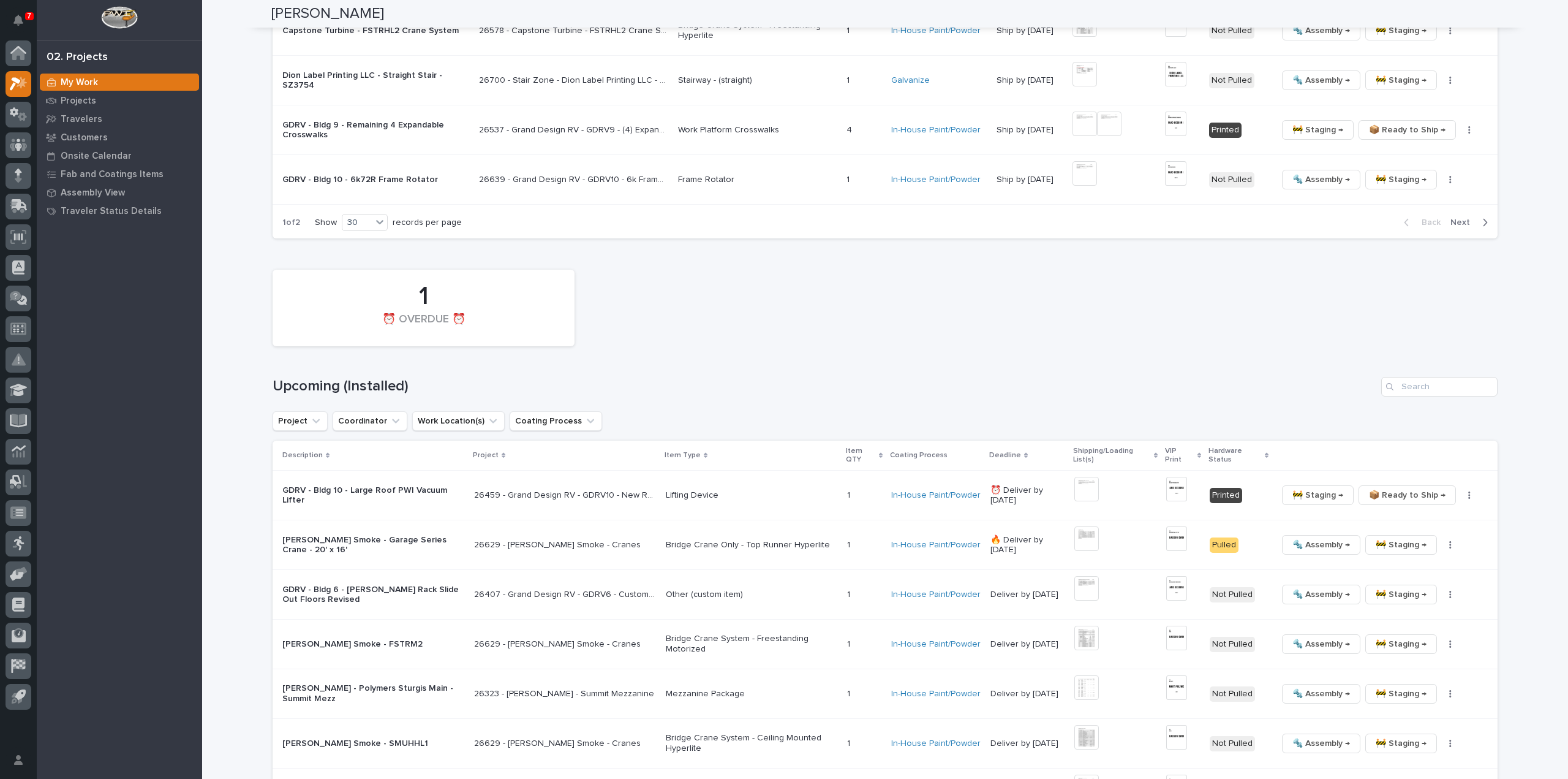
scroll to position [2899, 0]
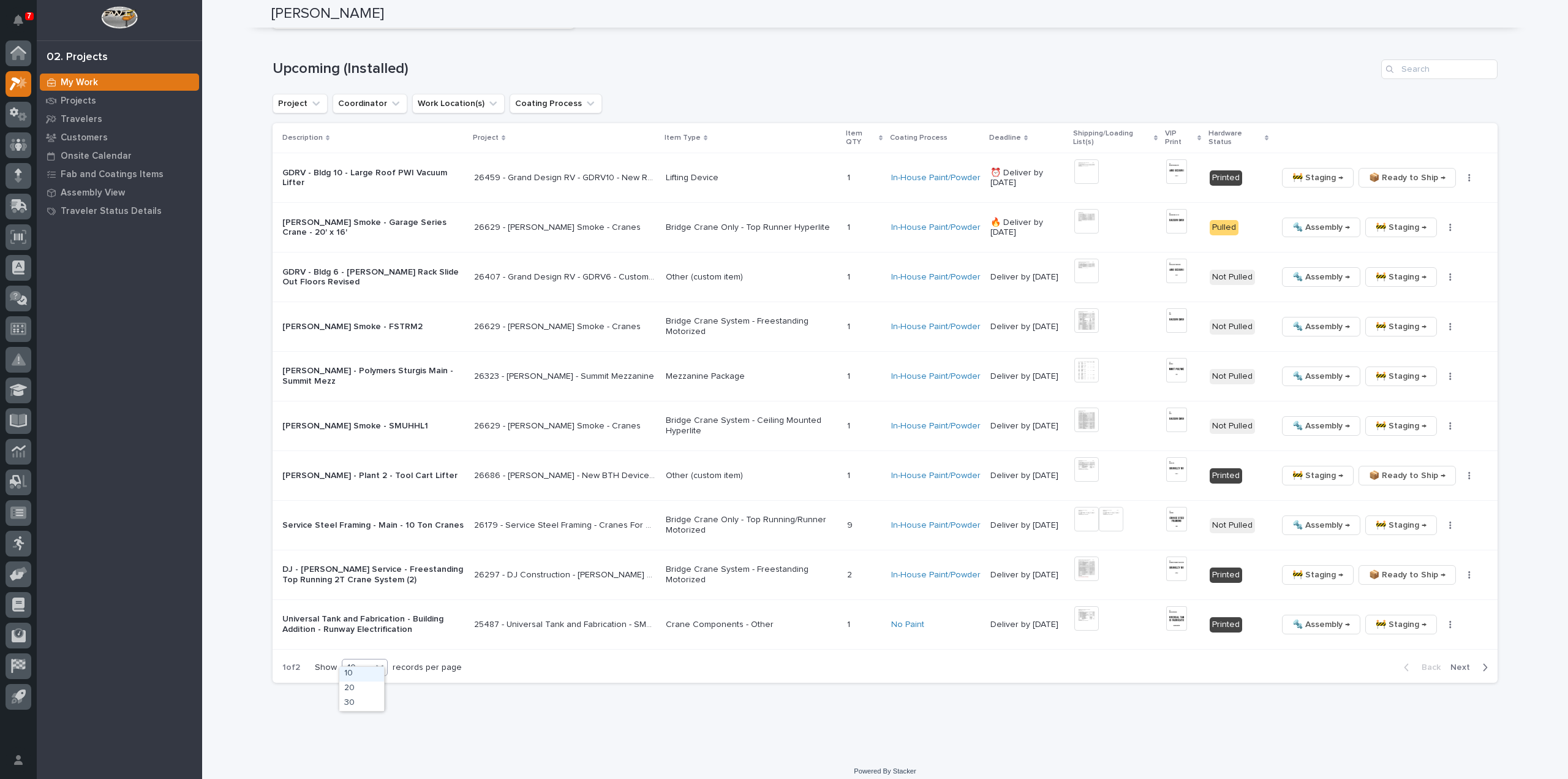
click at [353, 661] on div "10" at bounding box center [357, 667] width 30 height 13
click at [358, 703] on div "30" at bounding box center [361, 703] width 45 height 15
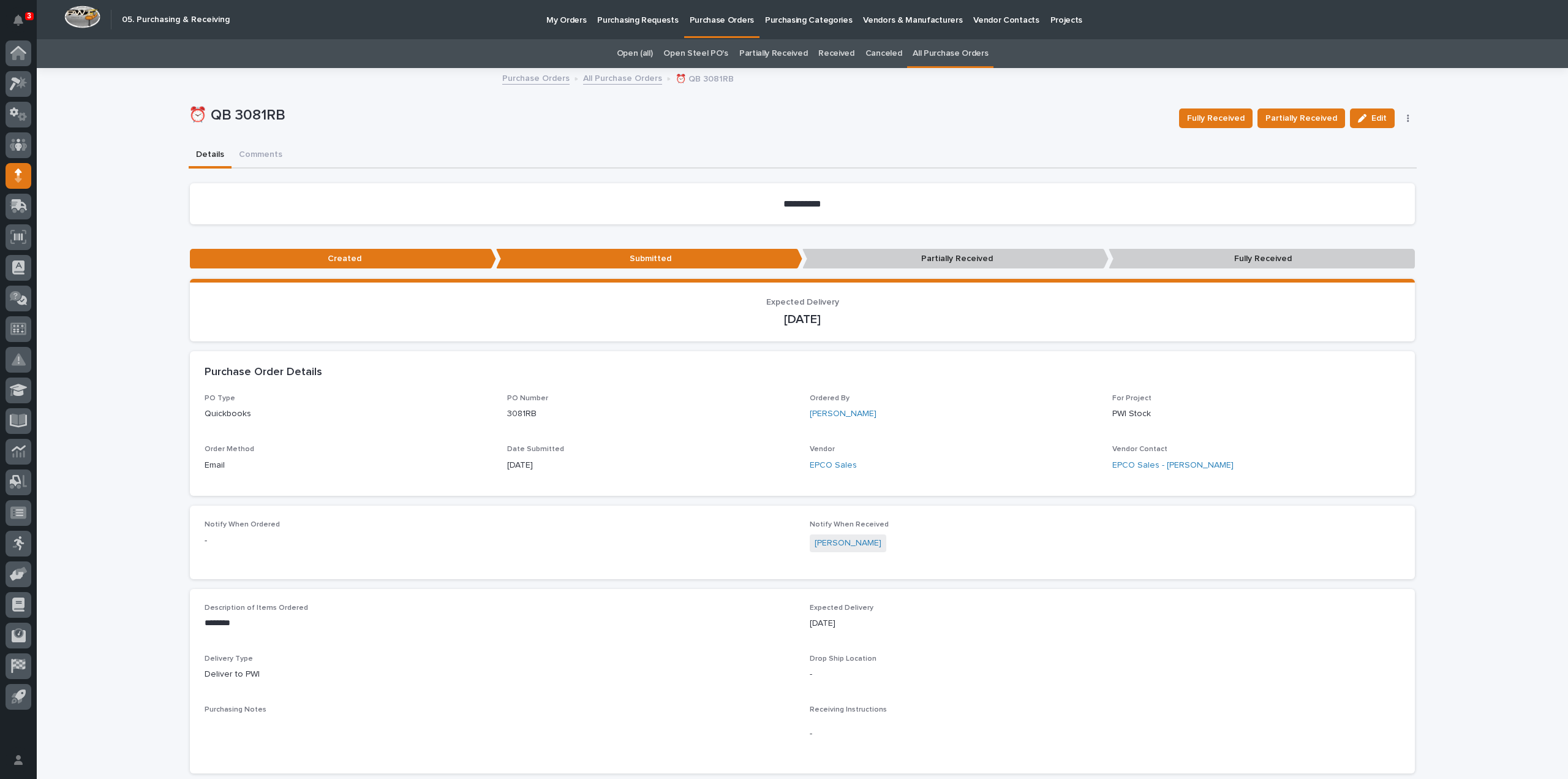
click at [934, 52] on link "All Purchase Orders" at bounding box center [950, 53] width 76 height 29
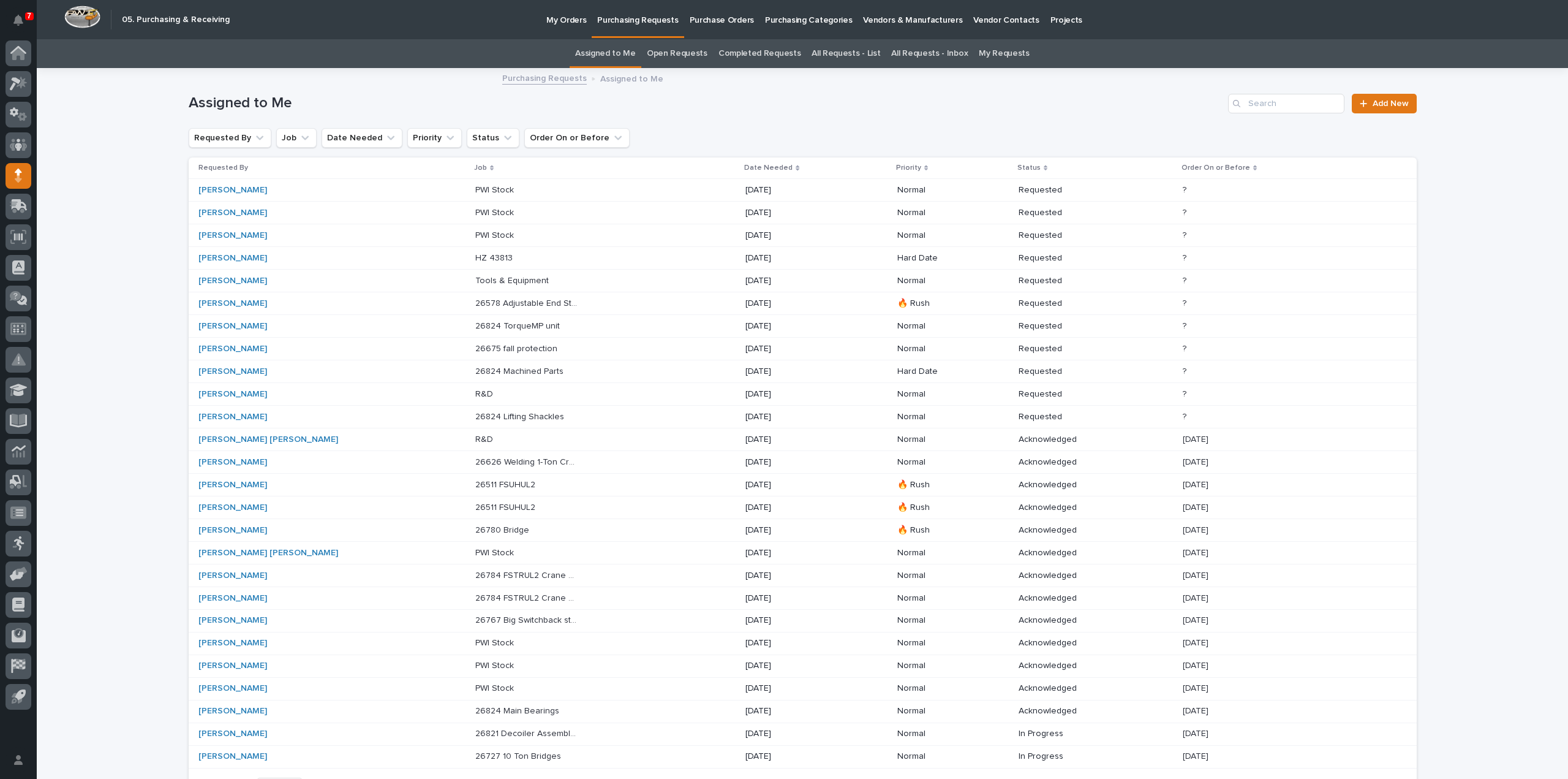
click at [625, 55] on link "Assigned to Me" at bounding box center [605, 53] width 61 height 29
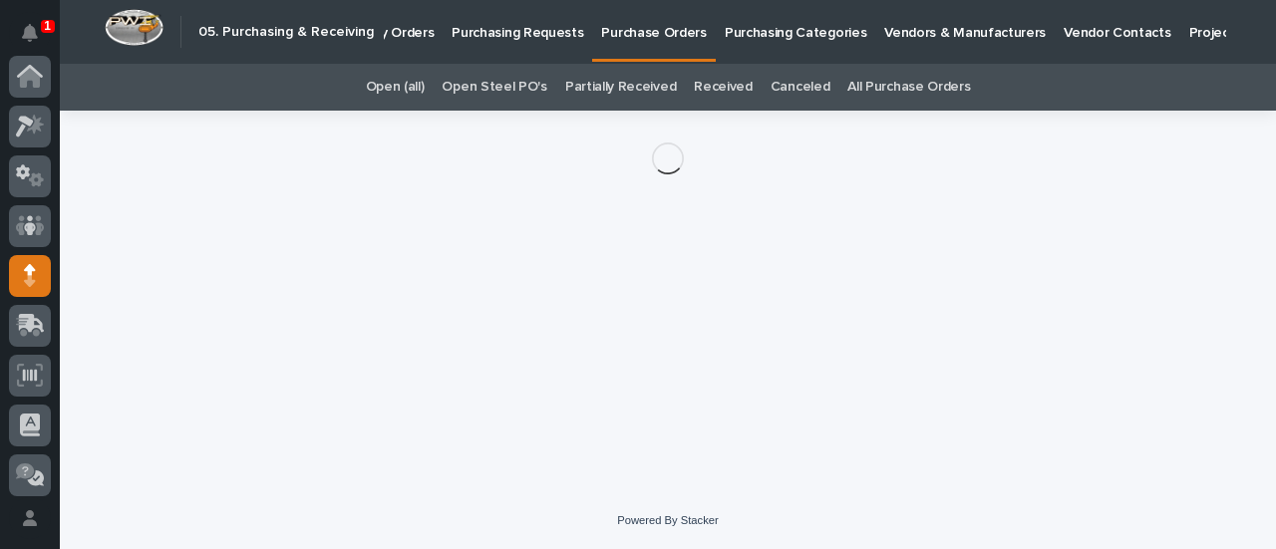
scroll to position [199, 0]
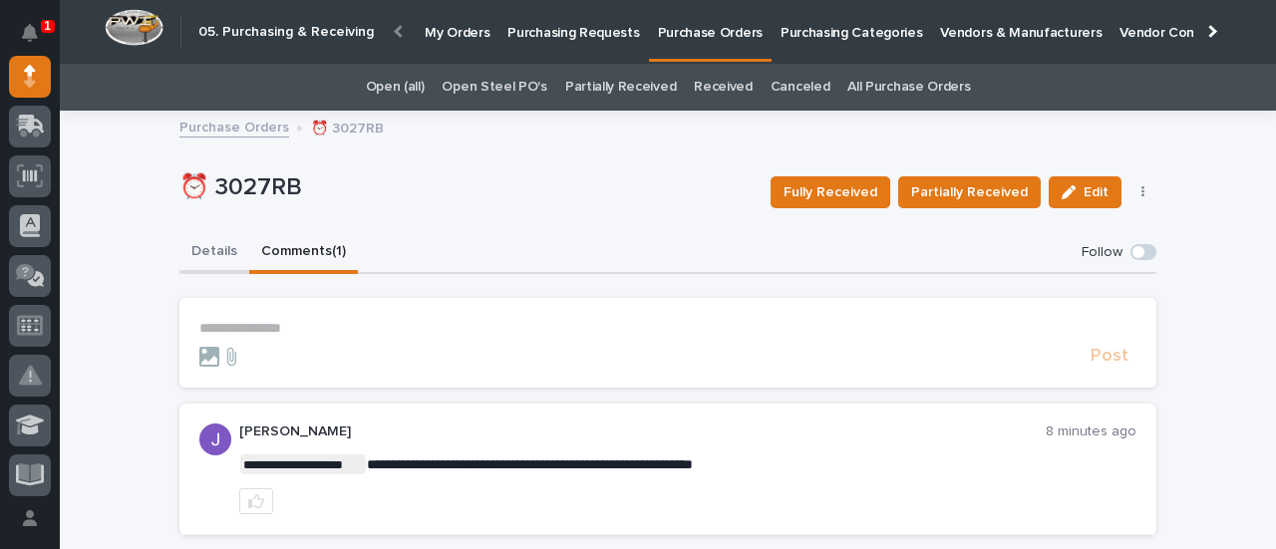
drag, startPoint x: 209, startPoint y: 246, endPoint x: 366, endPoint y: 276, distance: 159.3
click at [209, 246] on button "Details" at bounding box center [214, 253] width 70 height 42
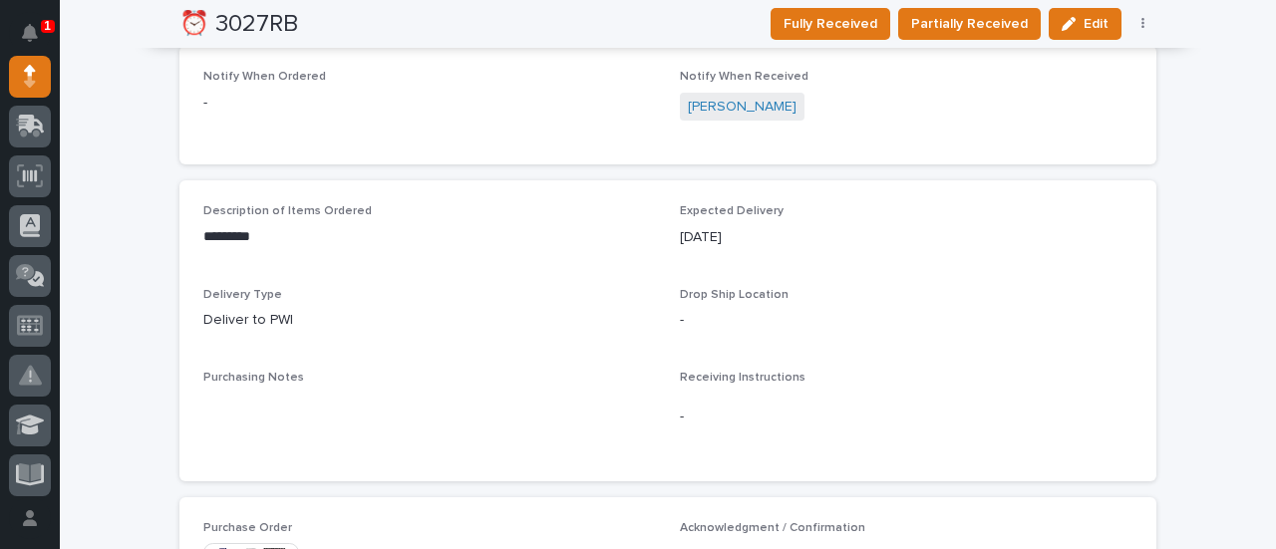
scroll to position [997, 0]
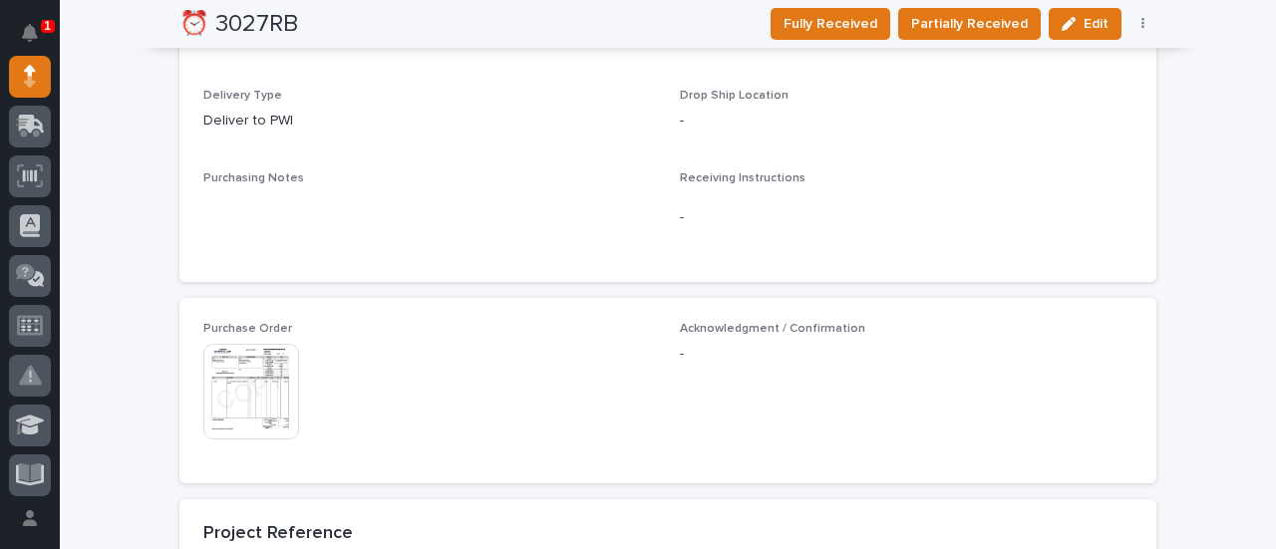
click at [260, 417] on img at bounding box center [251, 392] width 96 height 96
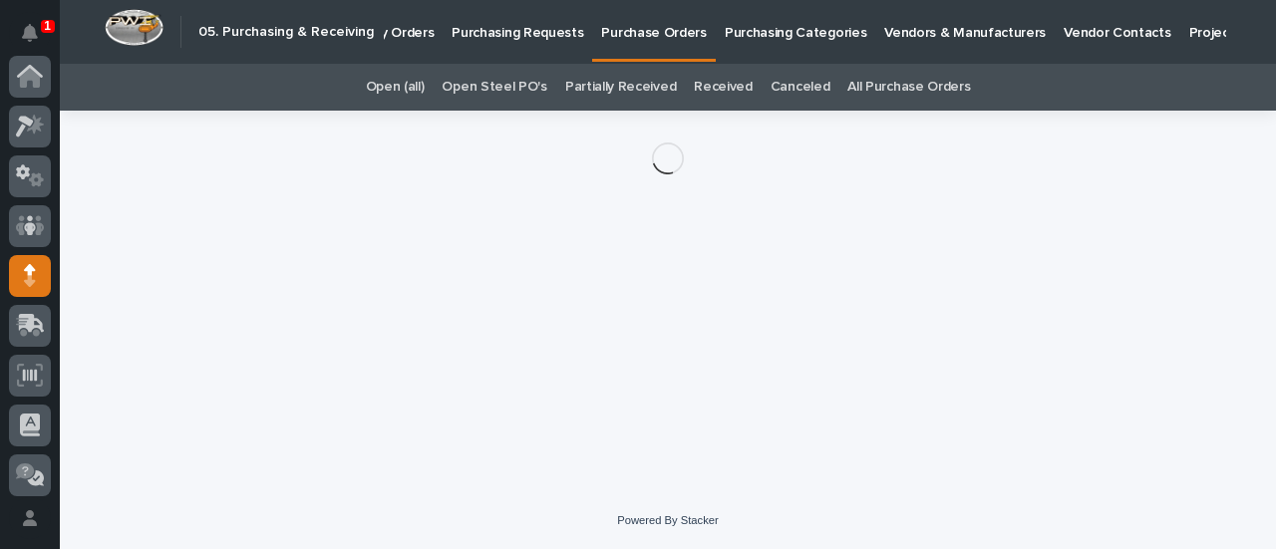
scroll to position [199, 0]
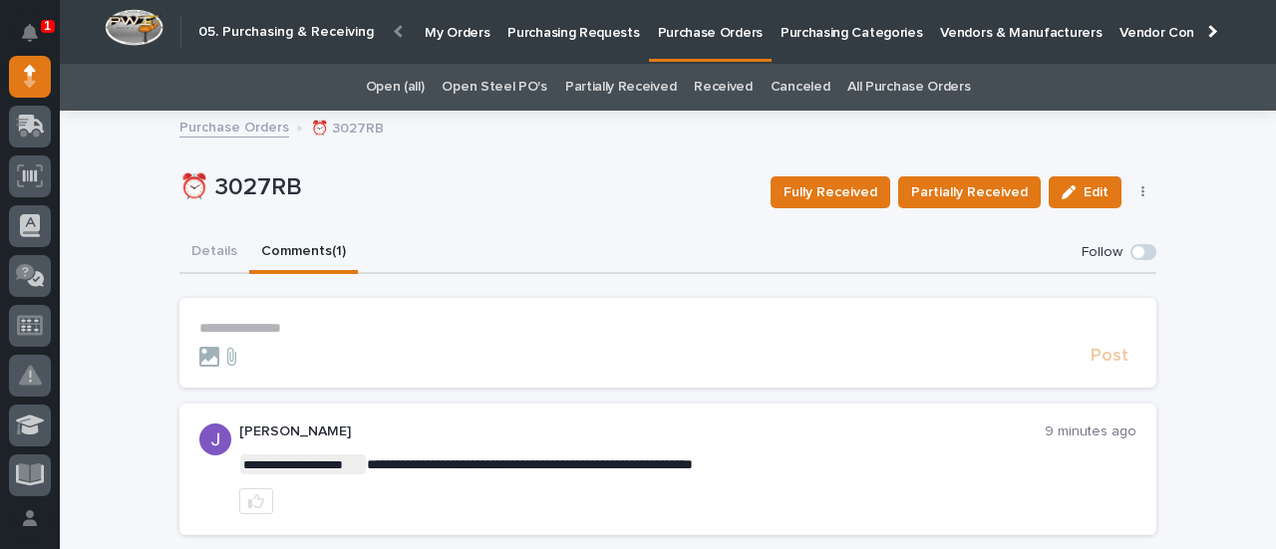
click at [317, 335] on p "**********" at bounding box center [667, 328] width 937 height 17
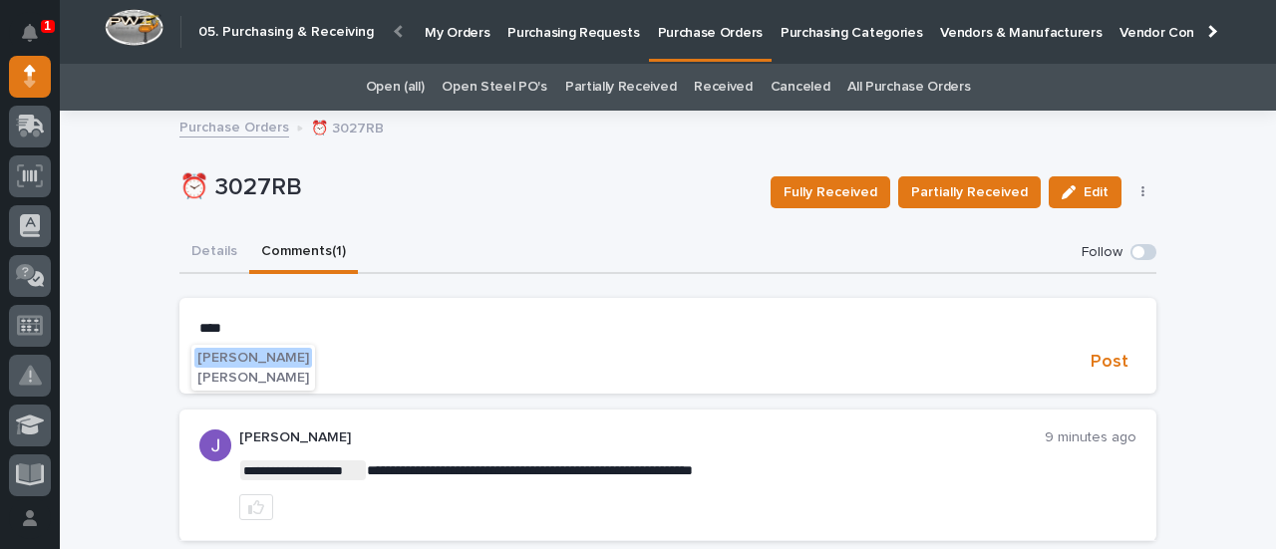
click at [274, 360] on span "[PERSON_NAME]" at bounding box center [253, 358] width 112 height 14
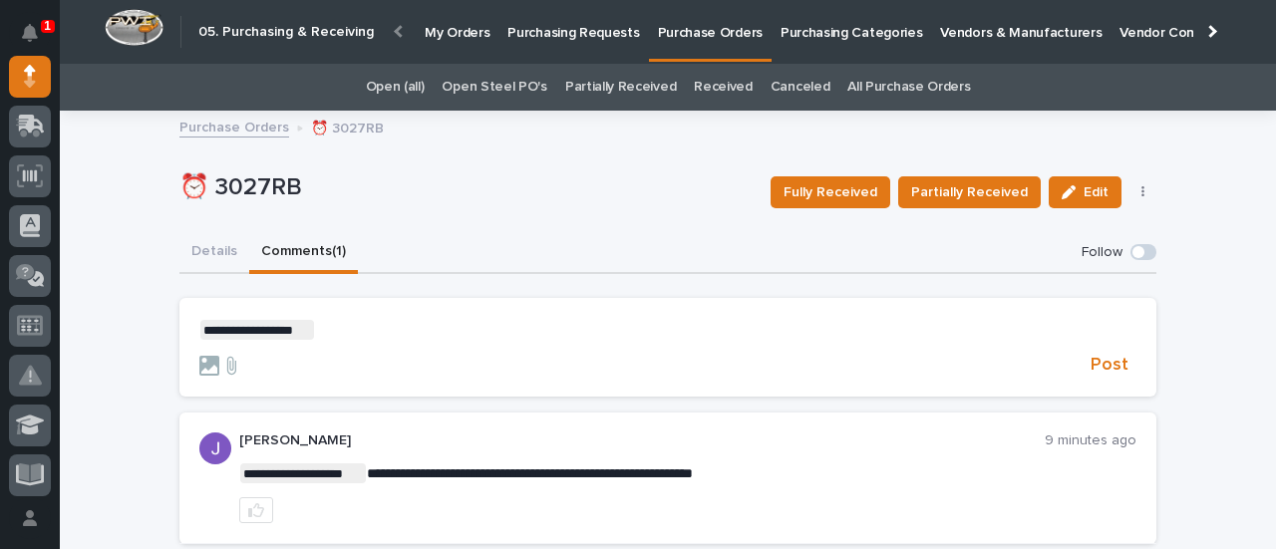
click at [327, 330] on p "**********" at bounding box center [667, 330] width 937 height 20
click at [315, 332] on span "**********" at bounding box center [353, 330] width 77 height 14
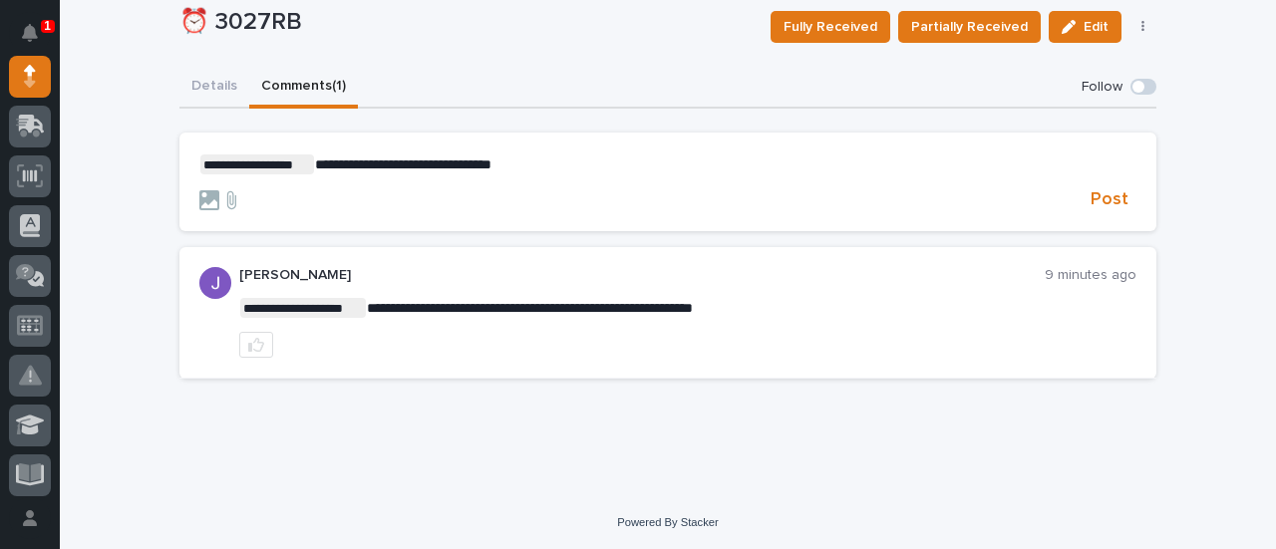
scroll to position [0, 0]
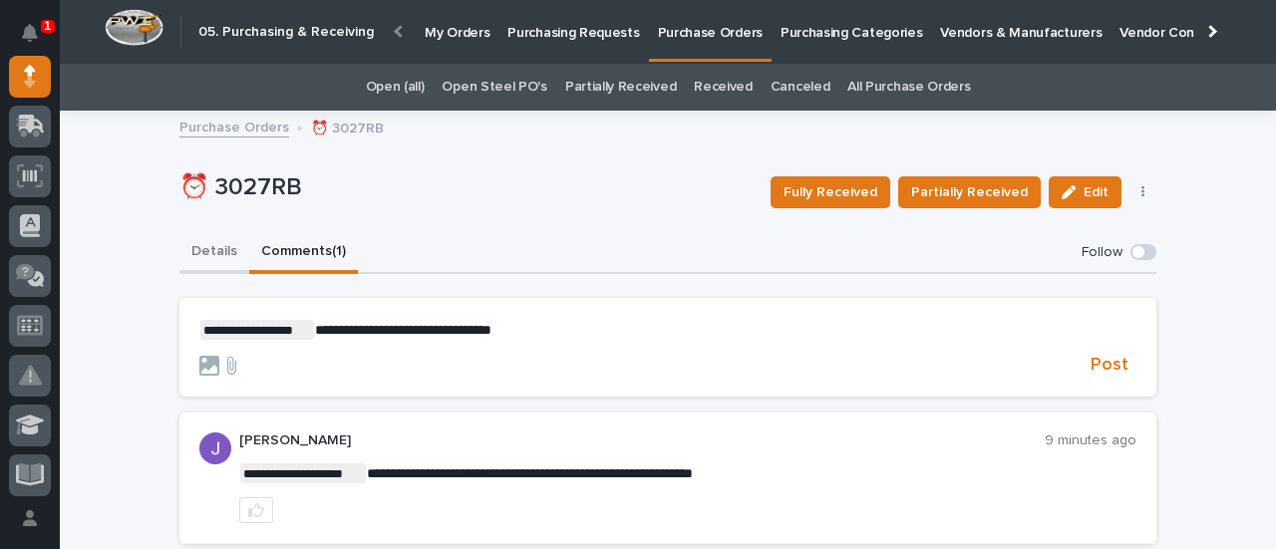
click at [208, 250] on button "Details" at bounding box center [214, 253] width 70 height 42
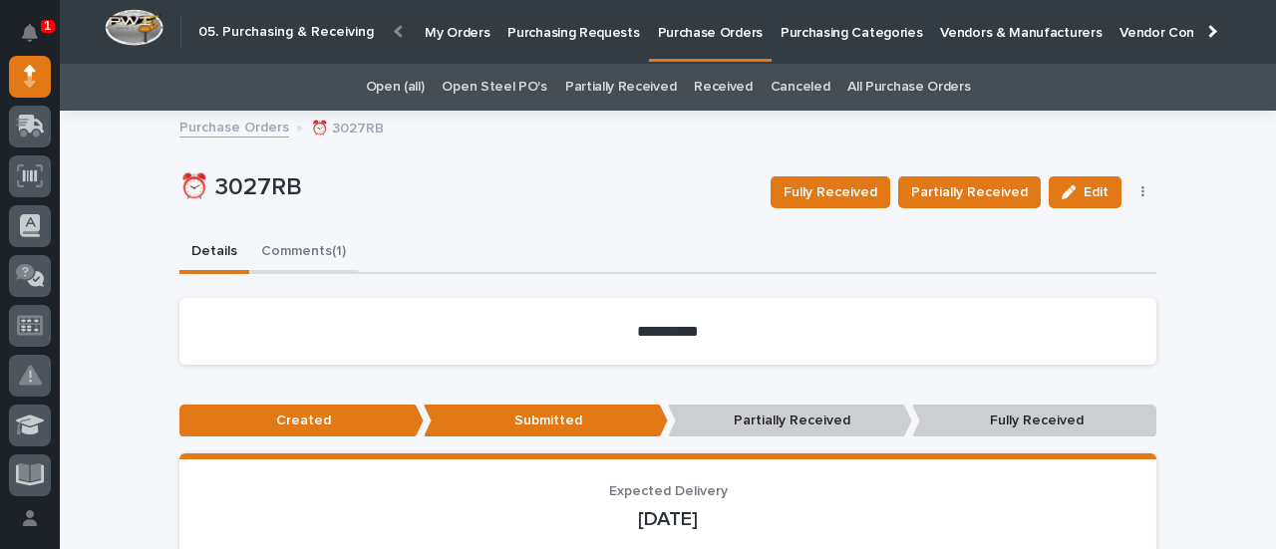
drag, startPoint x: 262, startPoint y: 247, endPoint x: 542, endPoint y: 351, distance: 298.6
click at [264, 246] on button "Comments (1)" at bounding box center [303, 253] width 109 height 42
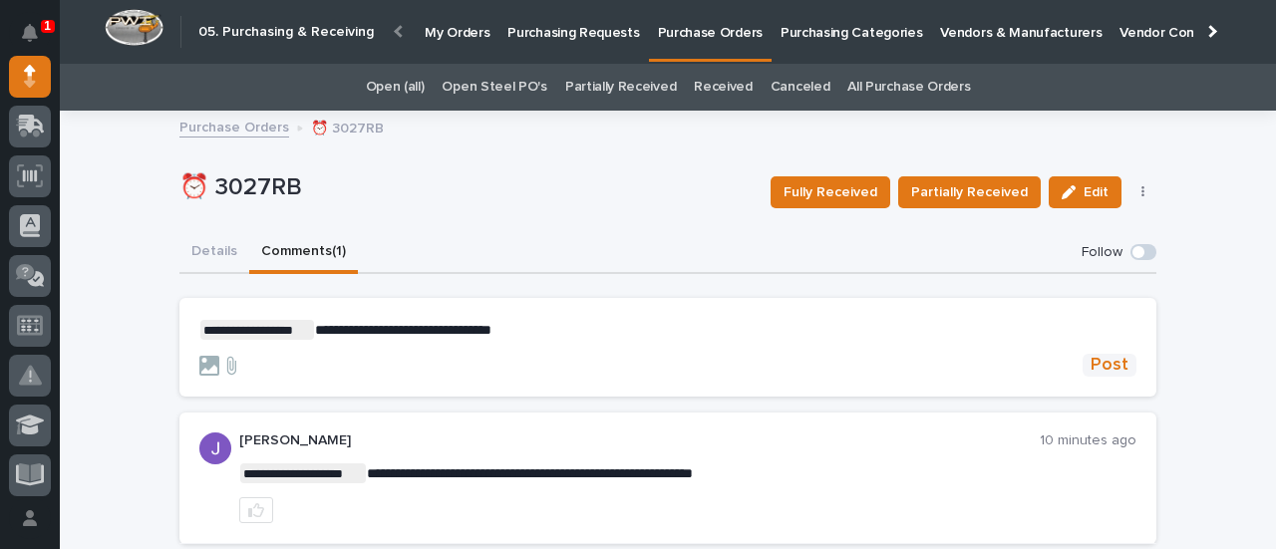
click at [1108, 370] on span "Post" at bounding box center [1109, 365] width 38 height 23
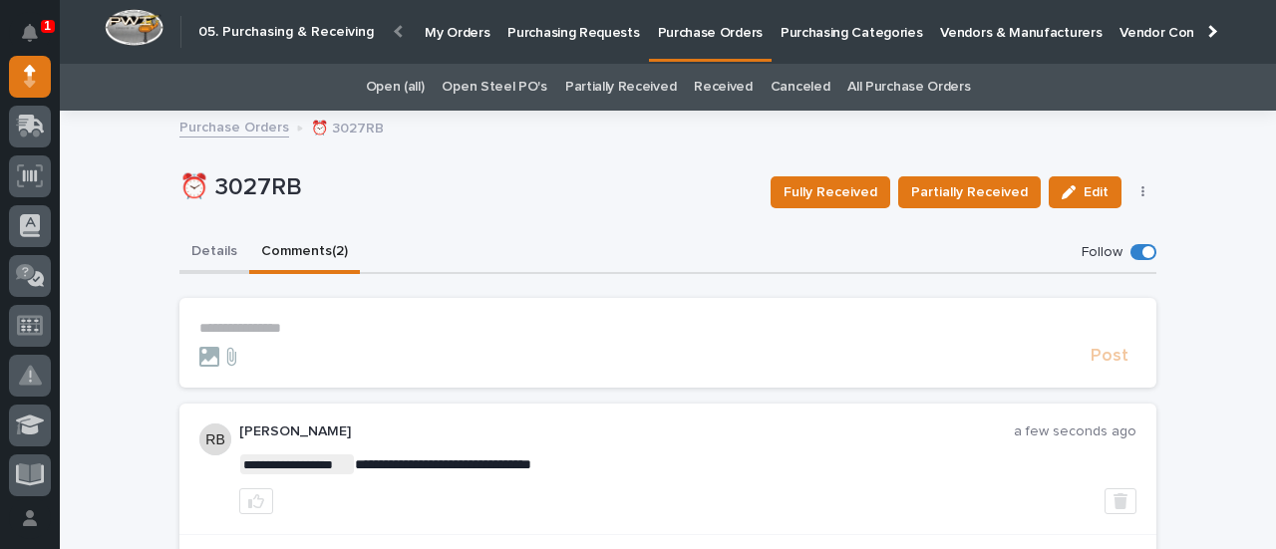
click at [194, 248] on button "Details" at bounding box center [214, 253] width 70 height 42
